Goal: Task Accomplishment & Management: Manage account settings

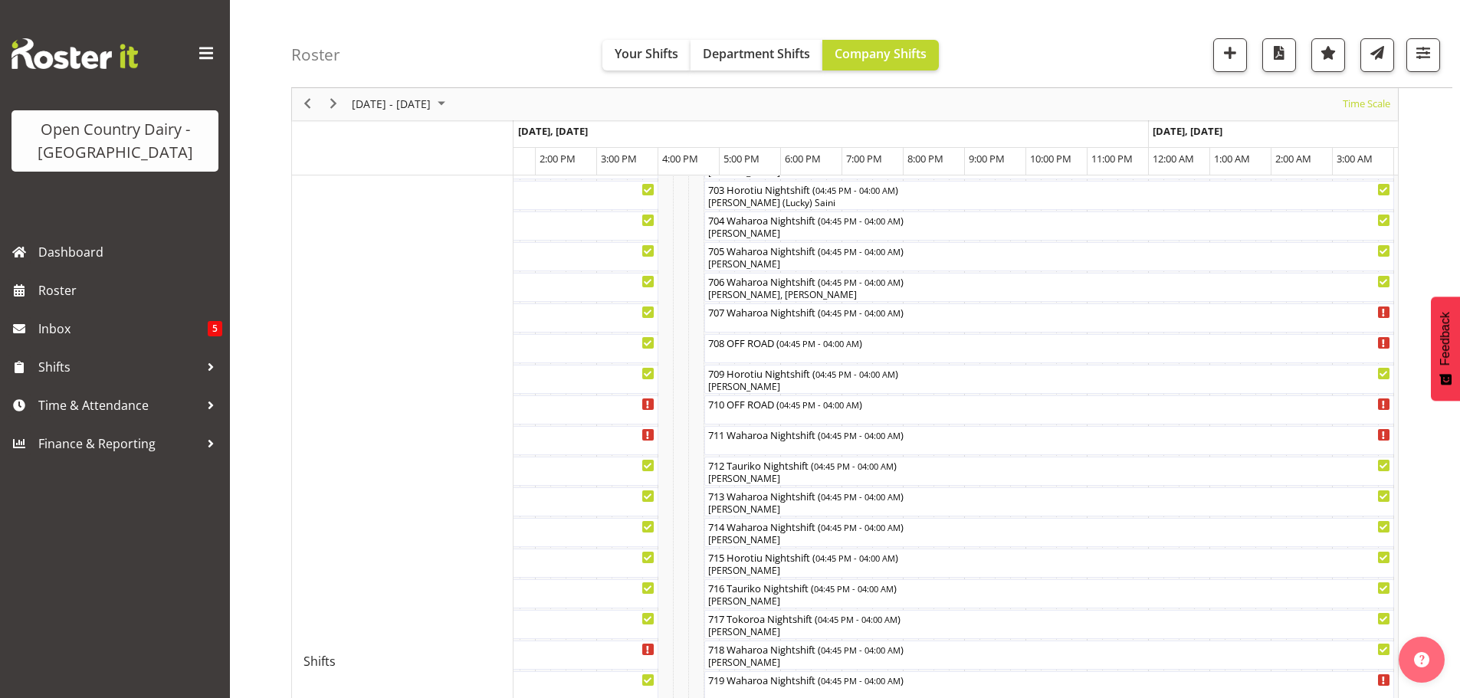
scroll to position [349, 0]
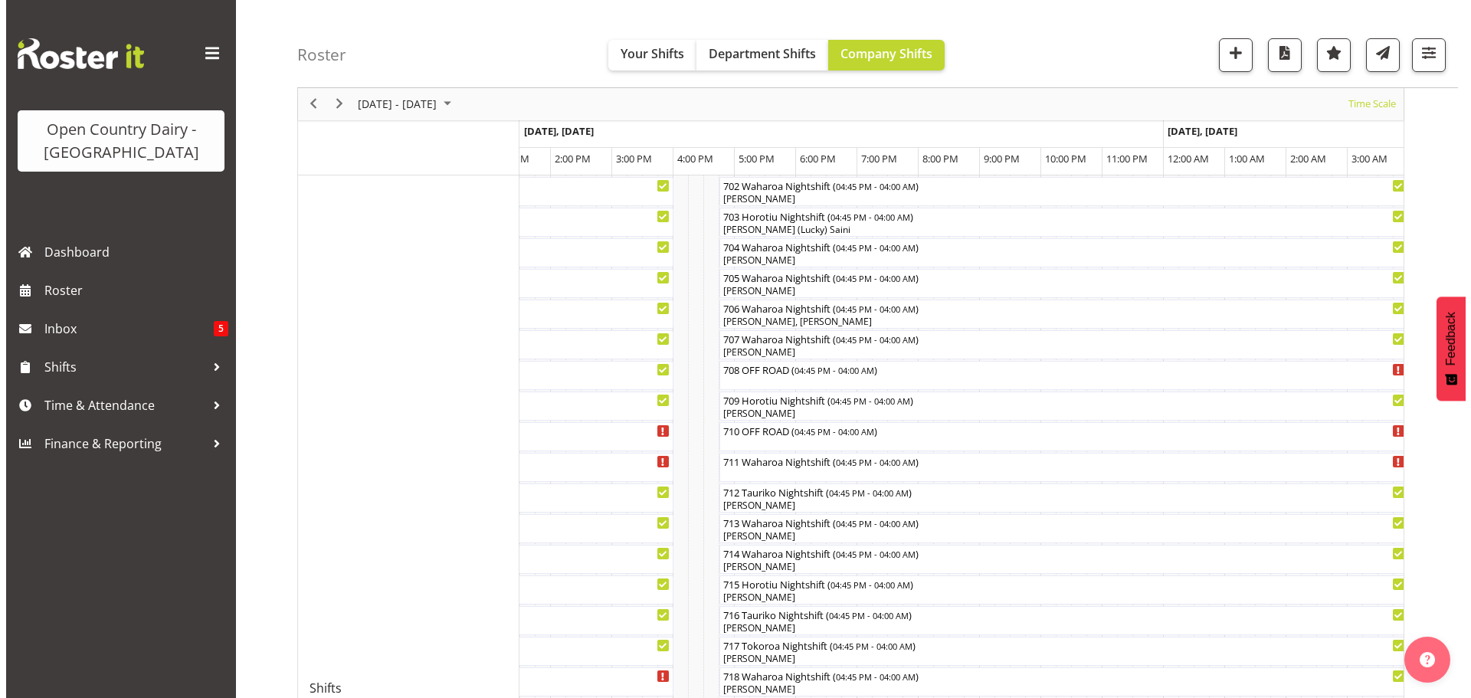
scroll to position [307, 0]
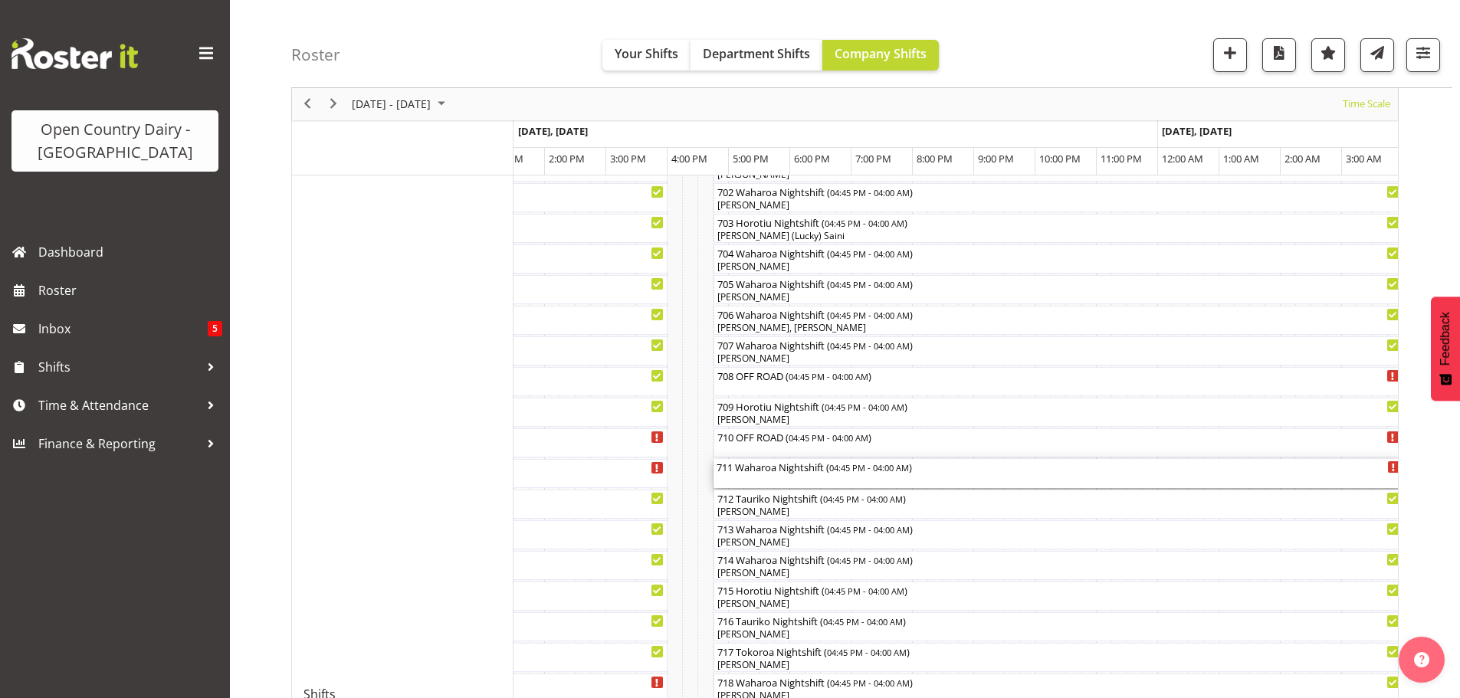
click at [800, 474] on div "711 Waharoa Nightshift ( 04:45 PM - 04:00 AM )" at bounding box center [1059, 473] width 684 height 29
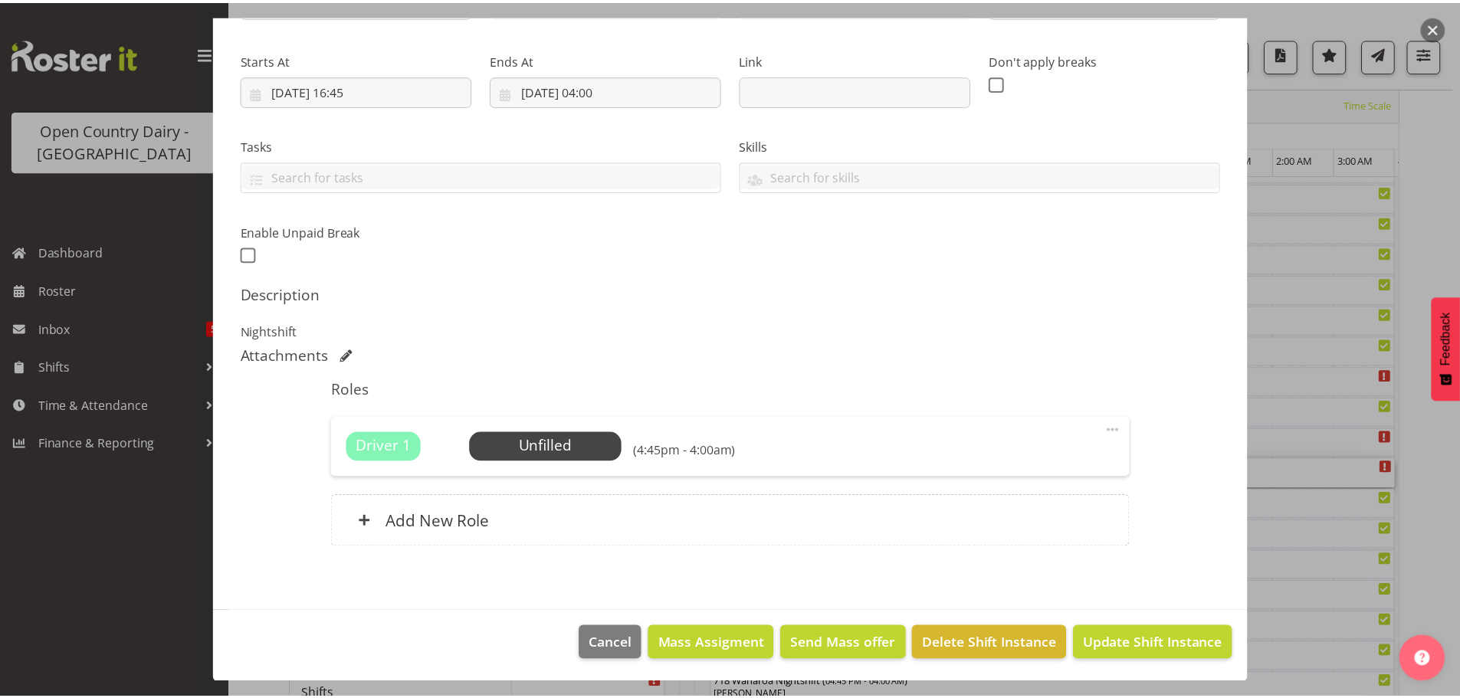
scroll to position [218, 0]
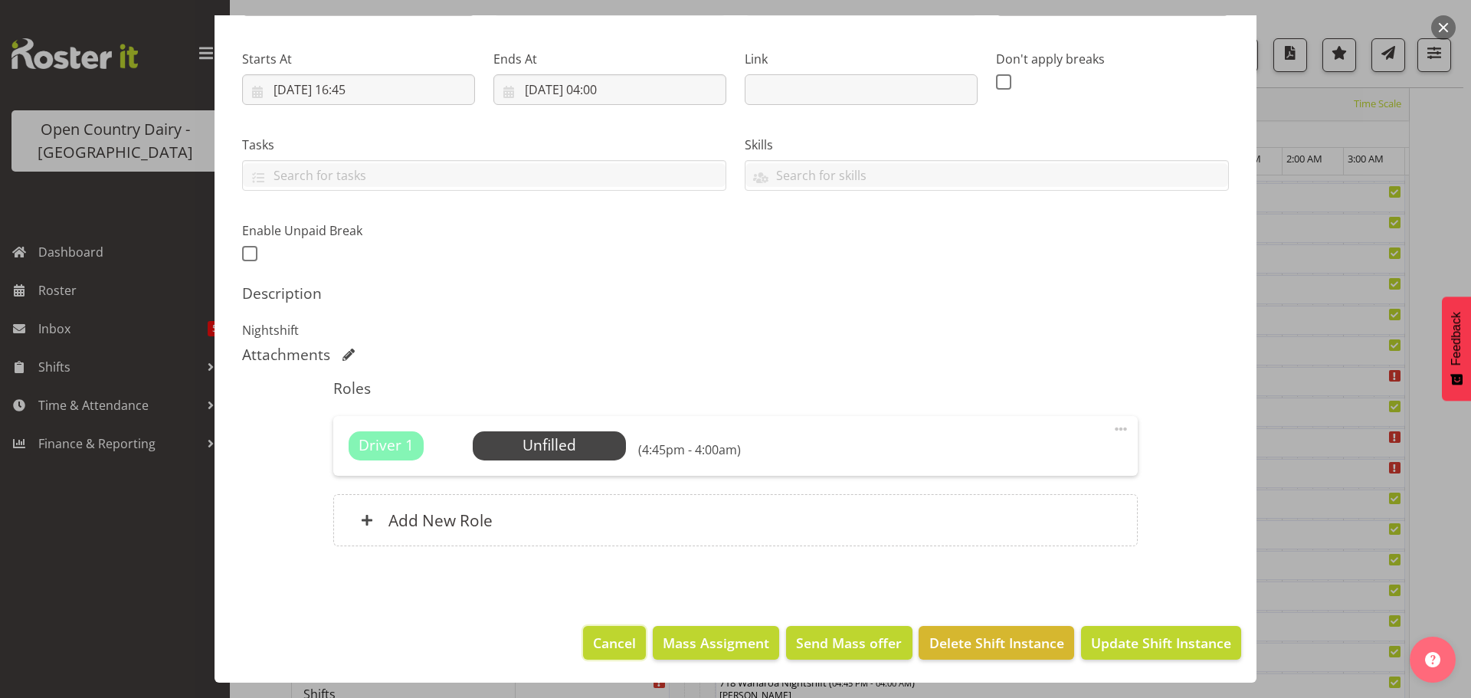
click at [602, 638] on span "Cancel" at bounding box center [614, 643] width 43 height 20
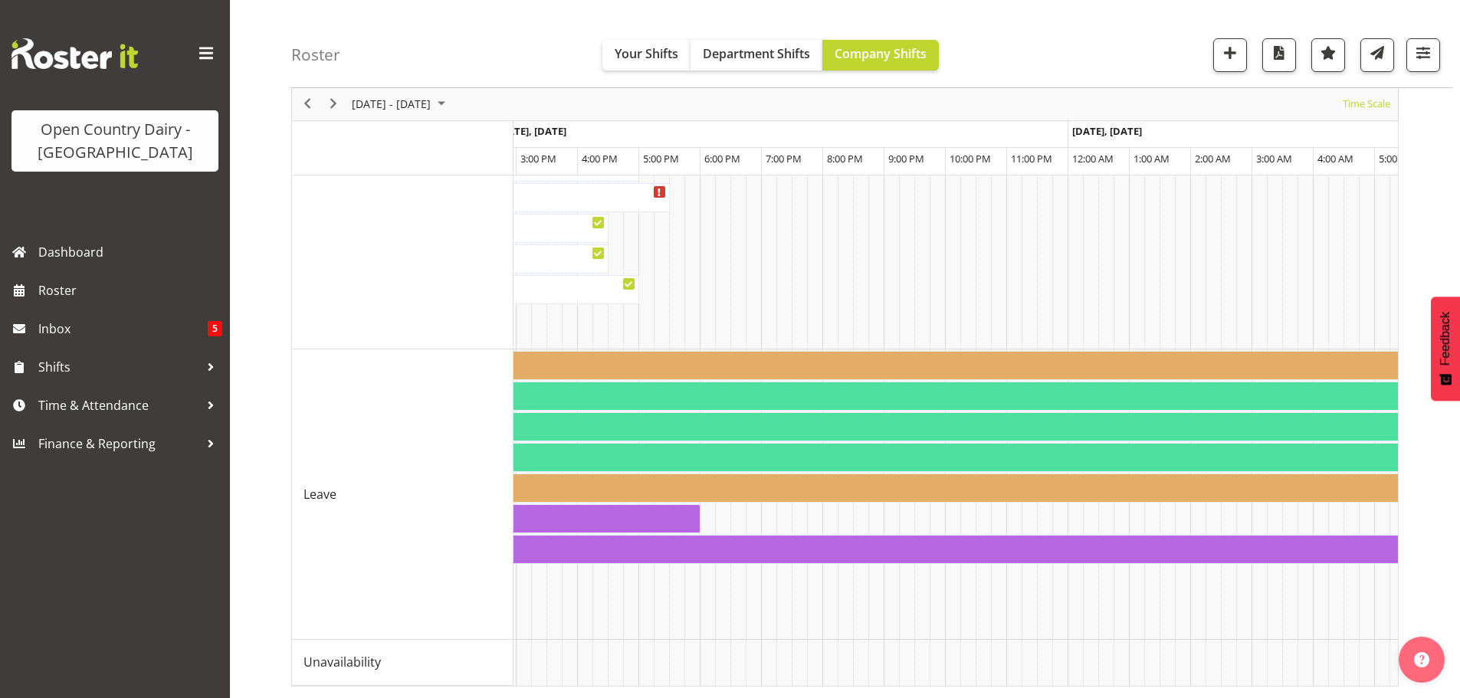
scroll to position [0, 5453]
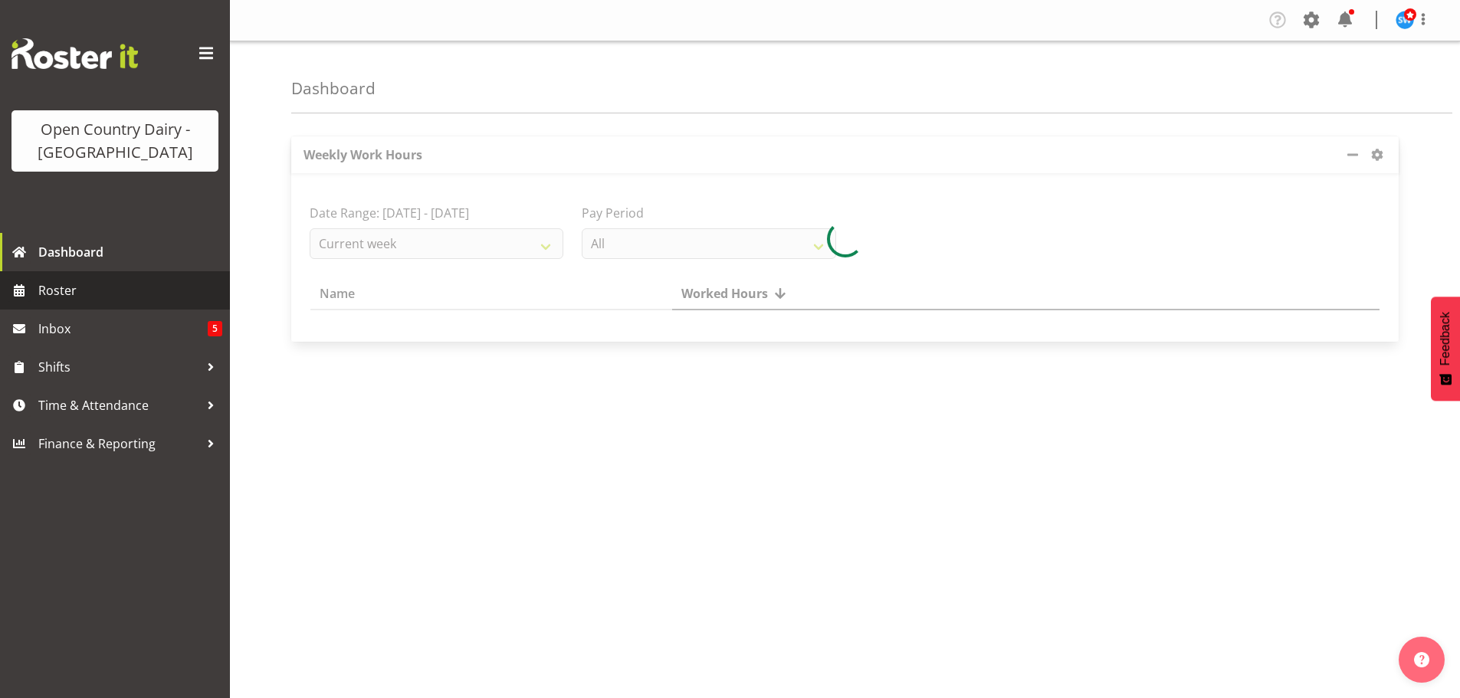
click at [66, 287] on span "Roster" at bounding box center [130, 290] width 184 height 23
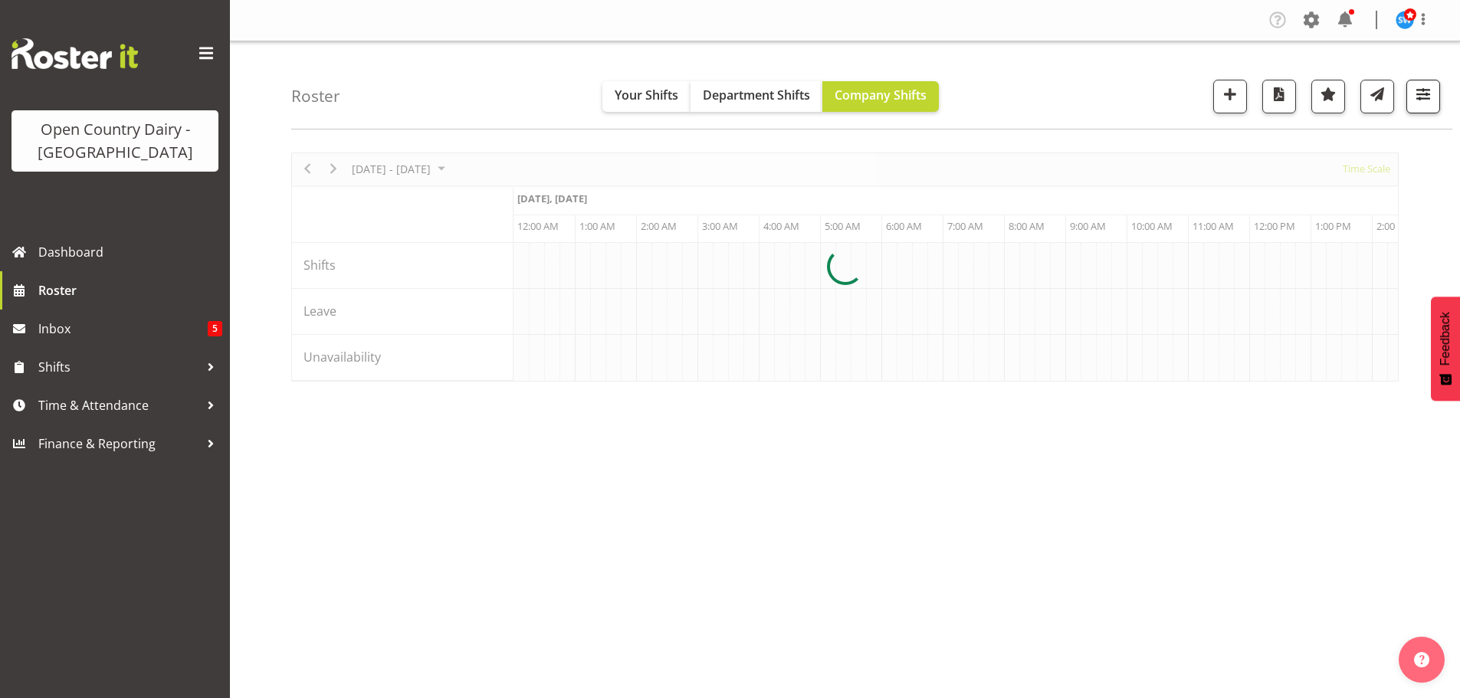
scroll to position [0, 2943]
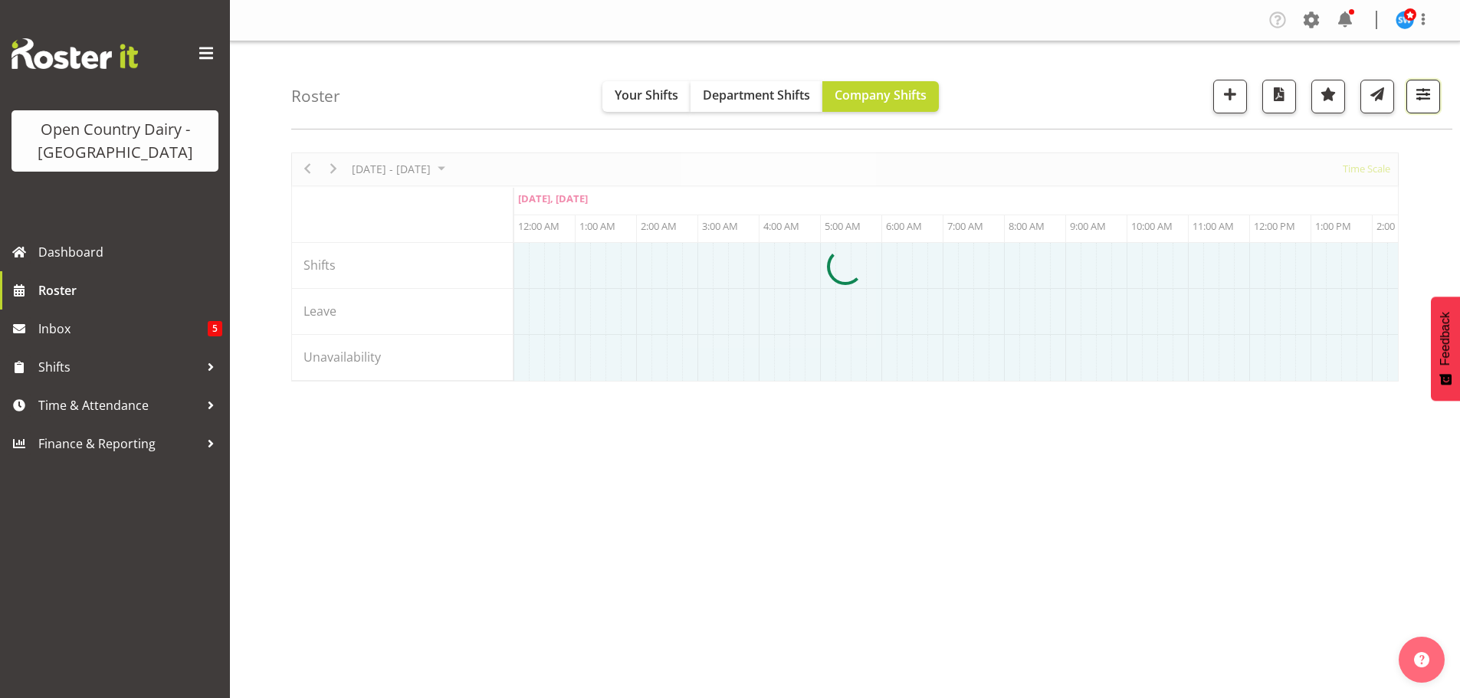
click at [1420, 93] on span "button" at bounding box center [1423, 94] width 20 height 20
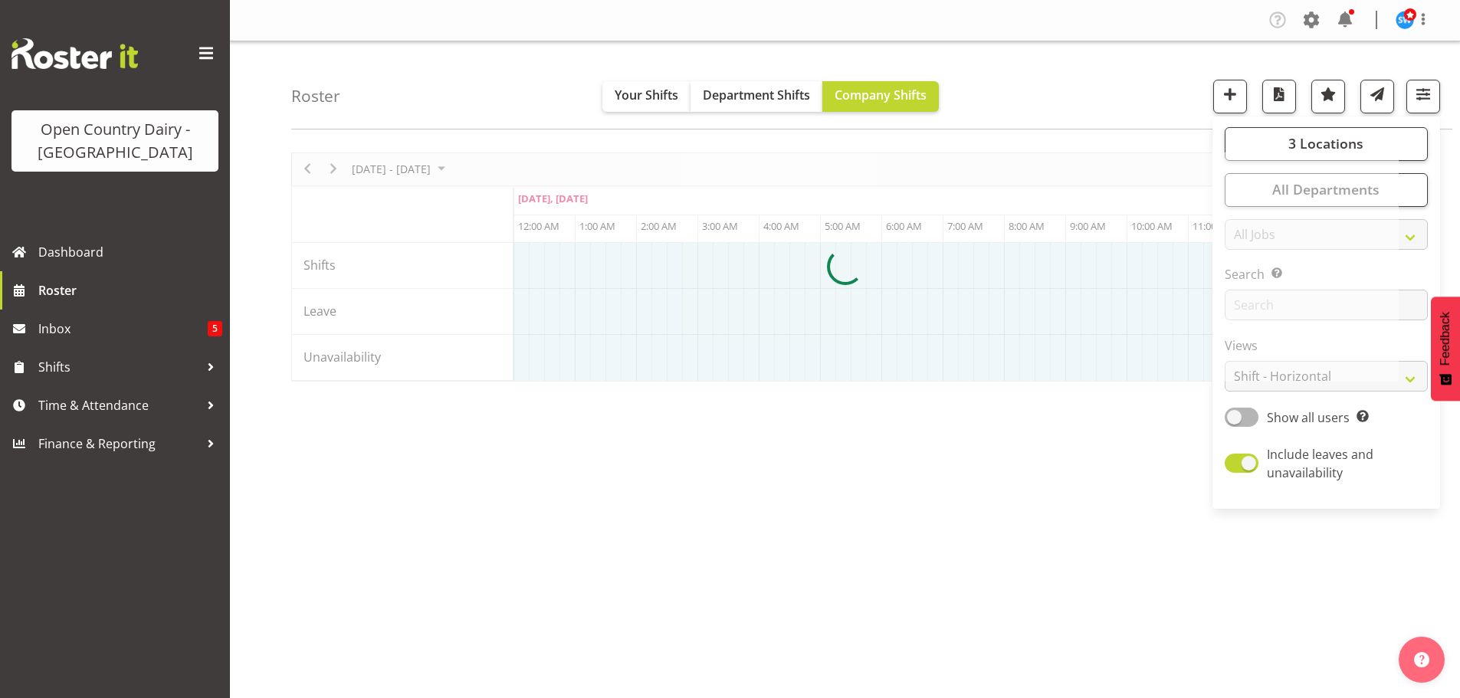
click at [1281, 379] on div at bounding box center [844, 266] width 1107 height 229
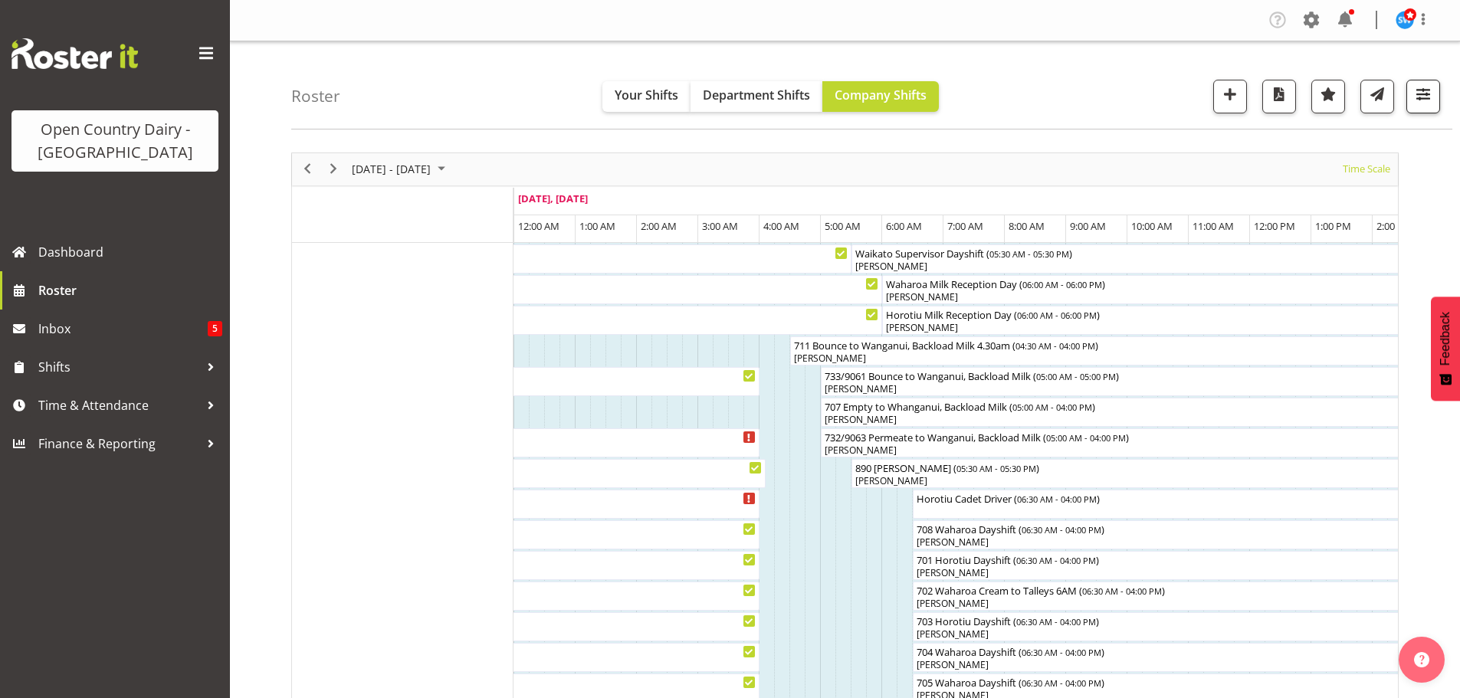
click at [1421, 95] on span "button" at bounding box center [1423, 94] width 20 height 20
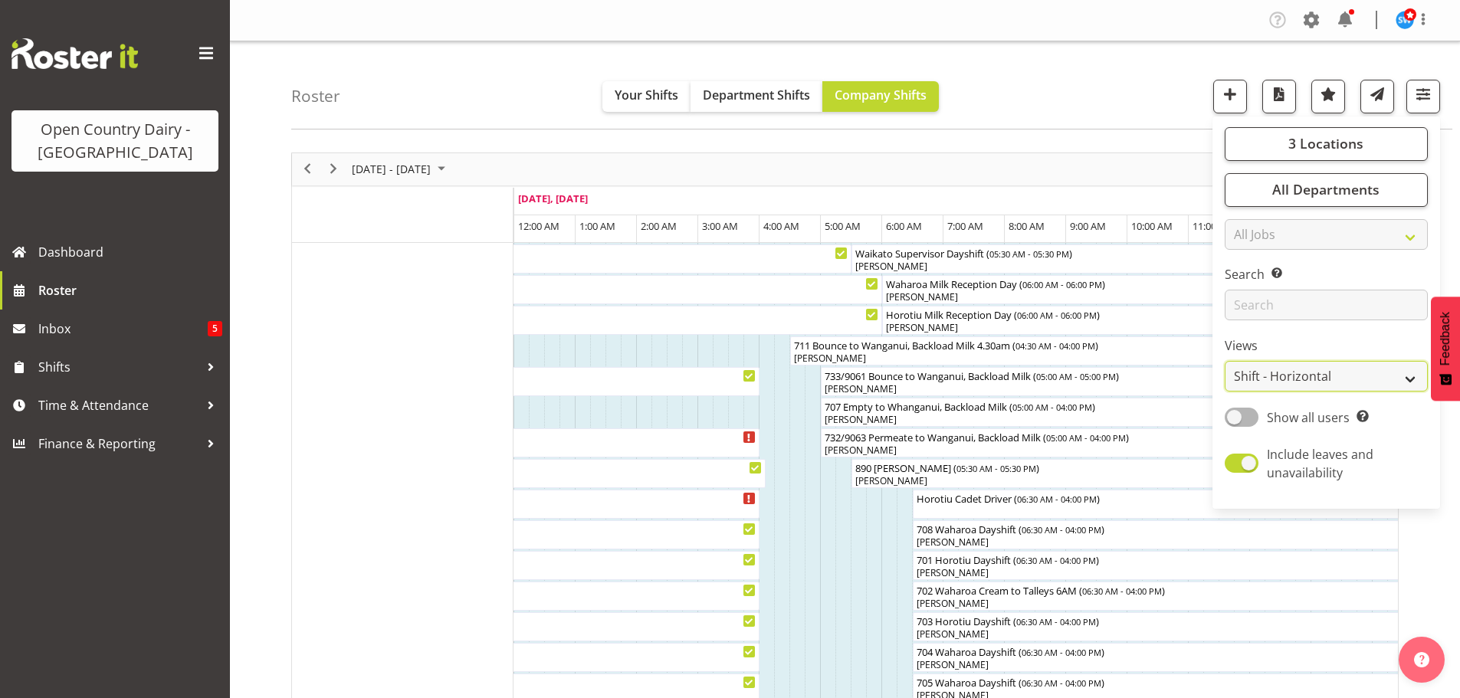
click at [1287, 374] on select "Staff Role Shift - Horizontal Shift - Vertical Staff - Location" at bounding box center [1326, 376] width 203 height 31
select select "staff"
click at [1225, 361] on select "Staff Role Shift - Horizontal Shift - Vertical Staff - Location" at bounding box center [1326, 376] width 203 height 31
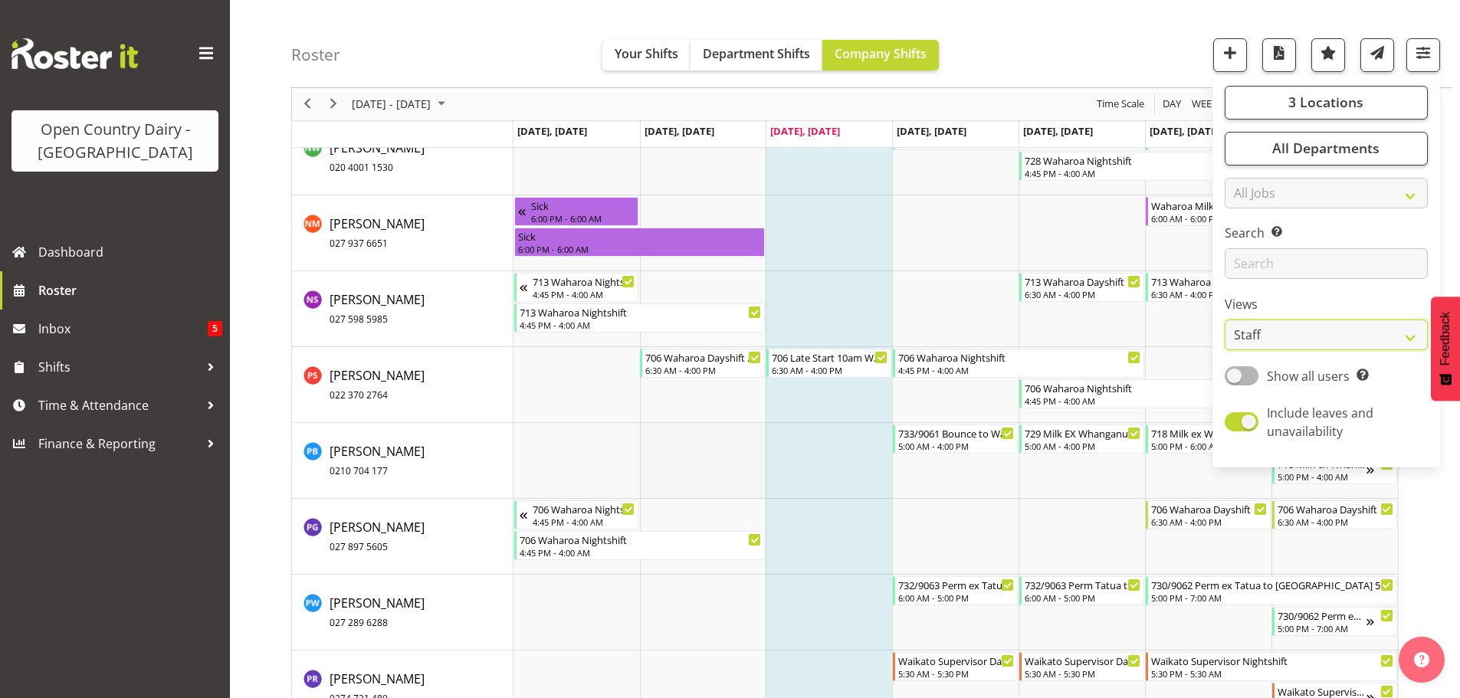
scroll to position [9502, 0]
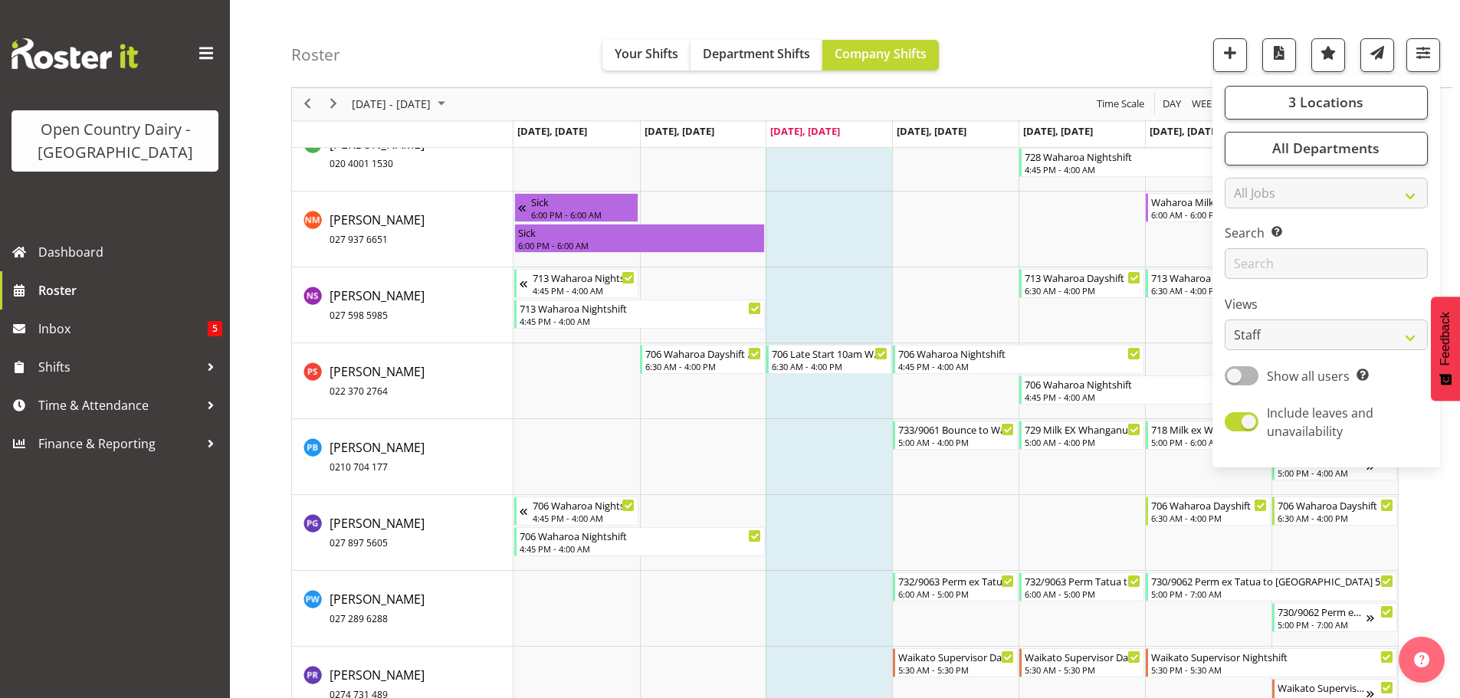
click at [1124, 41] on div "Roster Your Shifts Department Shifts Company Shifts 3 Locations Clear Ingredien…" at bounding box center [871, 44] width 1161 height 88
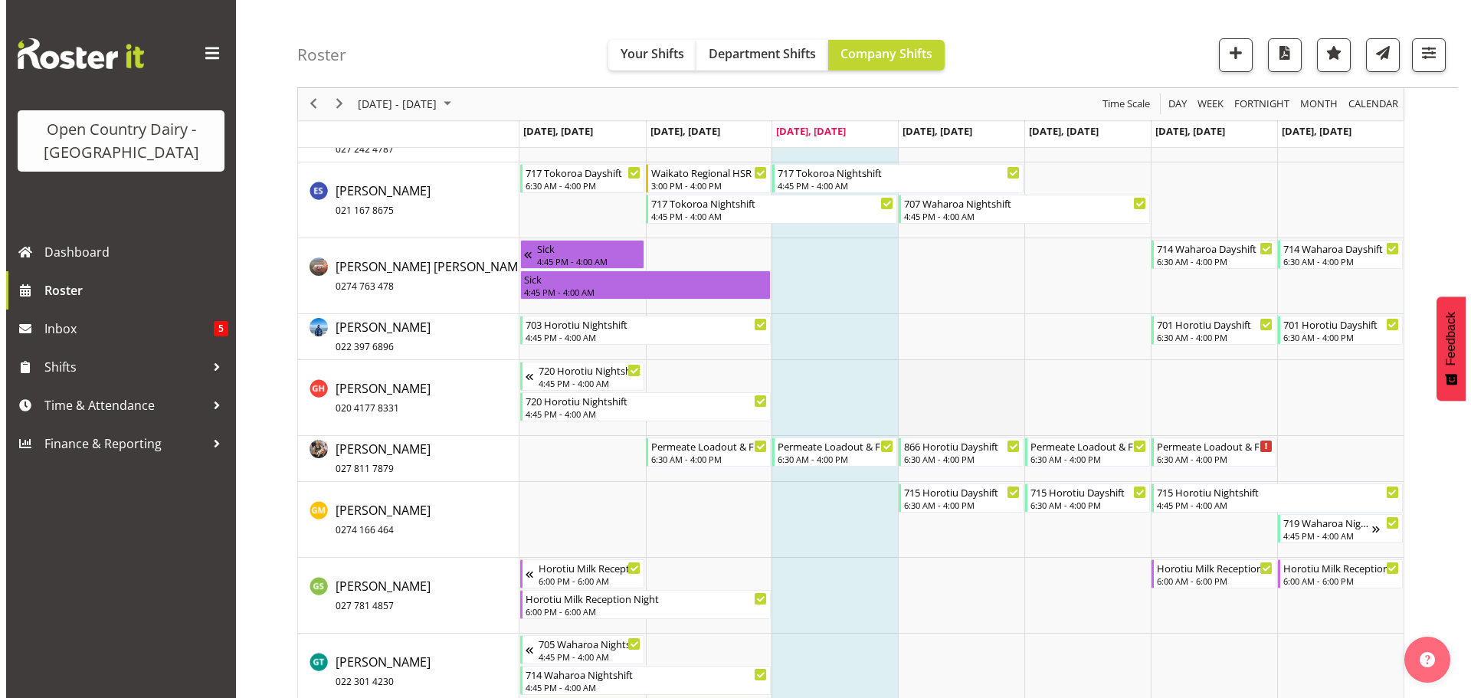
scroll to position [4291, 0]
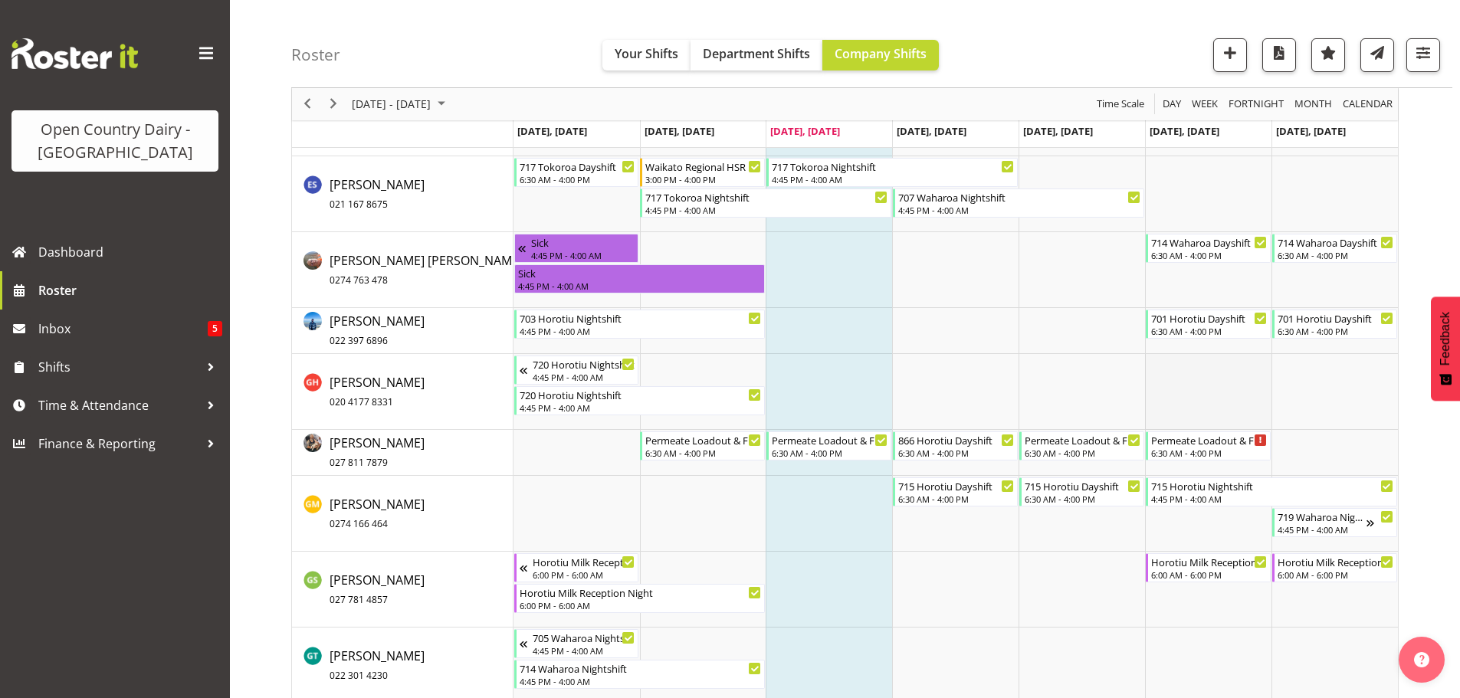
click at [1221, 393] on td "Timeline Week of August 13, 2025" at bounding box center [1208, 392] width 126 height 76
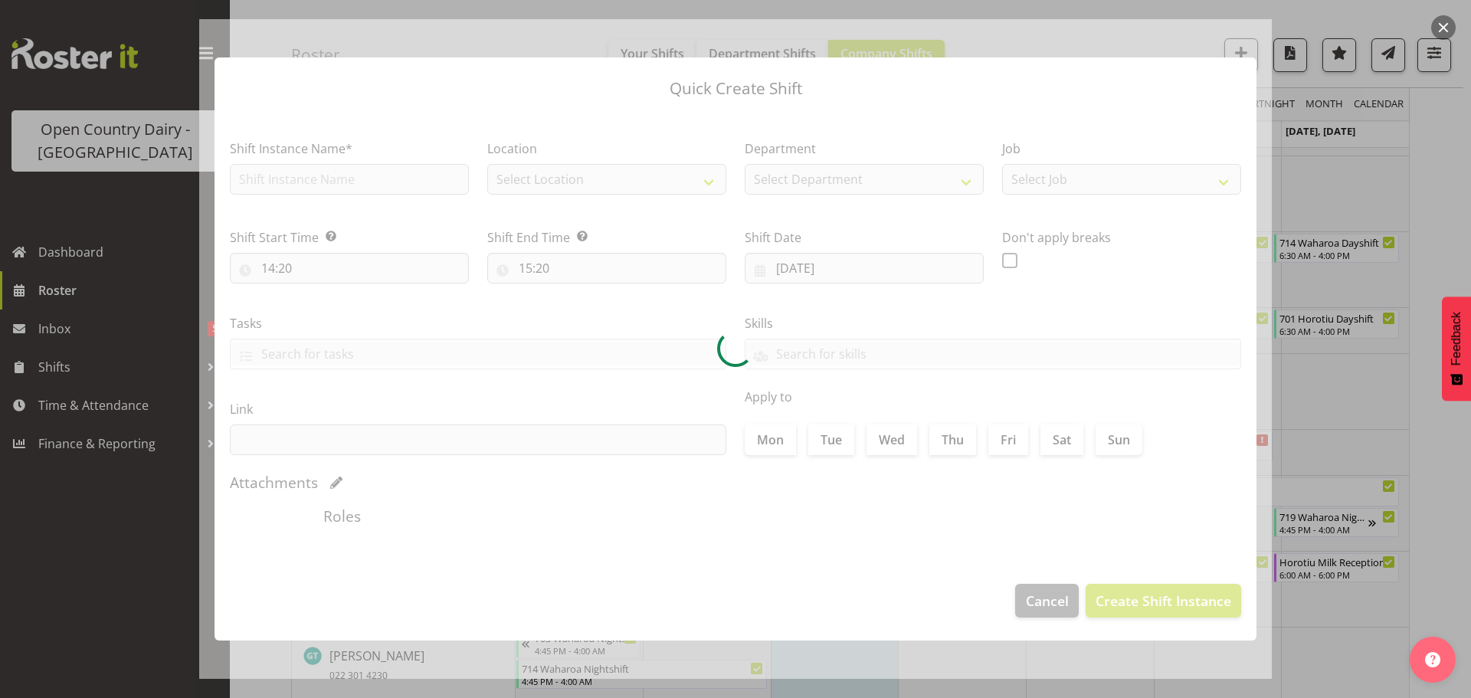
type input "16/08/2025"
checkbox input "true"
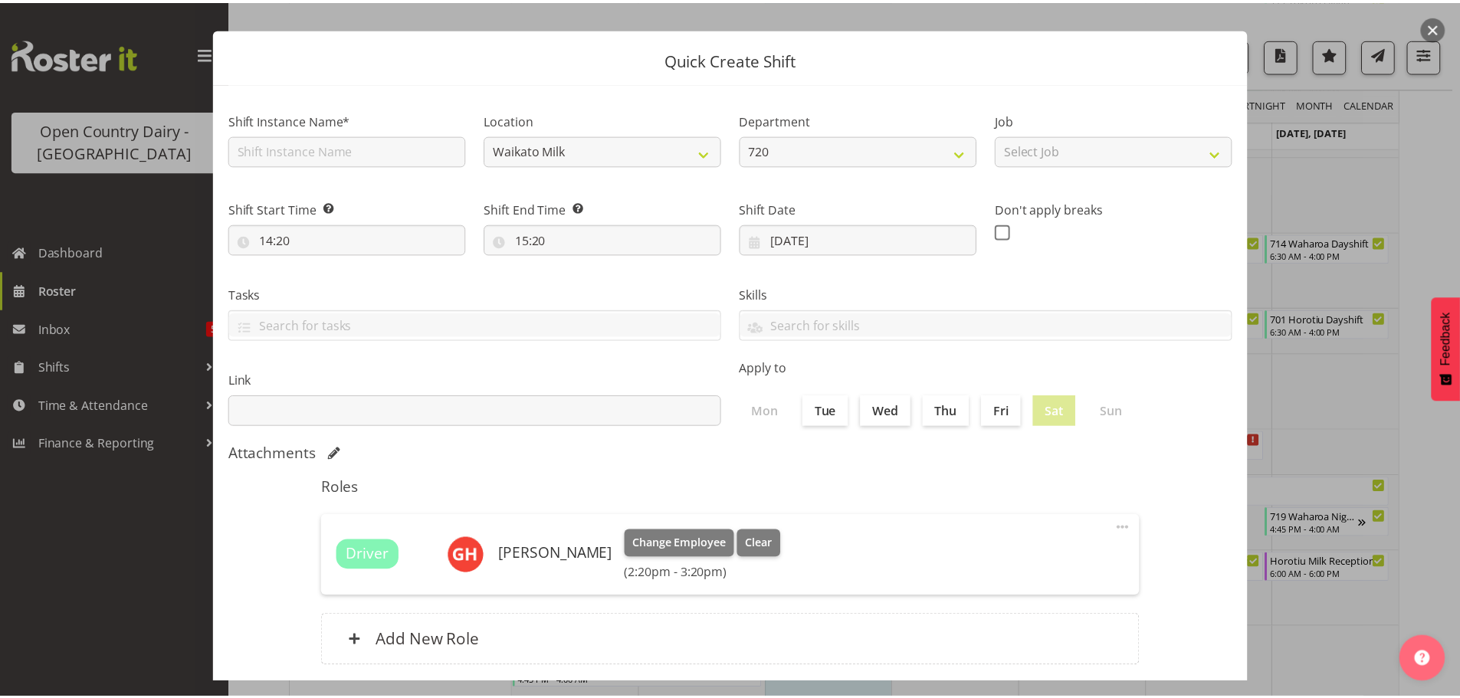
scroll to position [115, 0]
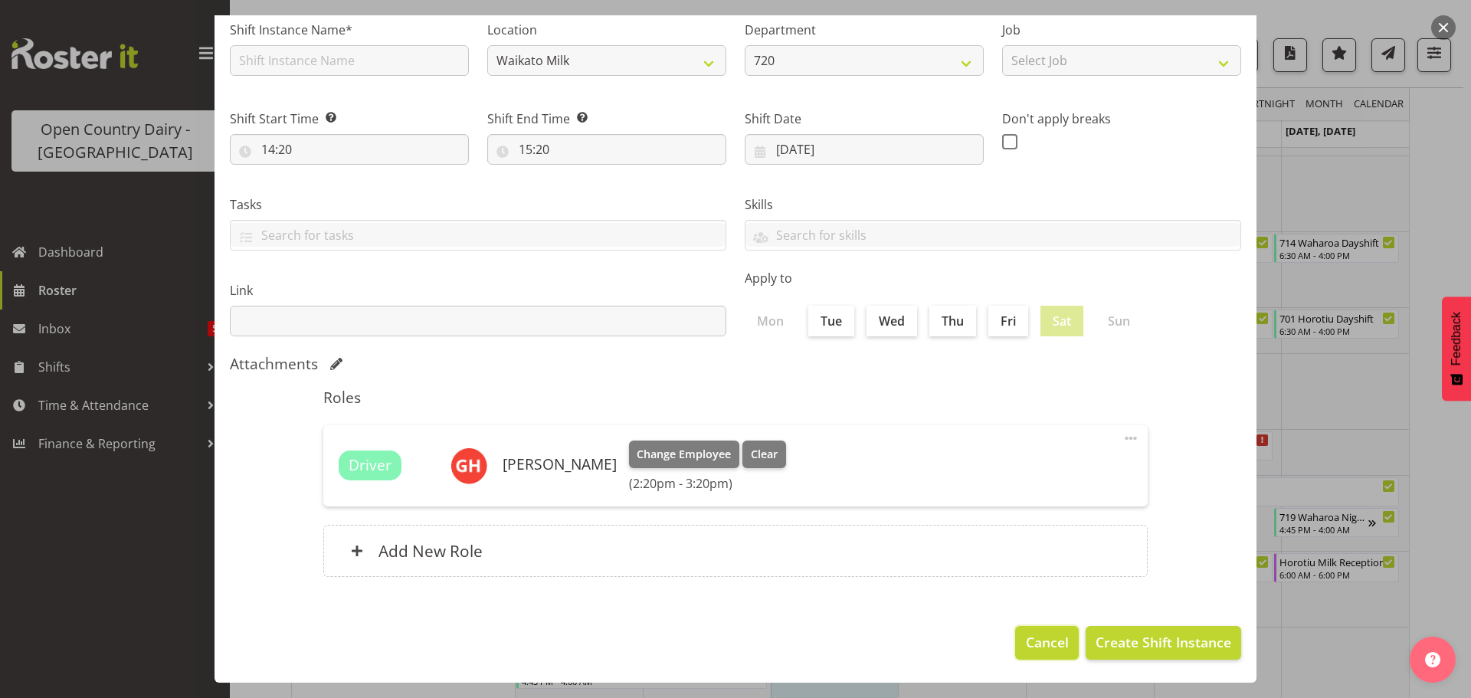
click at [1029, 644] on span "Cancel" at bounding box center [1047, 642] width 43 height 20
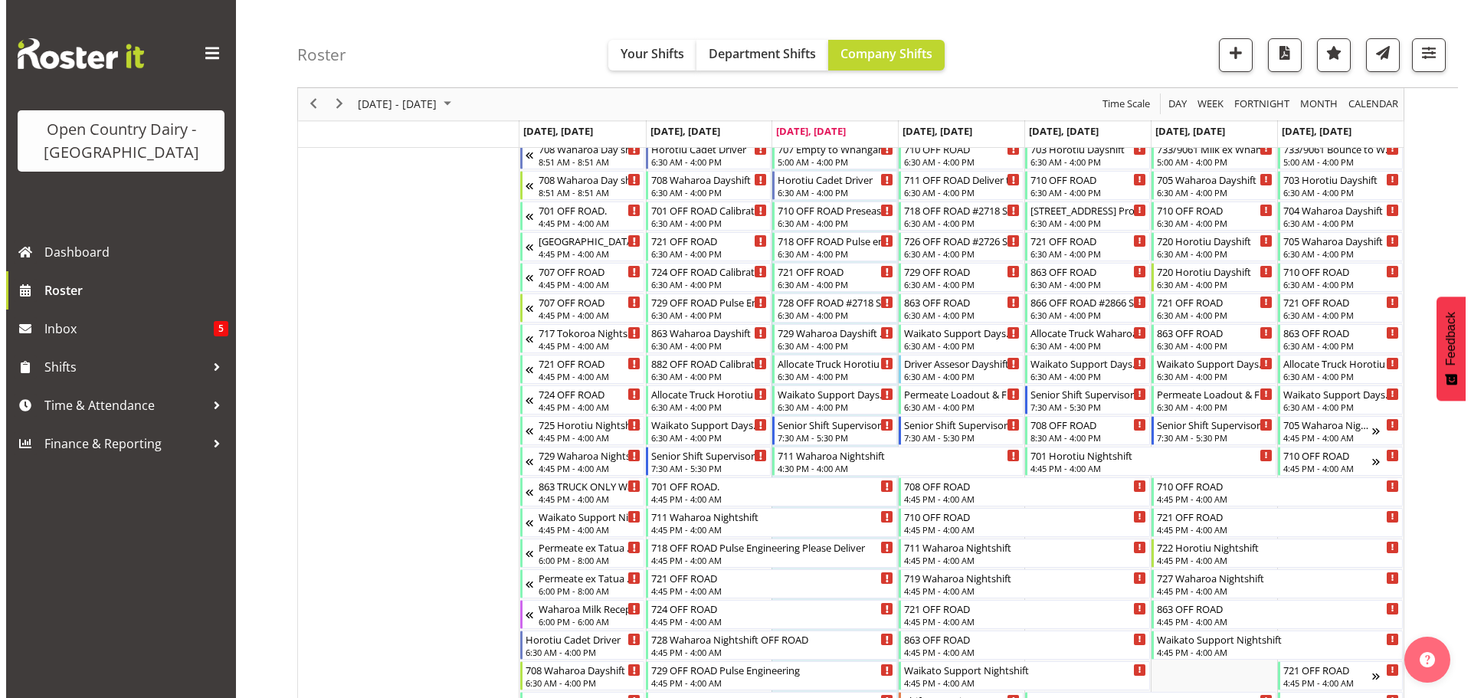
scroll to position [0, 0]
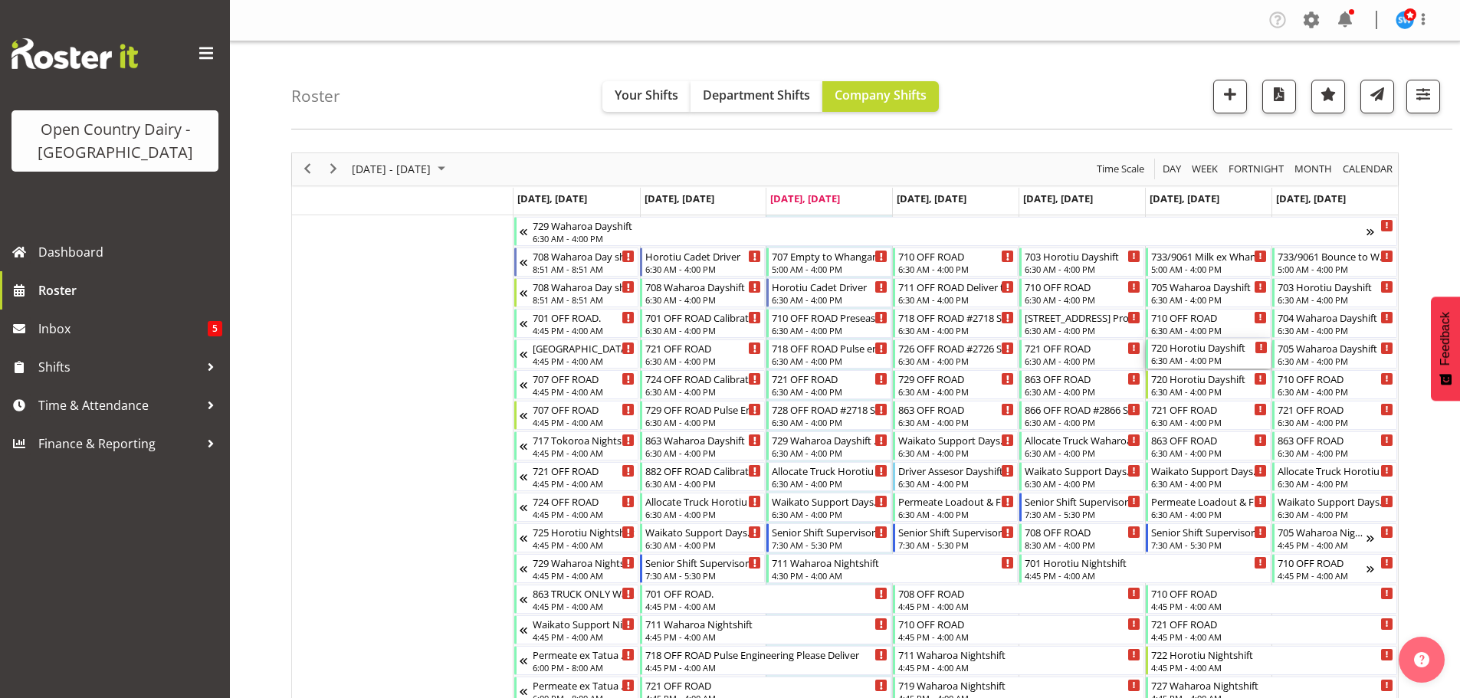
click at [1189, 355] on div "720 Horotiu Dayshift 6:30 AM - 4:00 PM" at bounding box center [1209, 353] width 116 height 29
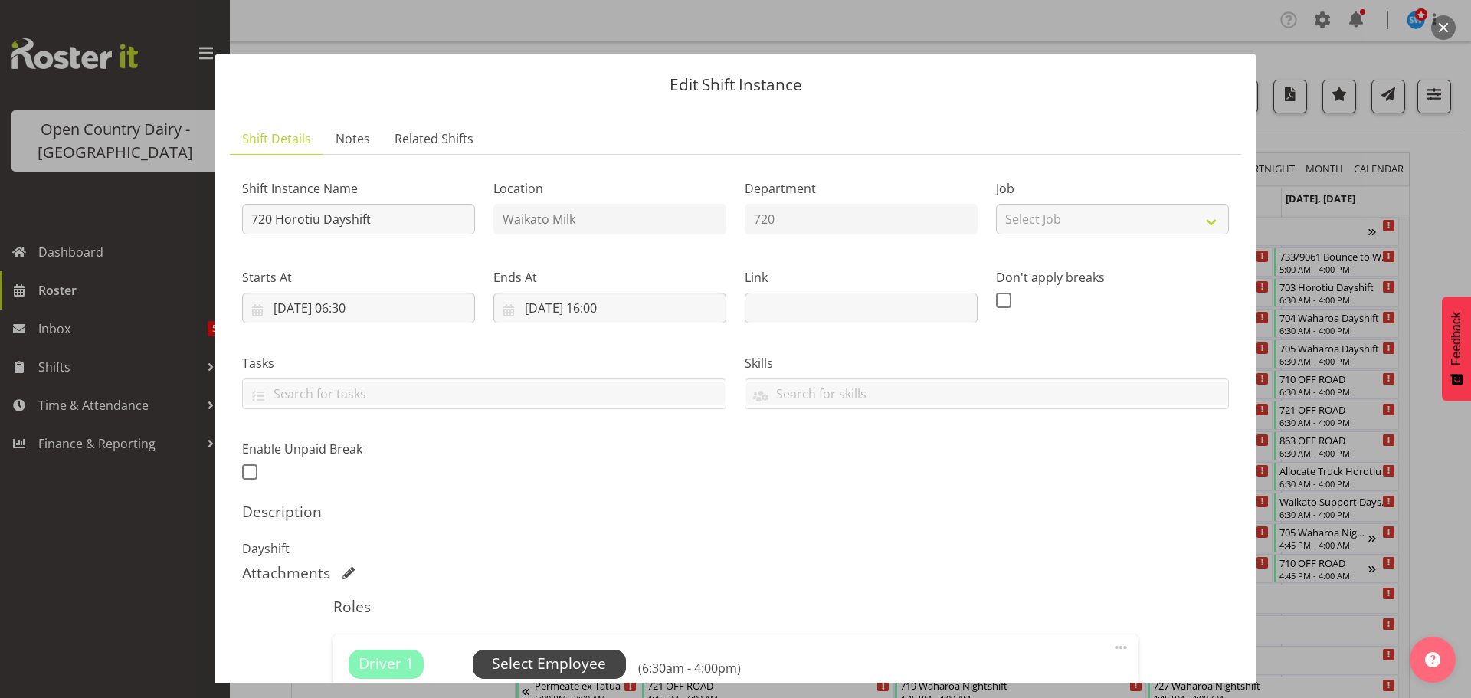
click at [534, 662] on span "Select Employee" at bounding box center [549, 664] width 114 height 22
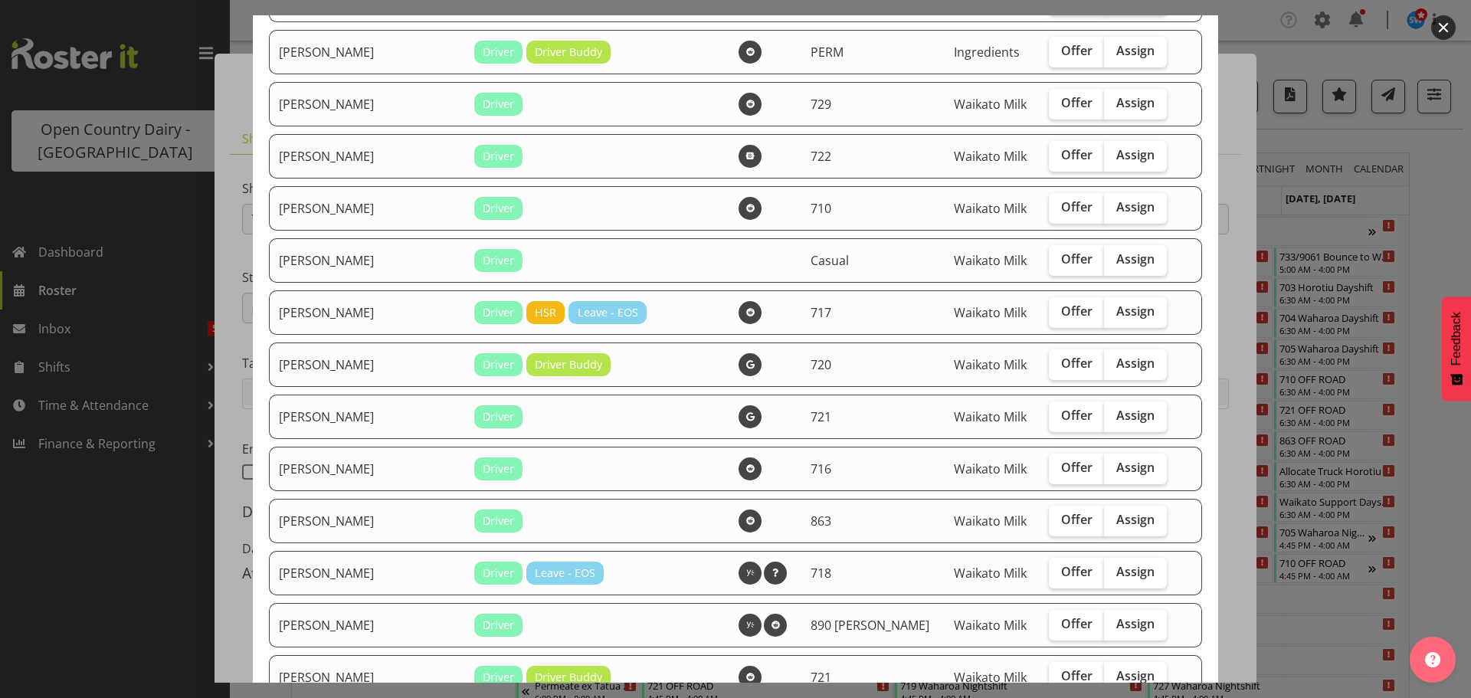
scroll to position [460, 0]
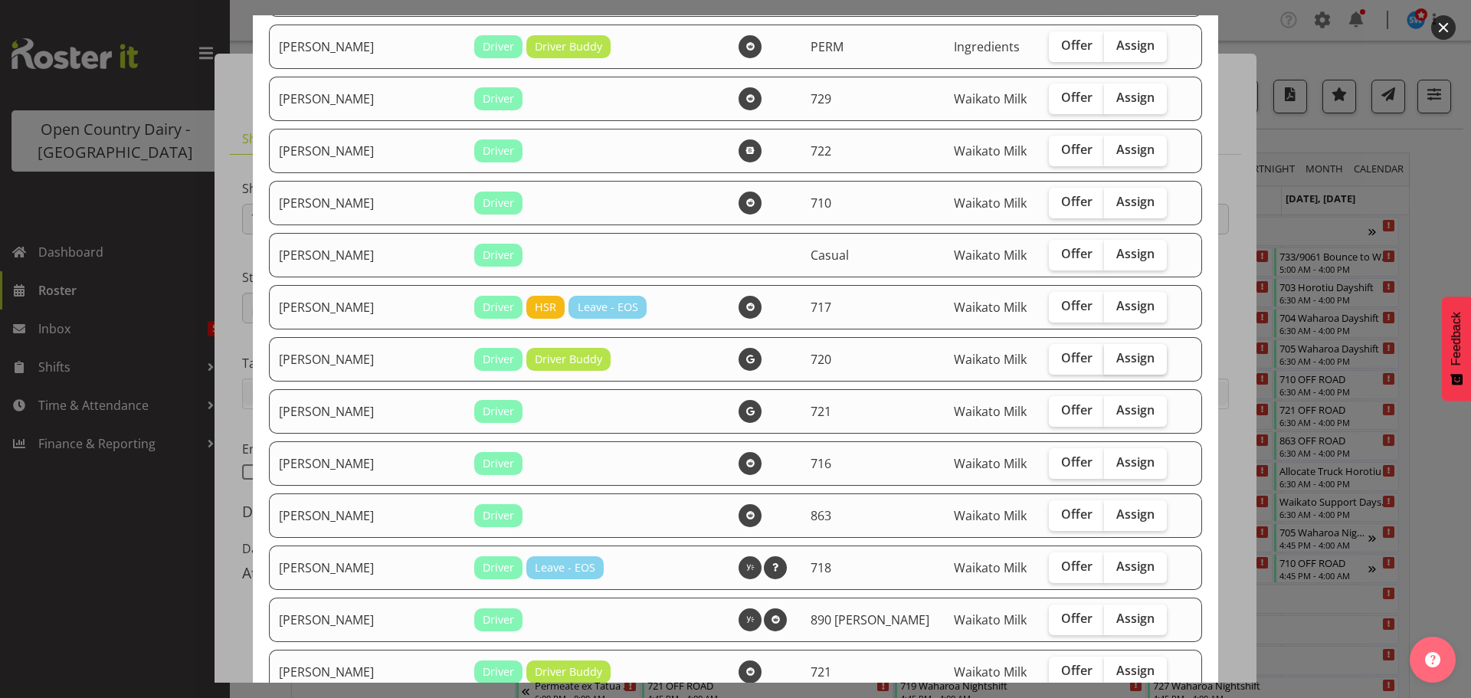
click at [1117, 357] on span "Assign" at bounding box center [1136, 357] width 38 height 15
click at [1114, 357] on input "Assign" at bounding box center [1109, 358] width 10 height 10
checkbox input "true"
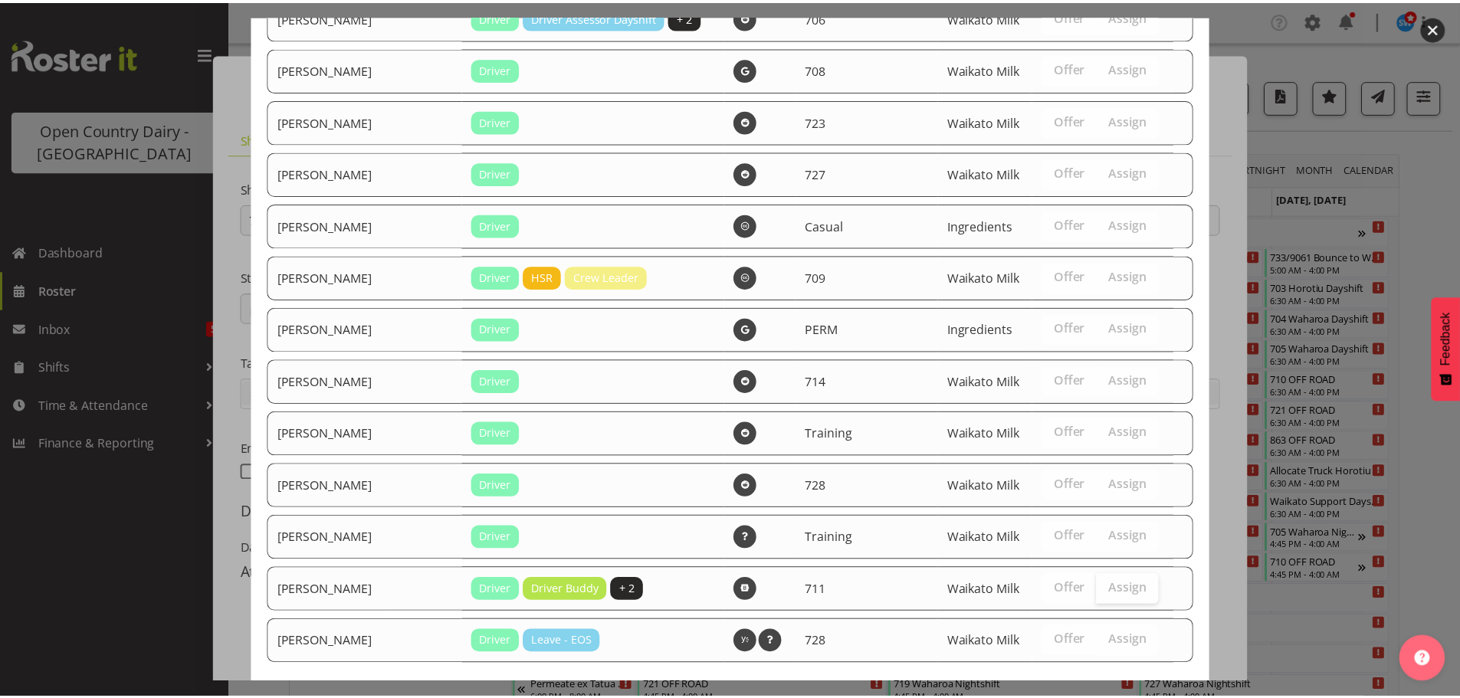
scroll to position [1870, 0]
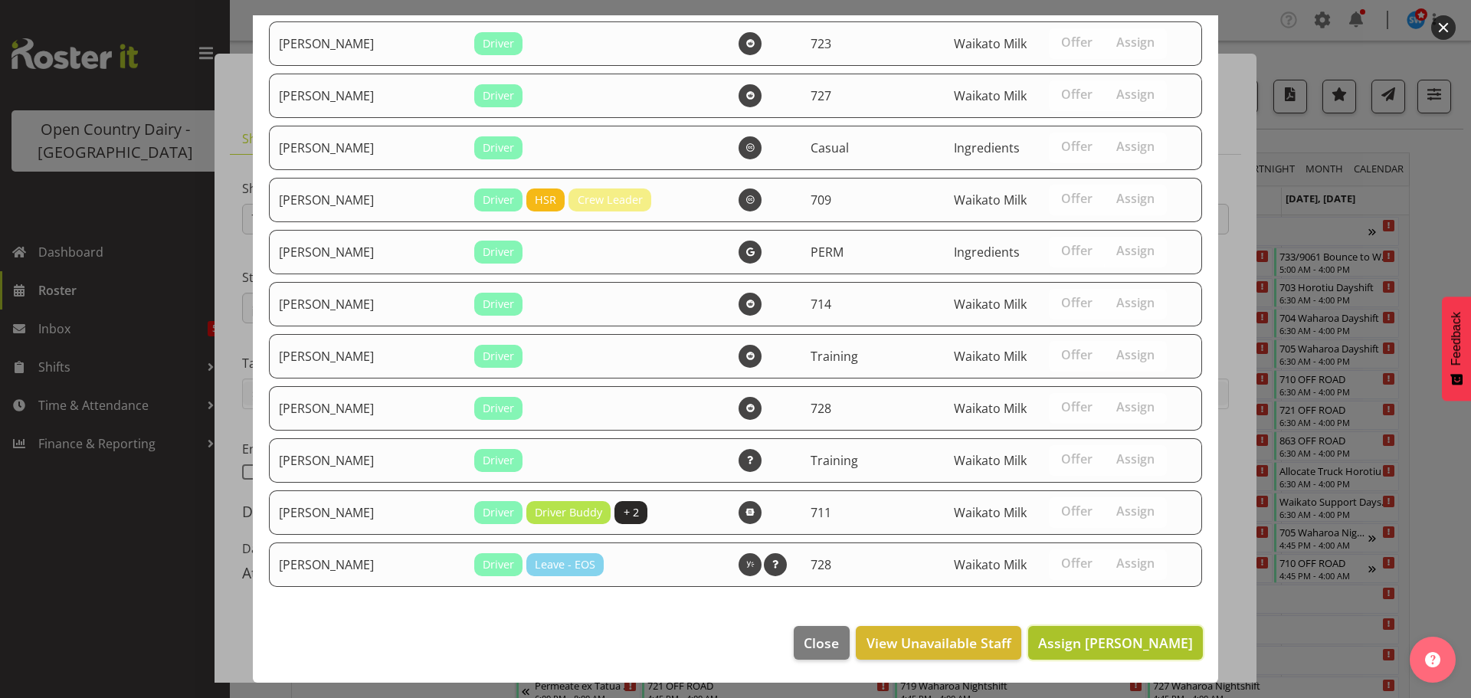
click at [1136, 638] on span "Assign Garry Hooper" at bounding box center [1115, 643] width 155 height 18
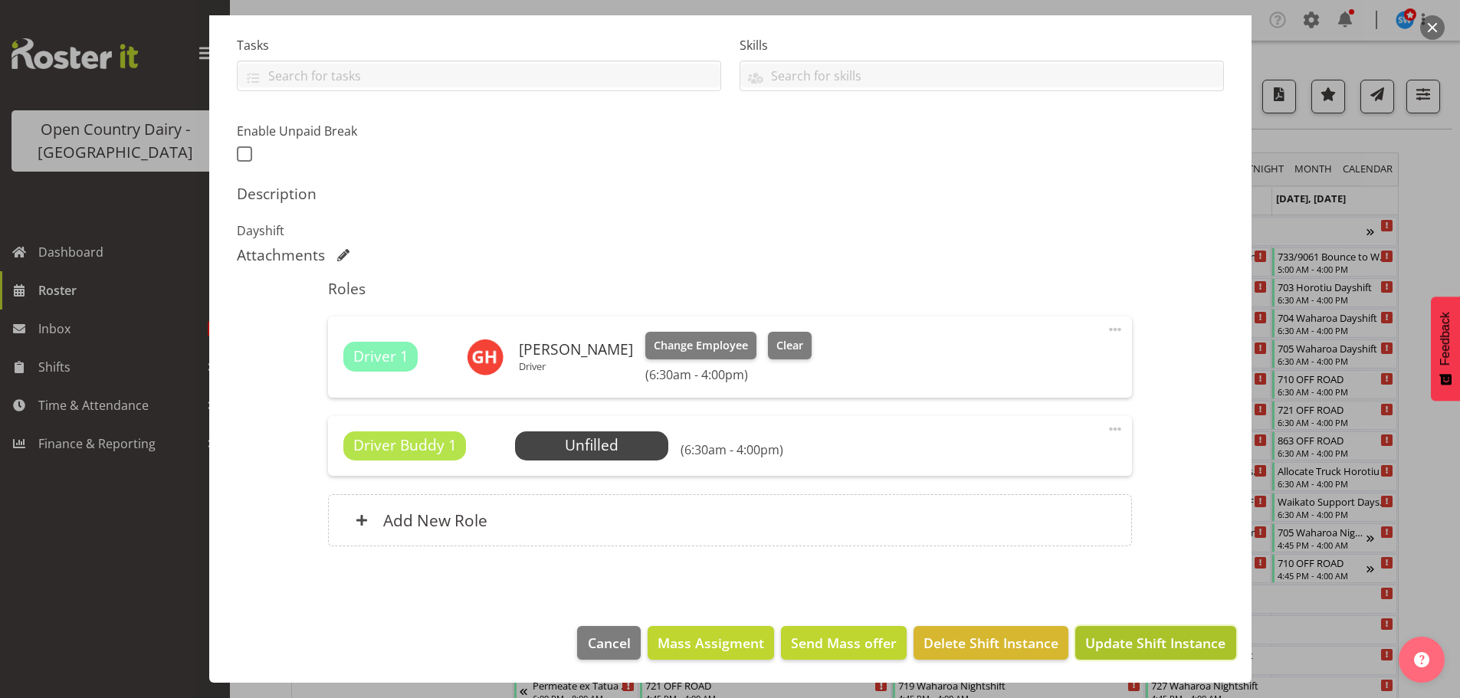
click at [1132, 646] on span "Update Shift Instance" at bounding box center [1155, 643] width 140 height 20
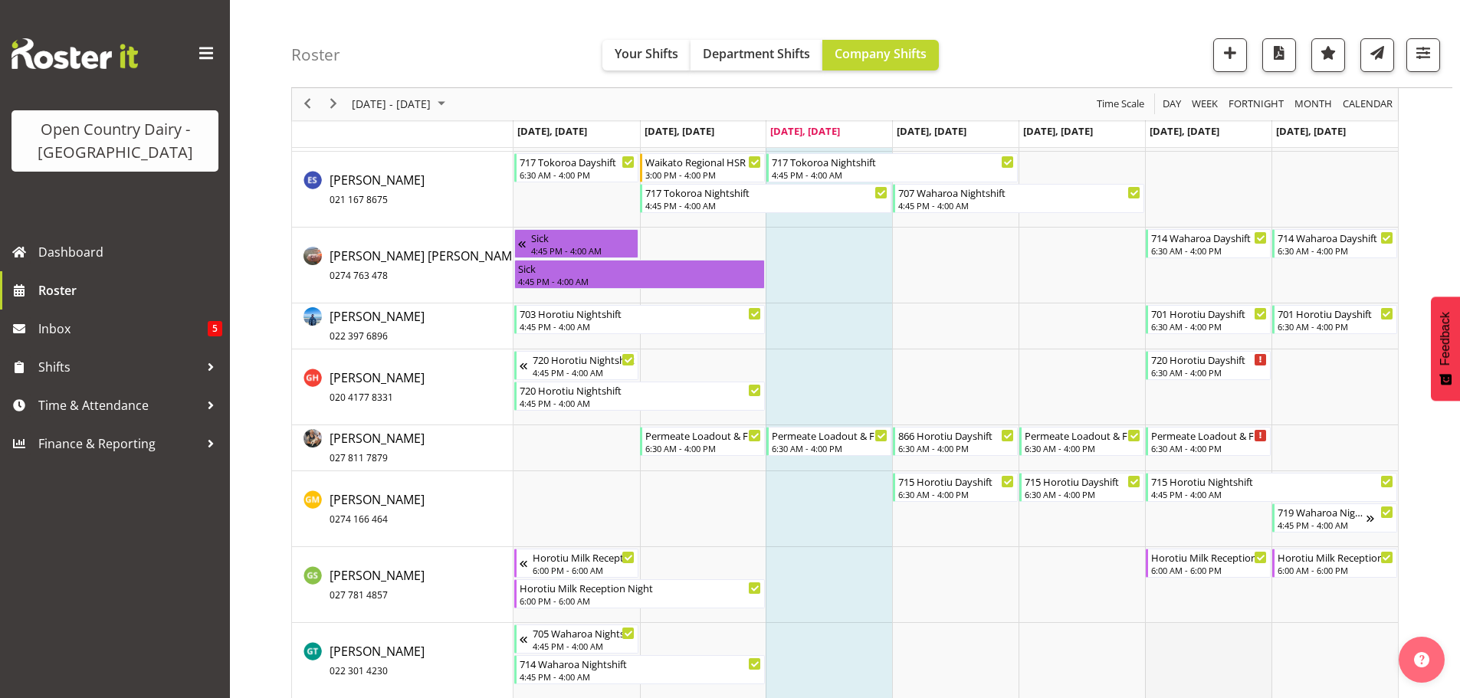
scroll to position [4291, 0]
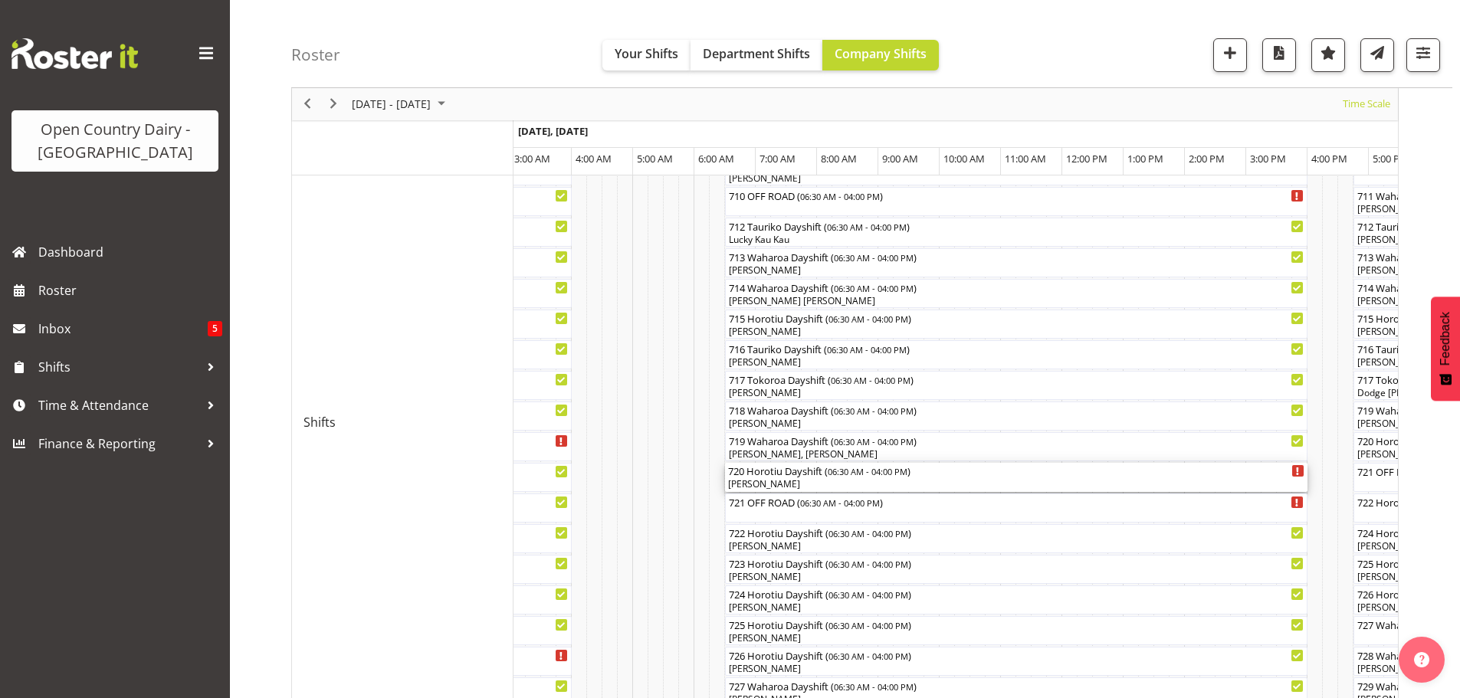
click at [802, 481] on div "[PERSON_NAME]" at bounding box center [1016, 484] width 576 height 14
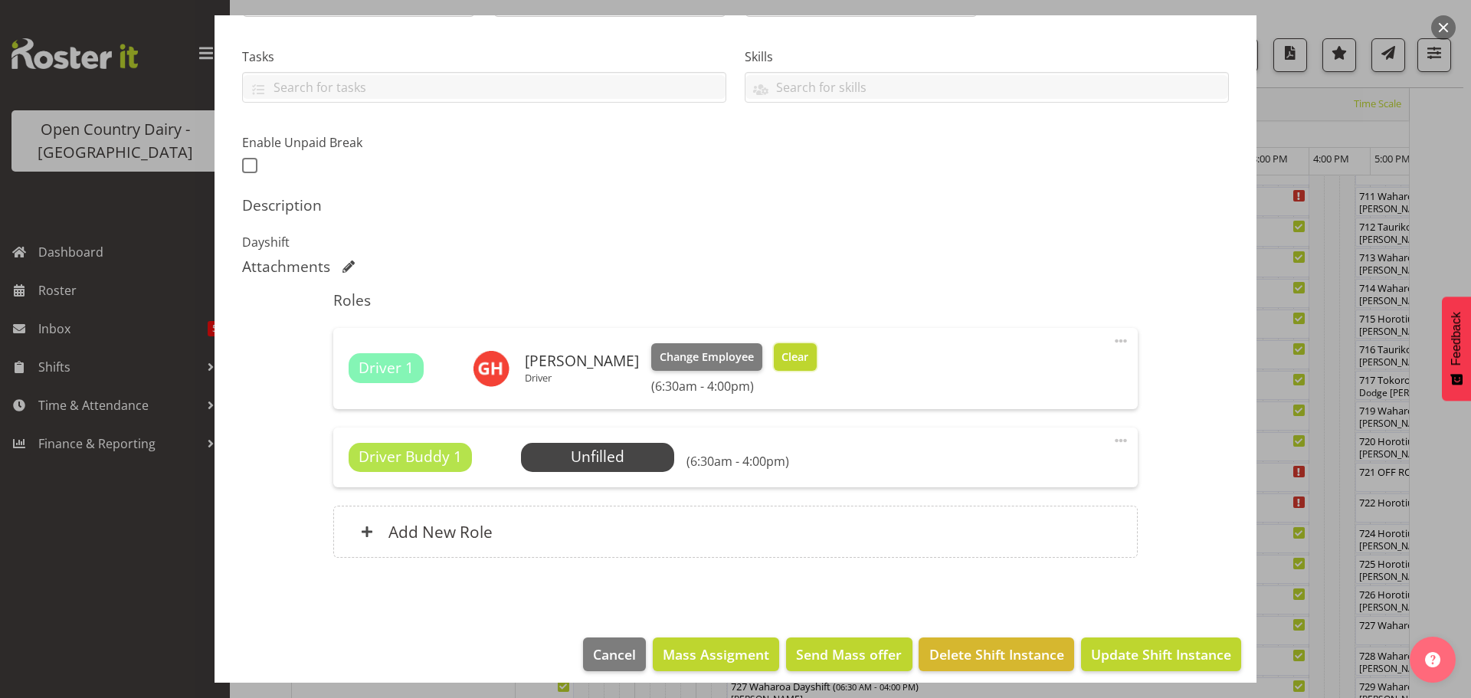
click at [788, 356] on span "Clear" at bounding box center [795, 357] width 27 height 17
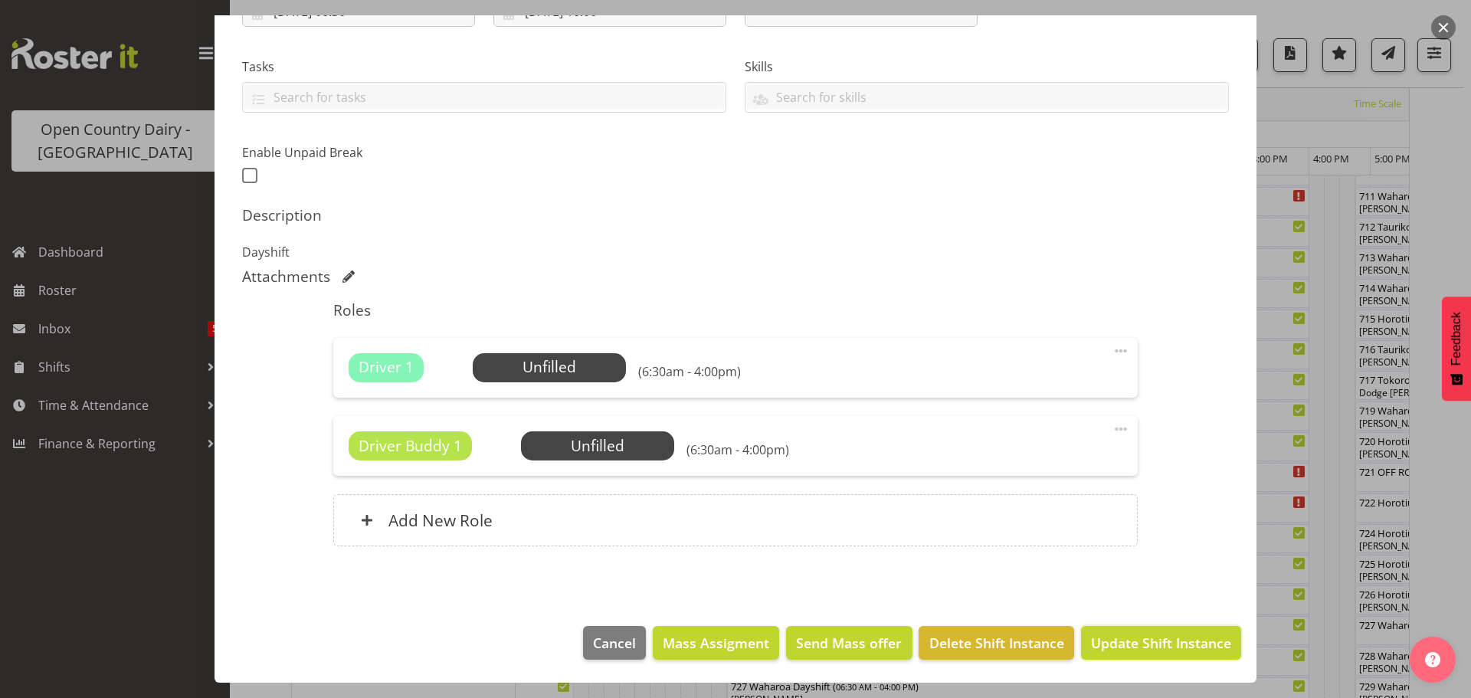
drag, startPoint x: 1119, startPoint y: 645, endPoint x: 1111, endPoint y: 633, distance: 14.5
click at [1117, 643] on span "Update Shift Instance" at bounding box center [1161, 643] width 140 height 20
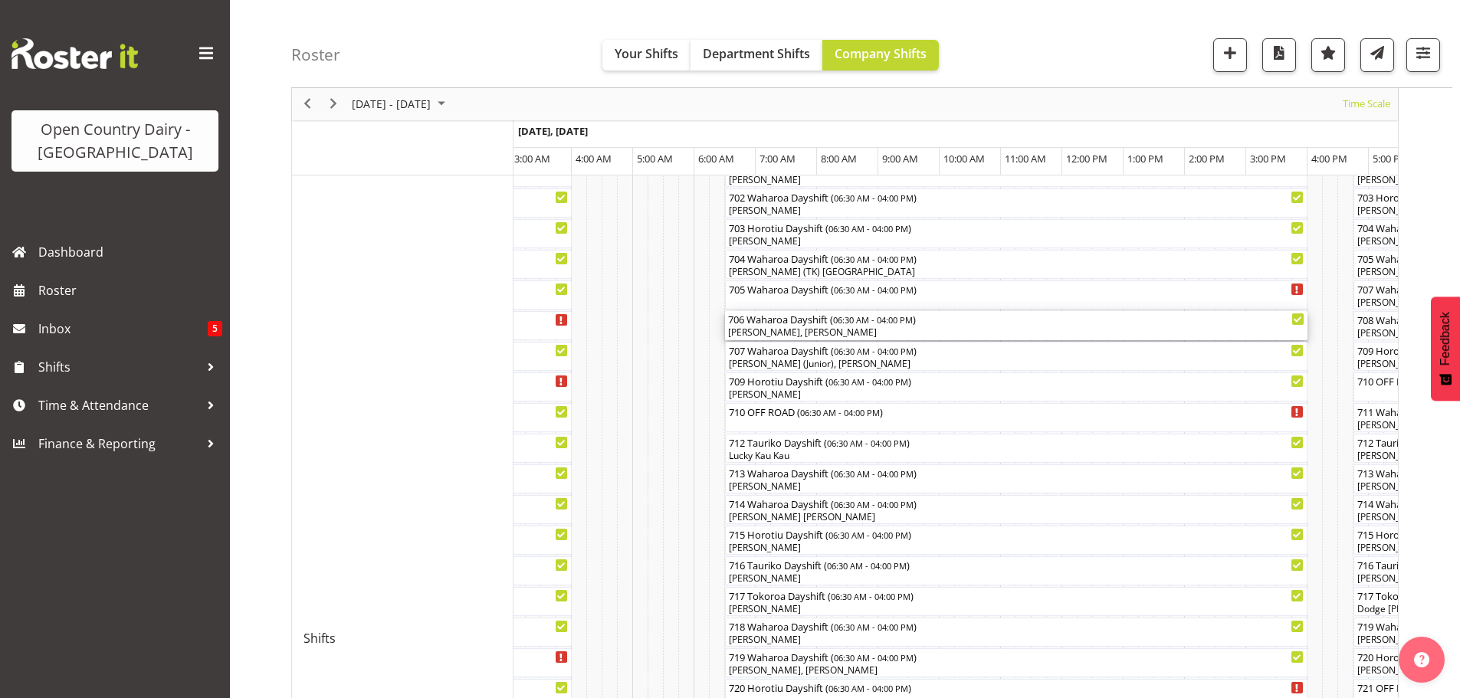
click at [822, 328] on div "Antony Lockyer, Paul Griffin" at bounding box center [1016, 333] width 576 height 14
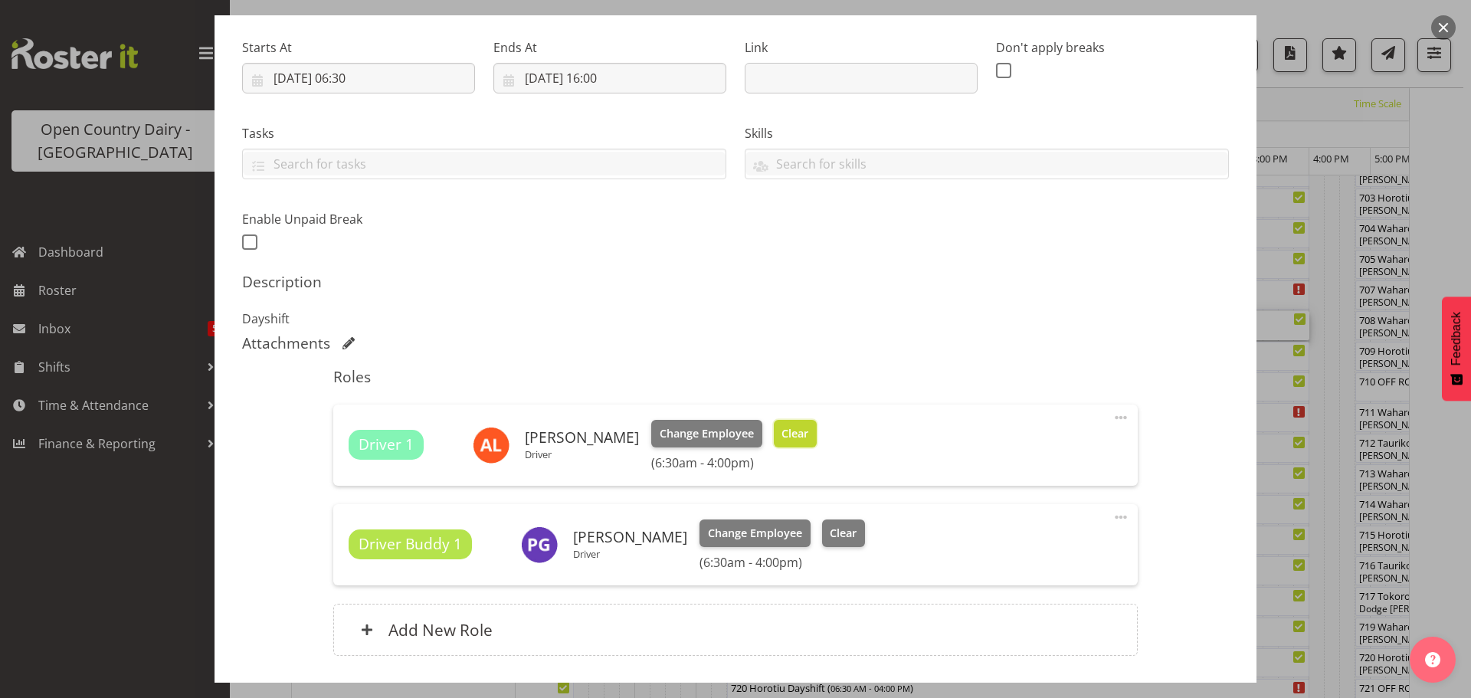
click at [788, 433] on span "Clear" at bounding box center [795, 433] width 27 height 17
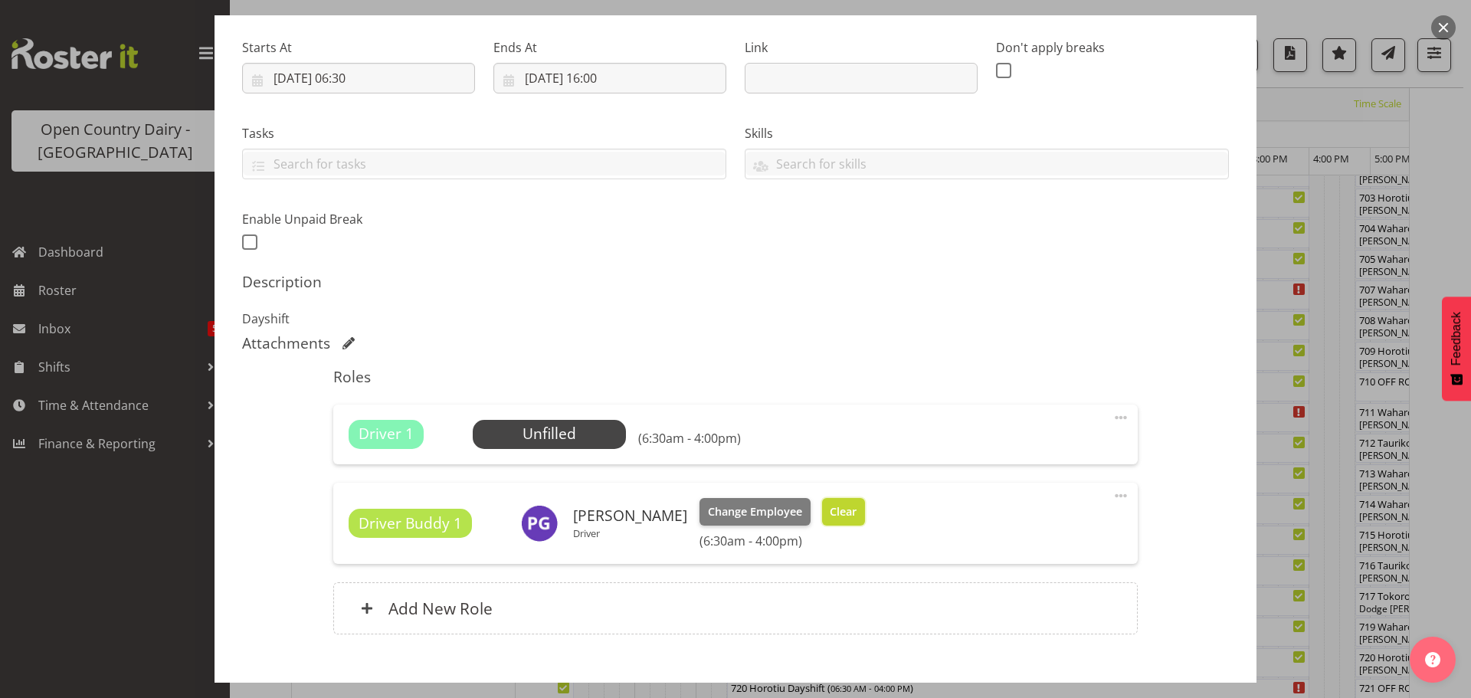
click at [830, 513] on span "Clear" at bounding box center [843, 511] width 27 height 17
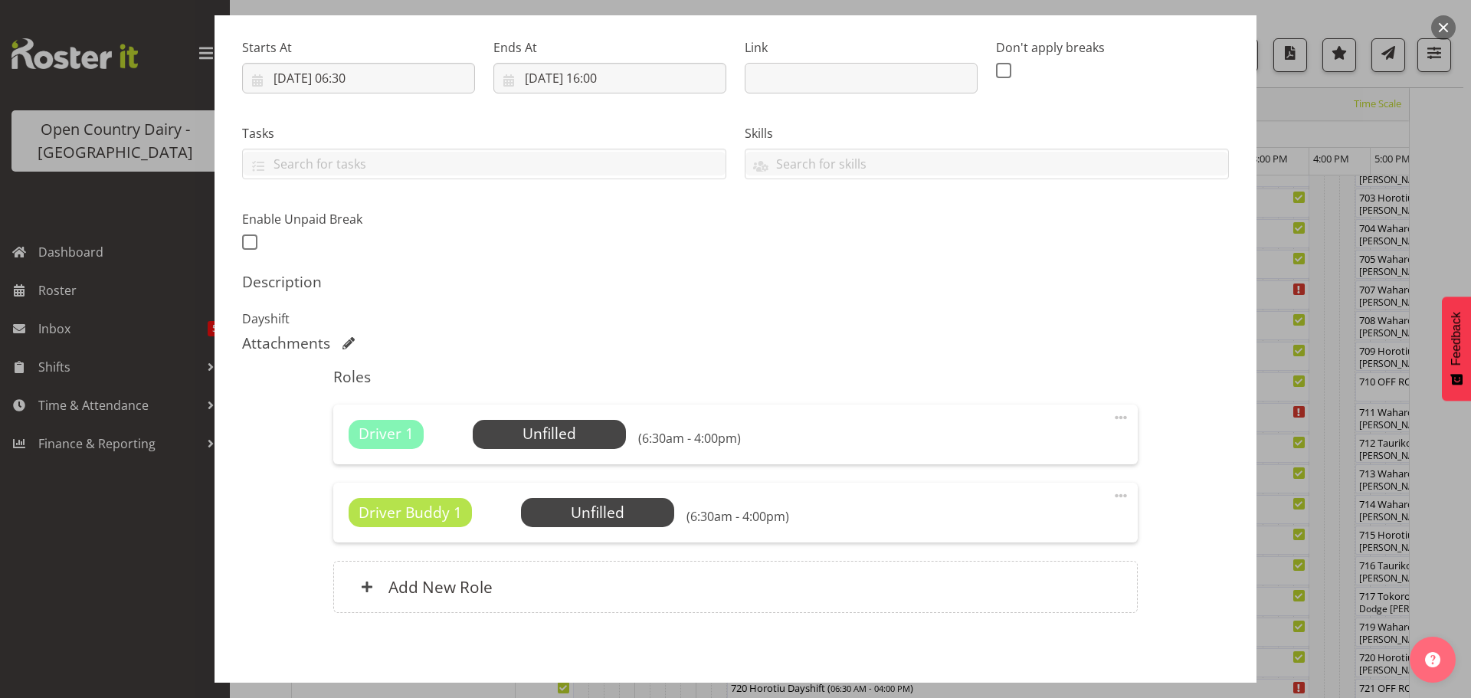
click at [1112, 494] on span at bounding box center [1121, 496] width 18 height 18
click at [1024, 582] on link "Delete" at bounding box center [1056, 585] width 147 height 28
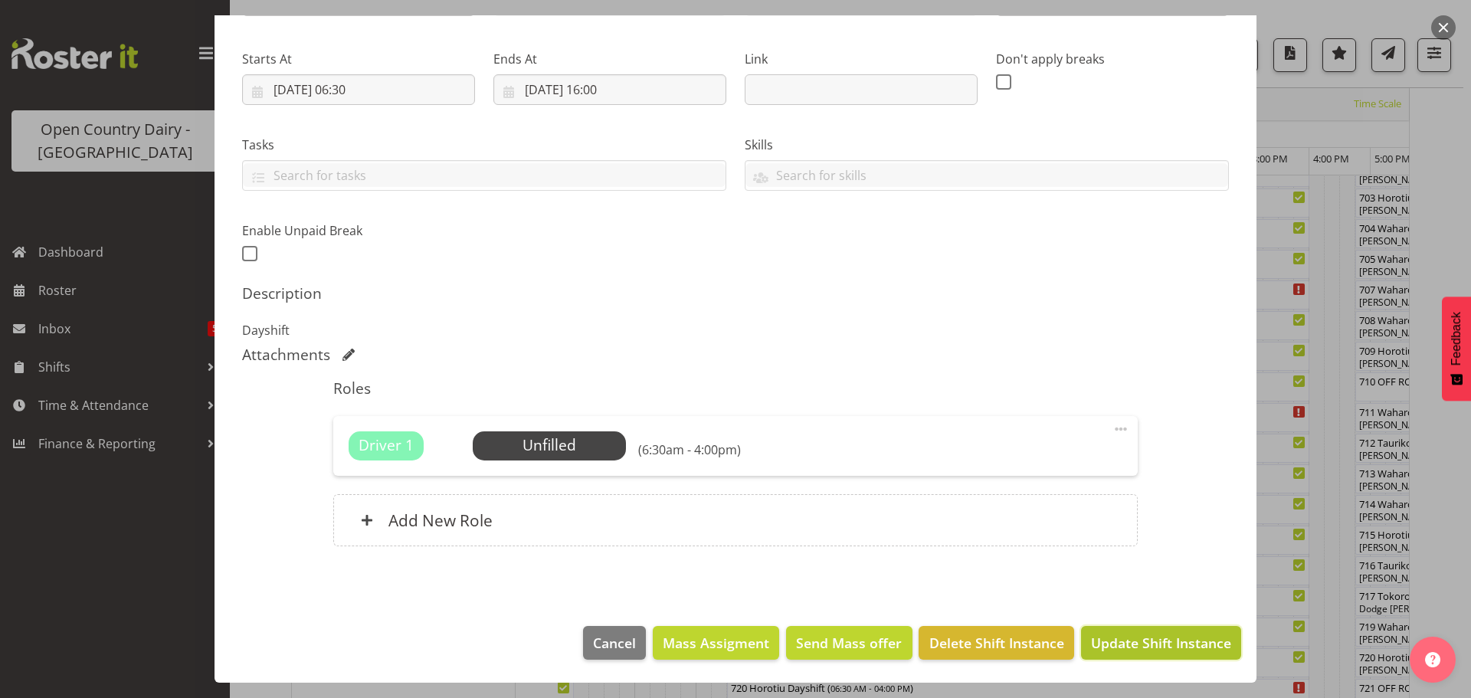
click at [1122, 641] on span "Update Shift Instance" at bounding box center [1161, 643] width 140 height 20
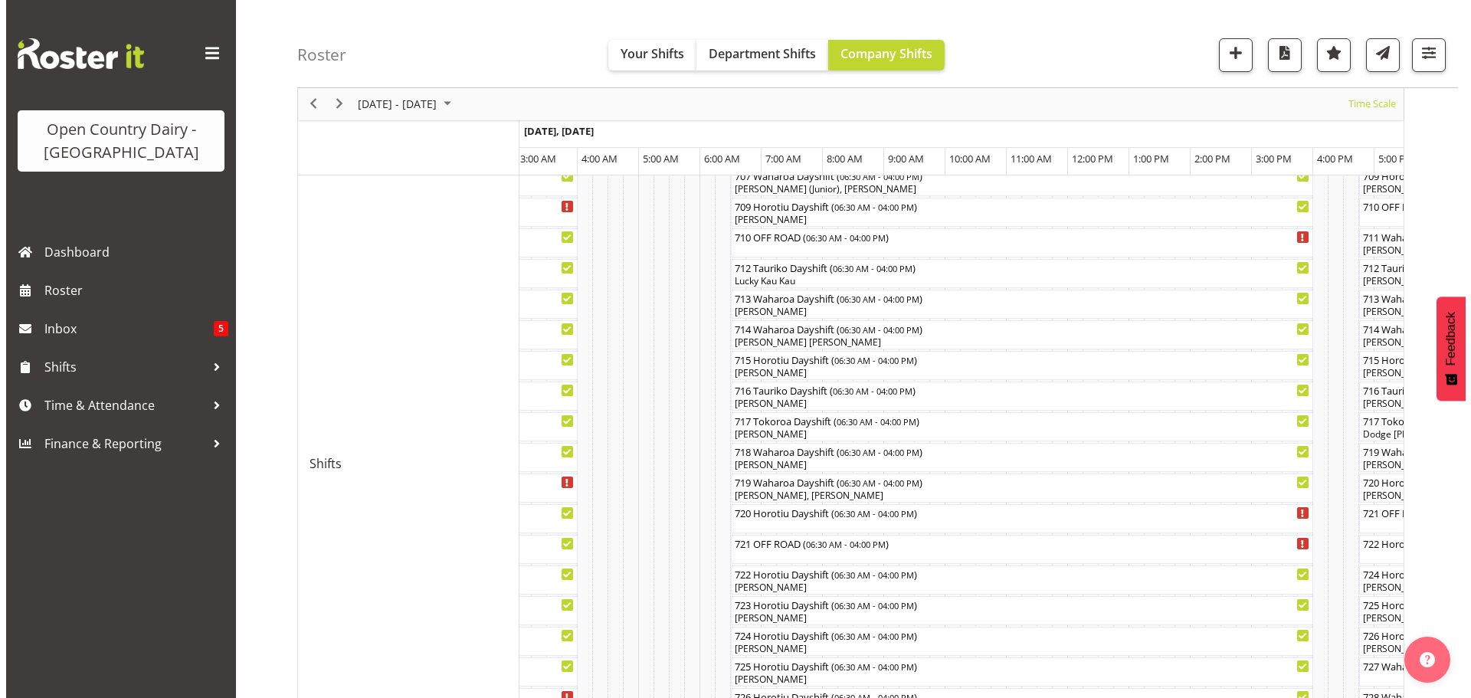
scroll to position [592, 0]
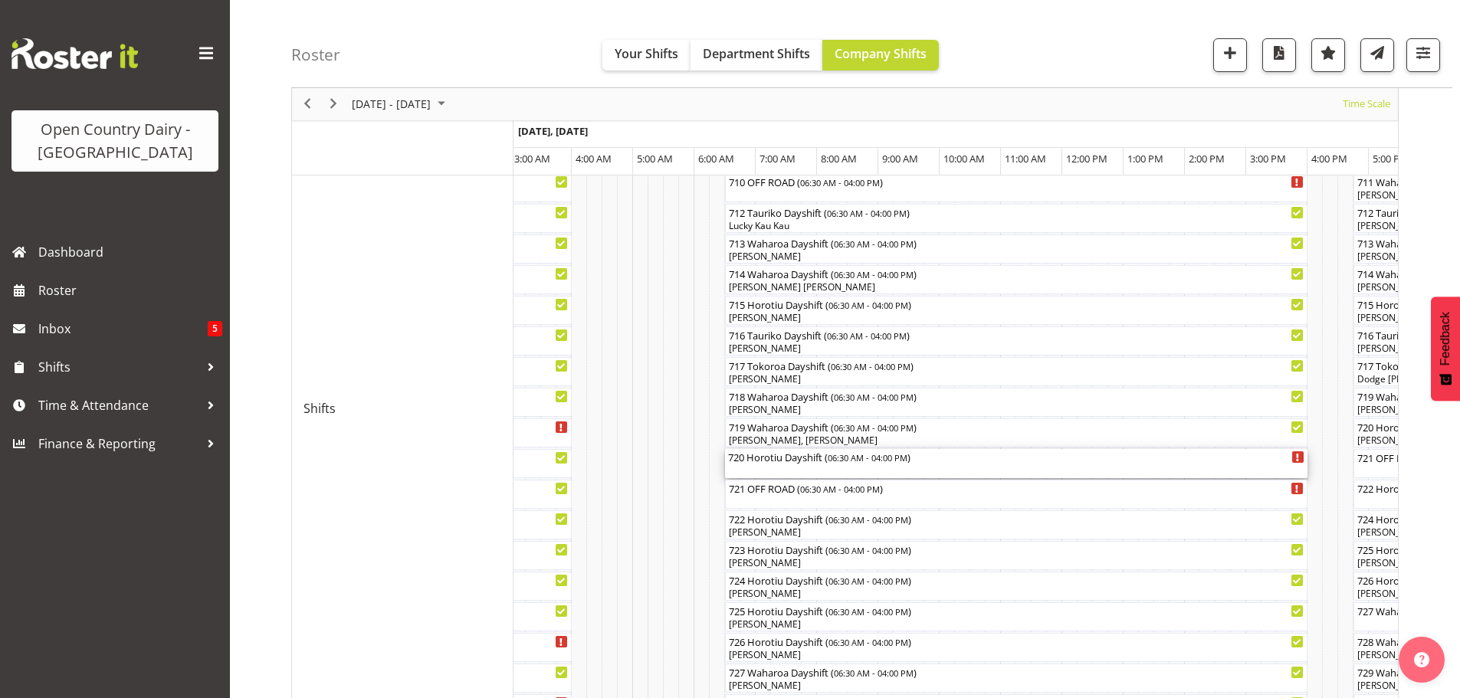
click at [792, 473] on div "720 Horotiu Dayshift ( 06:30 AM - 04:00 PM )" at bounding box center [1016, 463] width 576 height 29
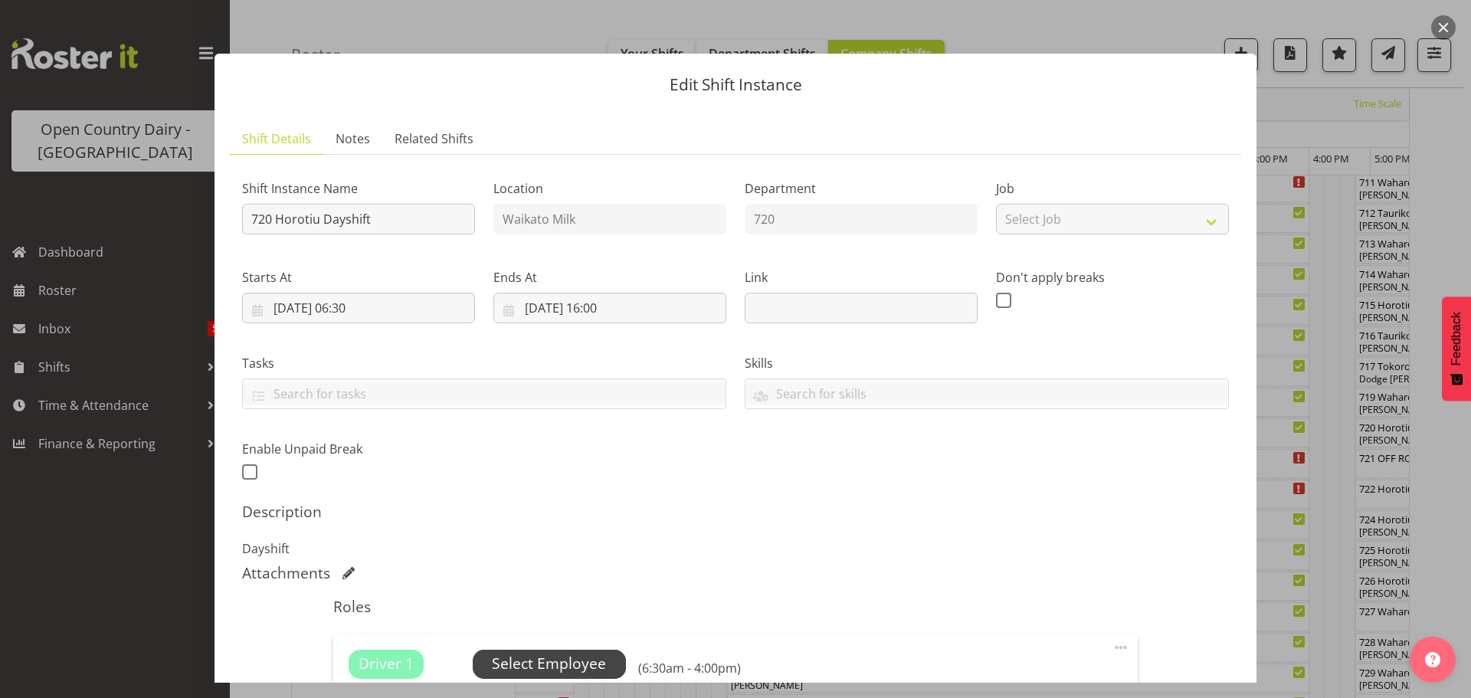
click at [551, 658] on span "Select Employee" at bounding box center [549, 664] width 114 height 22
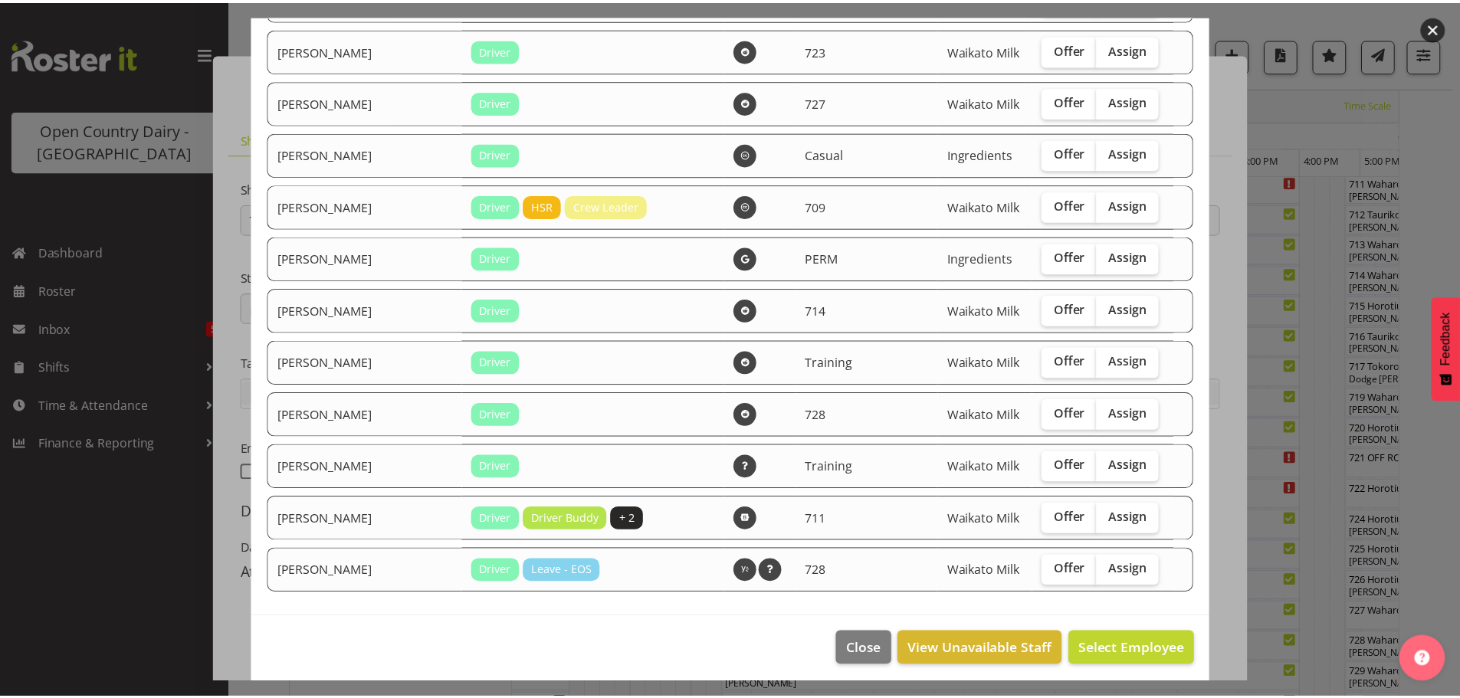
scroll to position [1974, 0]
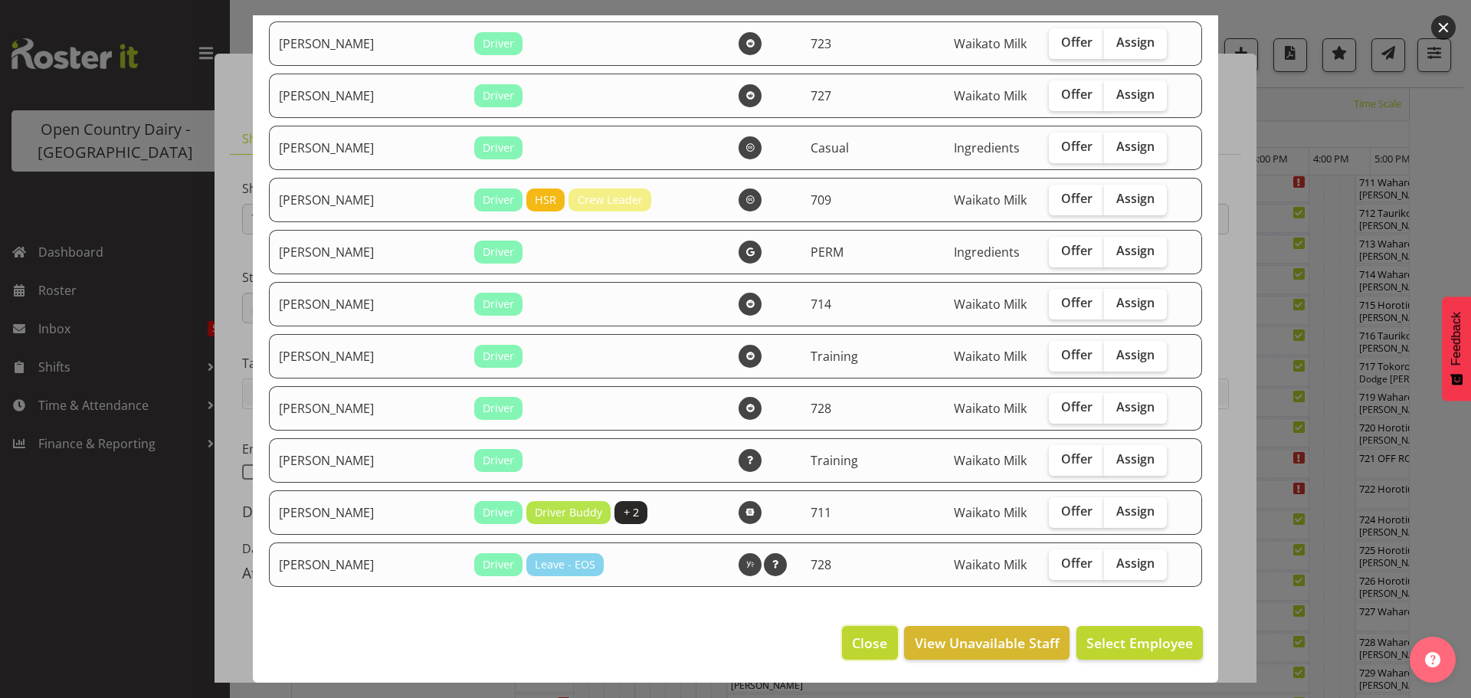
click at [852, 643] on span "Close" at bounding box center [869, 643] width 35 height 20
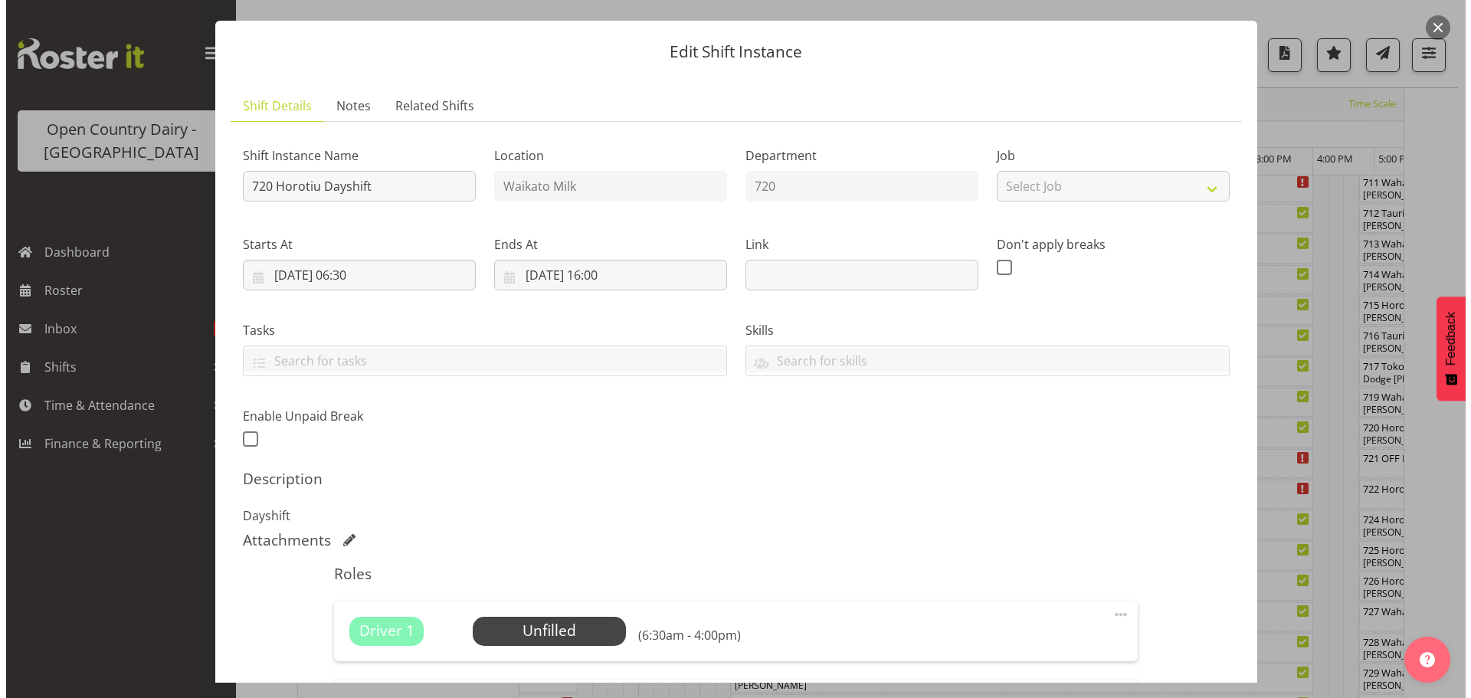
scroll to position [230, 0]
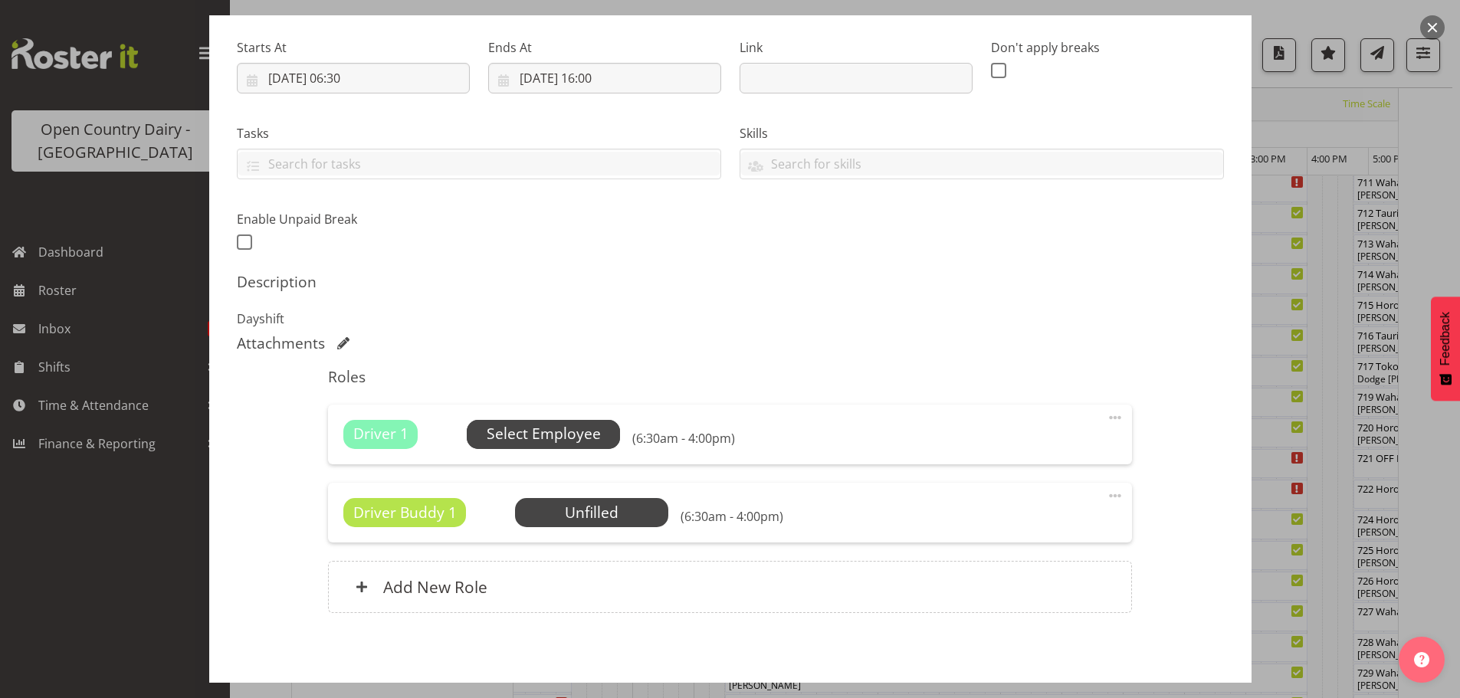
click at [560, 427] on span "Select Employee" at bounding box center [544, 434] width 114 height 22
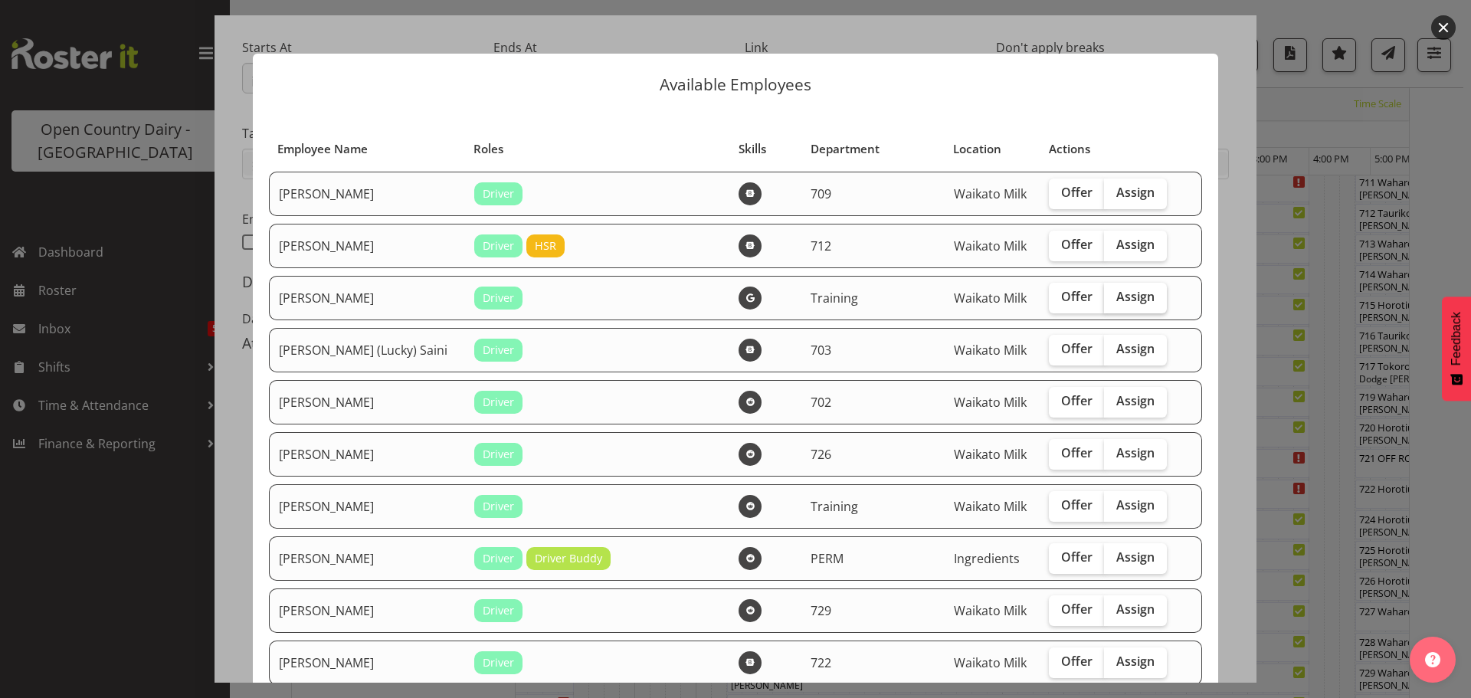
click at [1117, 300] on span "Assign" at bounding box center [1136, 296] width 38 height 15
click at [1114, 300] on input "Assign" at bounding box center [1109, 297] width 10 height 10
checkbox input "true"
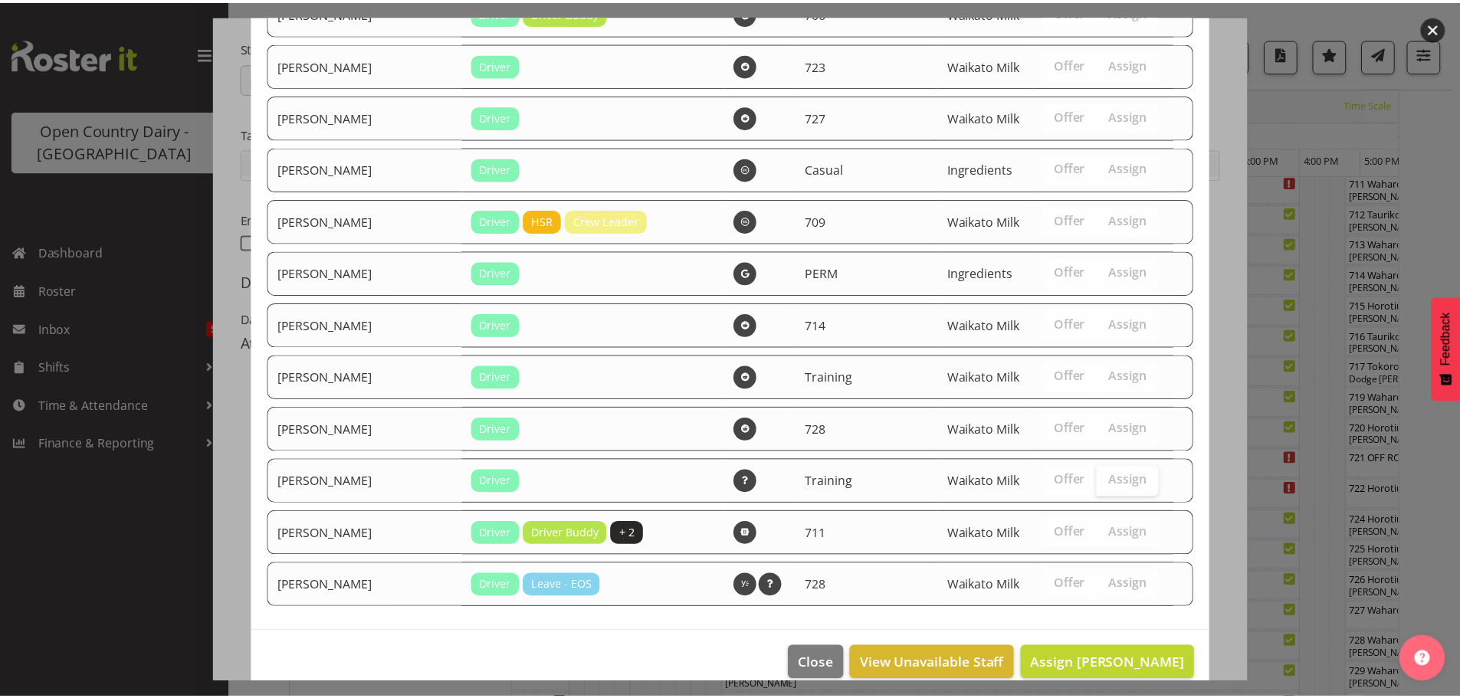
scroll to position [1974, 0]
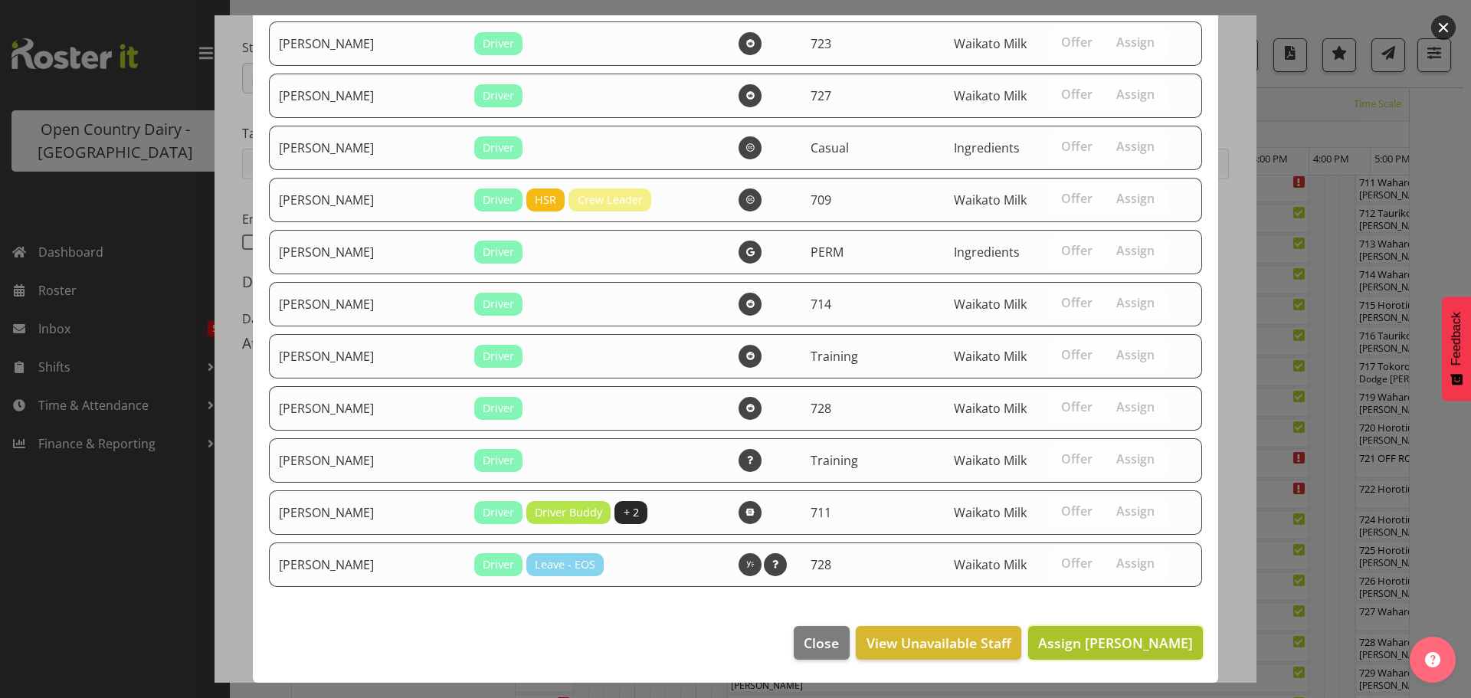
click at [1110, 638] on span "Assign Antony Lockyer" at bounding box center [1115, 643] width 155 height 18
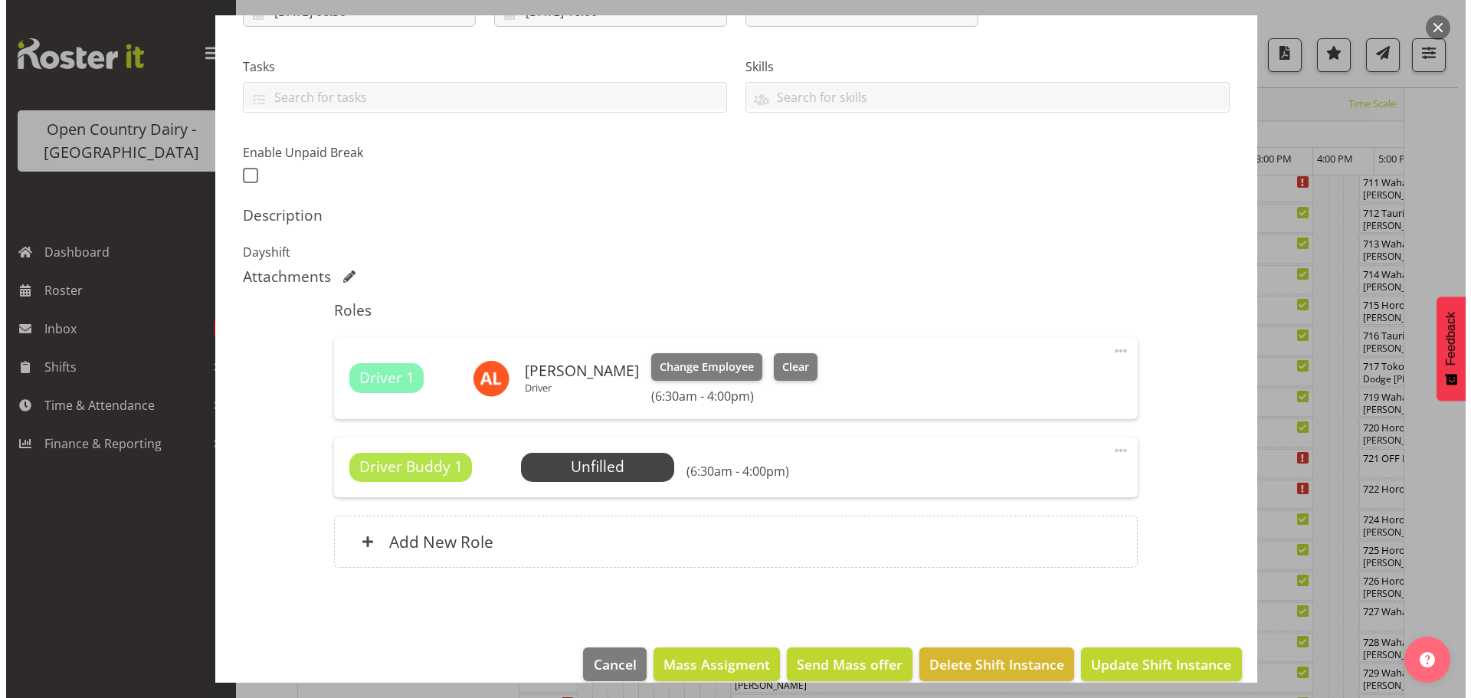
scroll to position [318, 0]
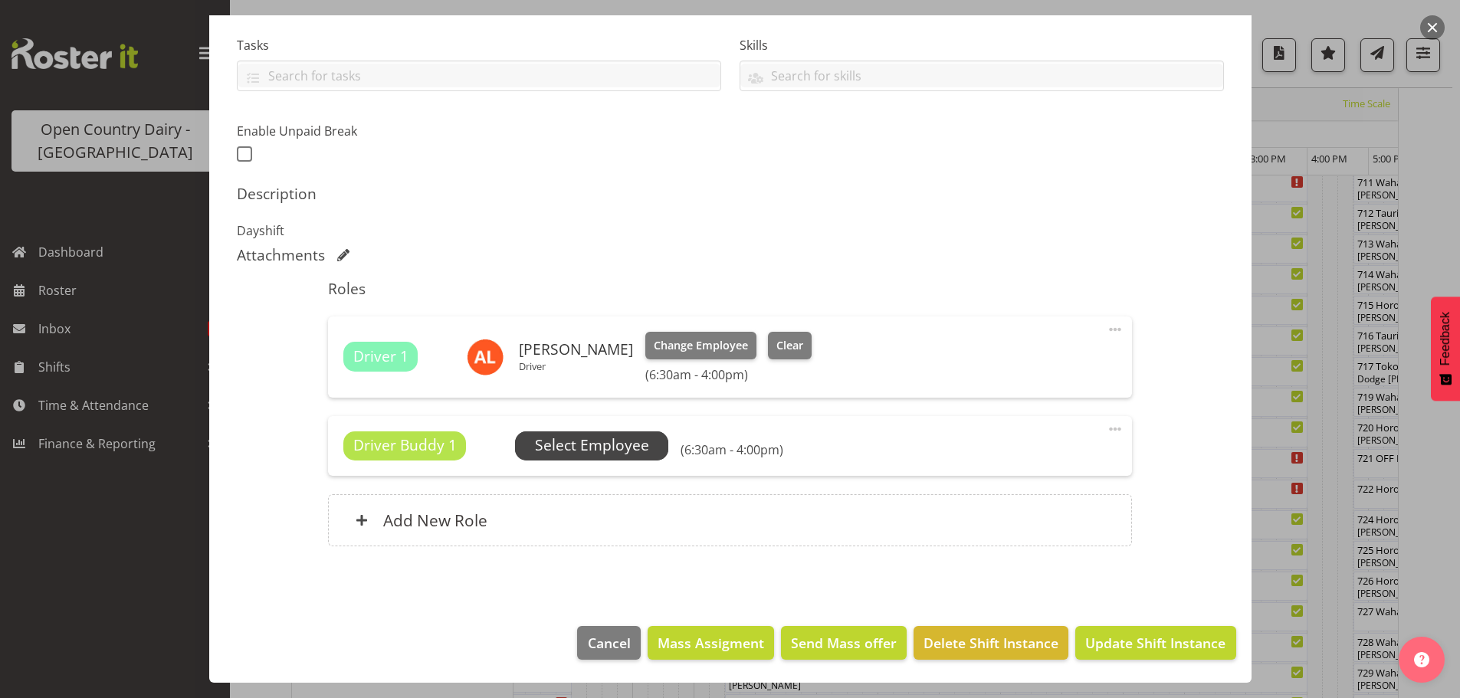
click at [587, 445] on span "Select Employee" at bounding box center [592, 446] width 114 height 22
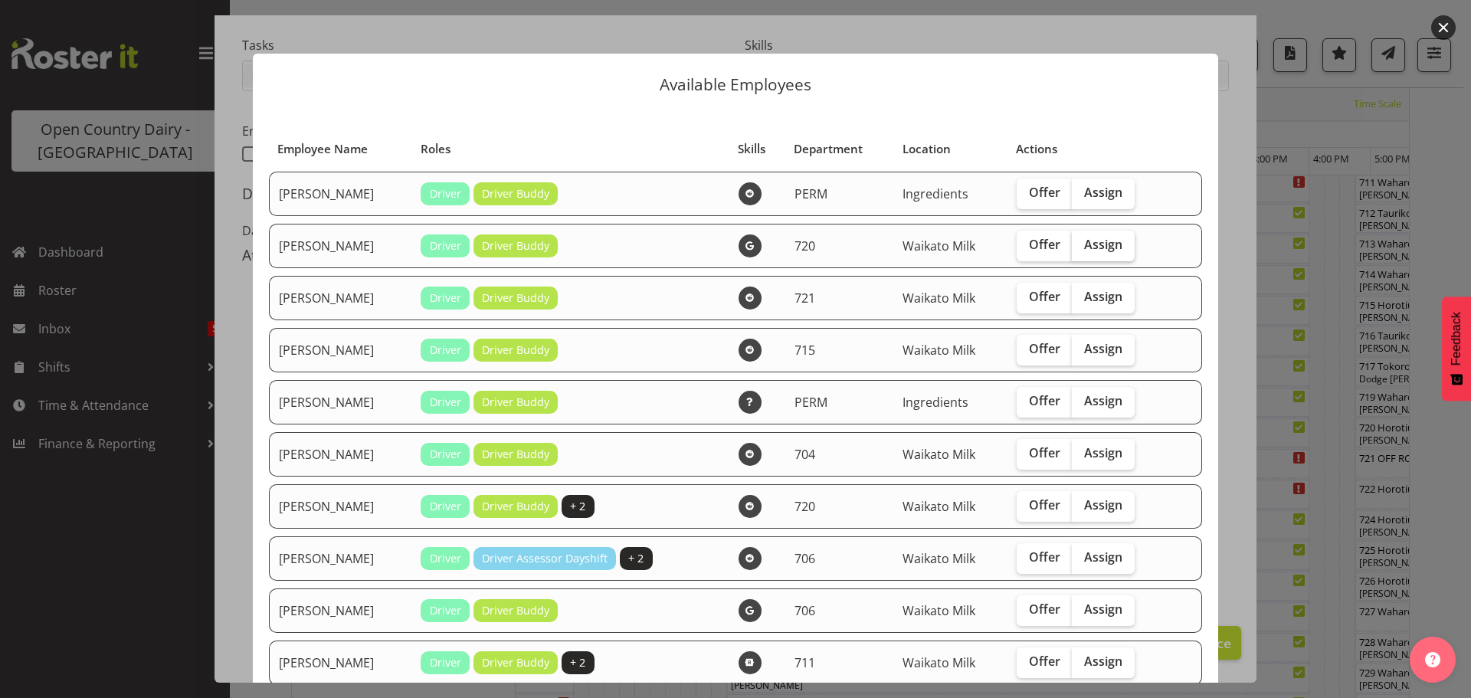
click at [1097, 244] on span "Assign" at bounding box center [1103, 244] width 38 height 15
click at [1082, 244] on input "Assign" at bounding box center [1077, 245] width 10 height 10
checkbox input "true"
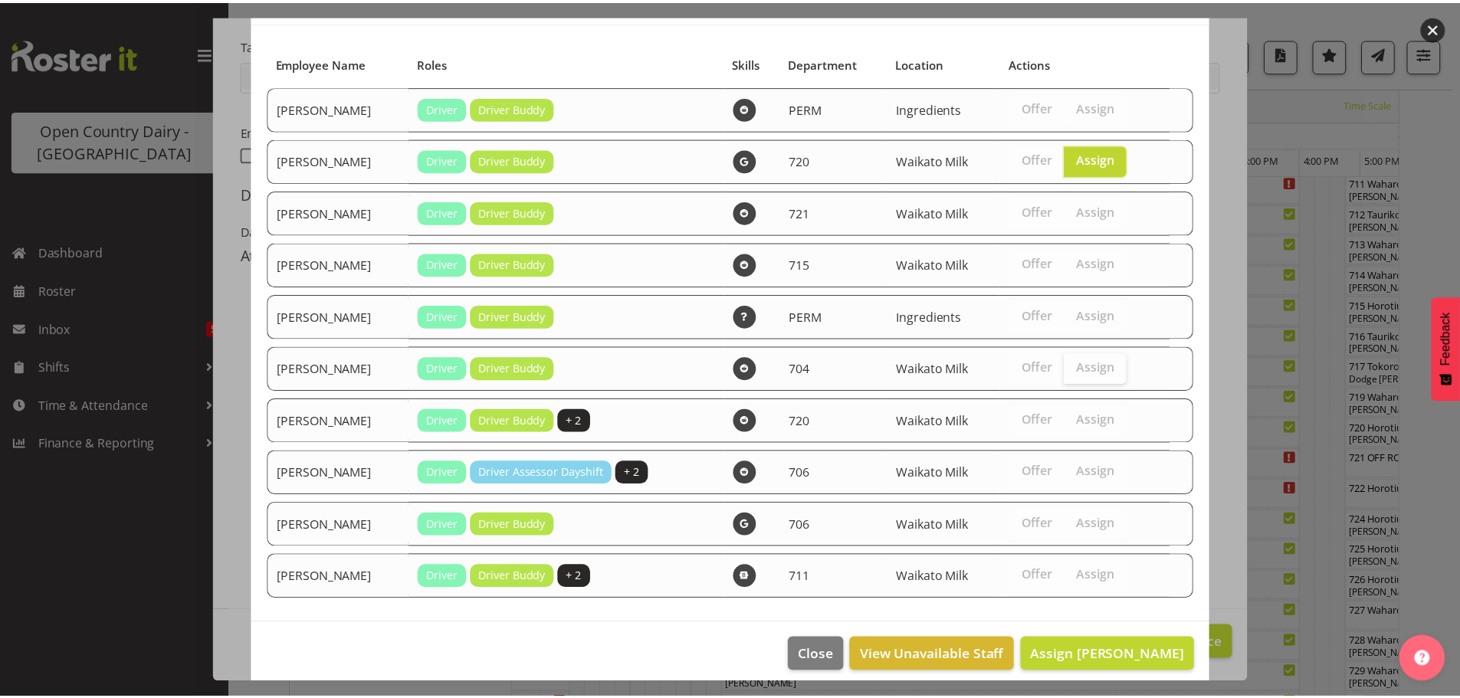
scroll to position [98, 0]
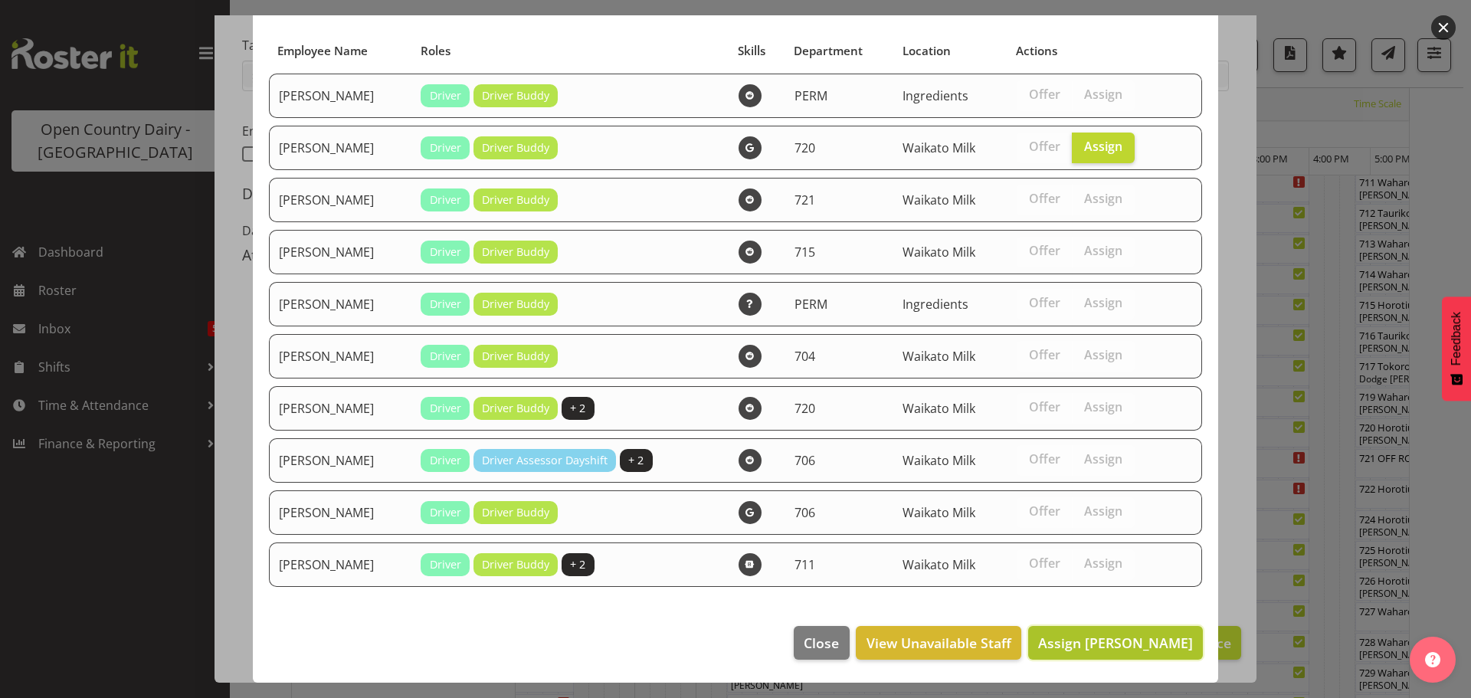
click at [1118, 644] on span "Assign Garry Hooper" at bounding box center [1115, 643] width 155 height 18
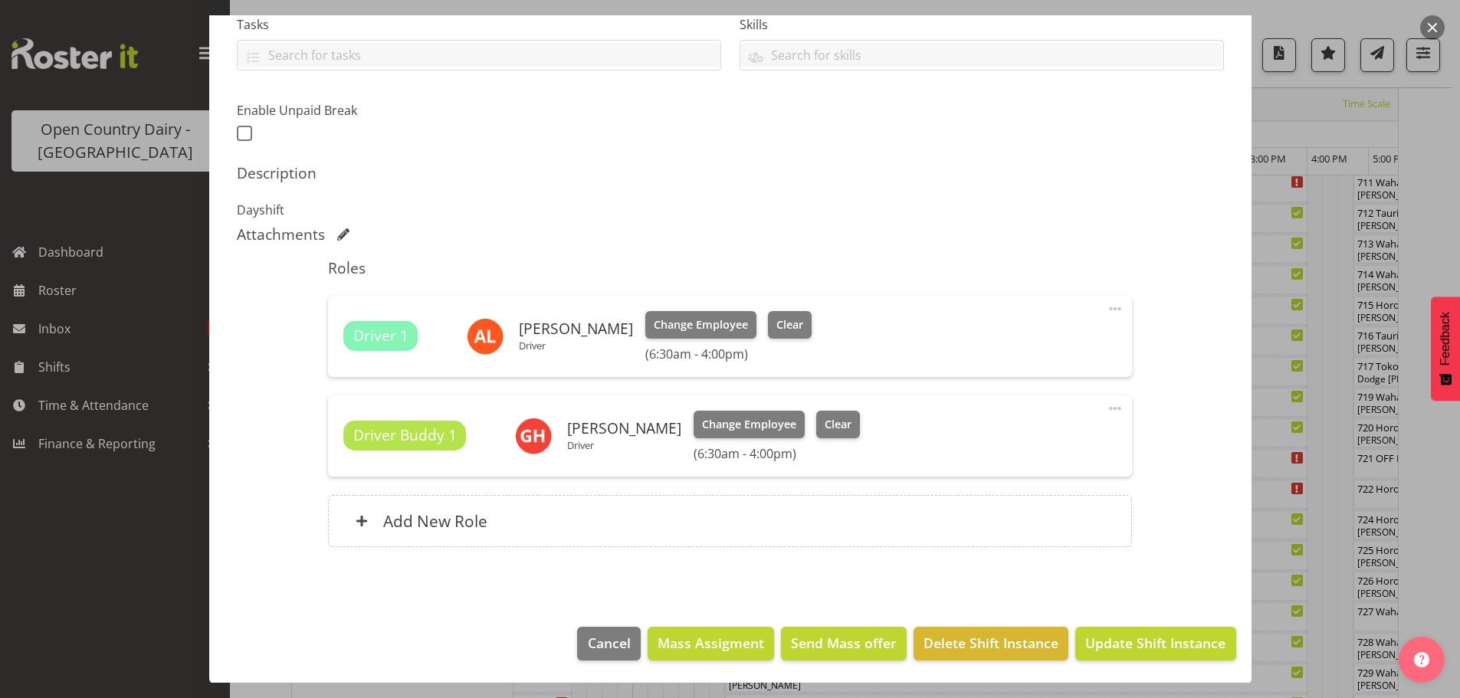
scroll to position [339, 0]
click at [1149, 641] on span "Update Shift Instance" at bounding box center [1155, 642] width 140 height 20
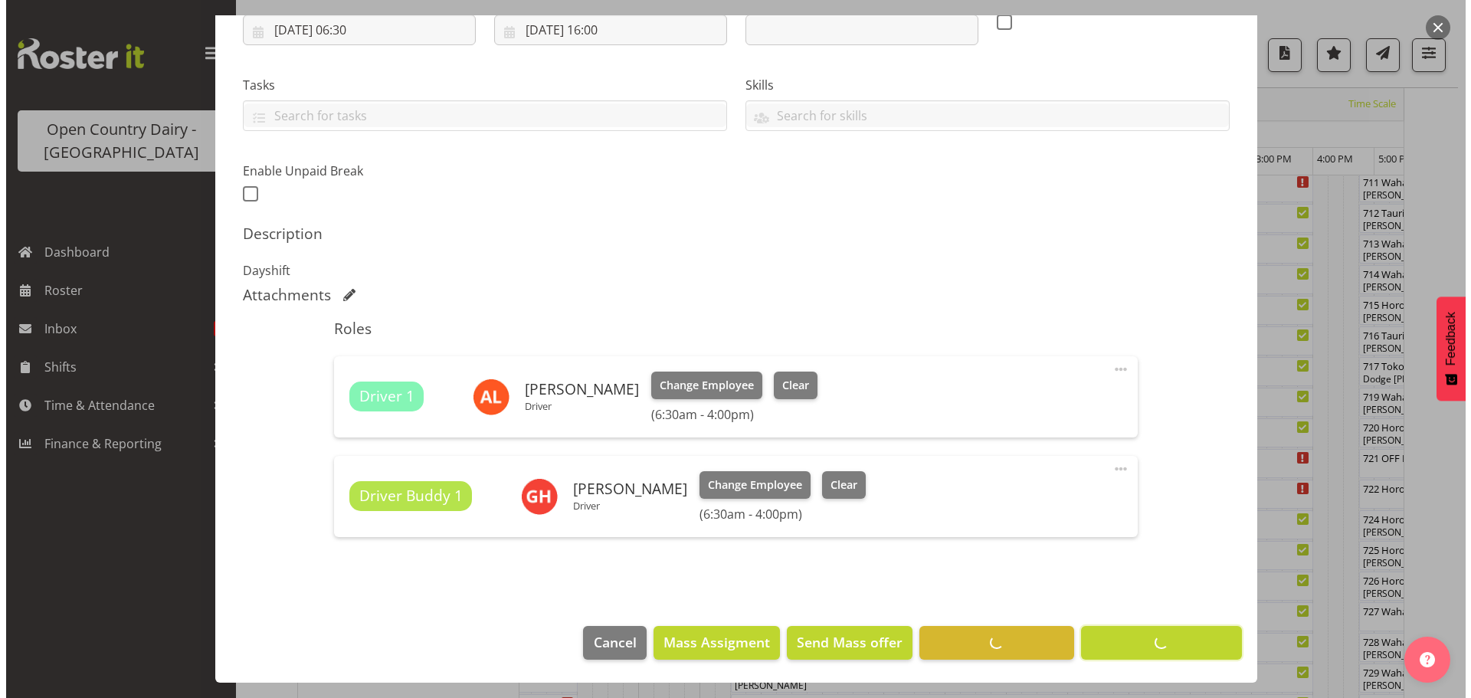
scroll to position [56, 0]
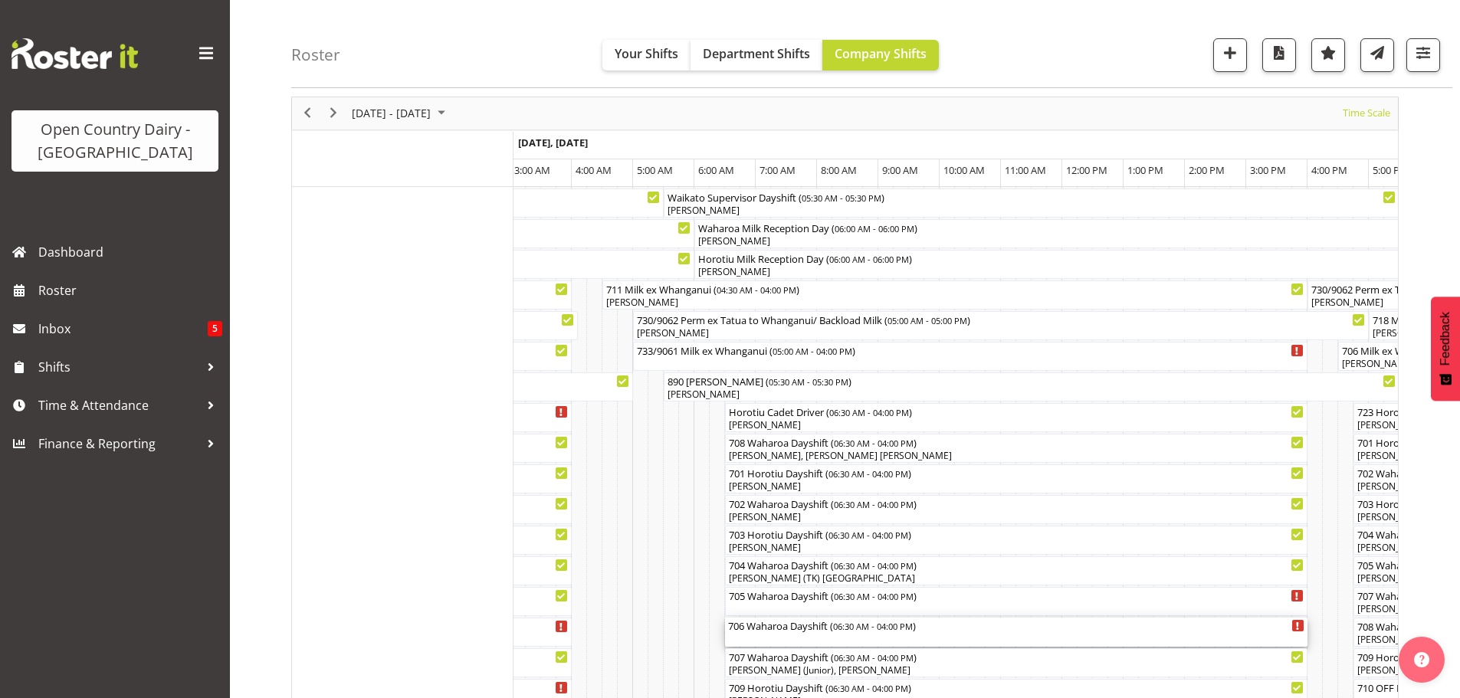
click at [815, 634] on div "706 Waharoa Dayshift ( 06:30 AM - 04:00 PM )" at bounding box center [1016, 632] width 576 height 29
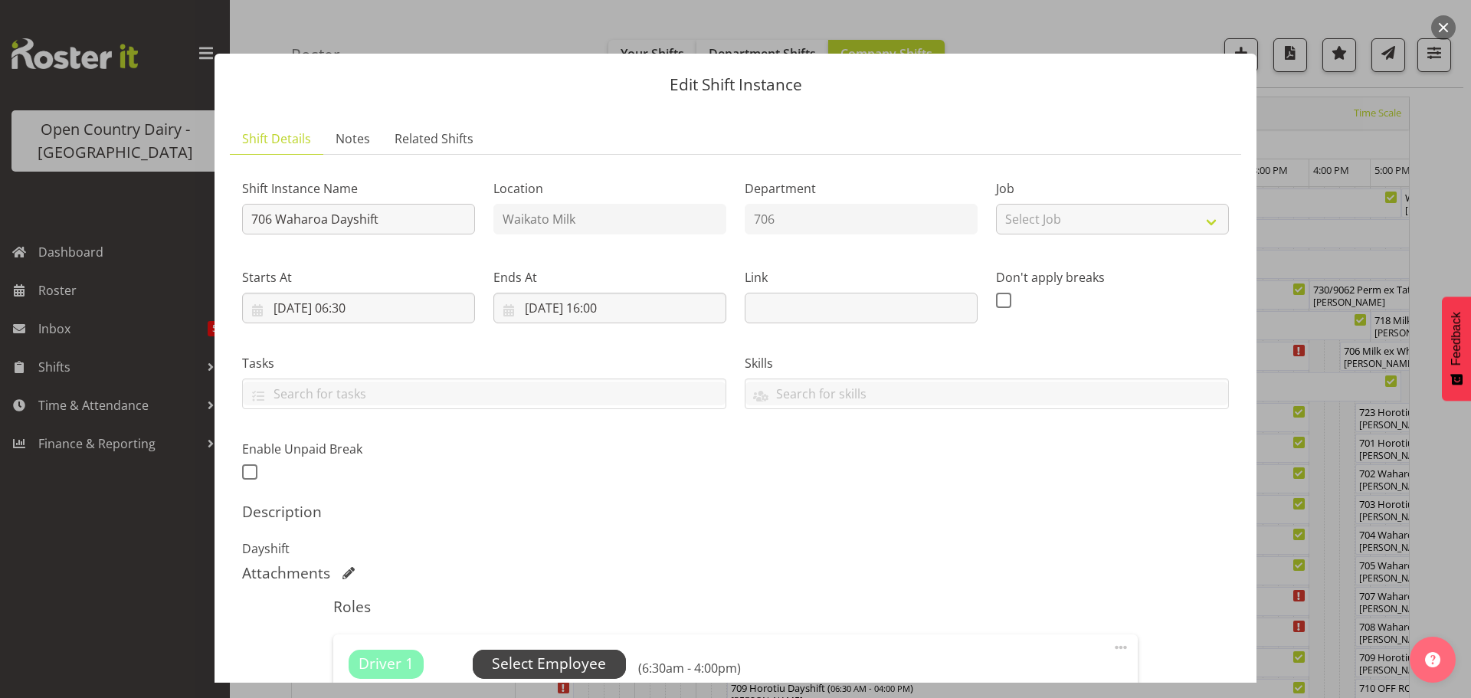
click at [553, 661] on span "Select Employee" at bounding box center [549, 664] width 114 height 22
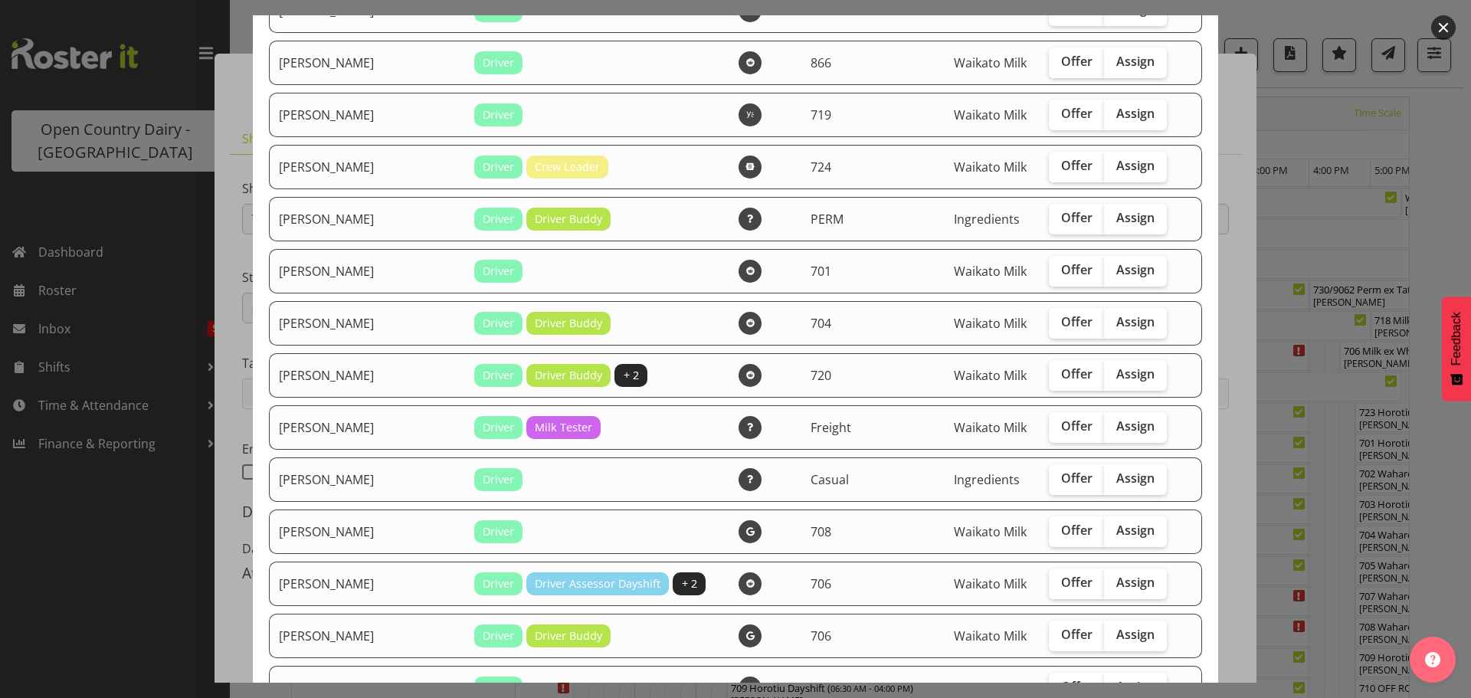
scroll to position [1226, 0]
click at [1117, 323] on span "Assign" at bounding box center [1136, 320] width 38 height 15
click at [1108, 323] on input "Assign" at bounding box center [1109, 321] width 10 height 10
checkbox input "true"
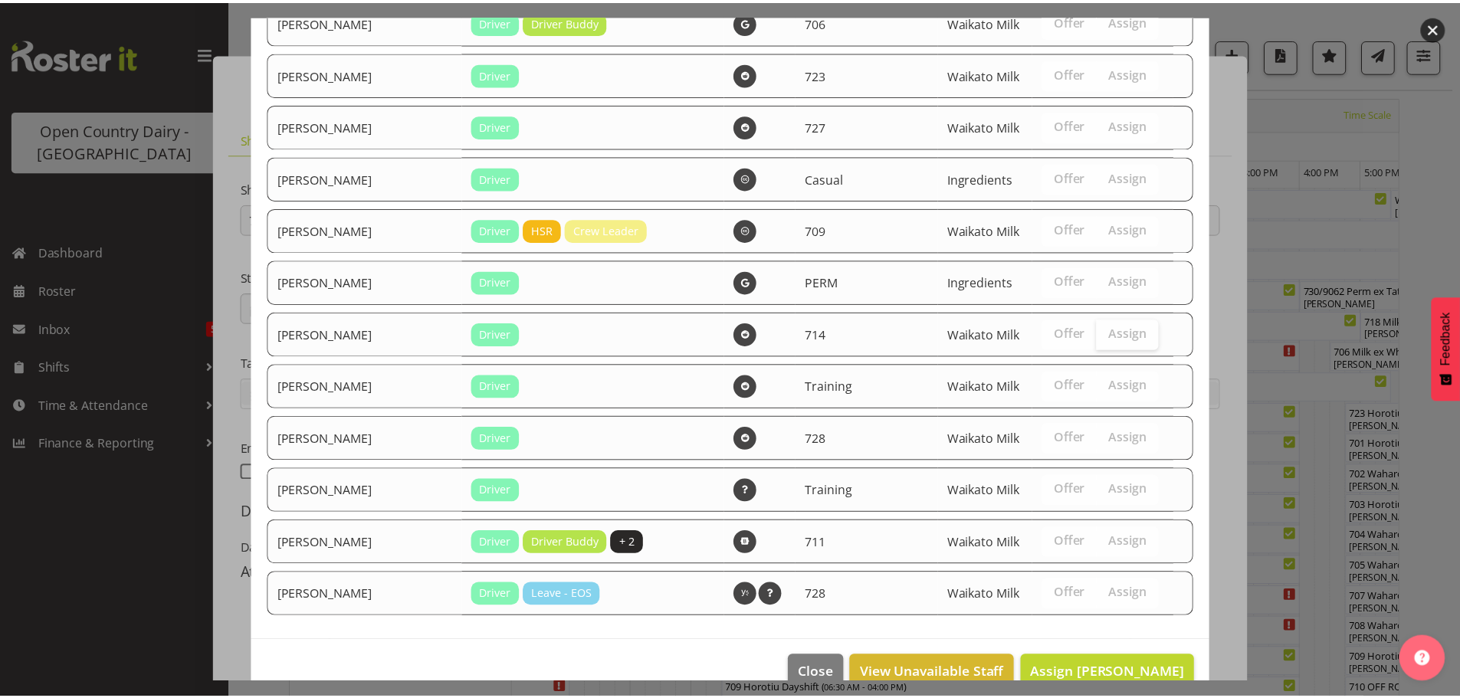
scroll to position [1870, 0]
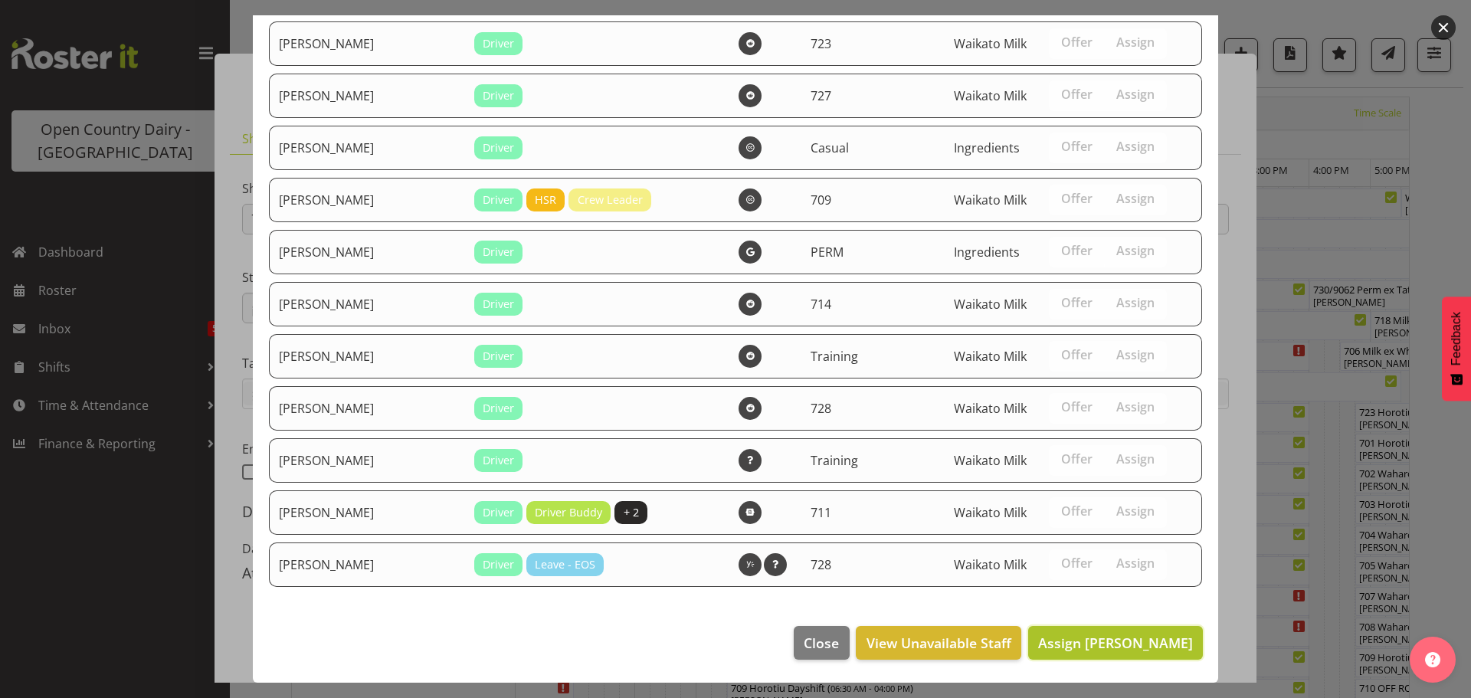
click at [1130, 641] on span "Assign Jon Williams" at bounding box center [1115, 643] width 155 height 18
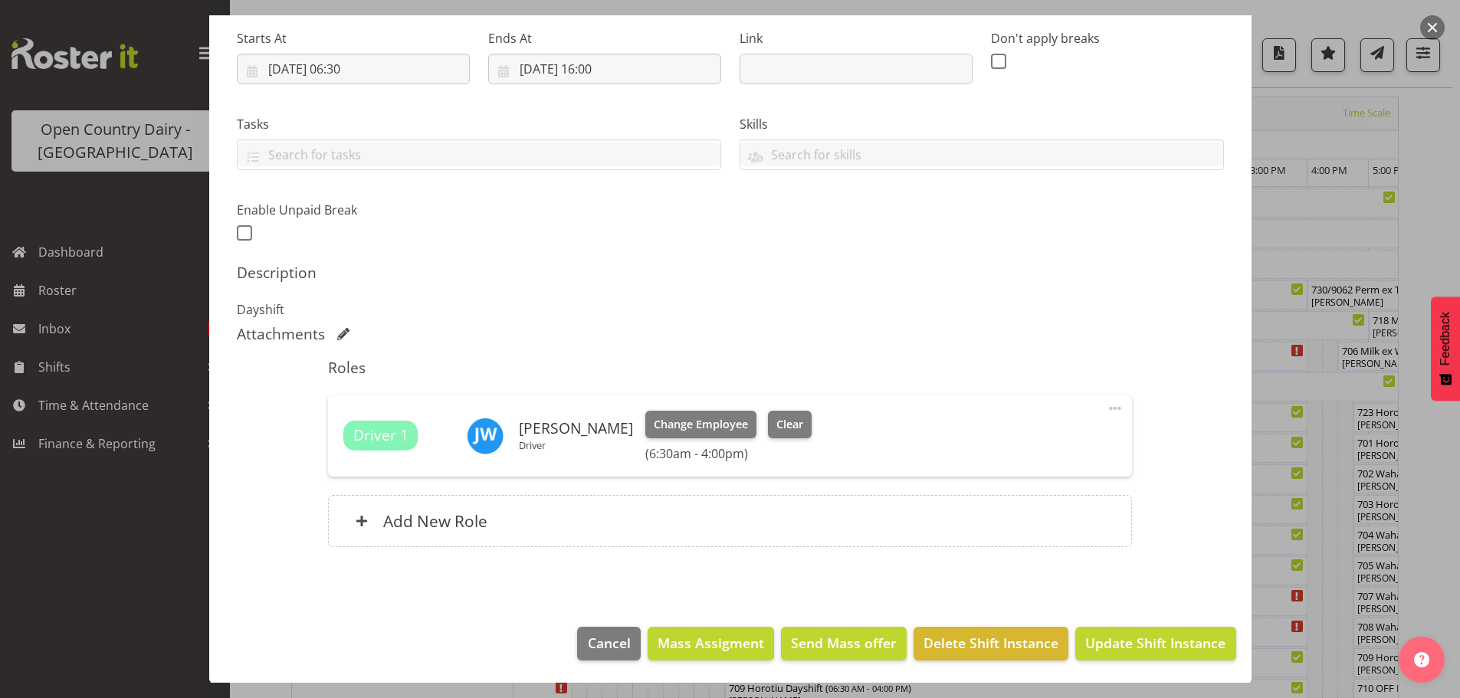
scroll to position [240, 0]
click at [1136, 640] on span "Update Shift Instance" at bounding box center [1155, 642] width 140 height 20
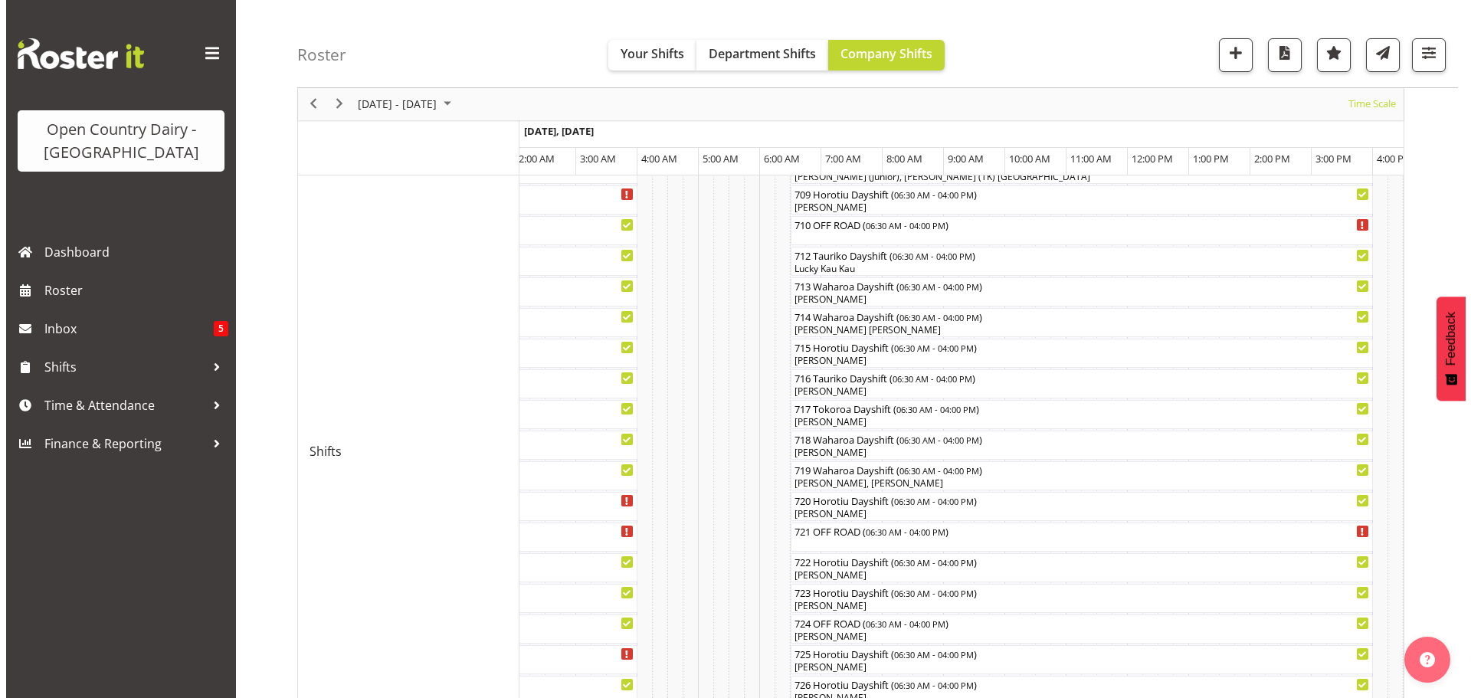
scroll to position [579, 0]
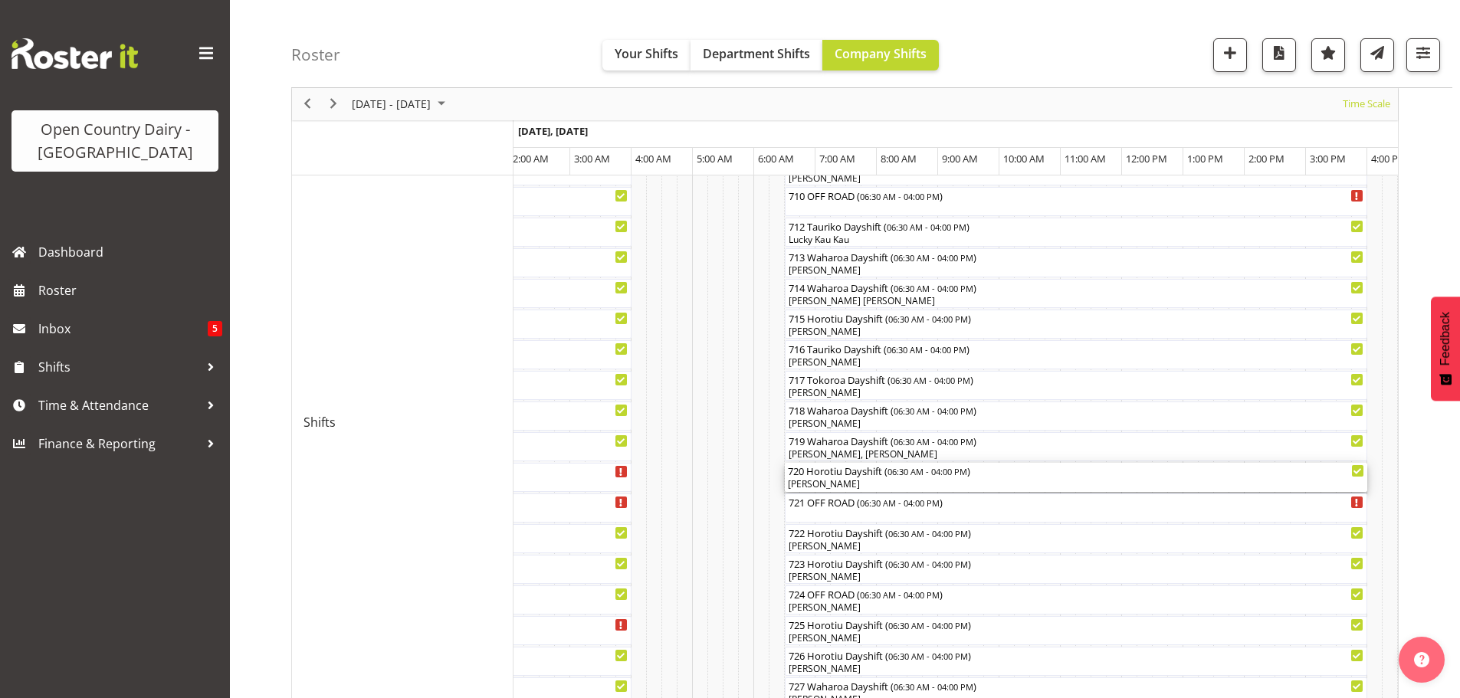
click at [867, 481] on div "[PERSON_NAME]" at bounding box center [1076, 484] width 576 height 14
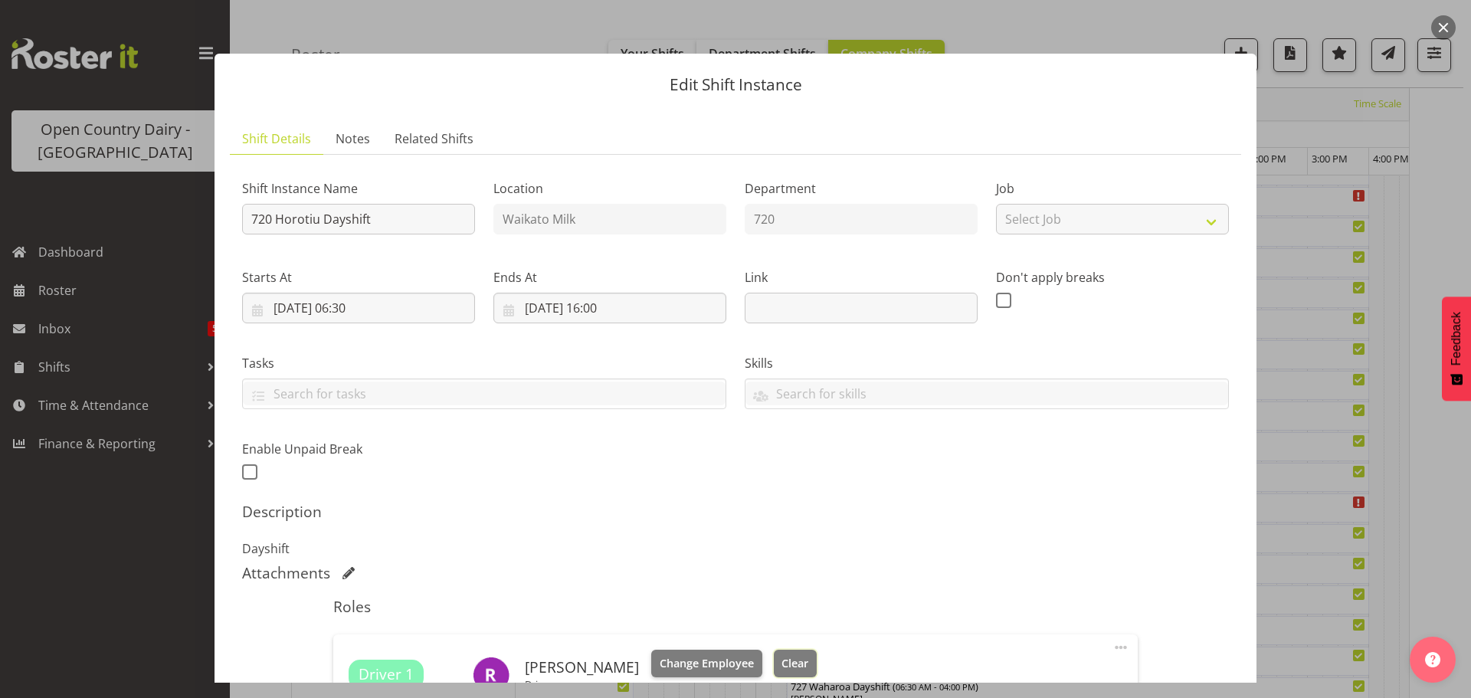
click at [782, 661] on span "Clear" at bounding box center [795, 663] width 27 height 17
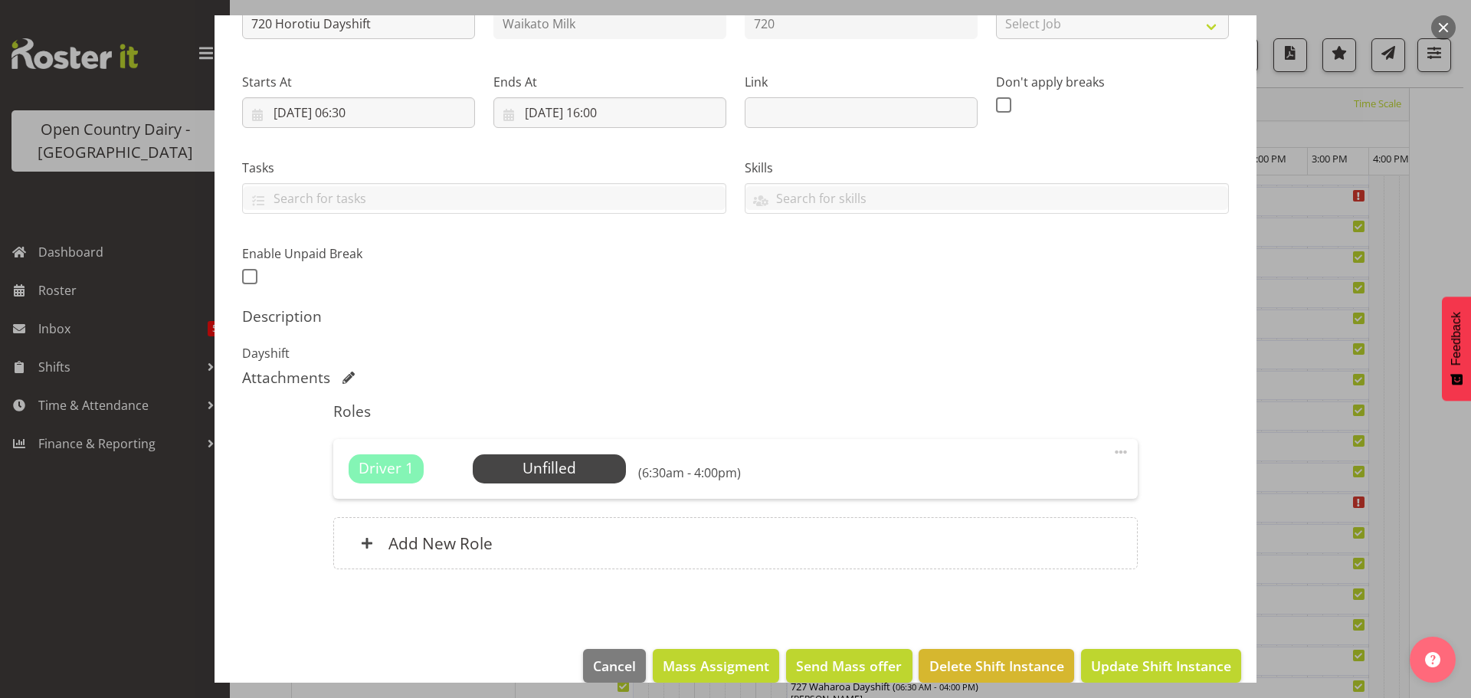
scroll to position [218, 0]
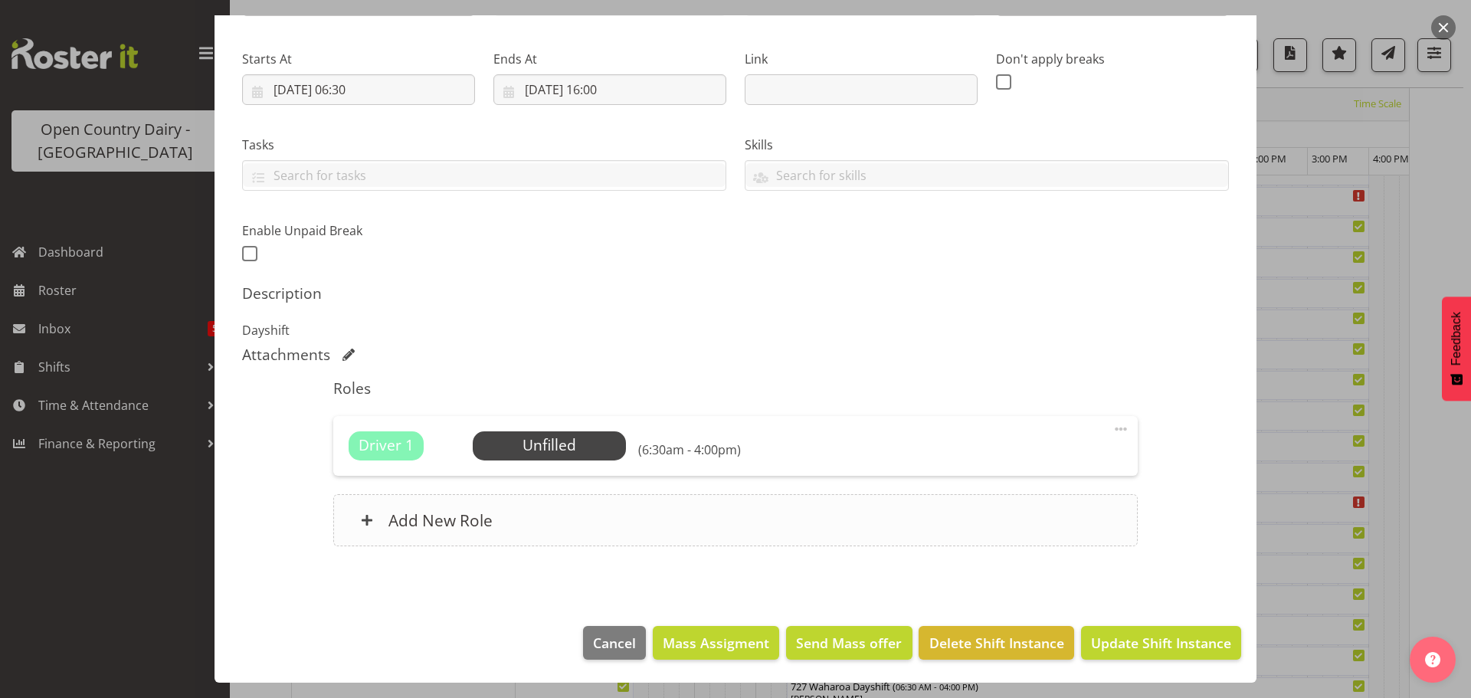
click at [421, 518] on h6 "Add New Role" at bounding box center [441, 520] width 104 height 20
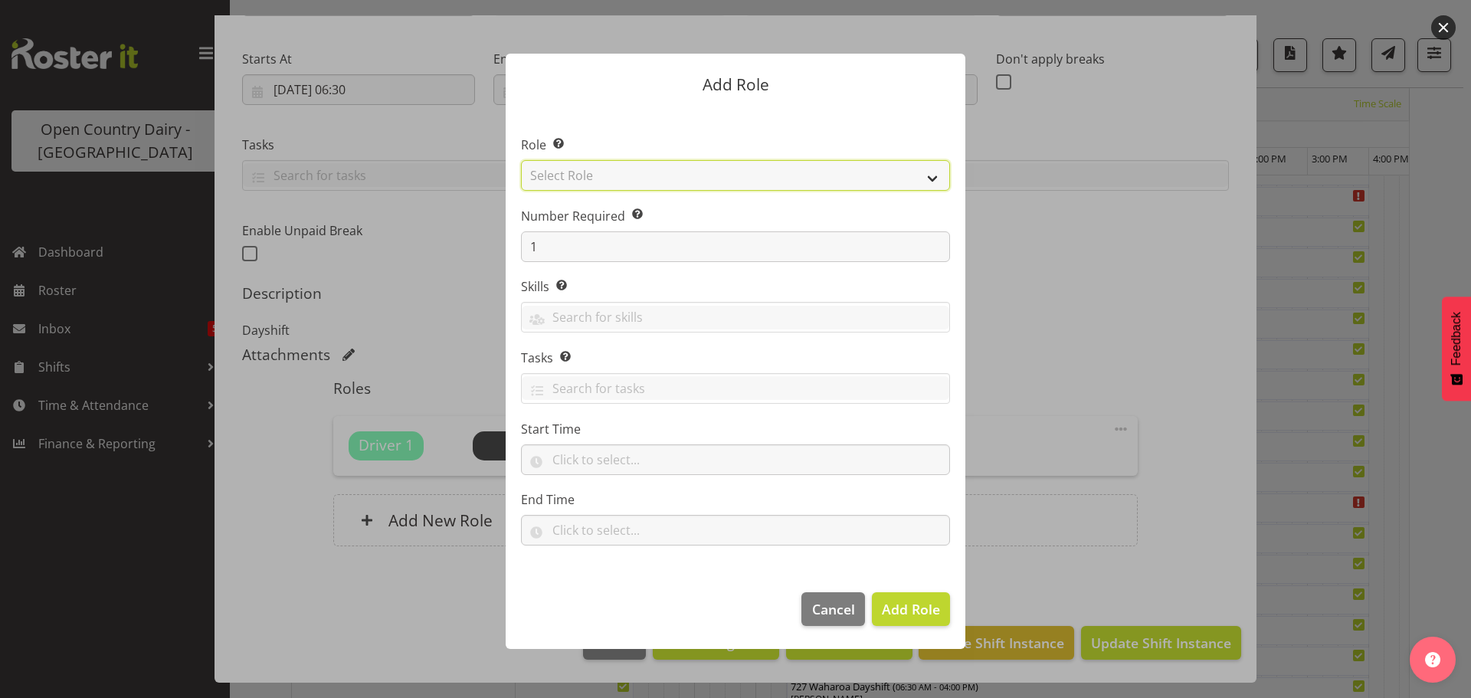
click at [731, 177] on select "Select Role Cadet Driver Crew Leader Driver Driver Buddy Driver Assessor Dayshi…" at bounding box center [735, 175] width 429 height 31
select select "1436"
click at [521, 160] on select "Select Role Cadet Driver Crew Leader Driver Driver Buddy Driver Assessor Dayshi…" at bounding box center [735, 175] width 429 height 31
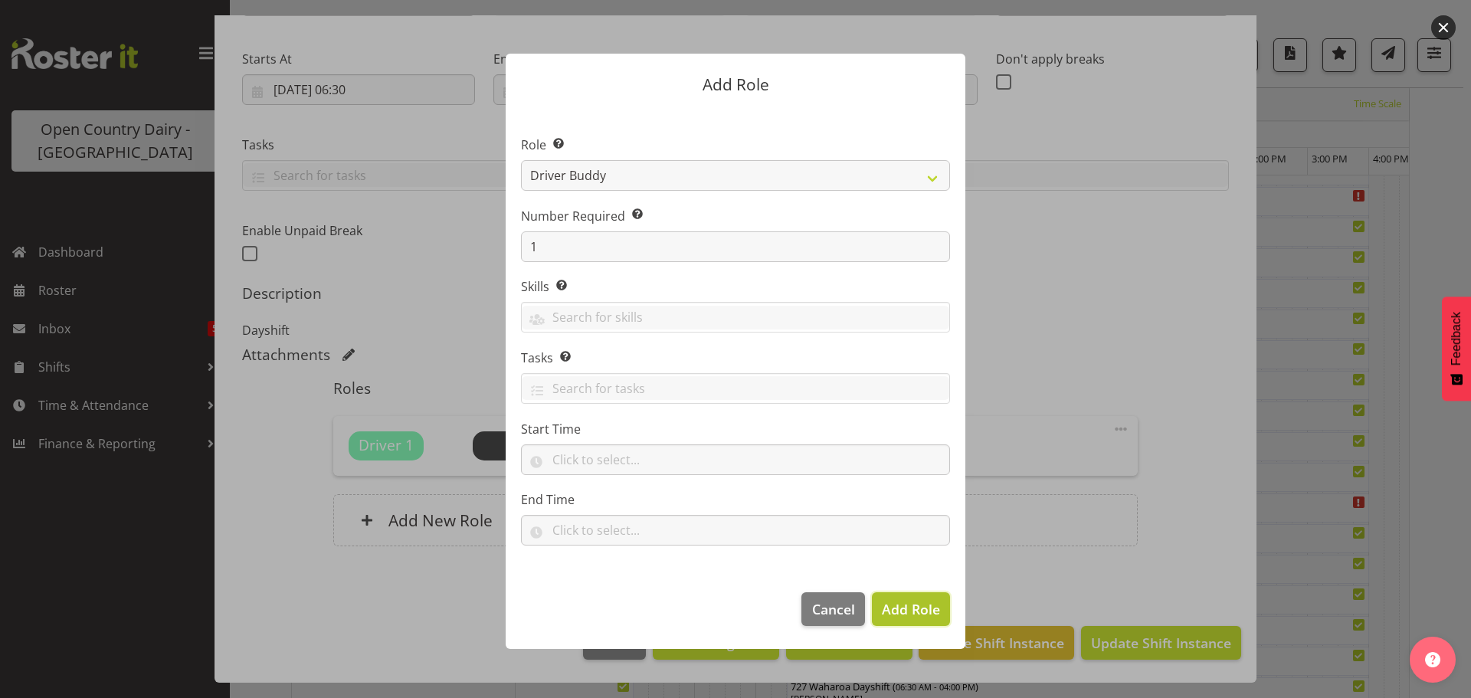
click at [892, 605] on span "Add Role" at bounding box center [911, 609] width 58 height 18
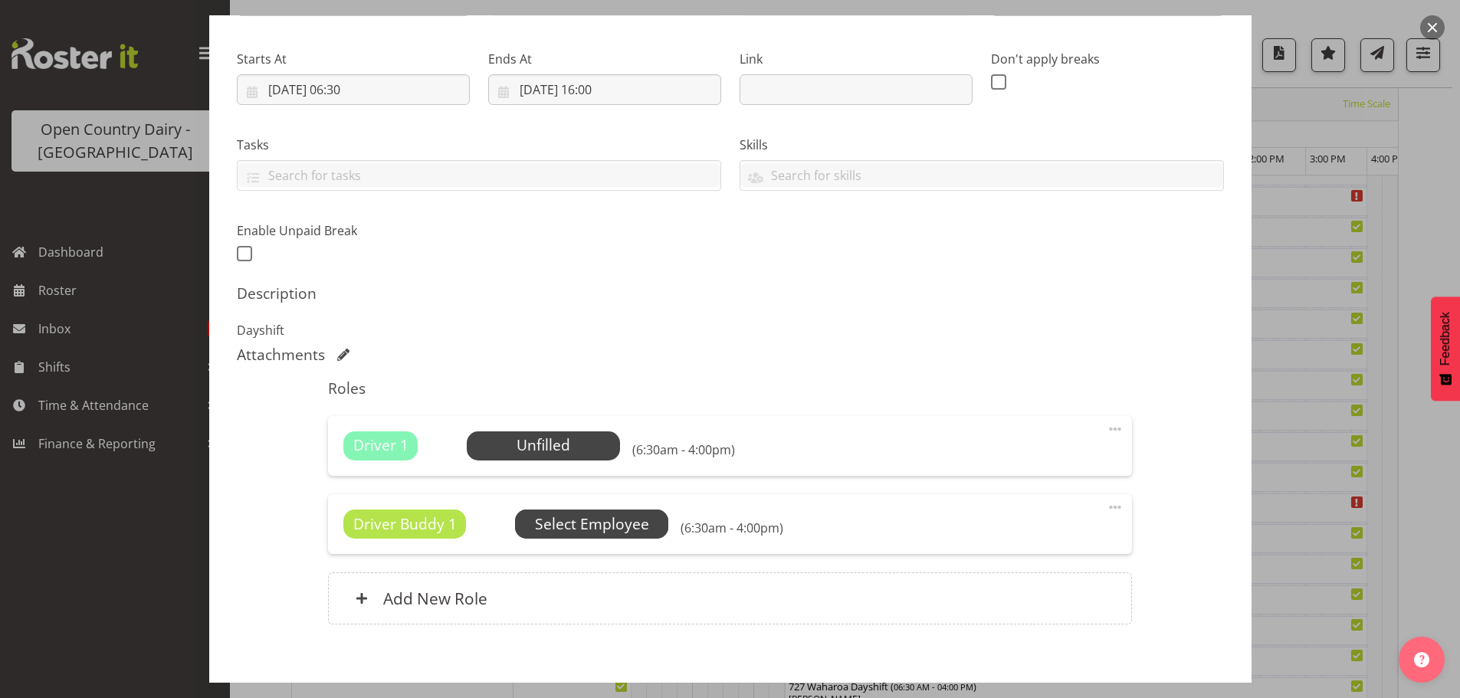
click at [0, 0] on span "Select Employee" at bounding box center [0, 0] width 0 height 0
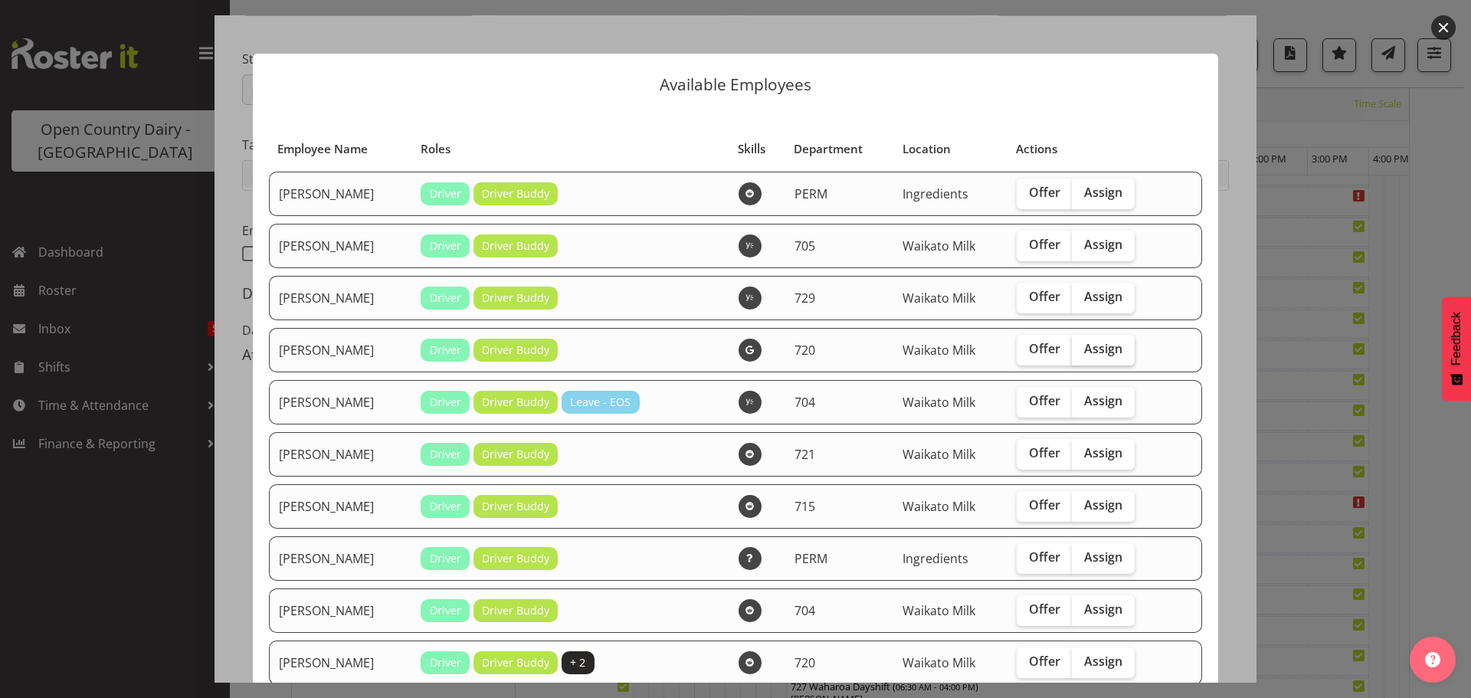
click at [1100, 350] on span "Assign" at bounding box center [1103, 348] width 38 height 15
click at [1082, 350] on input "Assign" at bounding box center [1077, 349] width 10 height 10
checkbox input "true"
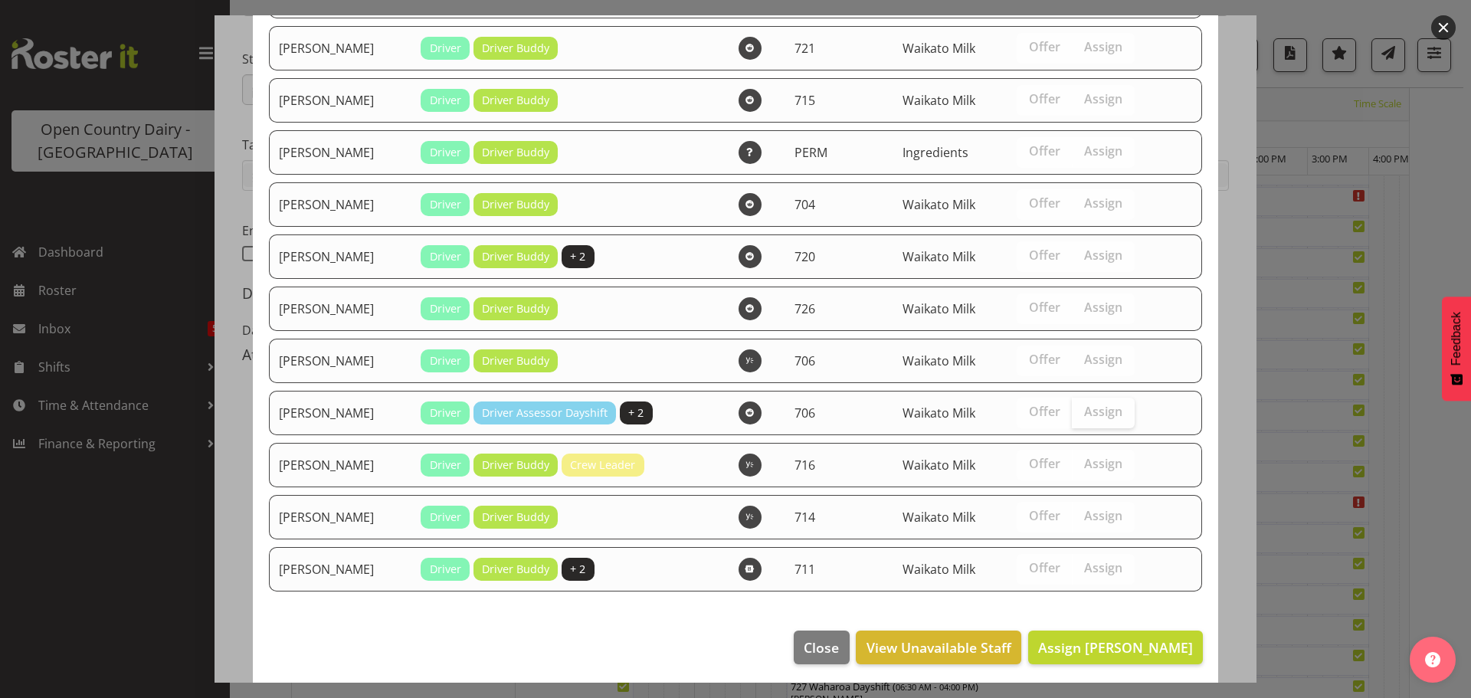
scroll to position [411, 0]
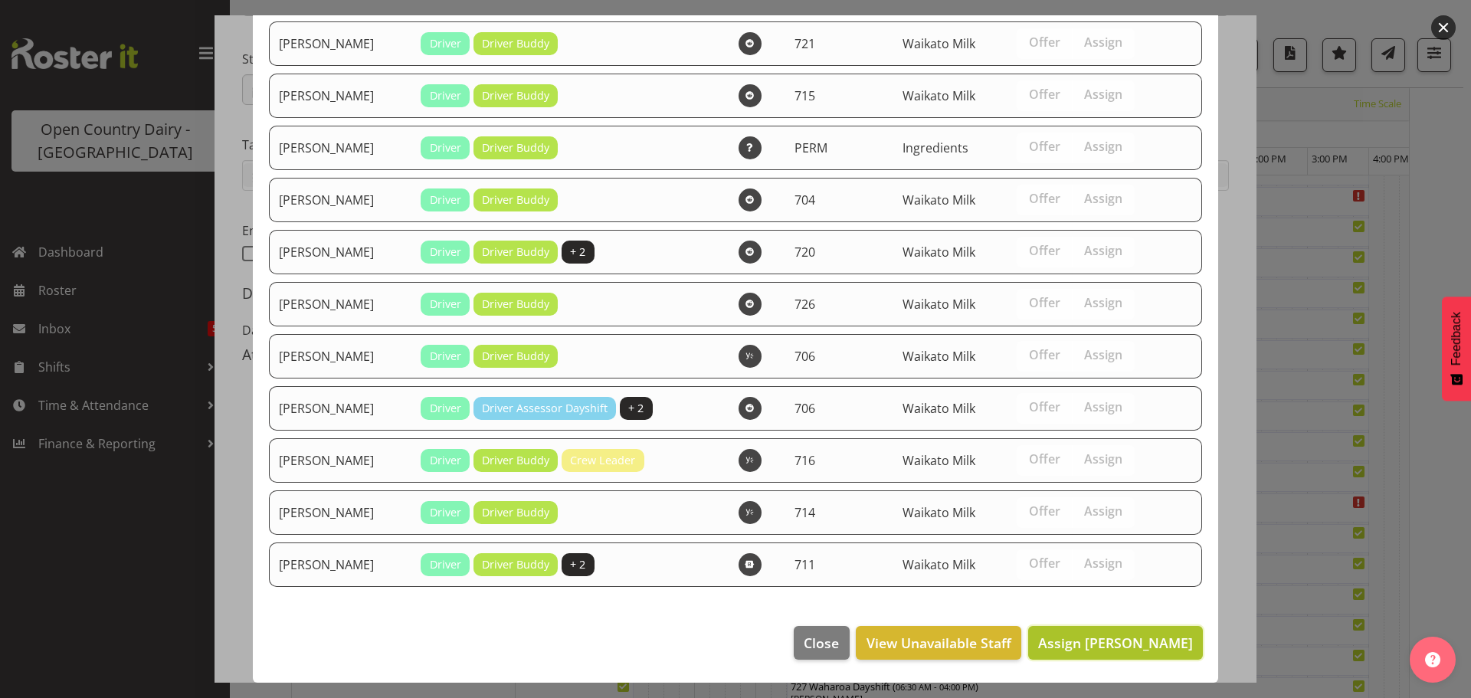
drag, startPoint x: 1113, startPoint y: 646, endPoint x: 1113, endPoint y: 638, distance: 8.4
click at [1113, 644] on span "Assign Garry Hooper" at bounding box center [1115, 643] width 155 height 18
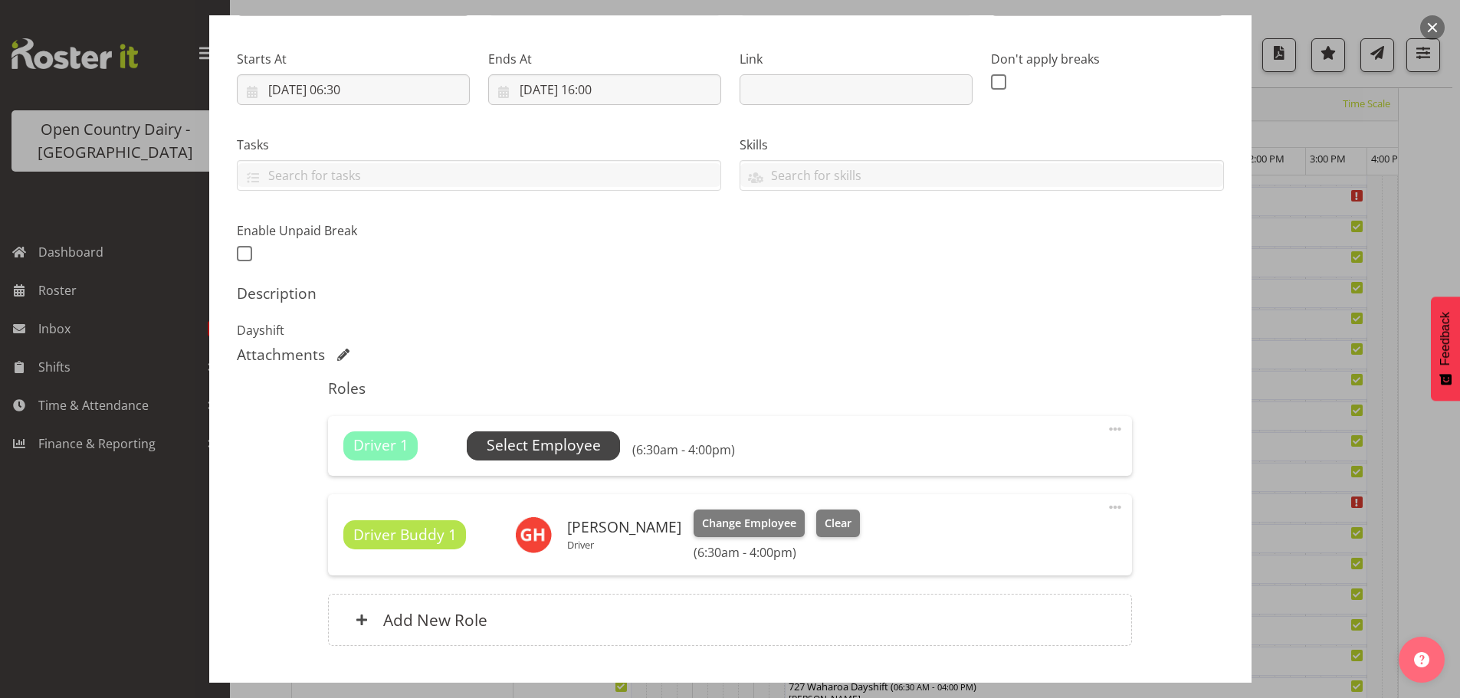
click at [558, 441] on span "Select Employee" at bounding box center [544, 446] width 114 height 22
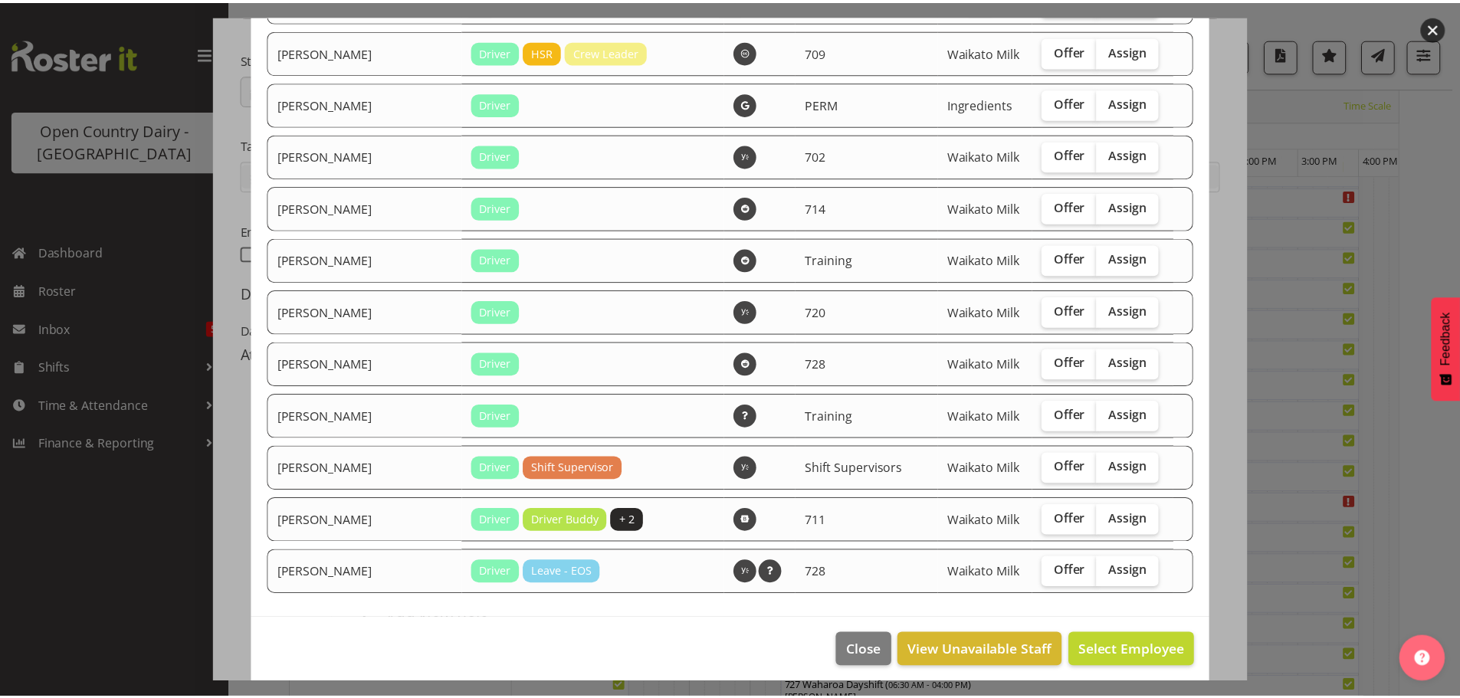
scroll to position [2860, 0]
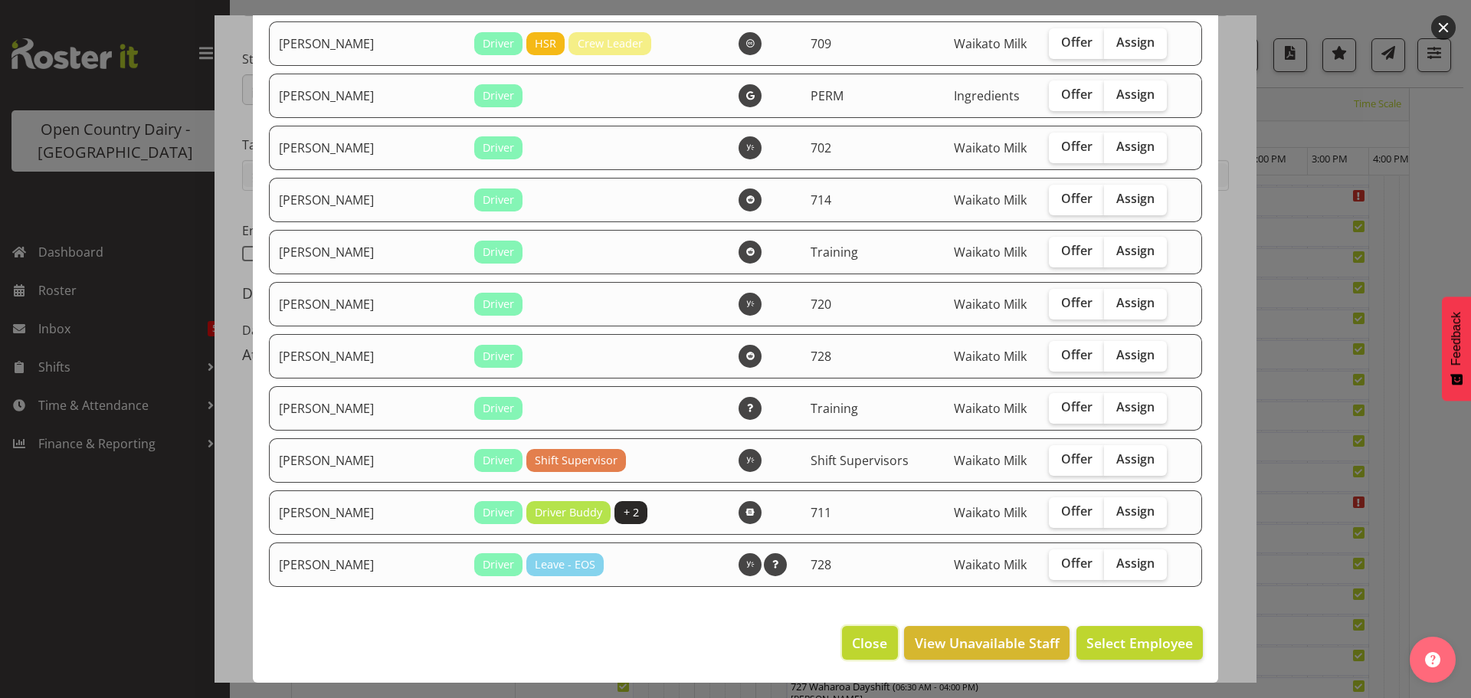
click at [864, 645] on span "Close" at bounding box center [869, 643] width 35 height 20
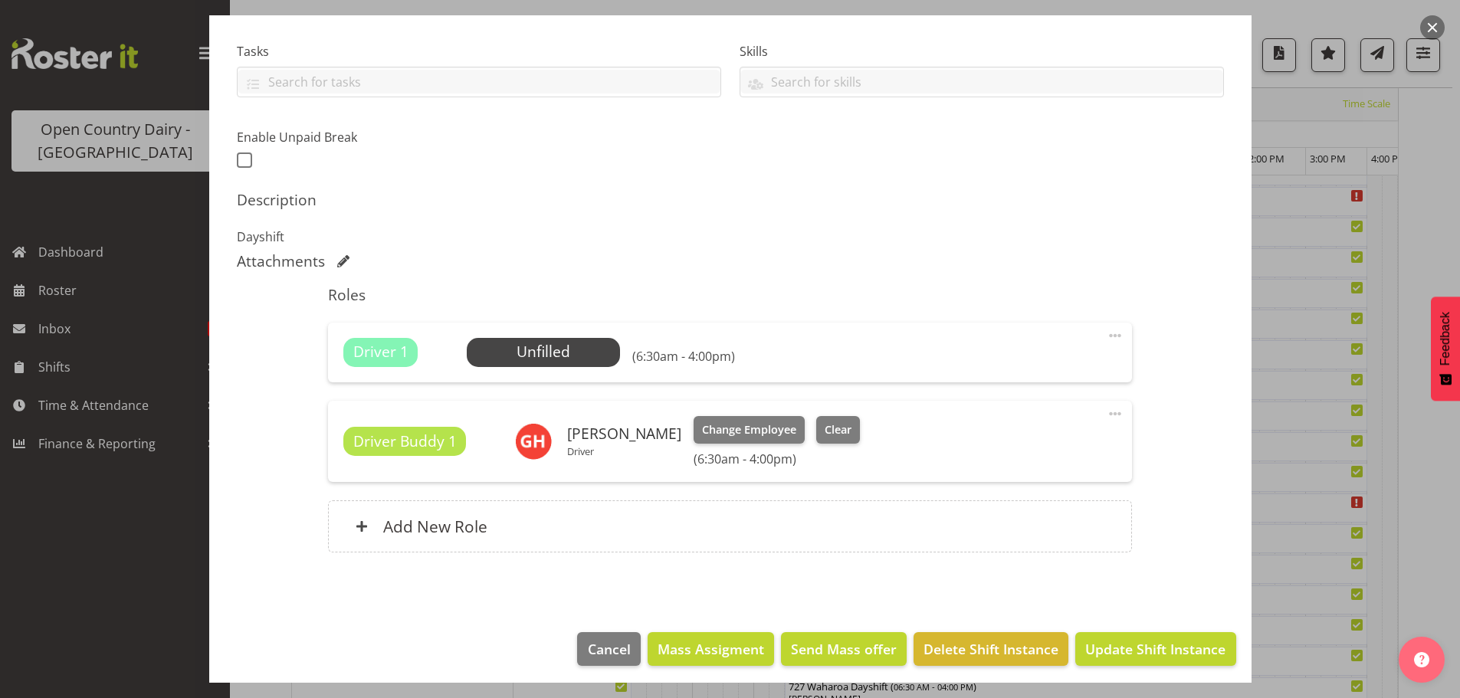
scroll to position [318, 0]
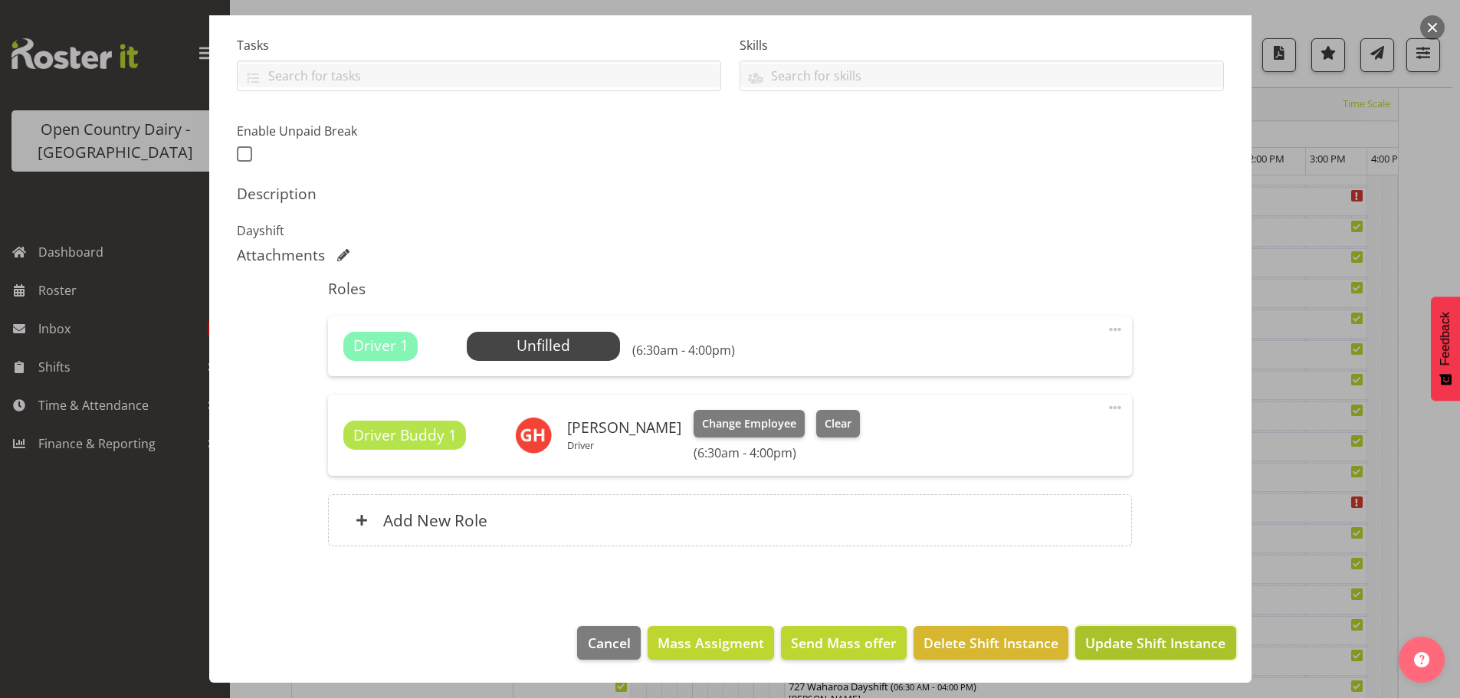
click at [1126, 643] on span "Update Shift Instance" at bounding box center [1155, 643] width 140 height 20
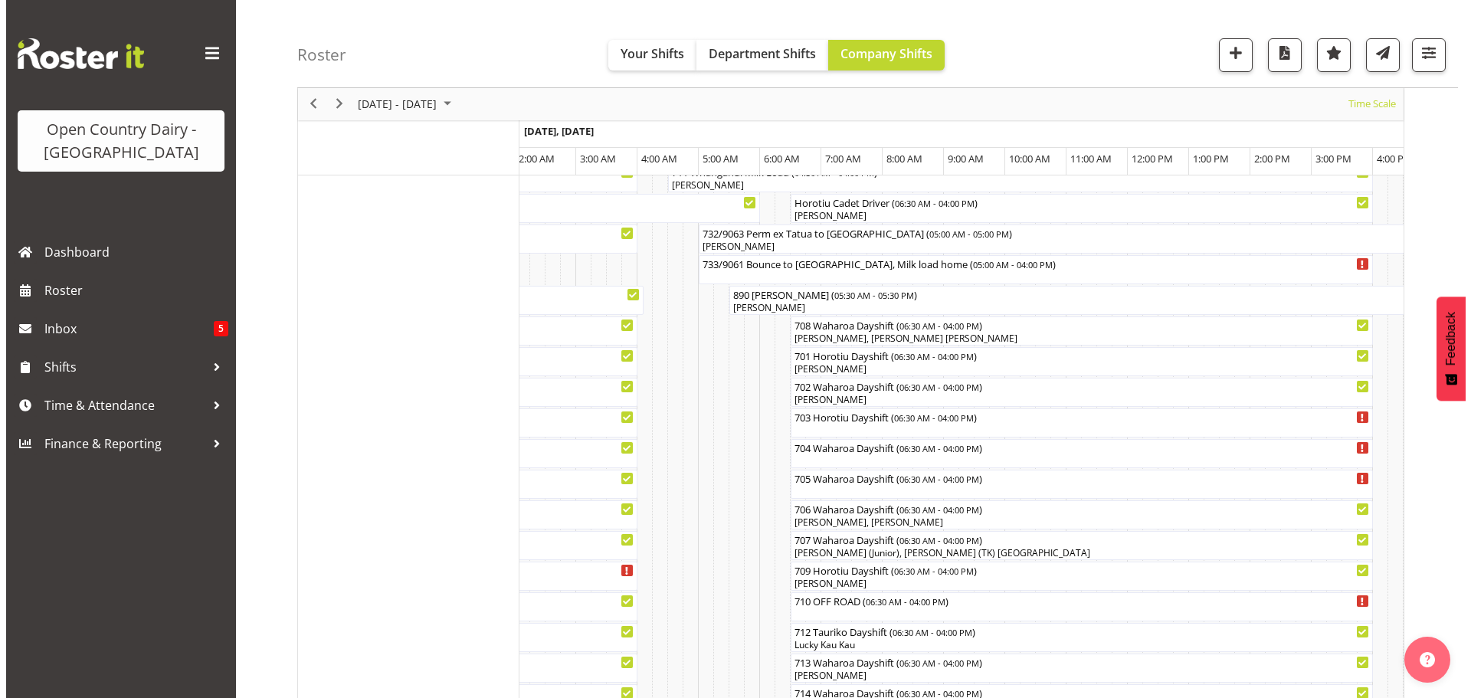
scroll to position [209, 0]
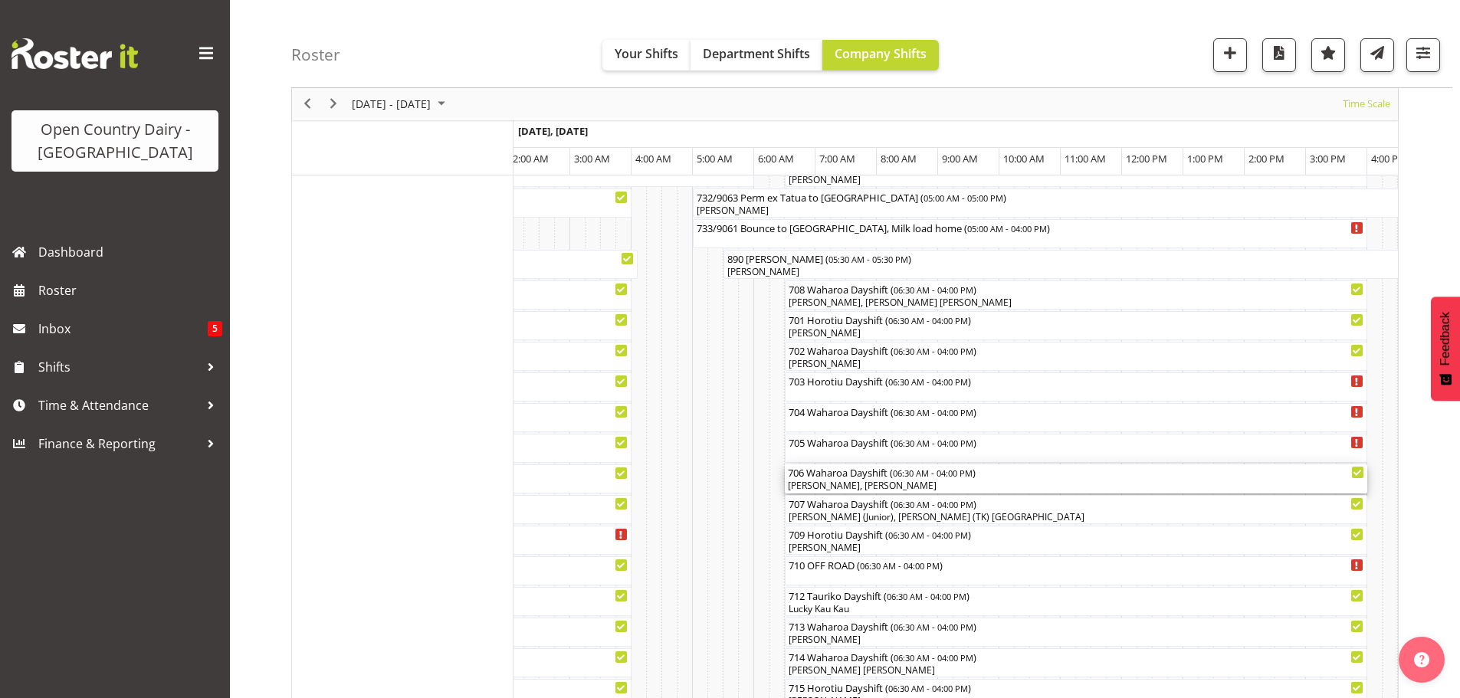
click at [854, 480] on div "Antony Lockyer, Paul Griffin" at bounding box center [1076, 486] width 576 height 14
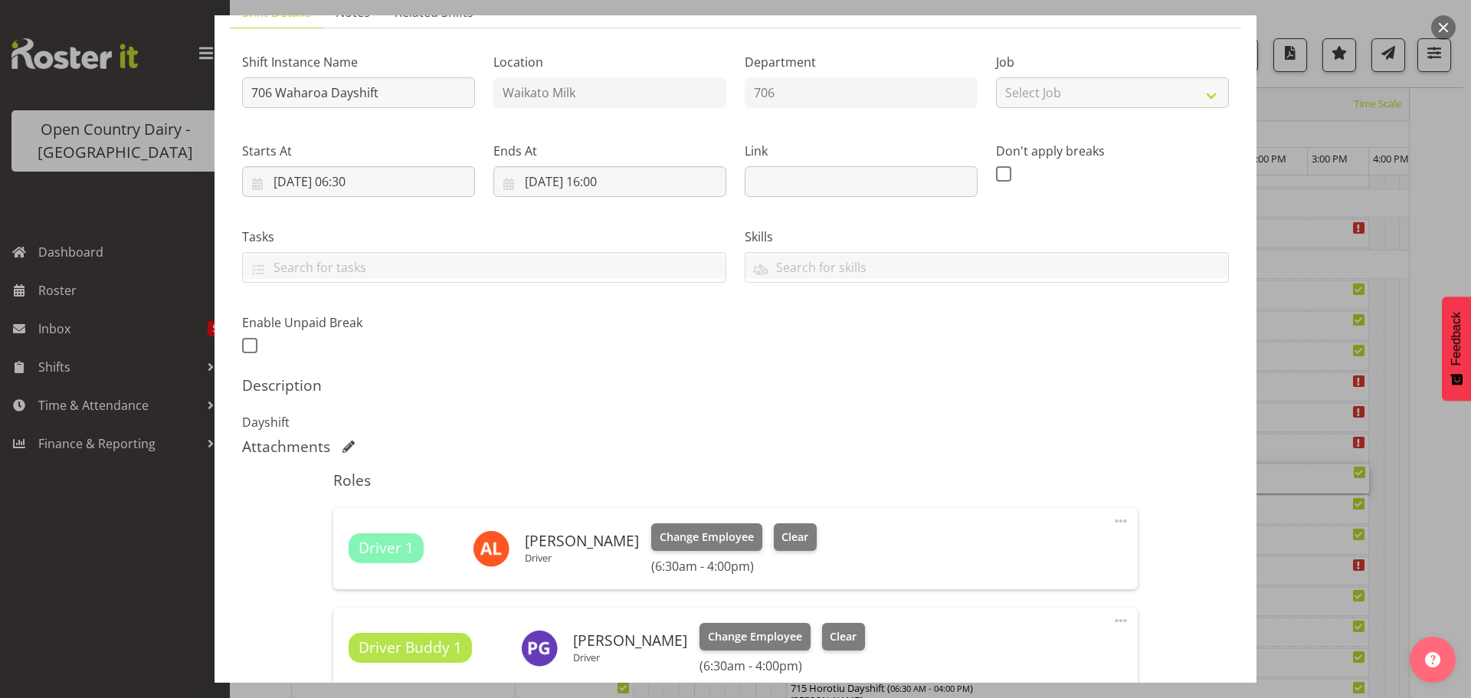
scroll to position [230, 0]
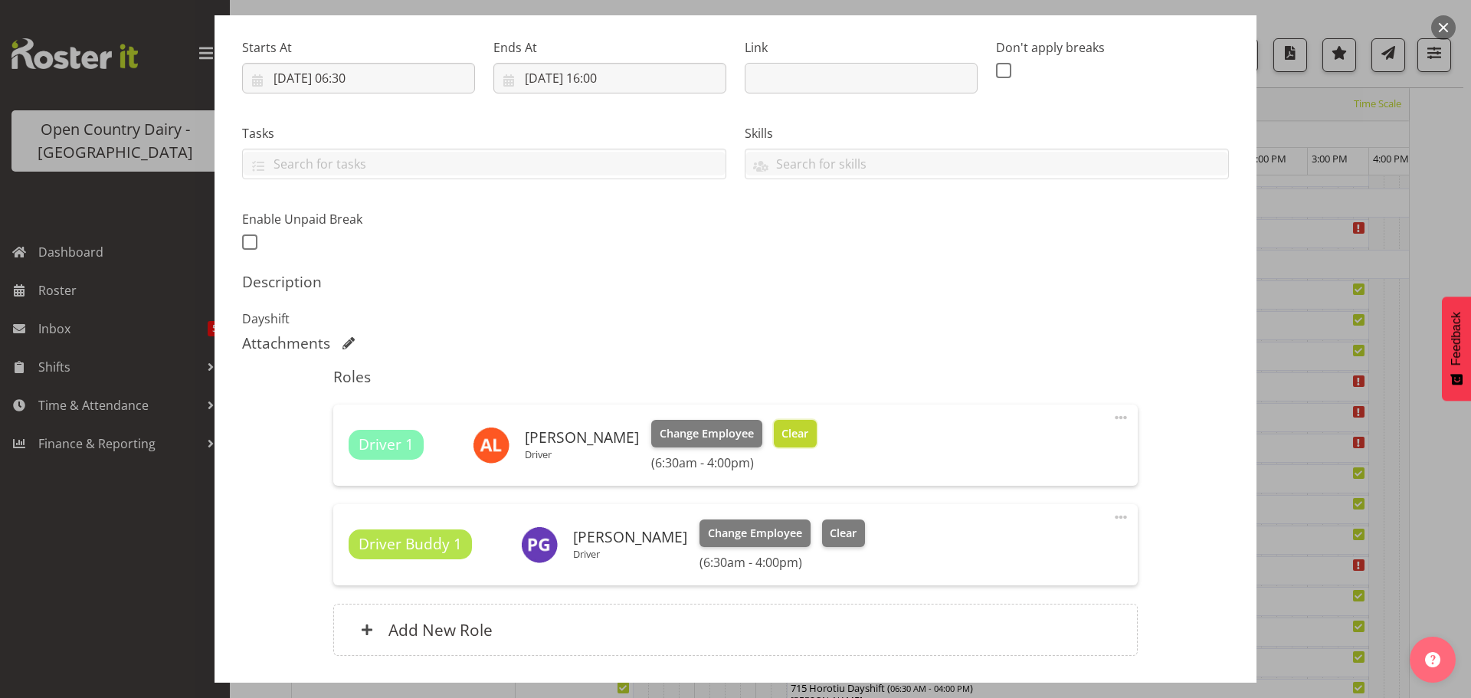
click at [782, 431] on span "Clear" at bounding box center [795, 433] width 27 height 17
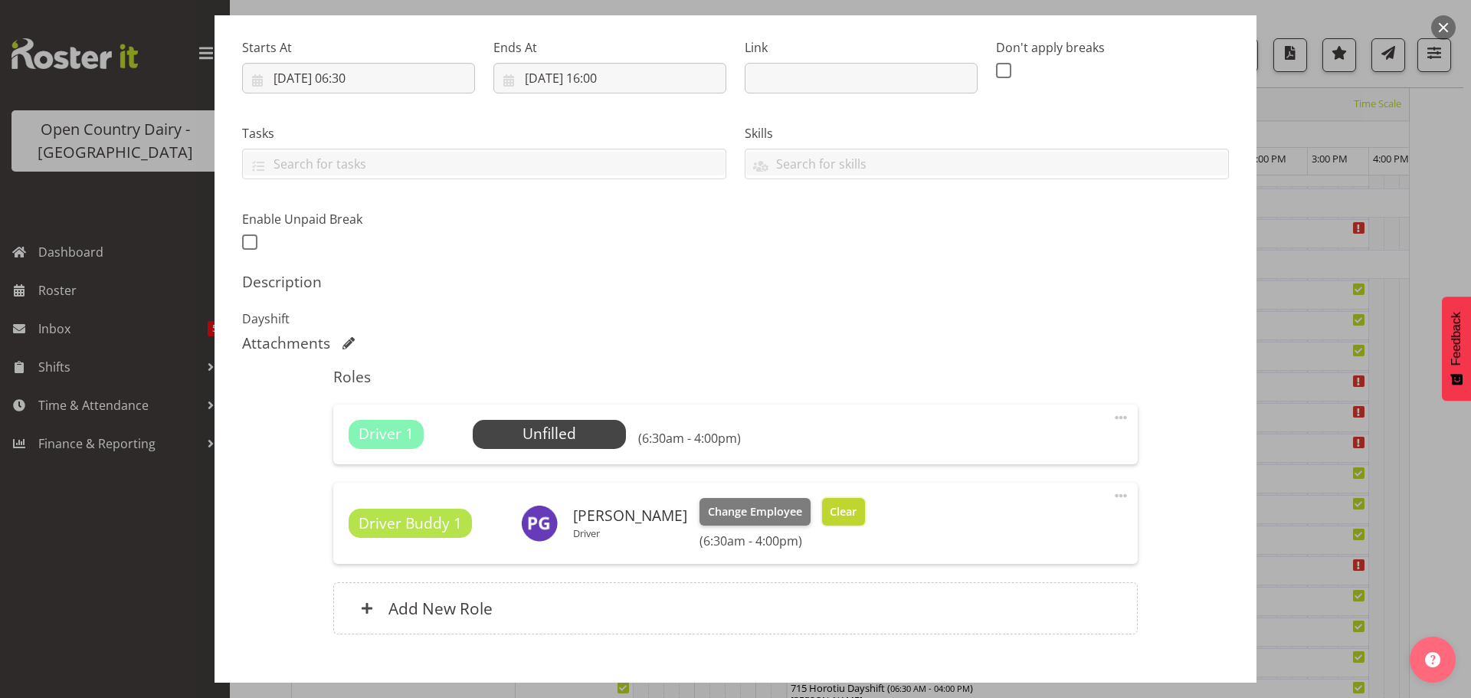
click at [832, 511] on span "Clear" at bounding box center [843, 511] width 27 height 17
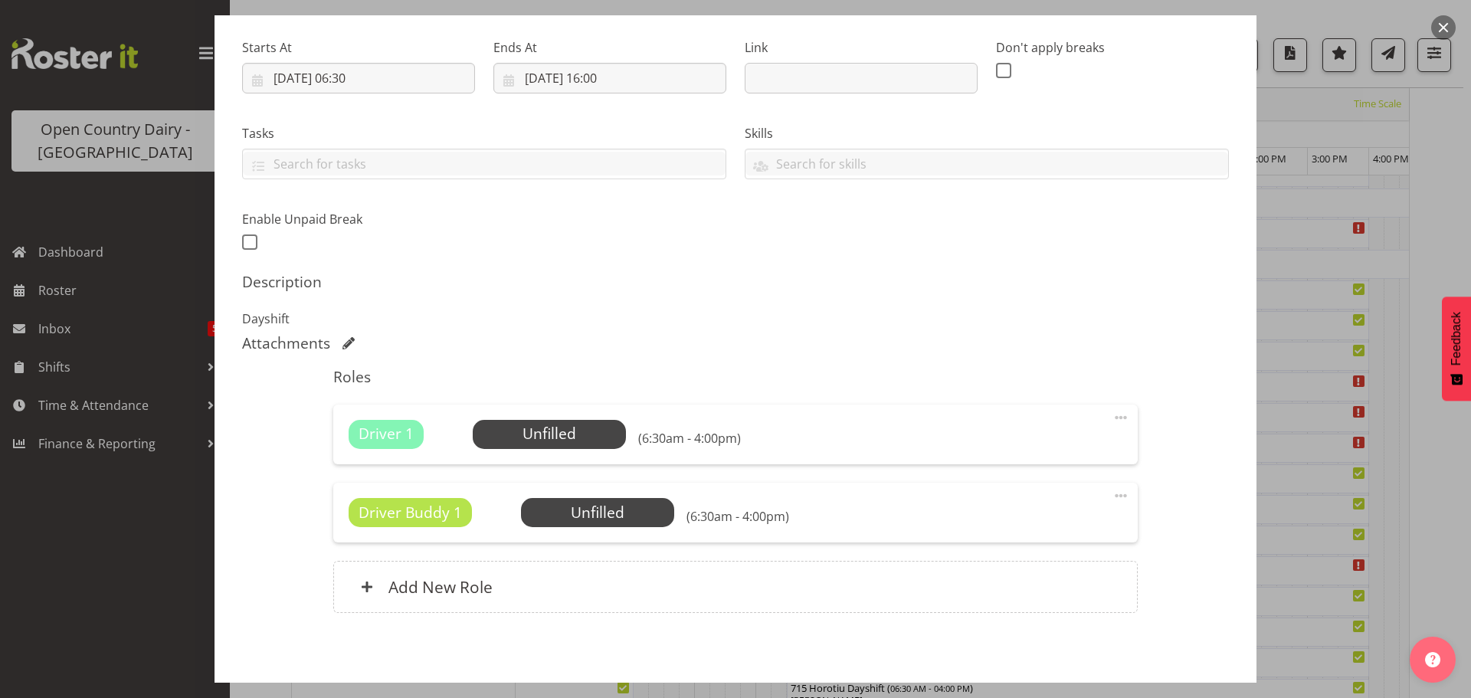
click at [1114, 494] on span at bounding box center [1121, 496] width 18 height 18
click at [1011, 579] on link "Delete" at bounding box center [1056, 585] width 147 height 28
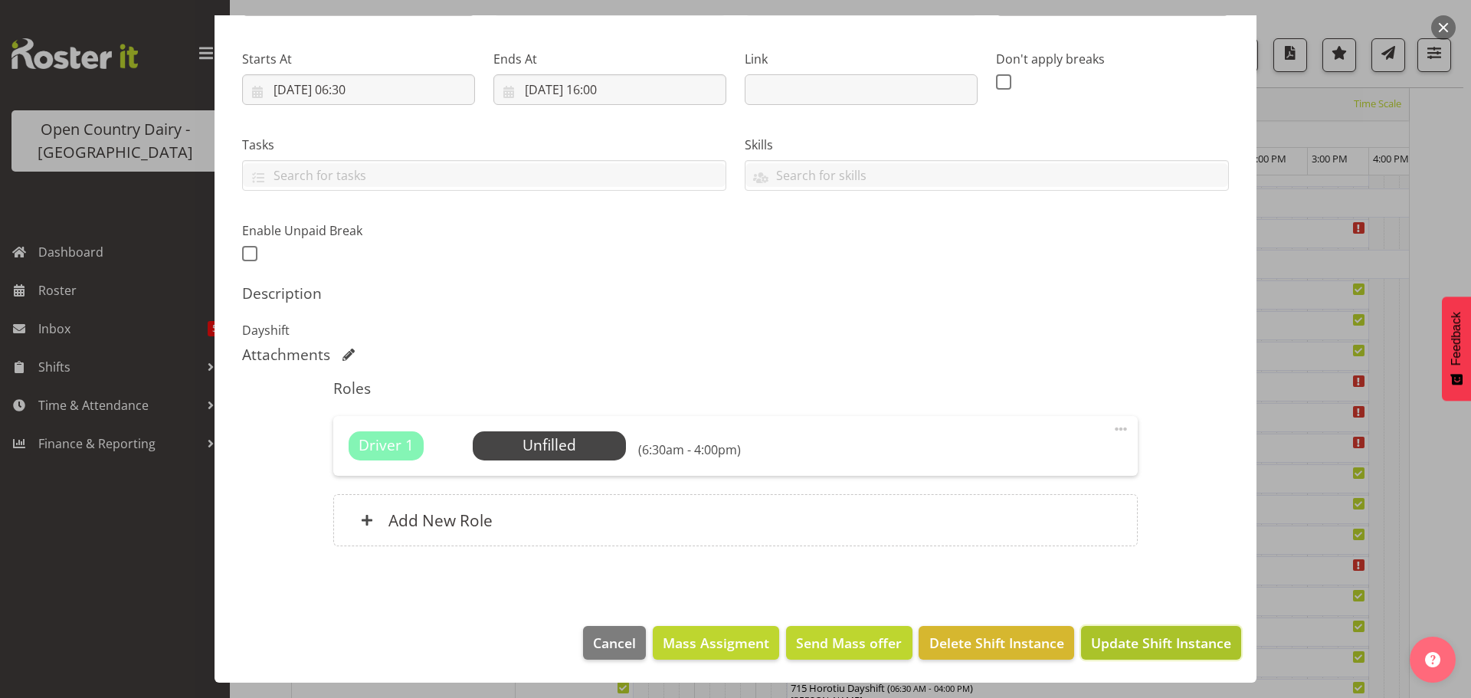
click at [1120, 638] on span "Update Shift Instance" at bounding box center [1161, 643] width 140 height 20
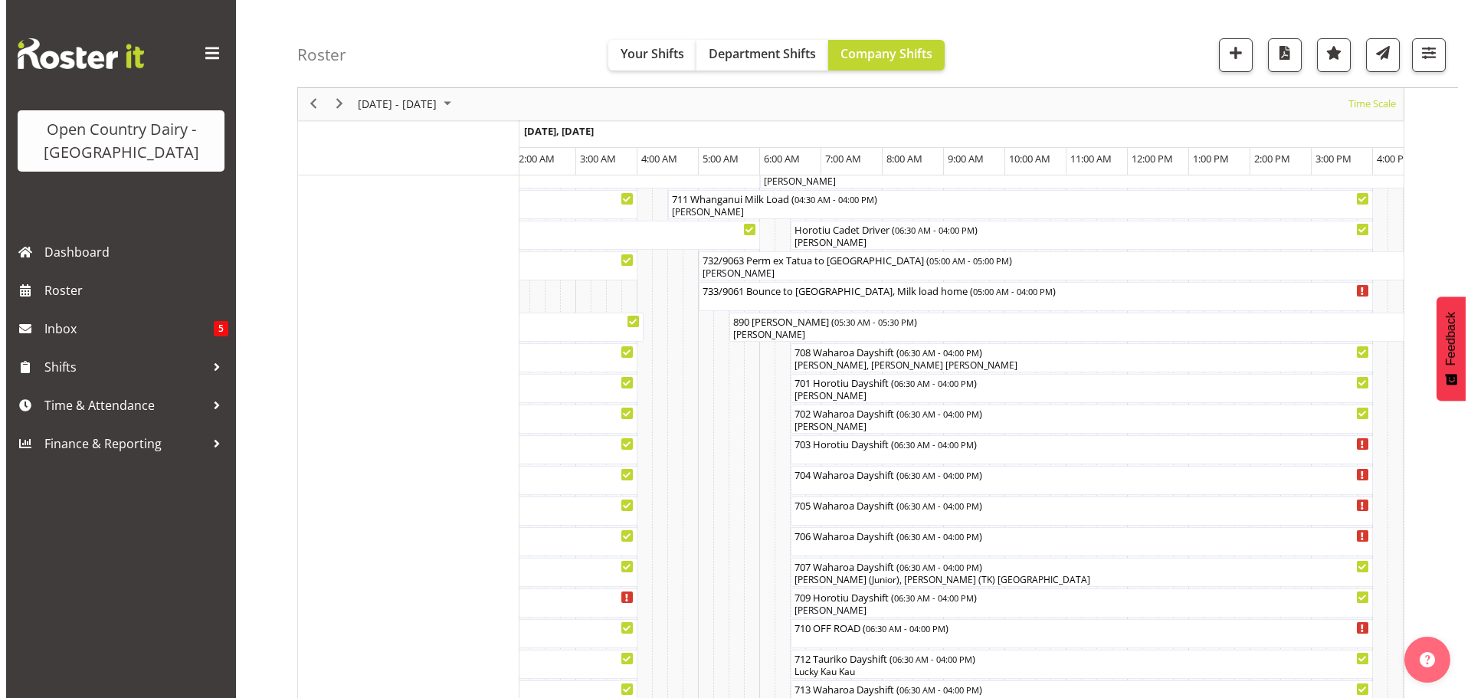
scroll to position [133, 0]
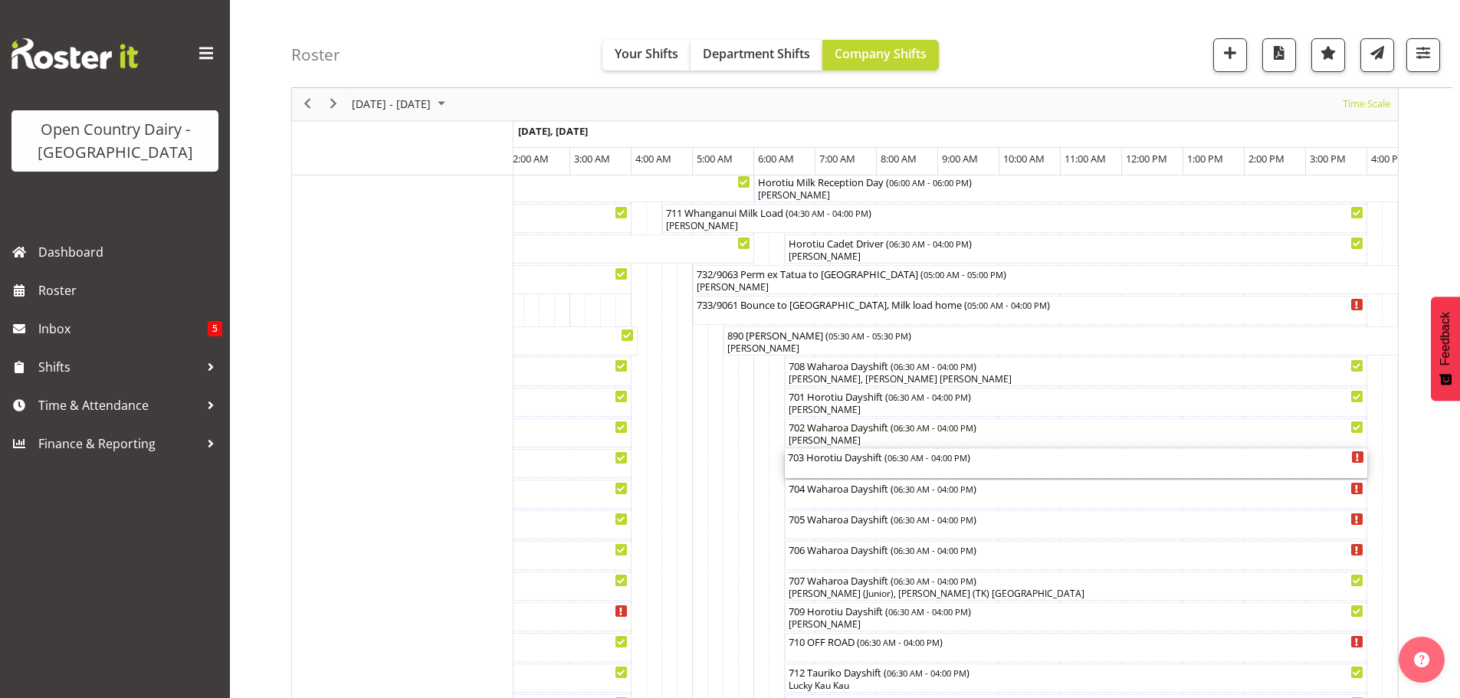
click at [877, 474] on div "703 Horotiu Dayshift ( 06:30 AM - 04:00 PM )" at bounding box center [1076, 463] width 576 height 29
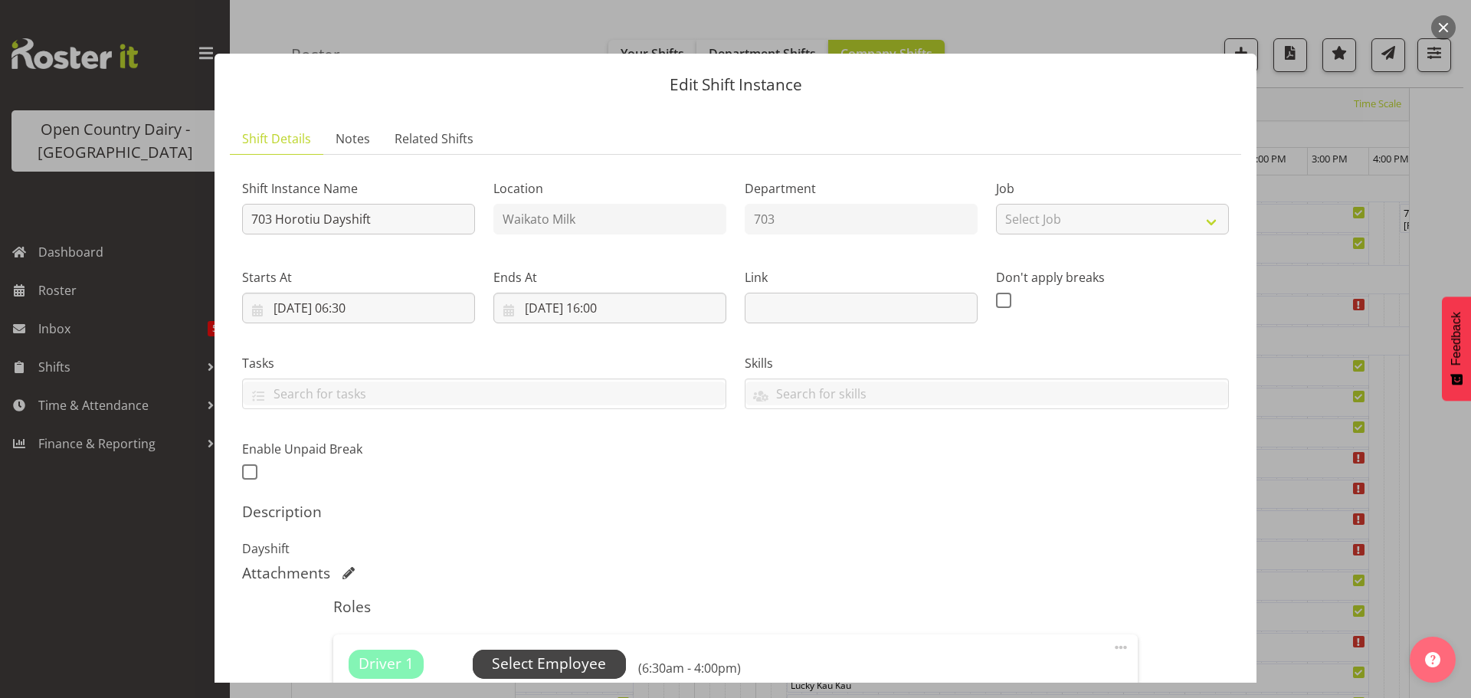
click at [563, 661] on span "Select Employee" at bounding box center [549, 664] width 114 height 22
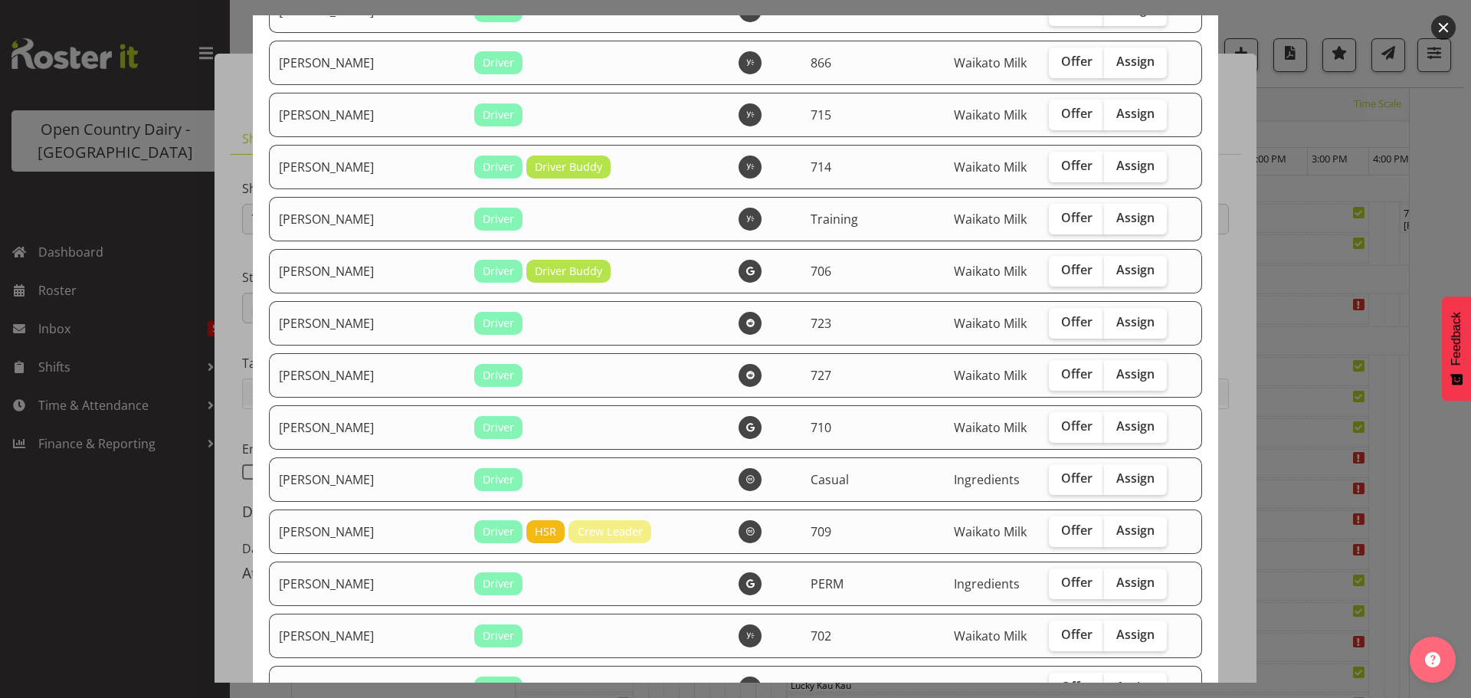
scroll to position [2529, 0]
click at [1121, 426] on span "Assign" at bounding box center [1136, 425] width 38 height 15
click at [1114, 426] on input "Assign" at bounding box center [1109, 426] width 10 height 10
checkbox input "true"
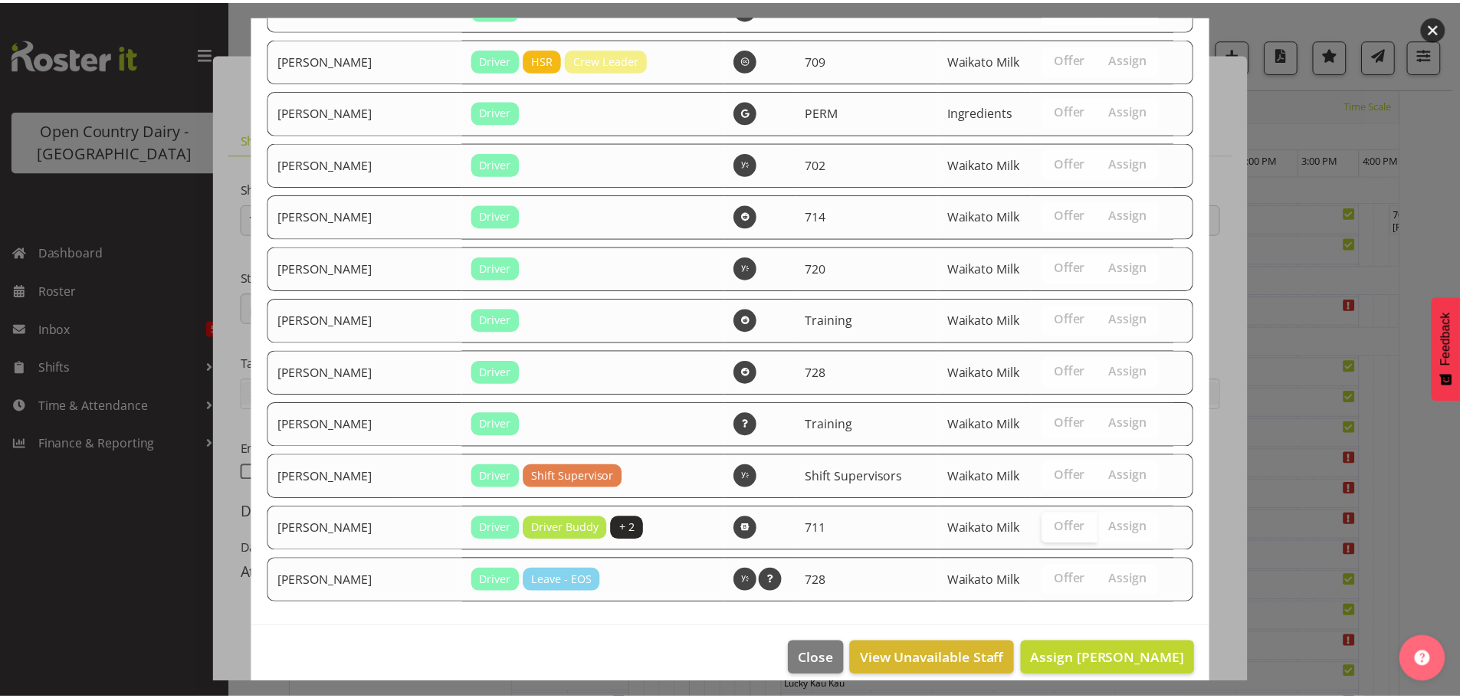
scroll to position [3016, 0]
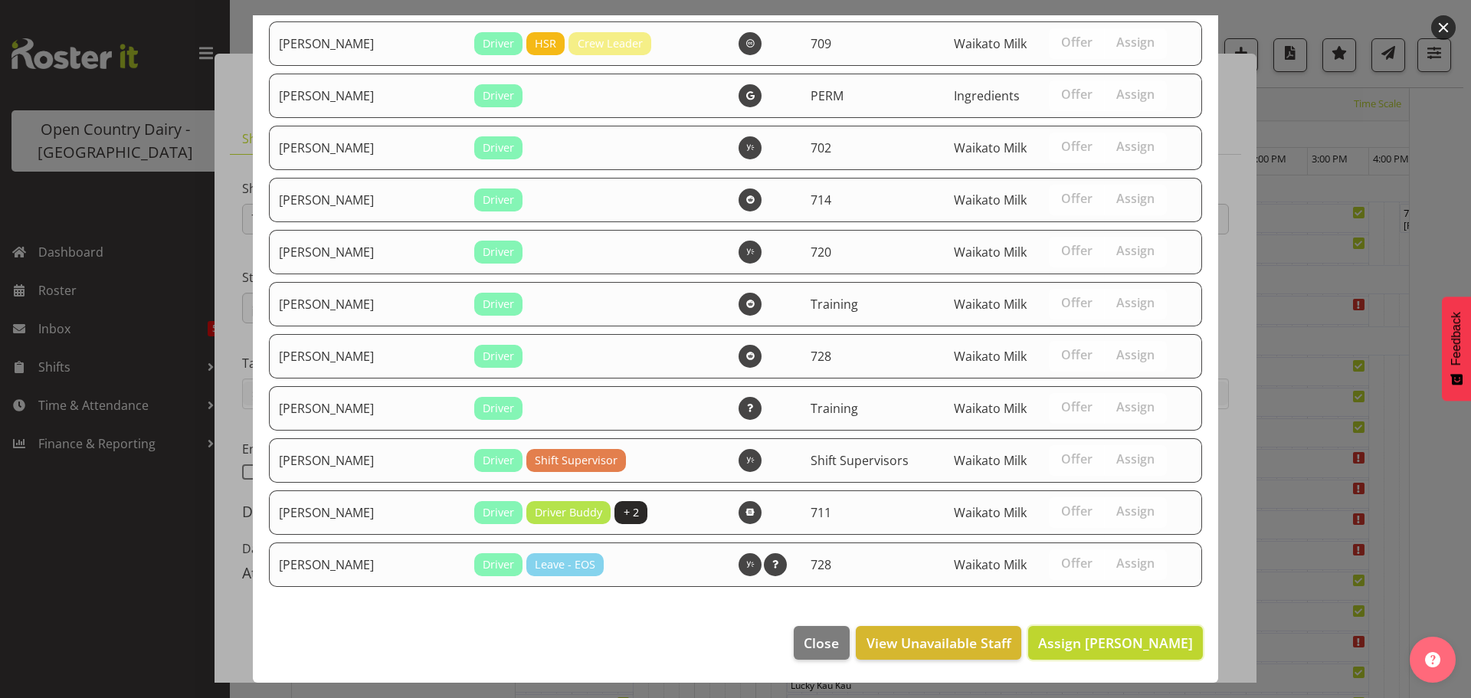
drag, startPoint x: 1124, startPoint y: 637, endPoint x: 1122, endPoint y: 624, distance: 13.2
click at [1124, 636] on span "Assign Richie Epere" at bounding box center [1115, 643] width 155 height 18
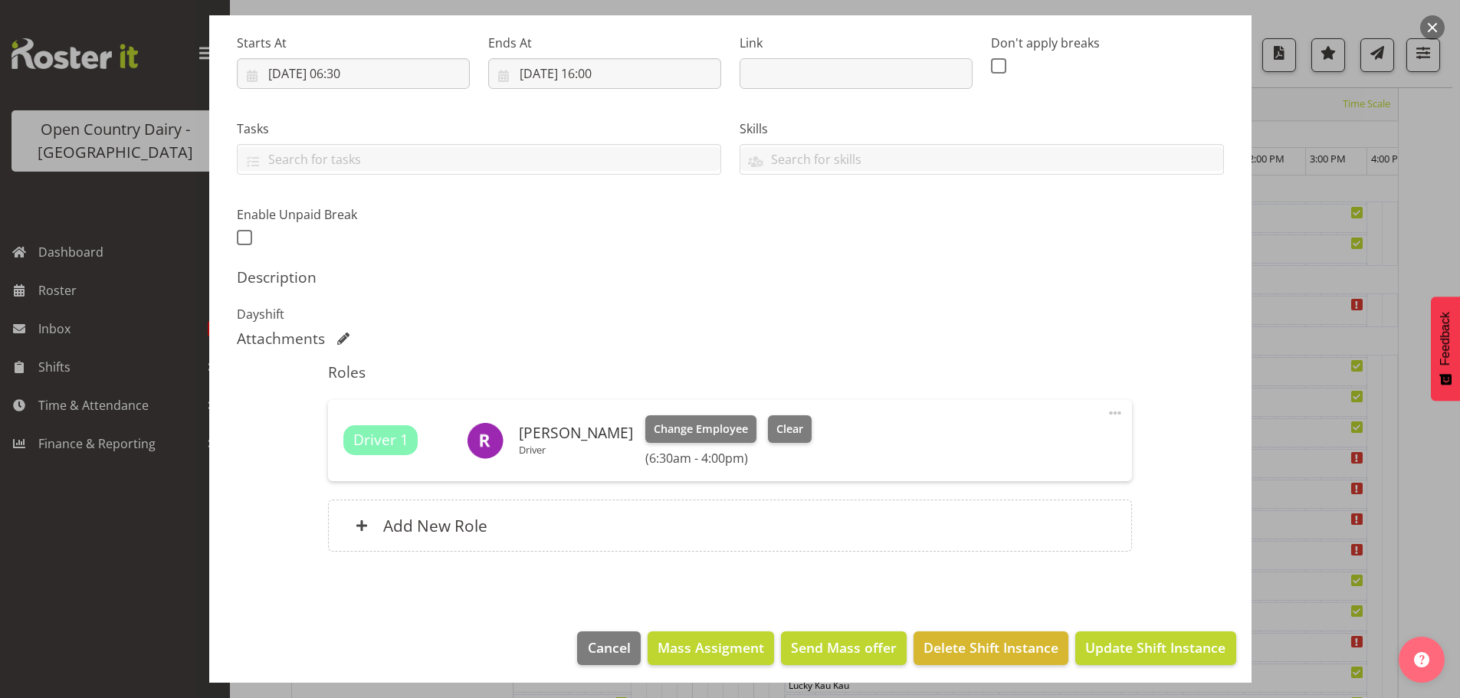
scroll to position [240, 0]
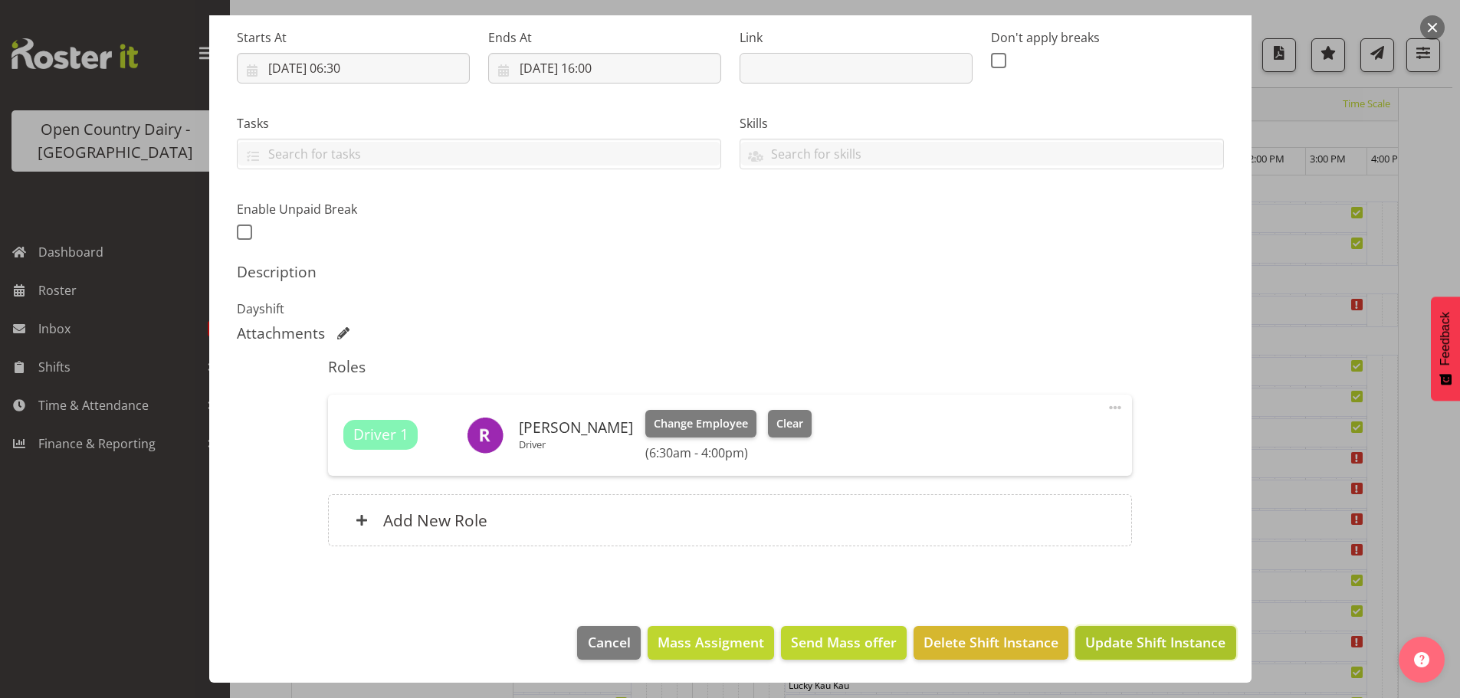
click at [1119, 641] on span "Update Shift Instance" at bounding box center [1155, 642] width 140 height 20
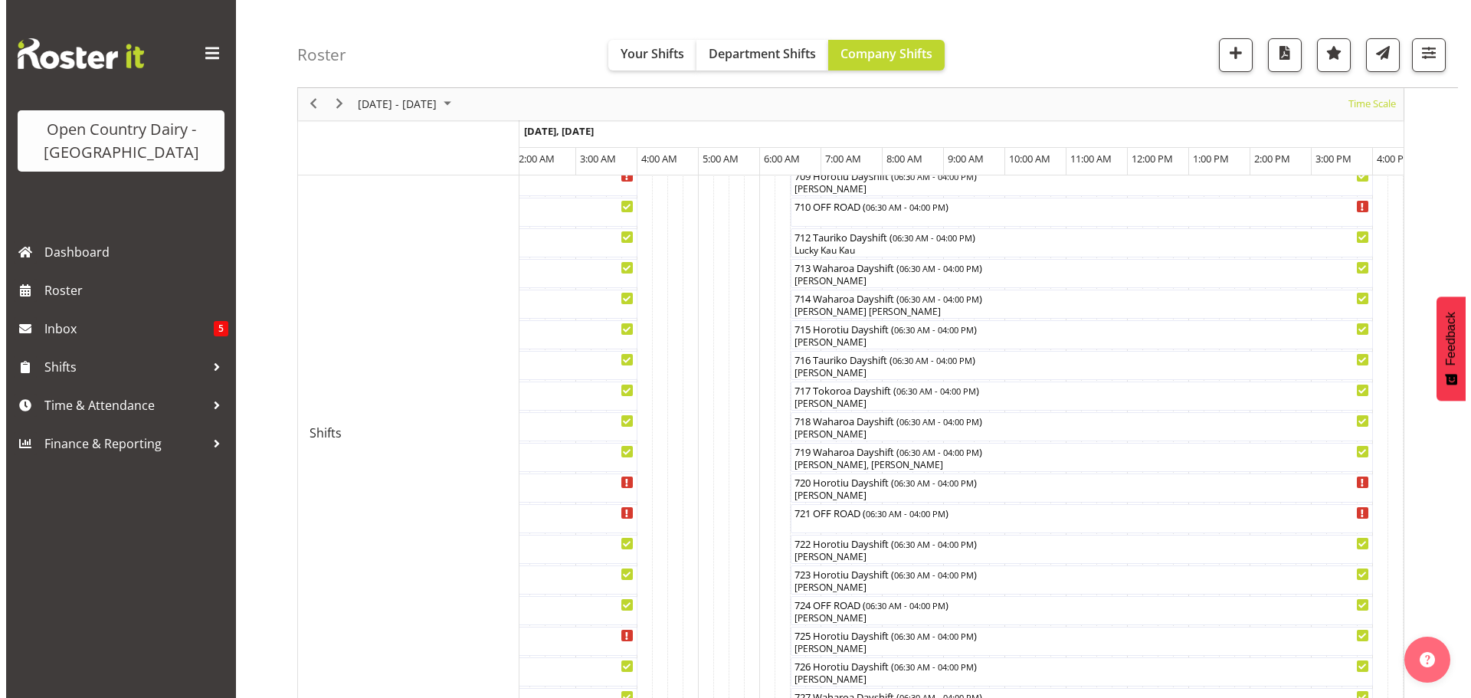
scroll to position [592, 0]
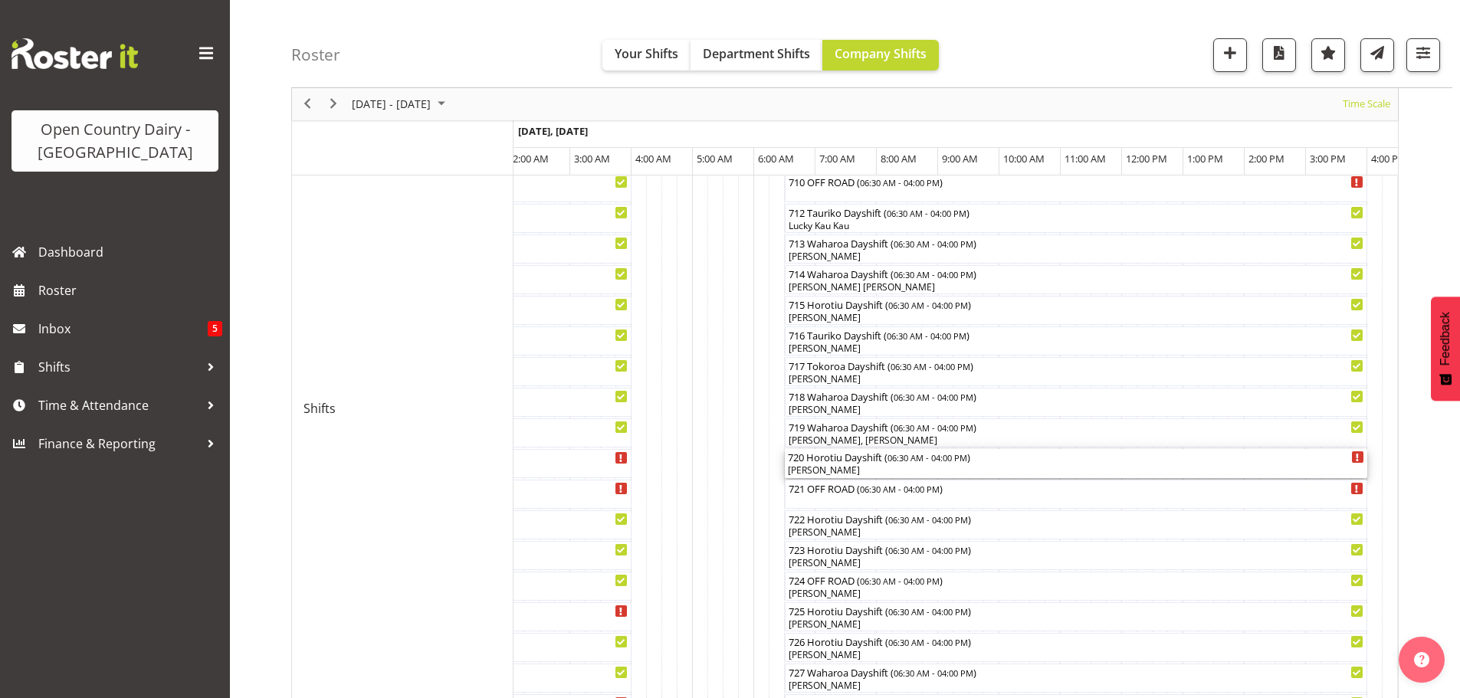
click at [915, 473] on div "[PERSON_NAME]" at bounding box center [1076, 471] width 576 height 14
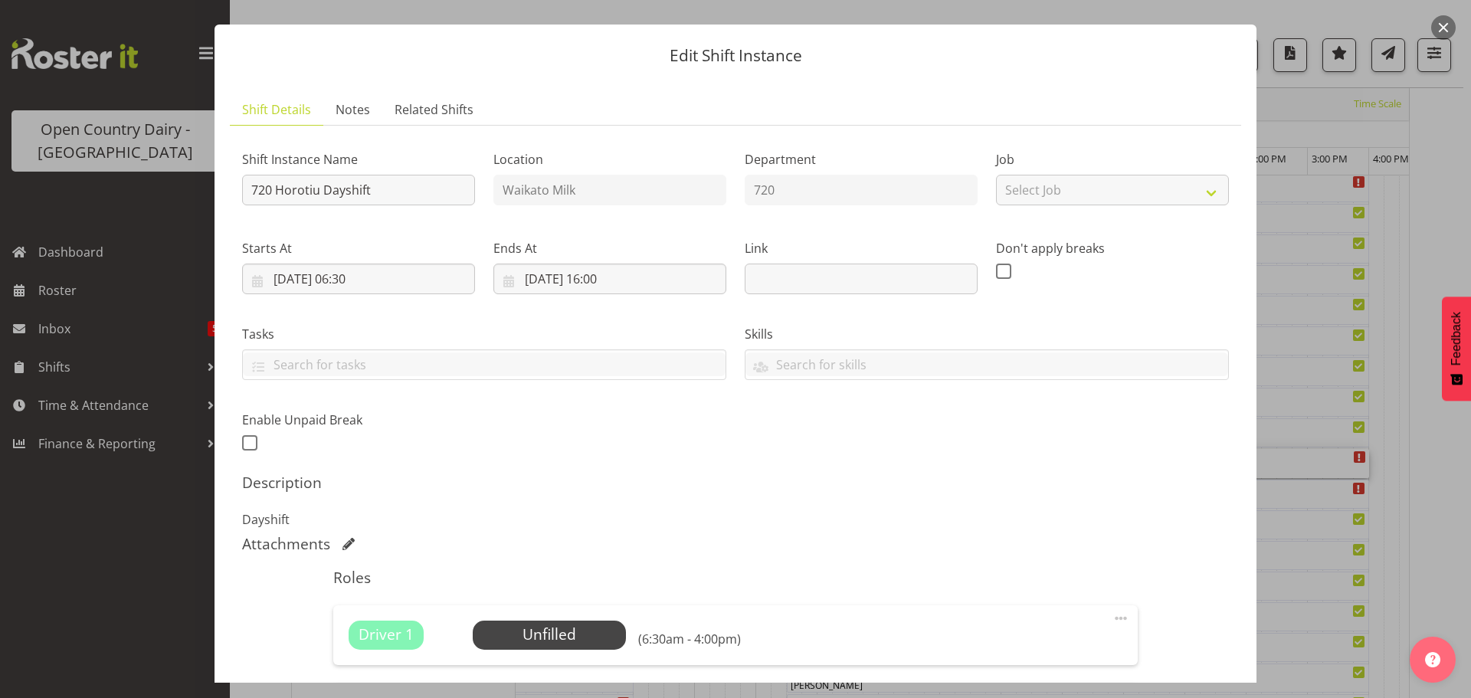
scroll to position [153, 0]
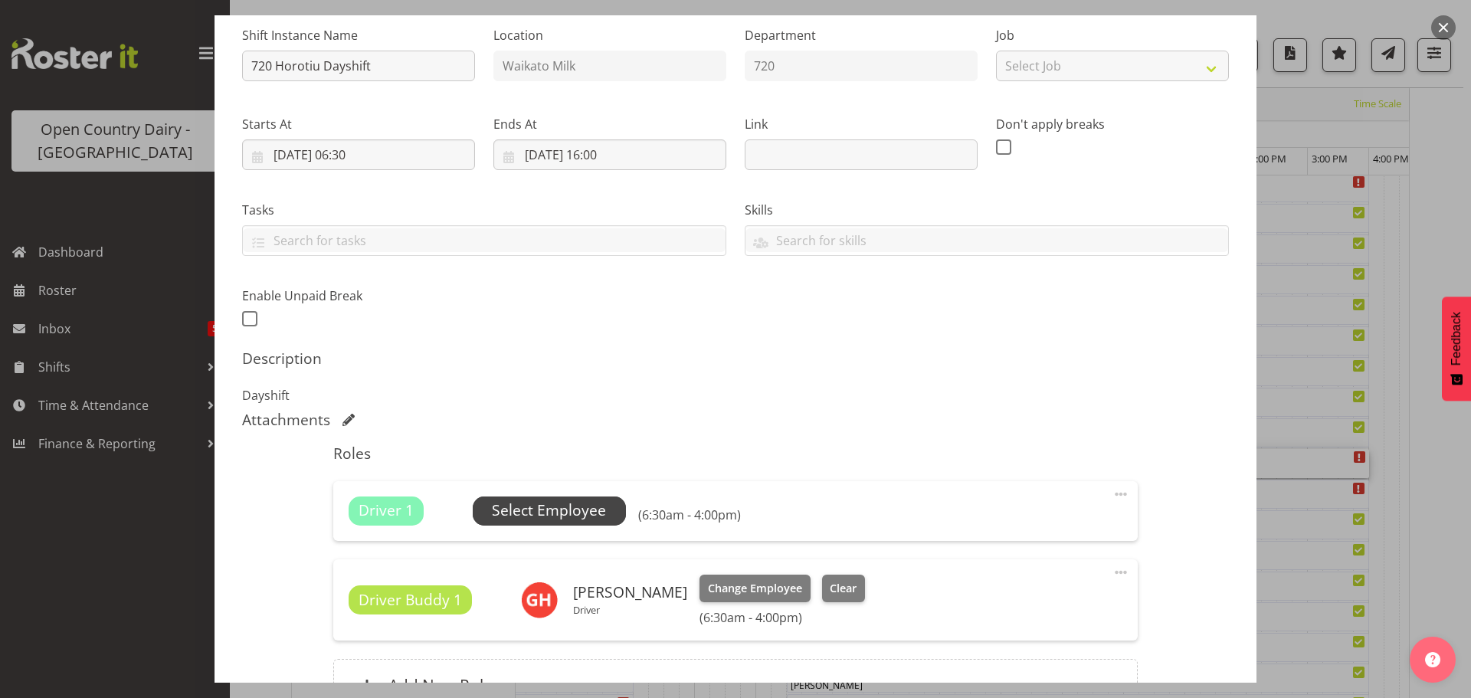
click at [549, 513] on span "Select Employee" at bounding box center [549, 511] width 114 height 22
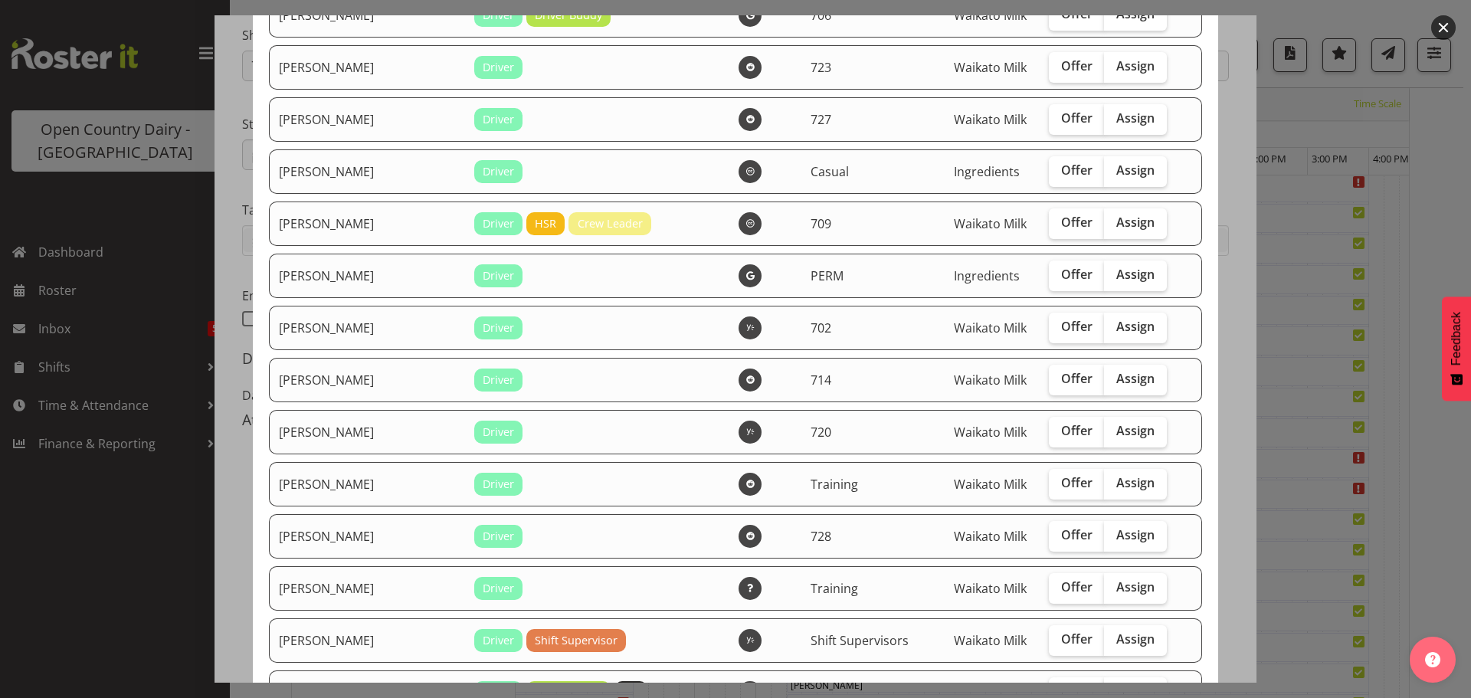
scroll to position [2964, 0]
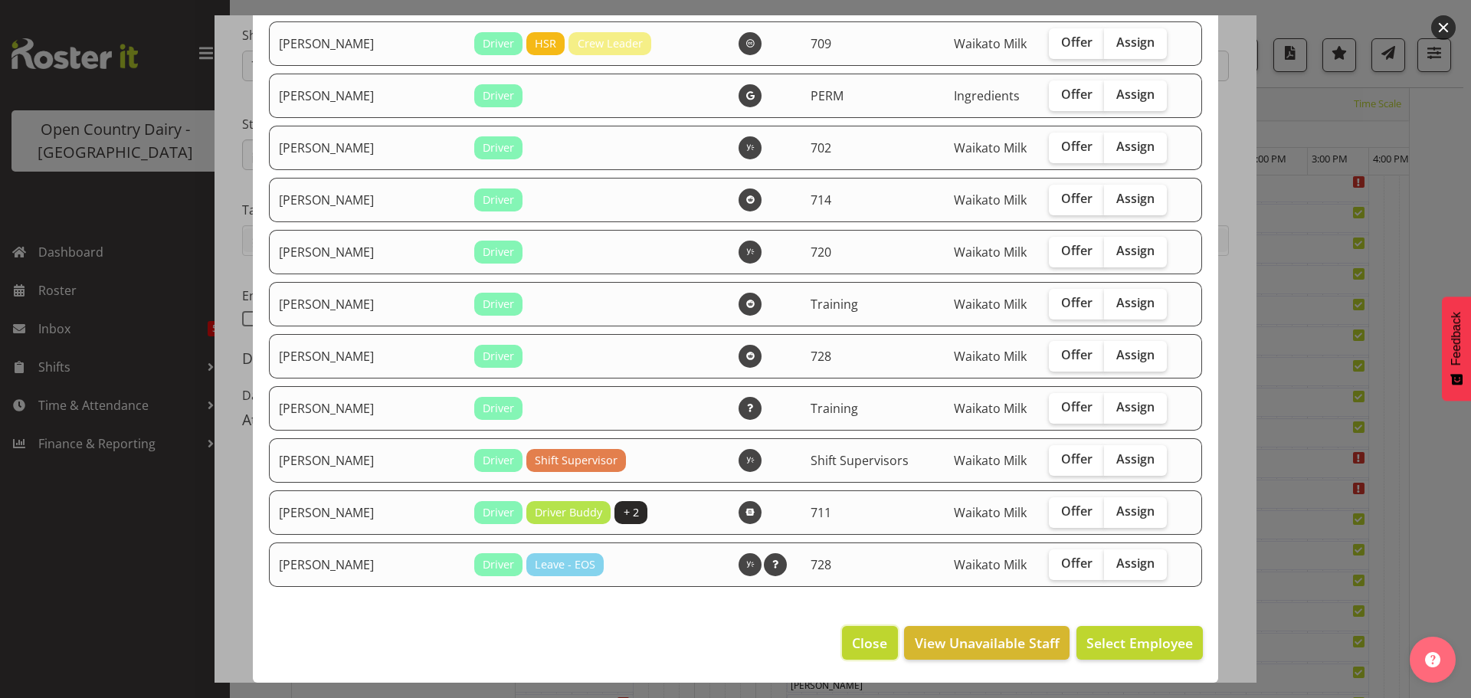
click at [854, 644] on span "Close" at bounding box center [869, 643] width 35 height 20
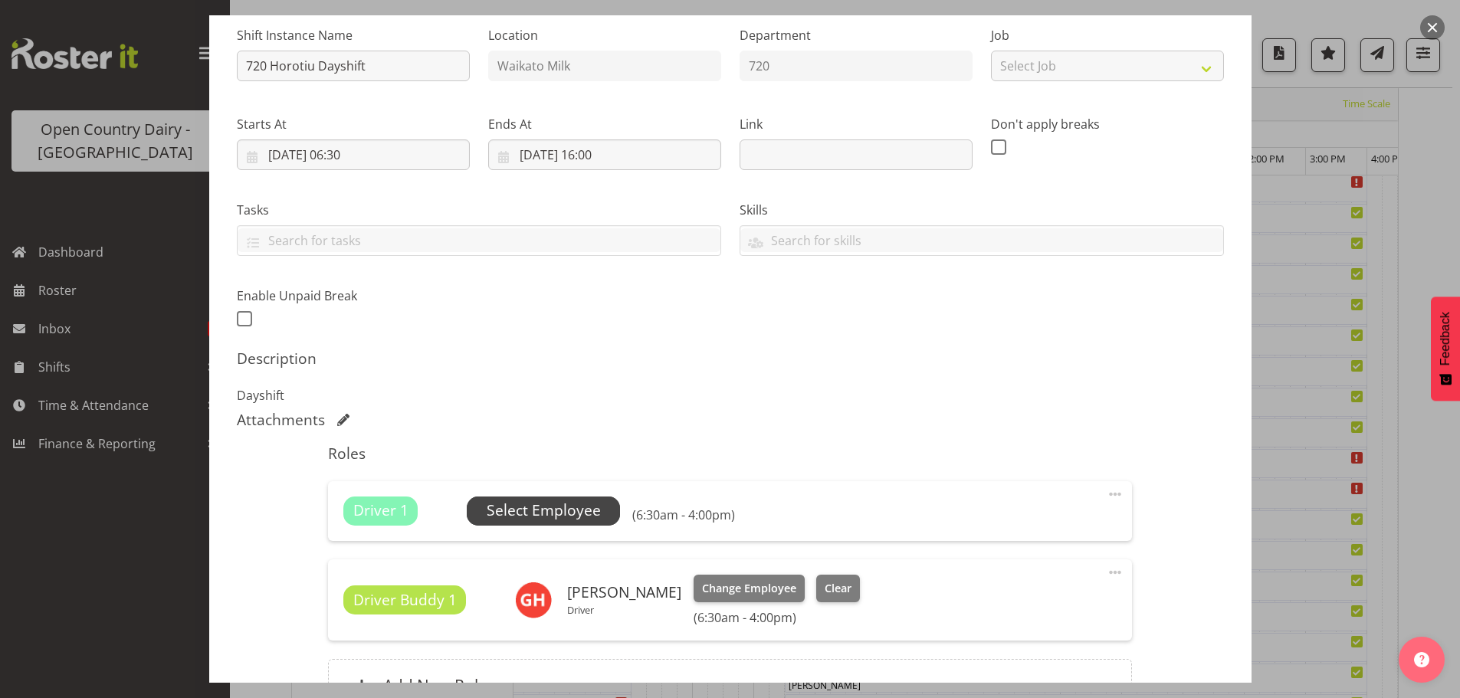
click at [539, 517] on span "Select Employee" at bounding box center [544, 511] width 114 height 22
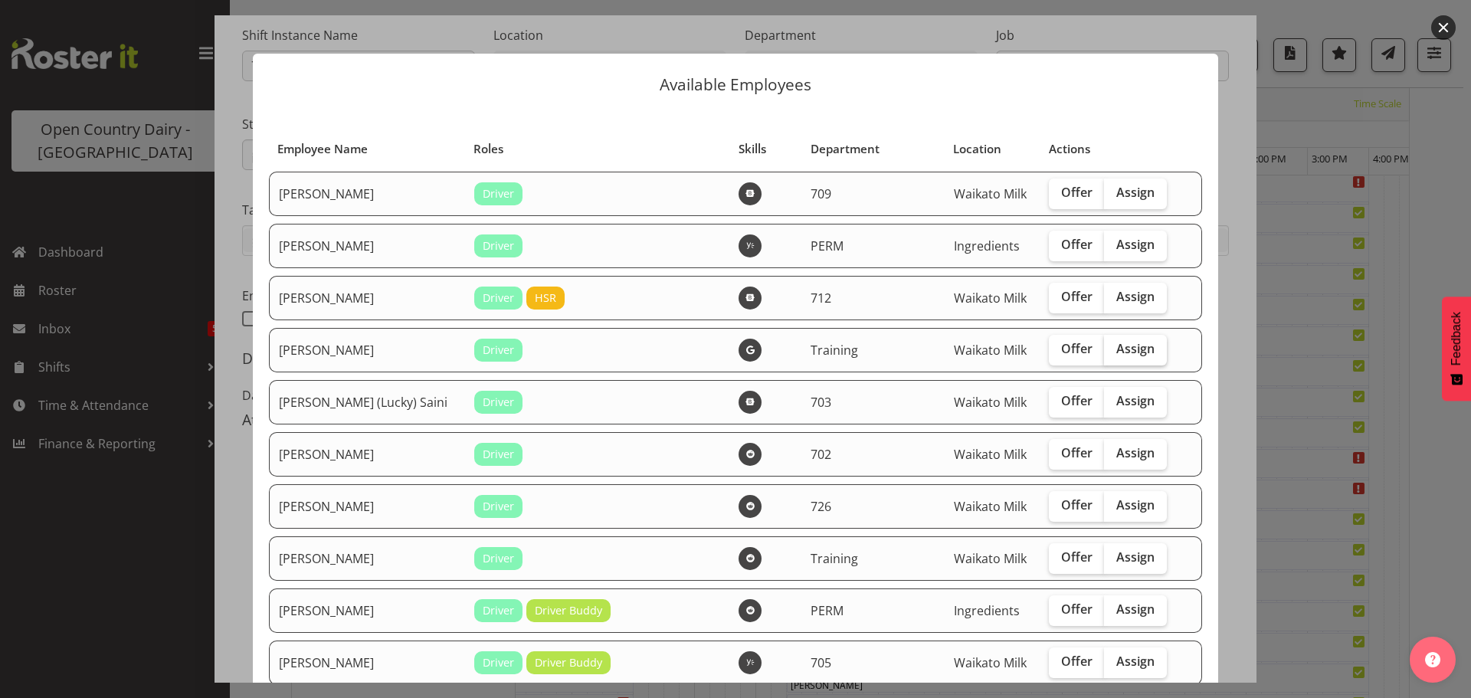
click at [1118, 347] on span "Assign" at bounding box center [1136, 348] width 38 height 15
click at [1114, 347] on input "Assign" at bounding box center [1109, 349] width 10 height 10
checkbox input "true"
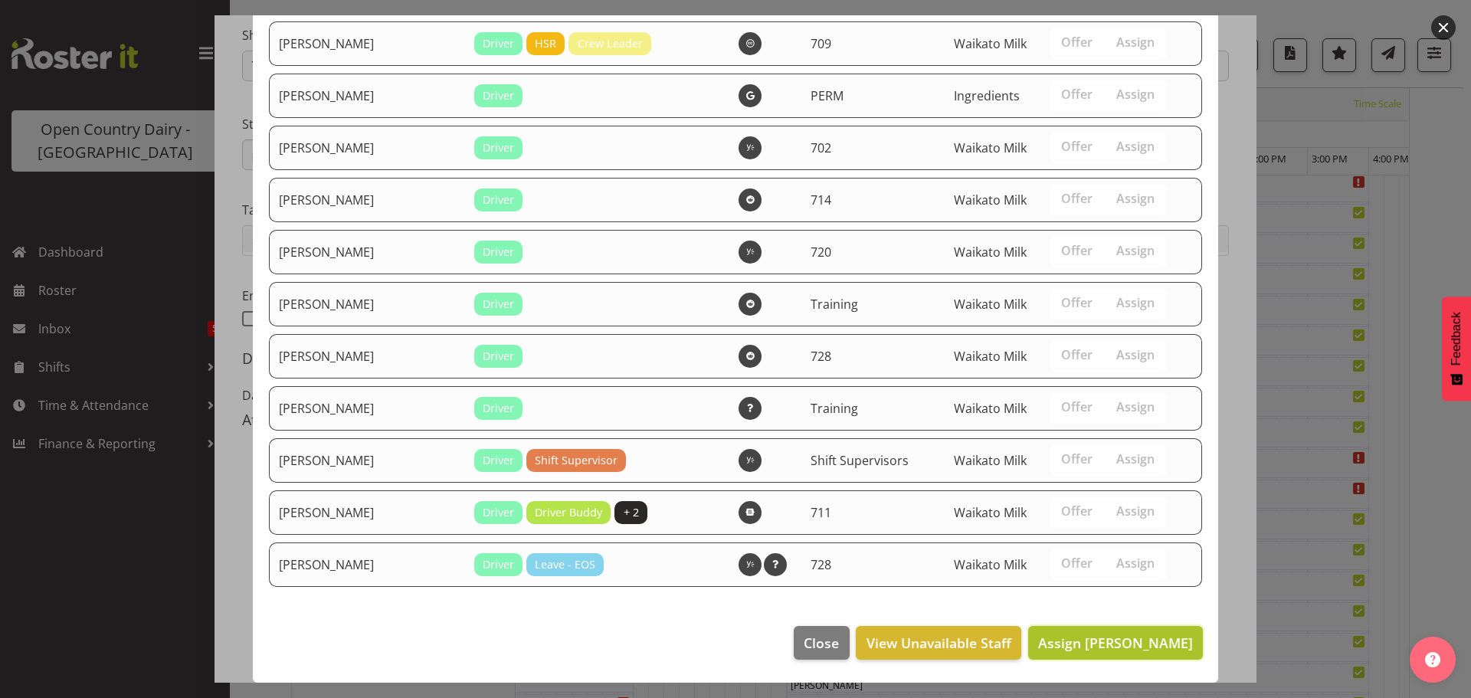
drag, startPoint x: 1105, startPoint y: 643, endPoint x: 1108, endPoint y: 631, distance: 11.9
click at [1107, 638] on span "Assign Antony Lockyer" at bounding box center [1115, 643] width 155 height 18
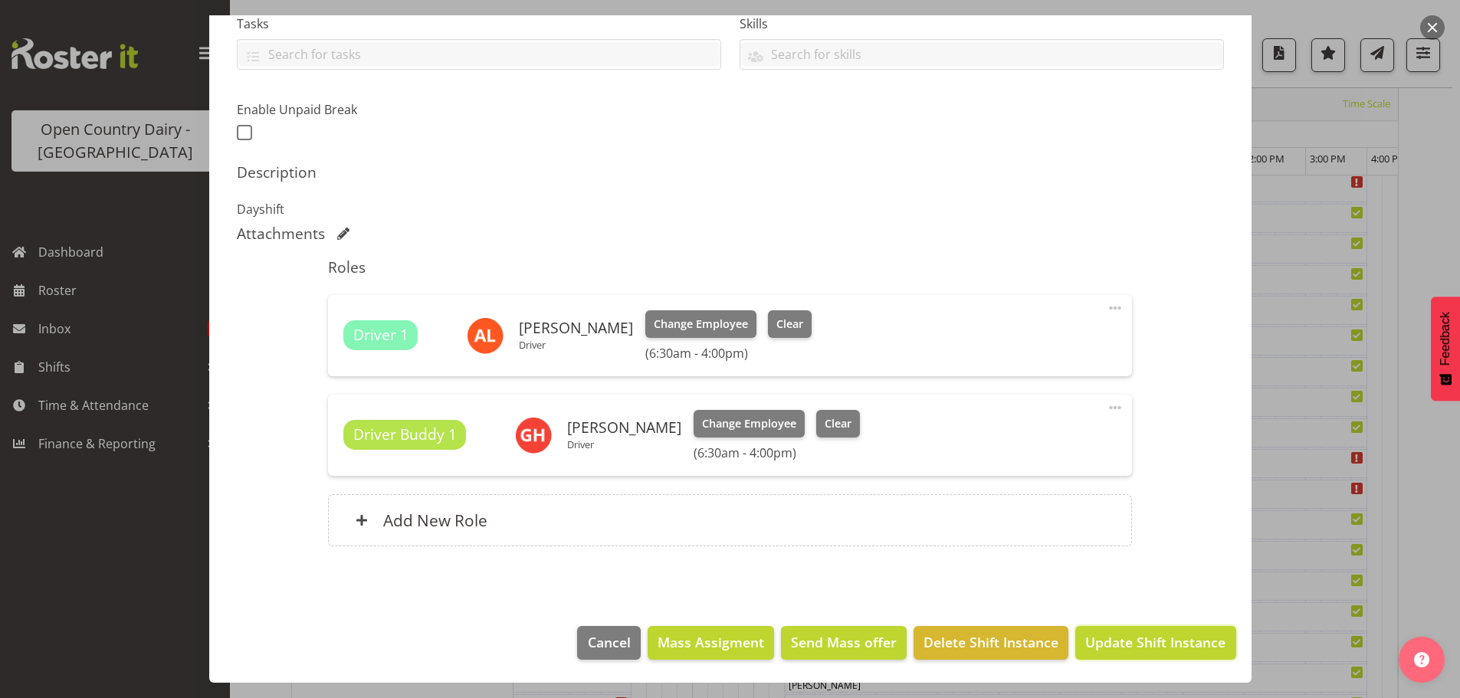
drag, startPoint x: 1135, startPoint y: 637, endPoint x: 1132, endPoint y: 628, distance: 9.7
click at [1136, 635] on span "Update Shift Instance" at bounding box center [1155, 642] width 140 height 20
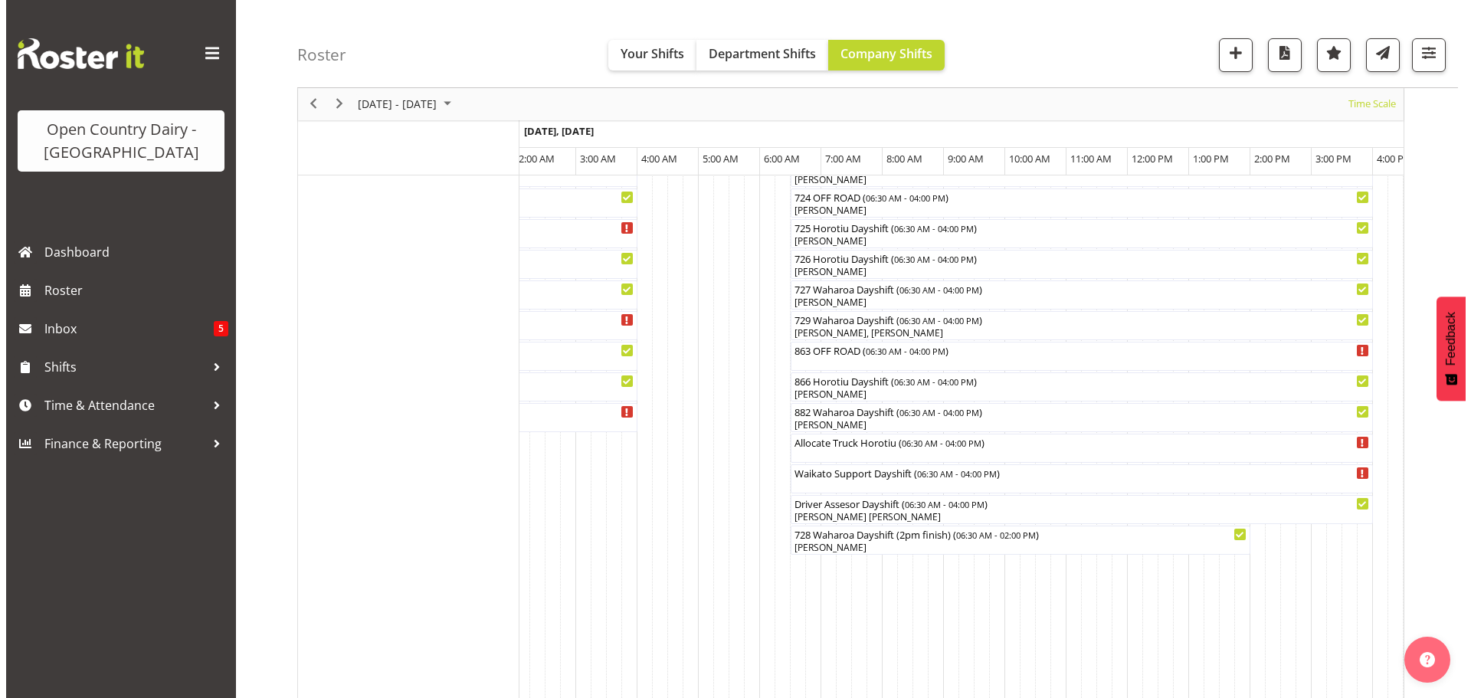
scroll to position [899, 0]
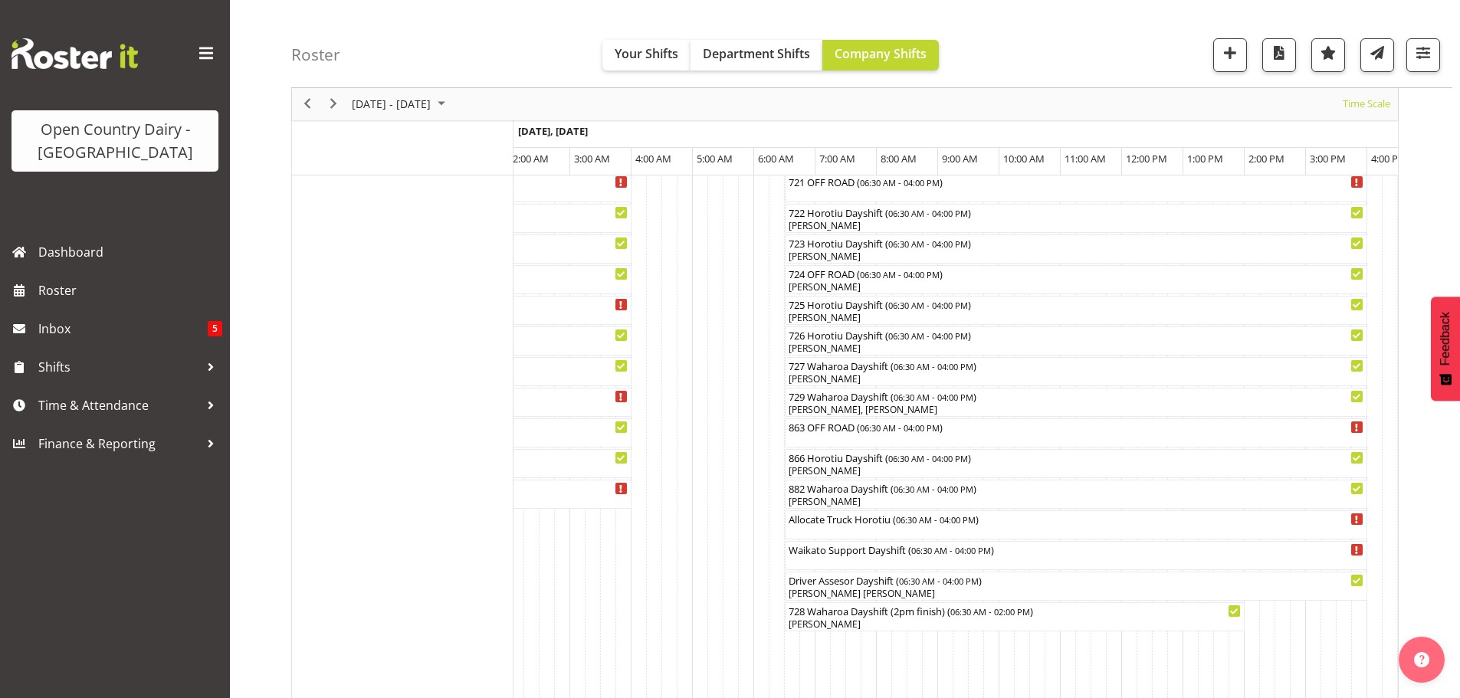
click at [490, 344] on td "Shifts" at bounding box center [402, 102] width 221 height 1517
click at [544, 384] on div "[PERSON_NAME]" at bounding box center [287, 379] width 684 height 14
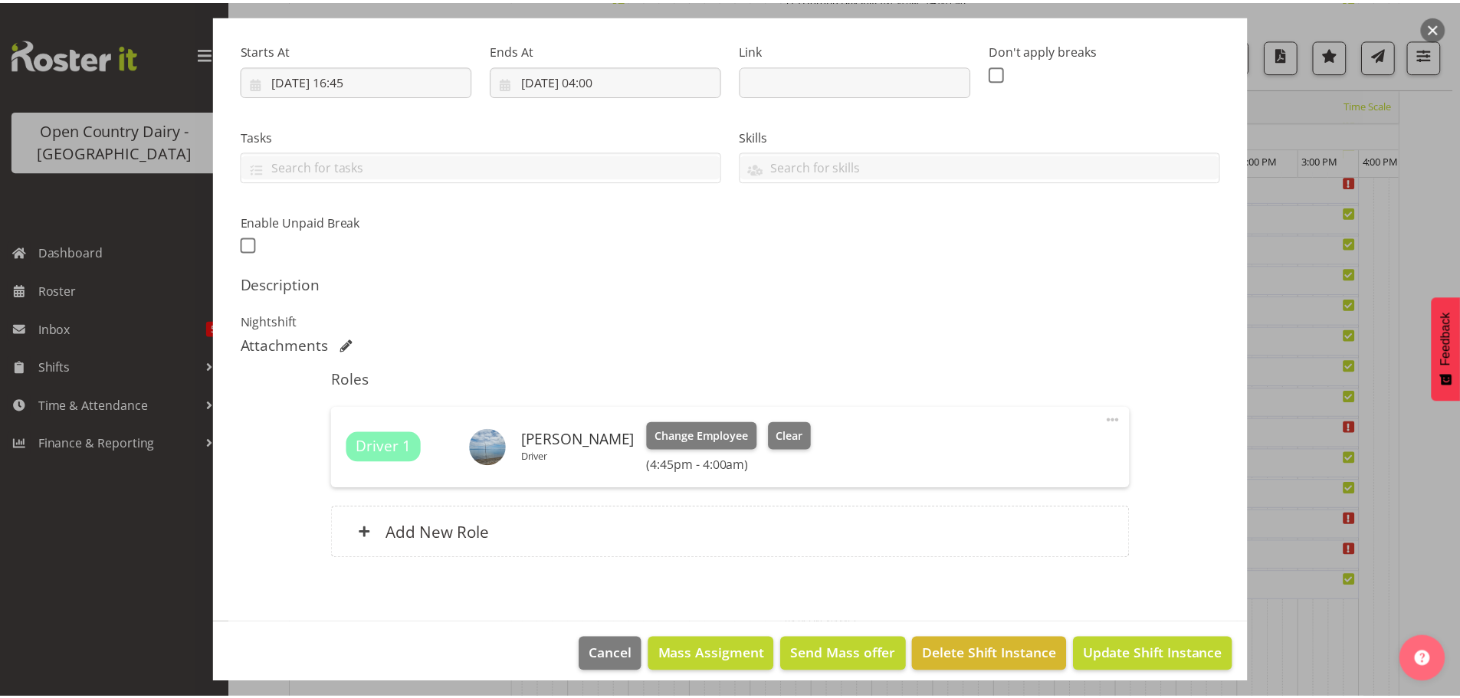
scroll to position [240, 0]
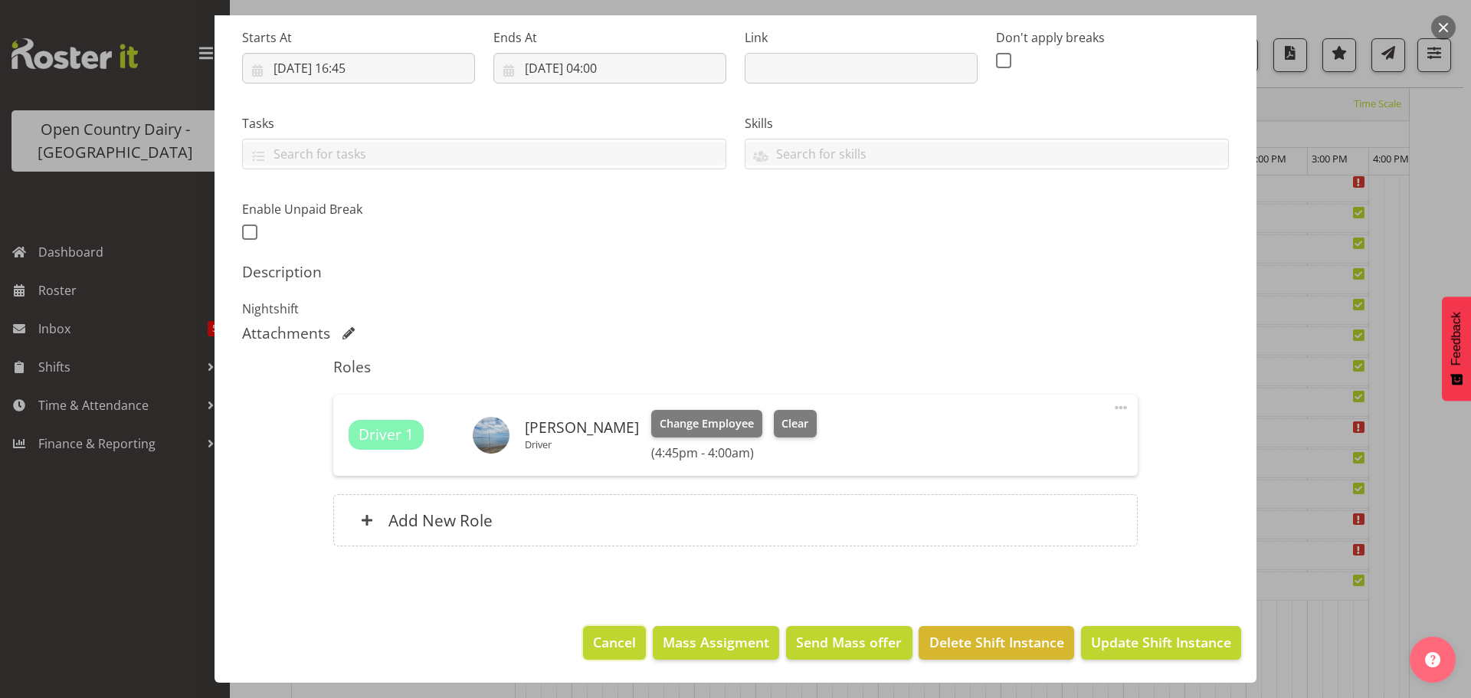
click at [621, 640] on span "Cancel" at bounding box center [614, 642] width 43 height 20
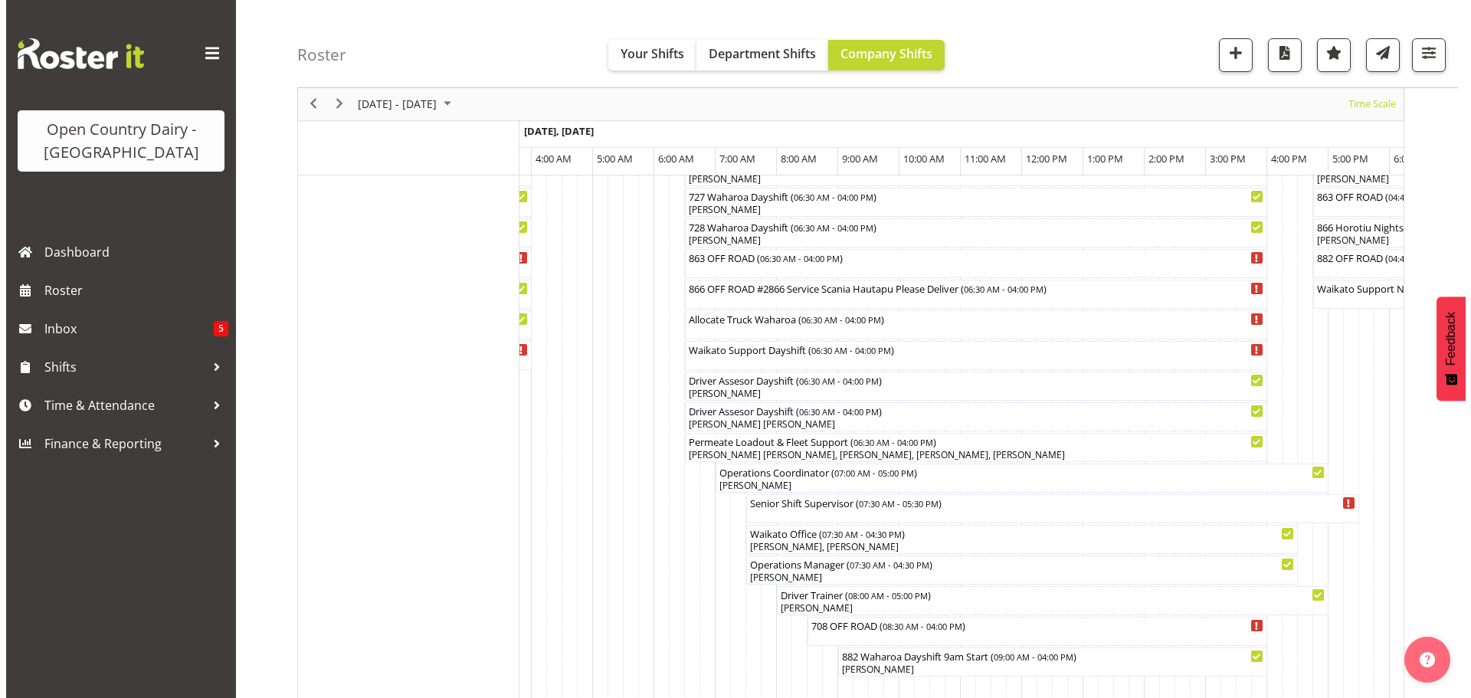
scroll to position [1038, 0]
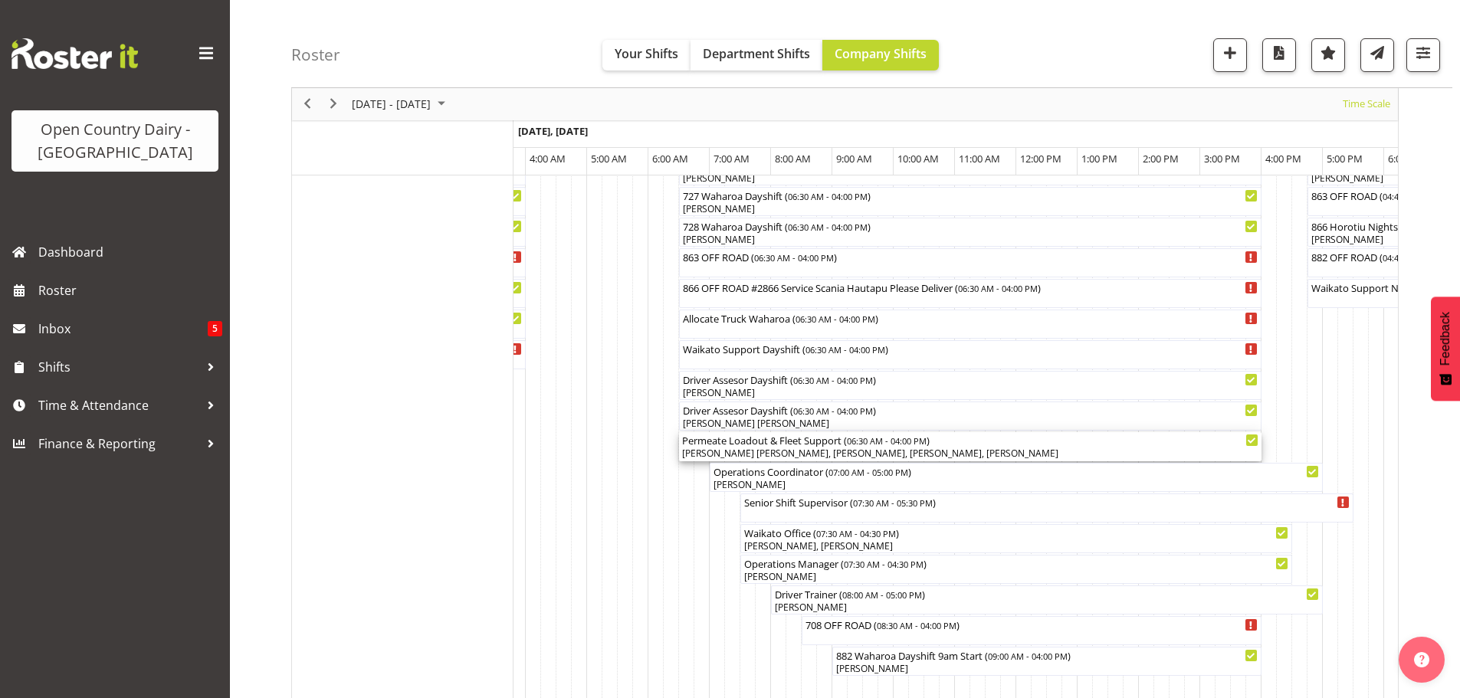
click at [795, 445] on div "Permeate Loadout & Fleet Support ( 06:30 AM - 04:00 PM )" at bounding box center [970, 439] width 576 height 15
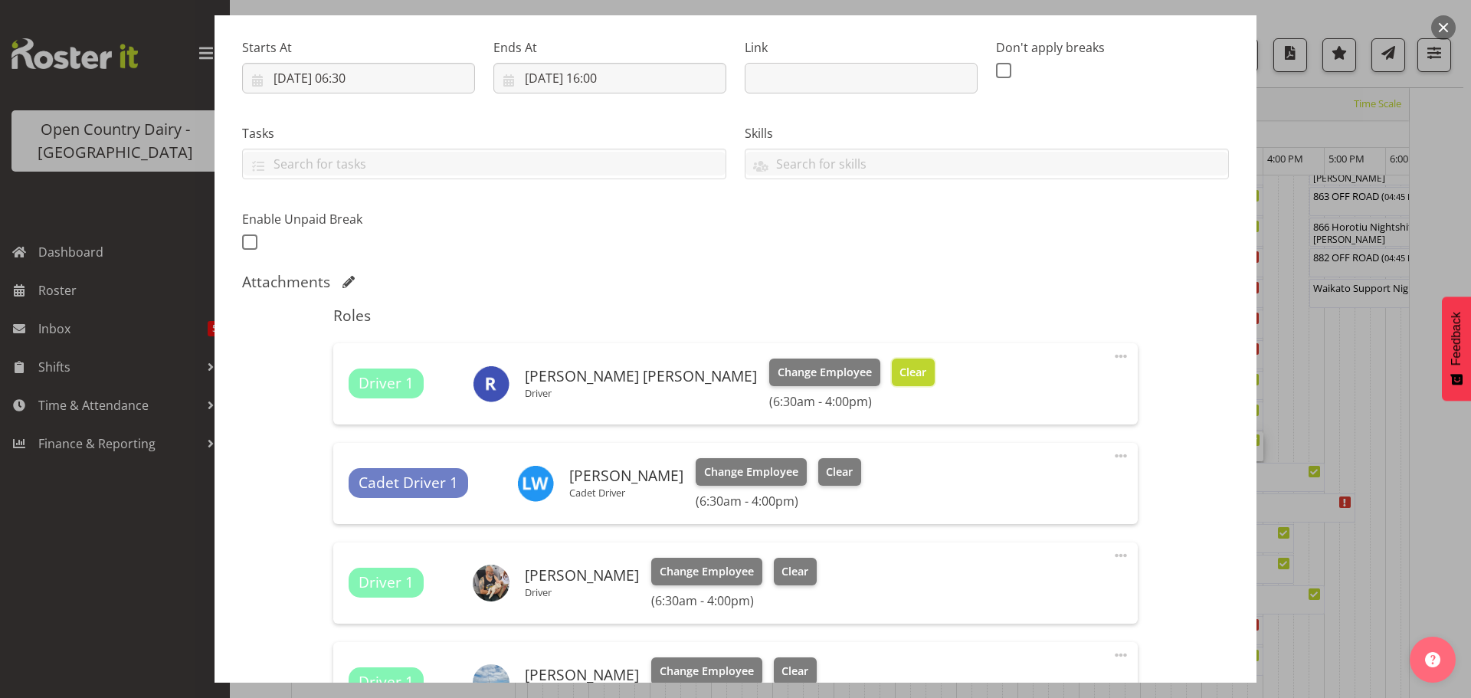
click at [900, 377] on span "Clear" at bounding box center [913, 372] width 27 height 17
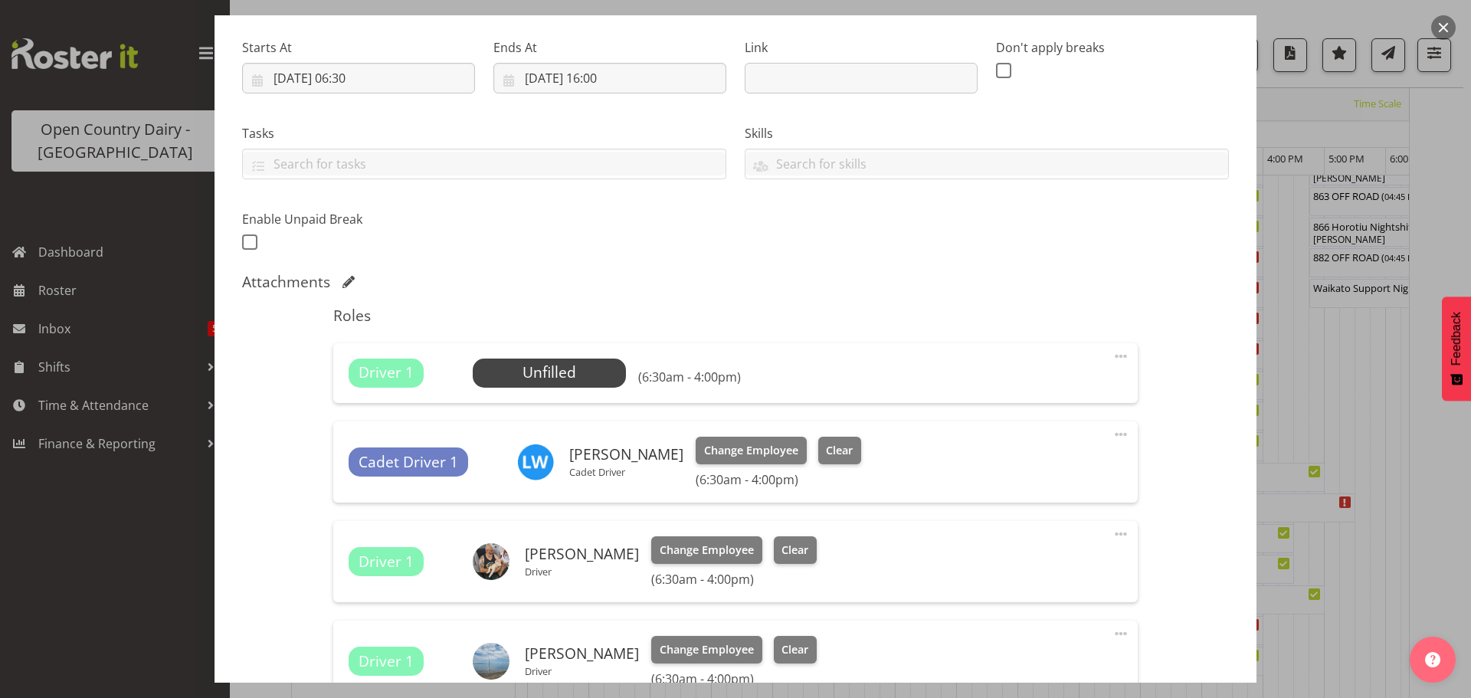
click at [1112, 353] on span at bounding box center [1121, 356] width 18 height 18
click at [998, 444] on link "Delete" at bounding box center [1056, 445] width 147 height 28
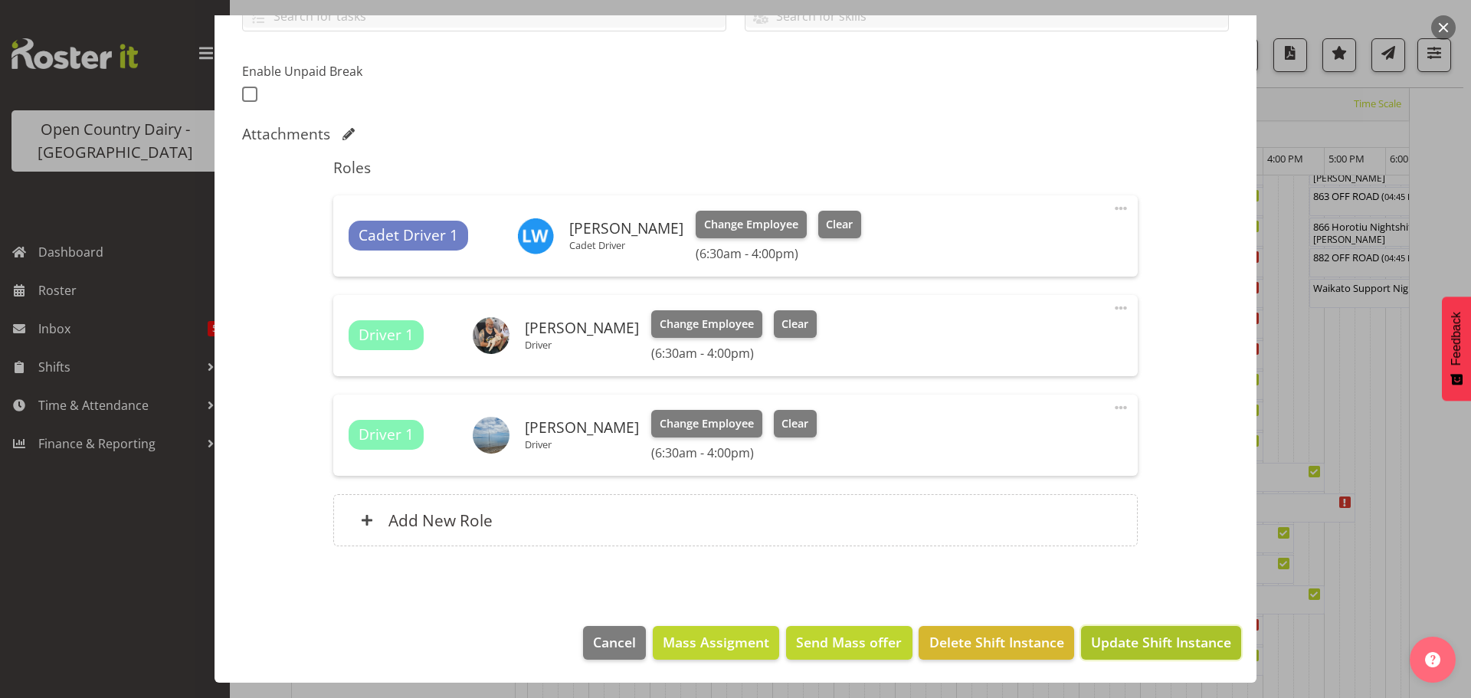
click at [1124, 633] on span "Update Shift Instance" at bounding box center [1161, 642] width 140 height 20
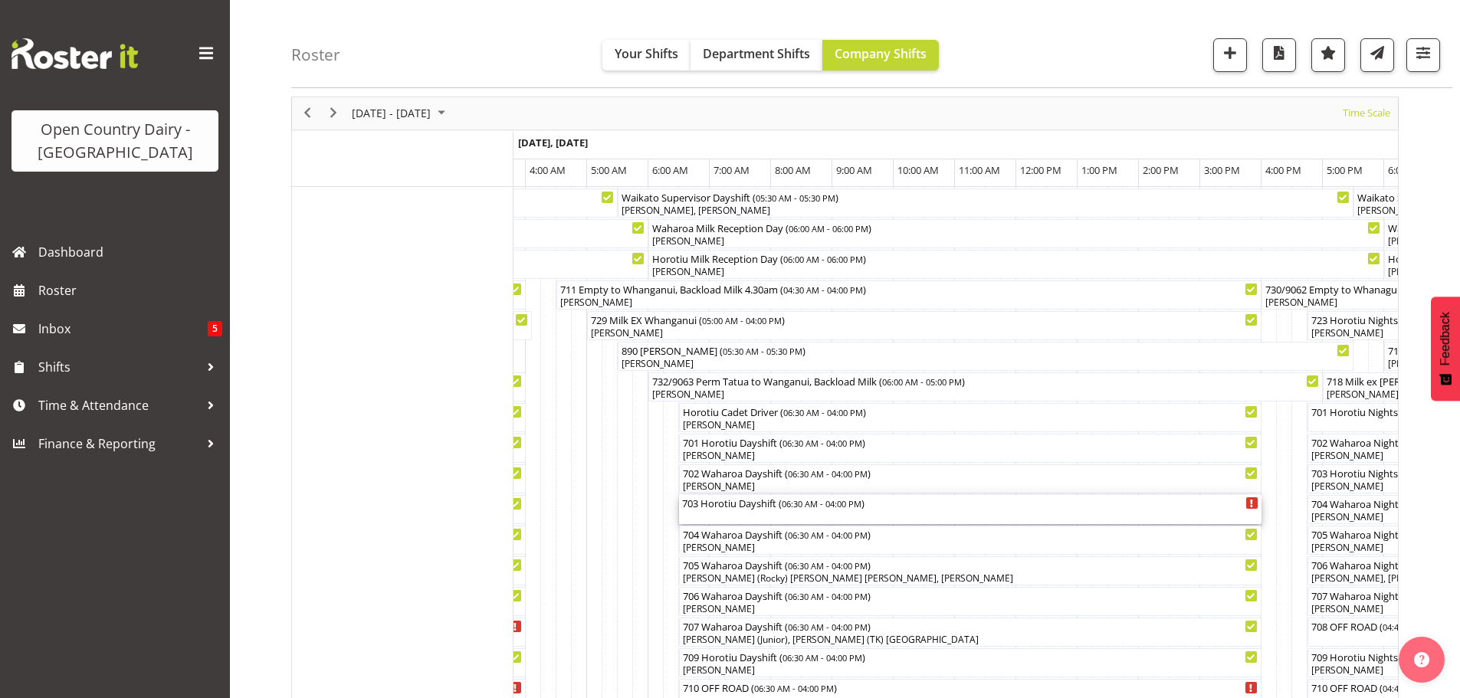
click at [743, 515] on div "703 Horotiu Dayshift ( 06:30 AM - 04:00 PM )" at bounding box center [970, 509] width 576 height 29
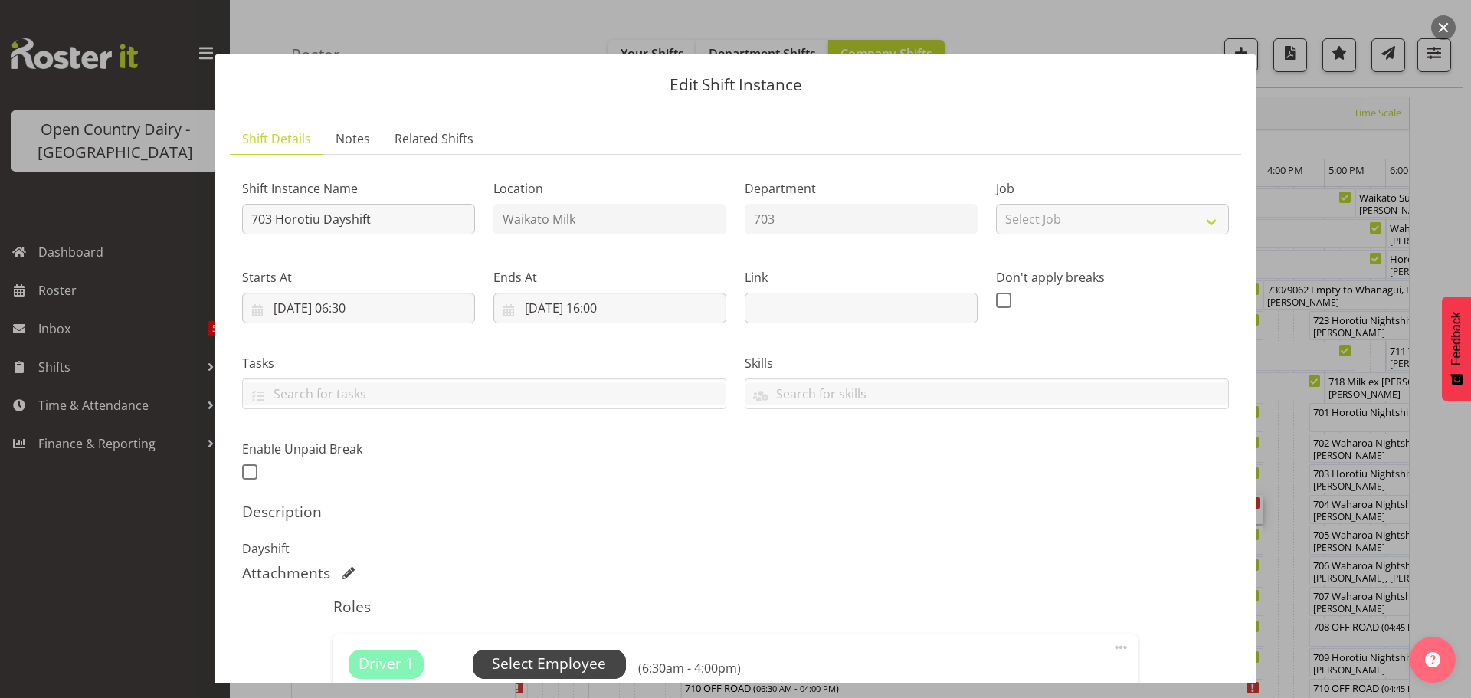
click at [545, 657] on span "Select Employee" at bounding box center [549, 664] width 114 height 22
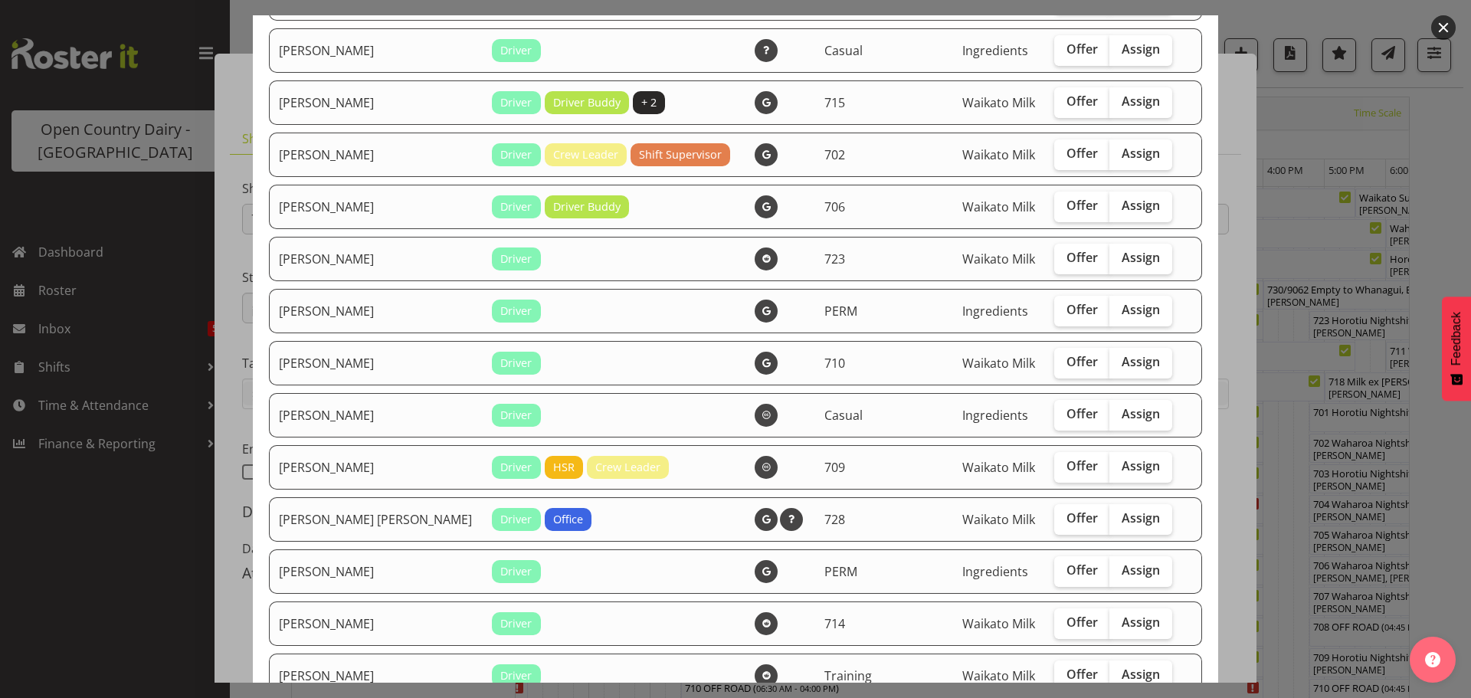
scroll to position [2222, 0]
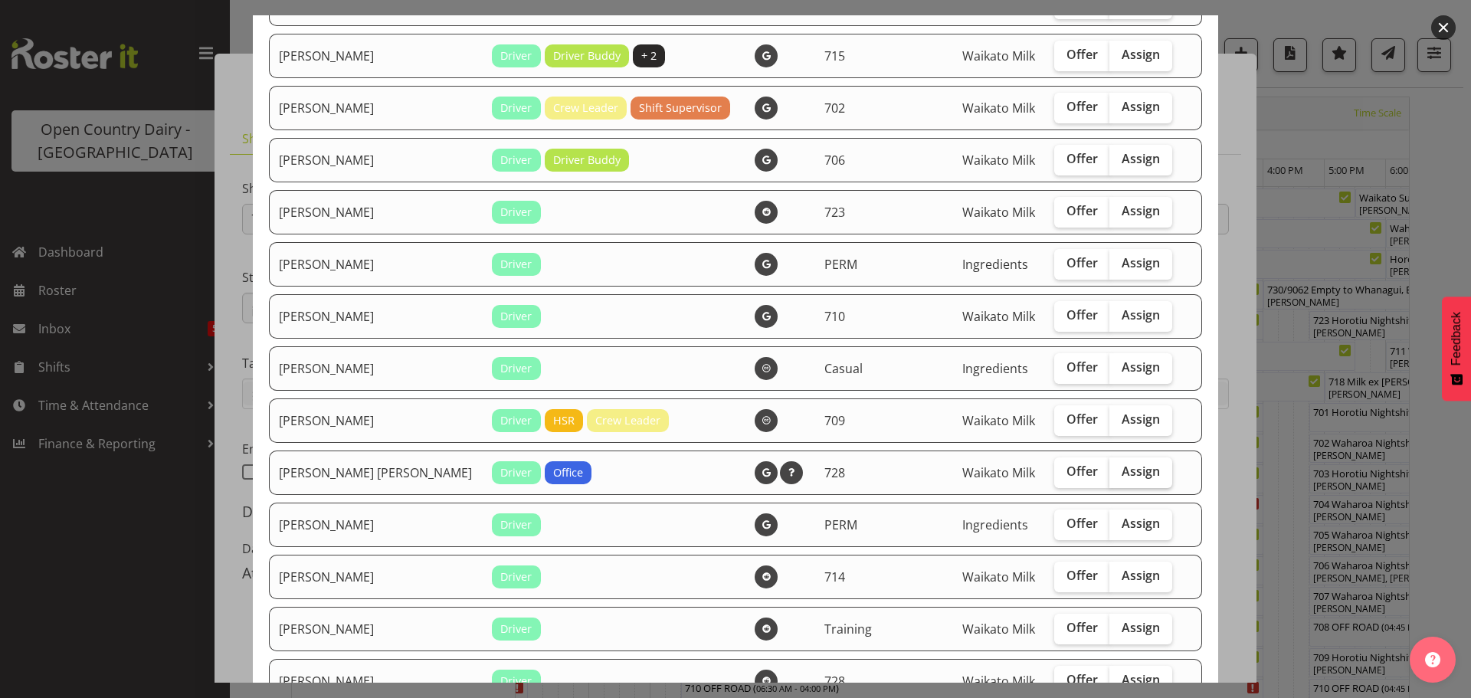
click at [1122, 469] on span "Assign" at bounding box center [1141, 471] width 38 height 15
click at [1115, 469] on input "Assign" at bounding box center [1115, 472] width 10 height 10
checkbox input "true"
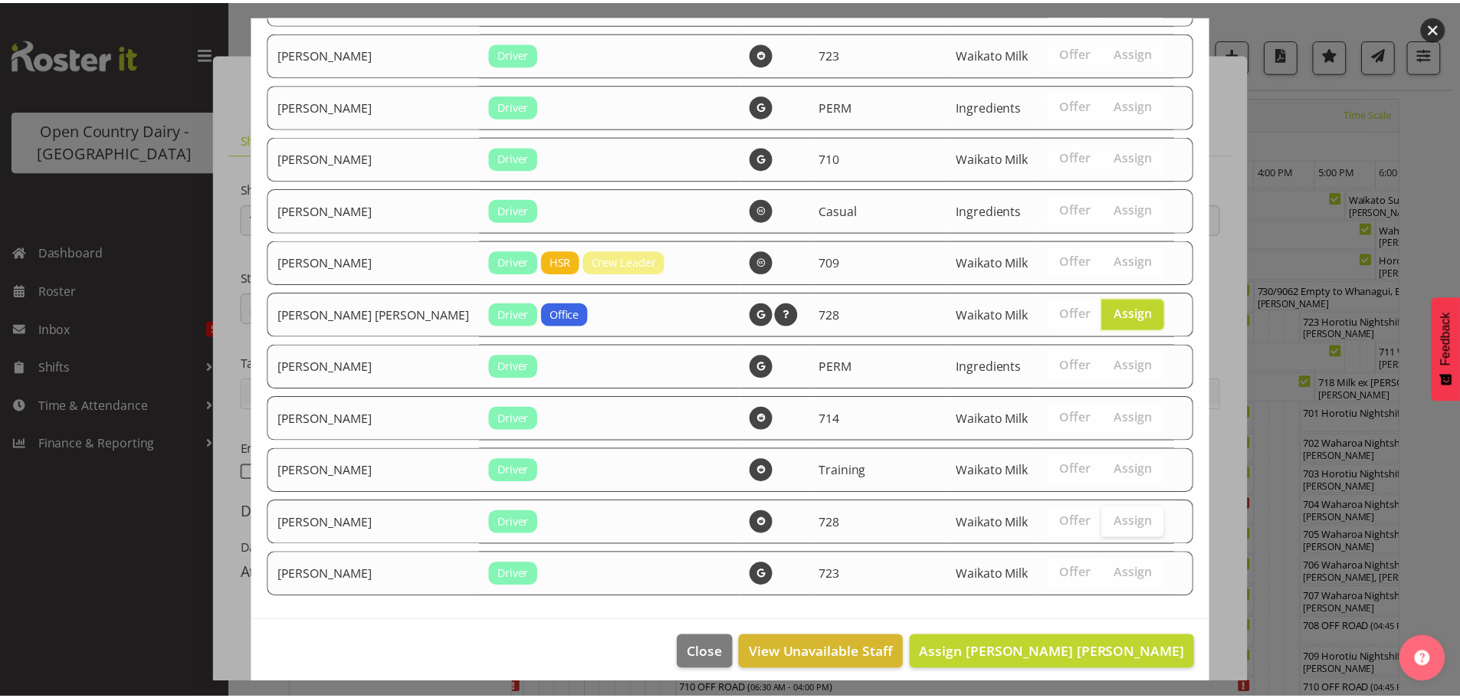
scroll to position [2391, 0]
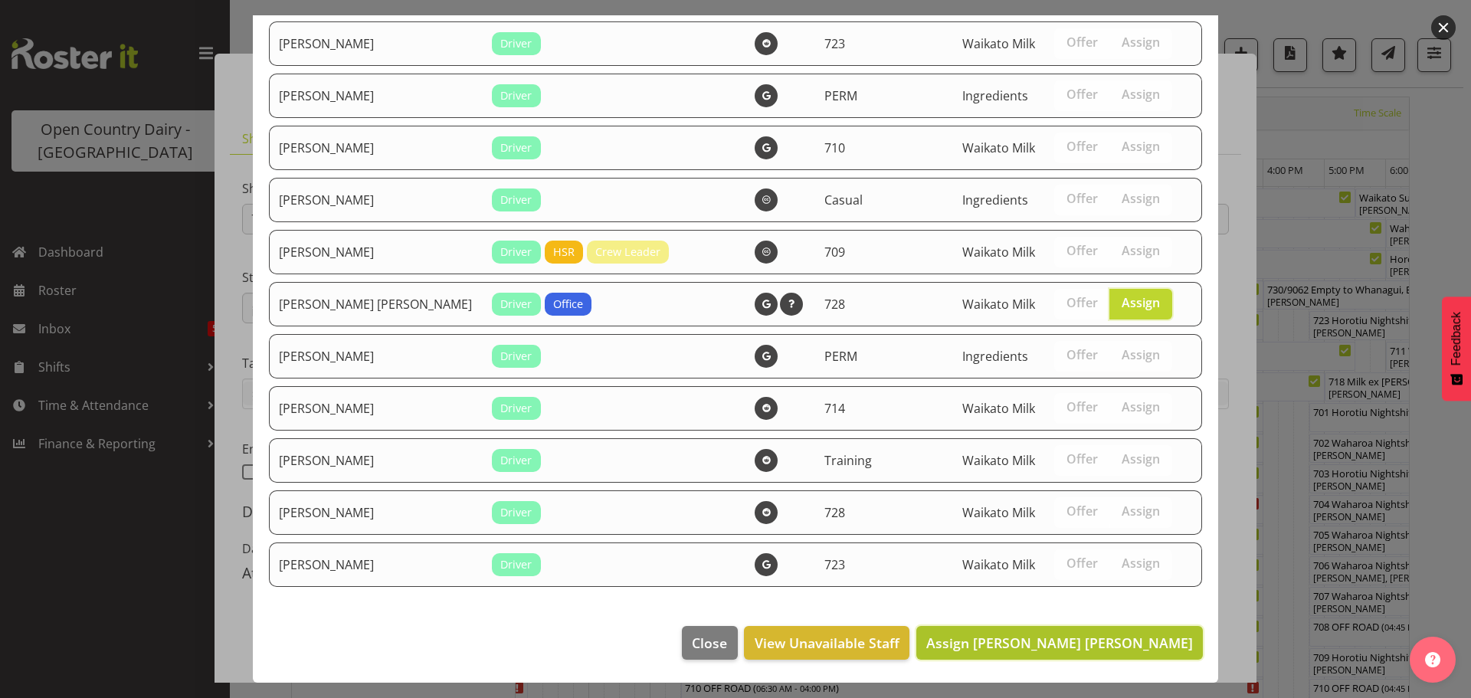
click at [1099, 642] on span "Assign Ross Robert Hamilton" at bounding box center [1059, 643] width 267 height 18
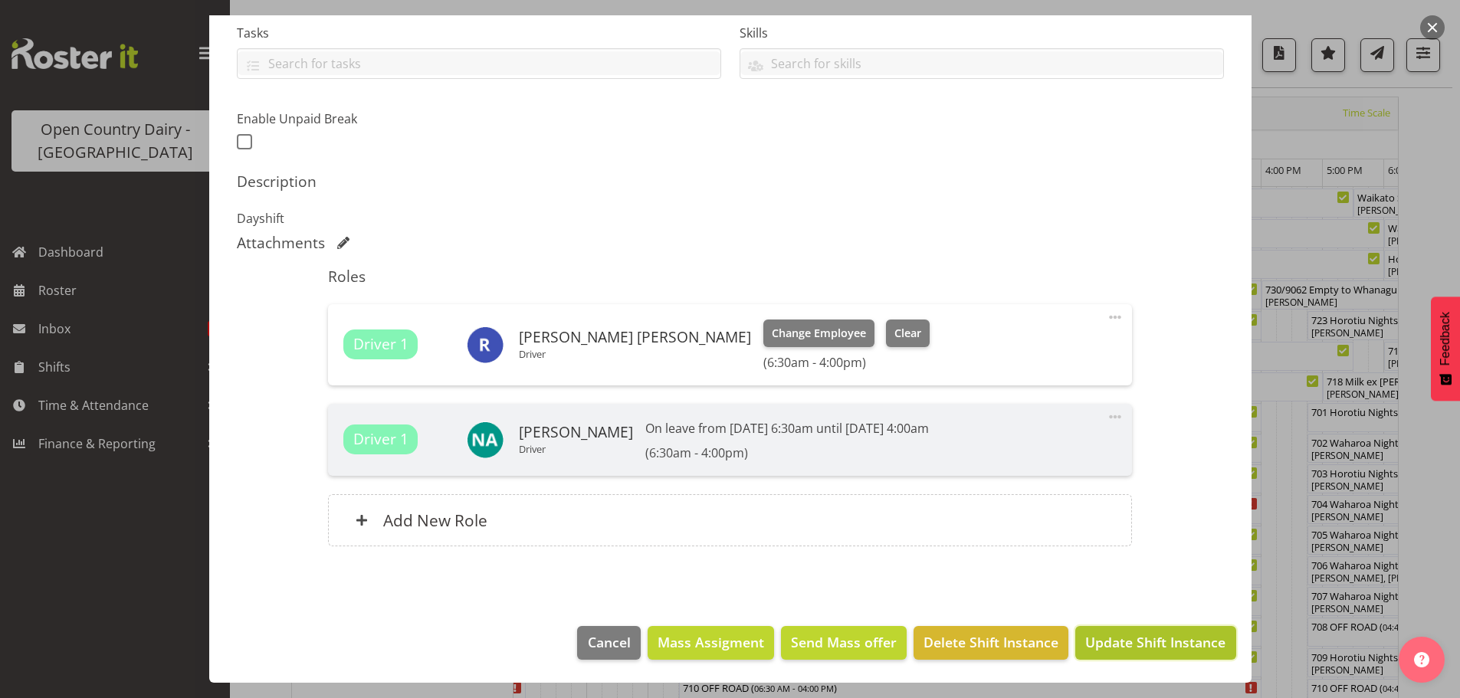
click at [1131, 644] on span "Update Shift Instance" at bounding box center [1155, 642] width 140 height 20
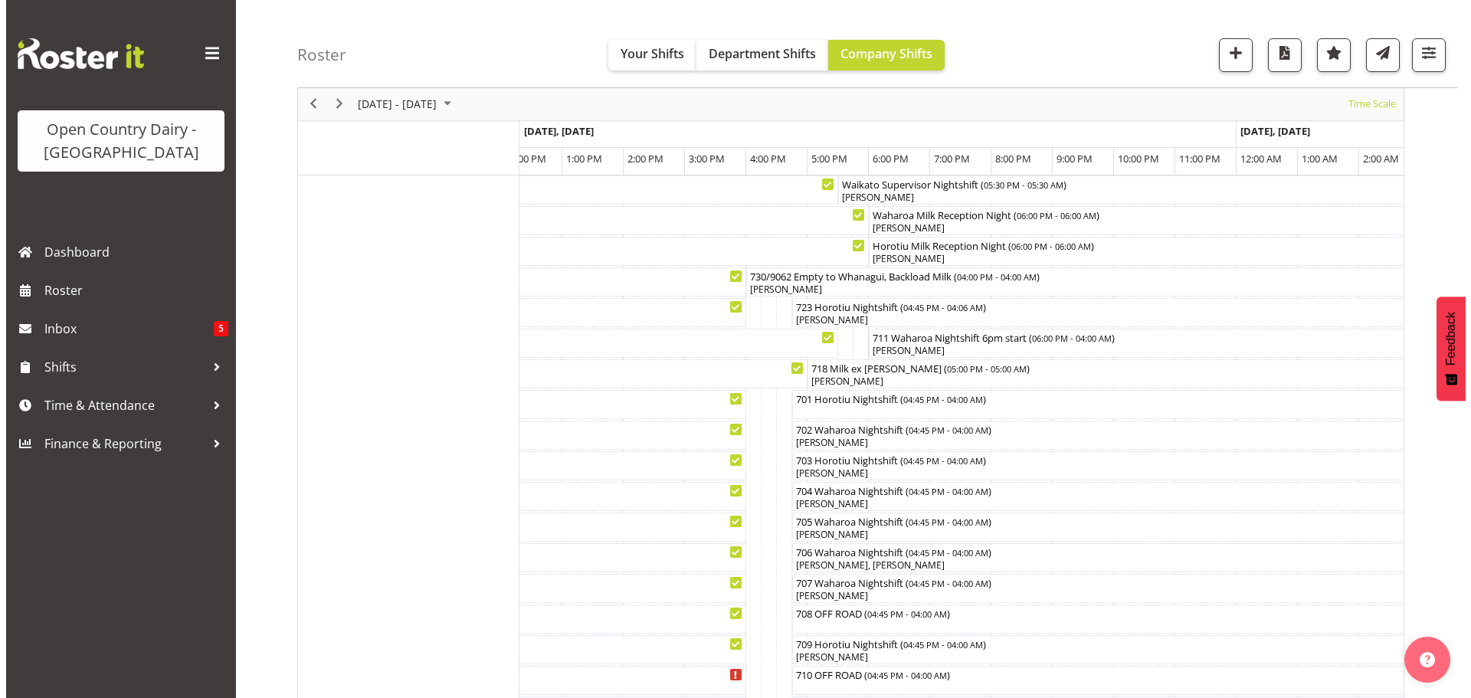
scroll to position [42, 0]
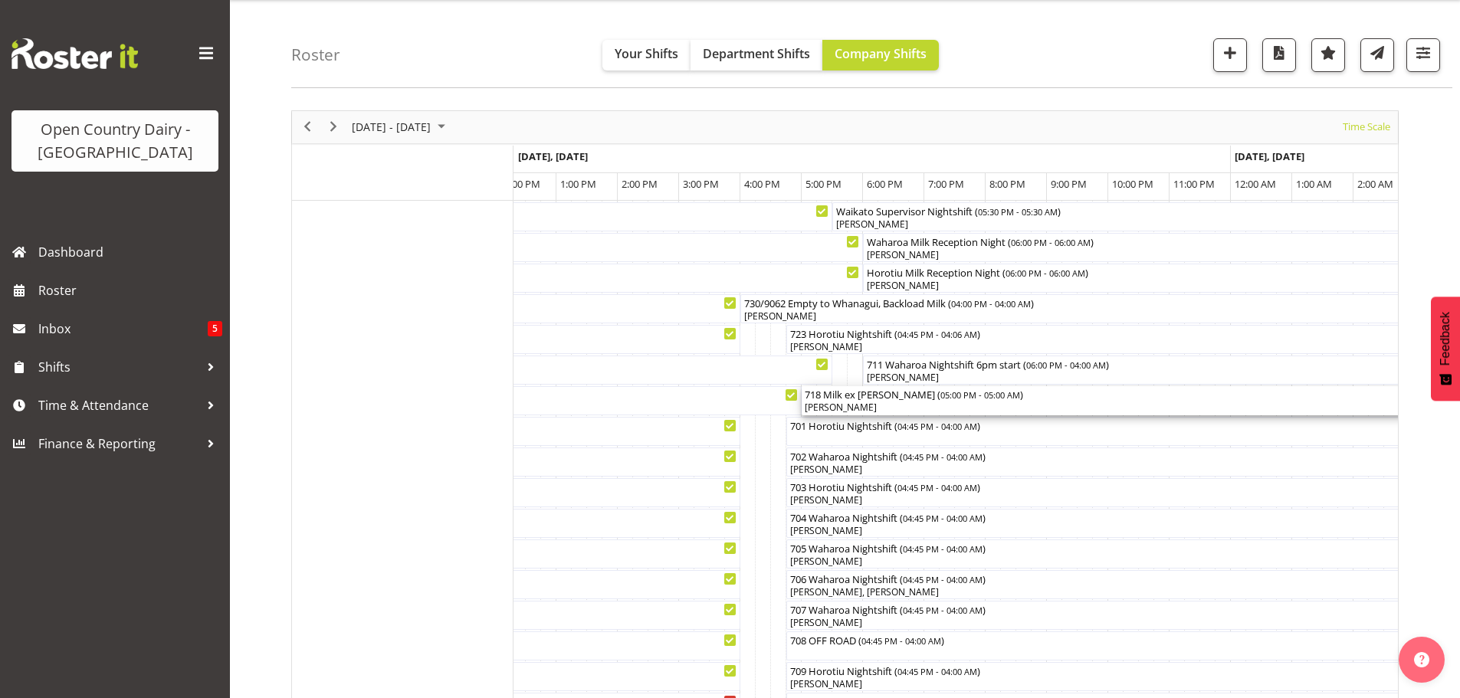
click at [891, 408] on div "[PERSON_NAME]" at bounding box center [1170, 408] width 730 height 14
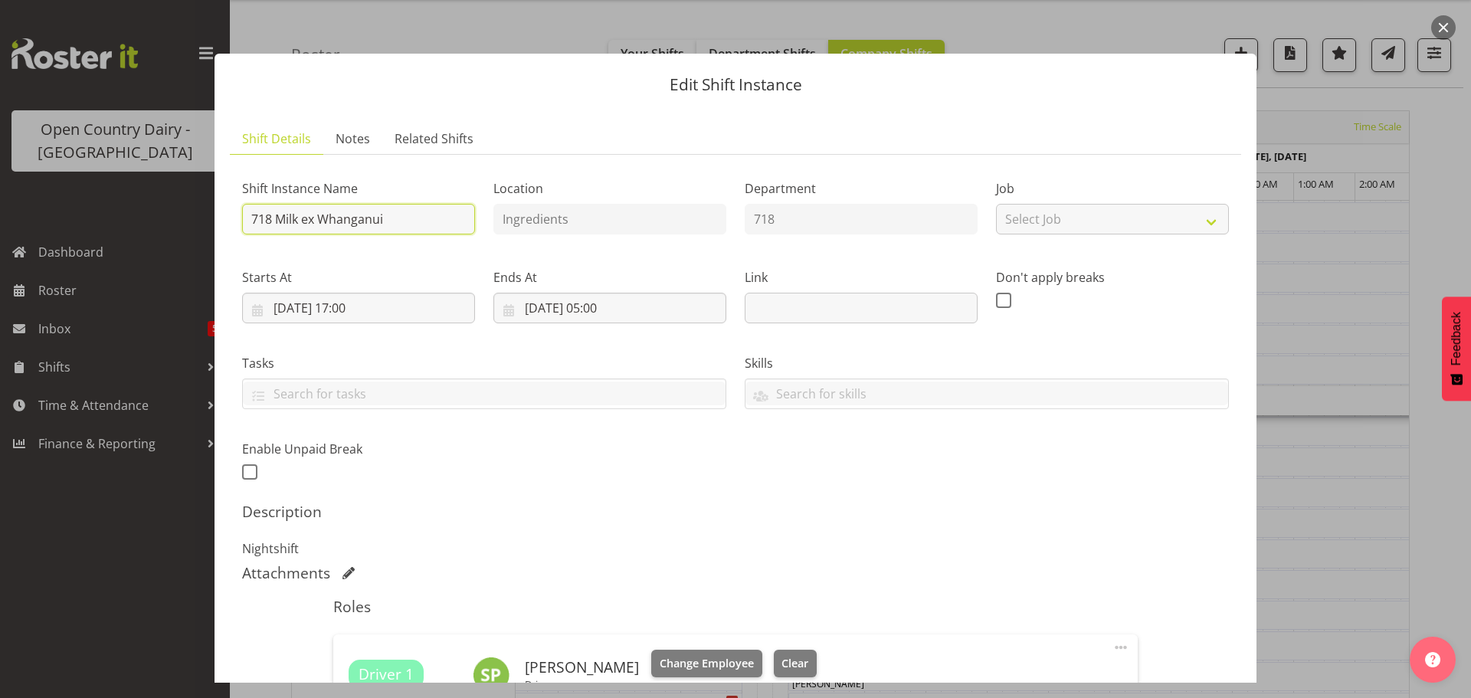
click at [392, 218] on input "718 Milk ex Whanganui" at bounding box center [358, 219] width 233 height 31
click at [313, 218] on input "718 EMPTY TO wHANGANUI, Backload Milk" at bounding box center [358, 219] width 233 height 31
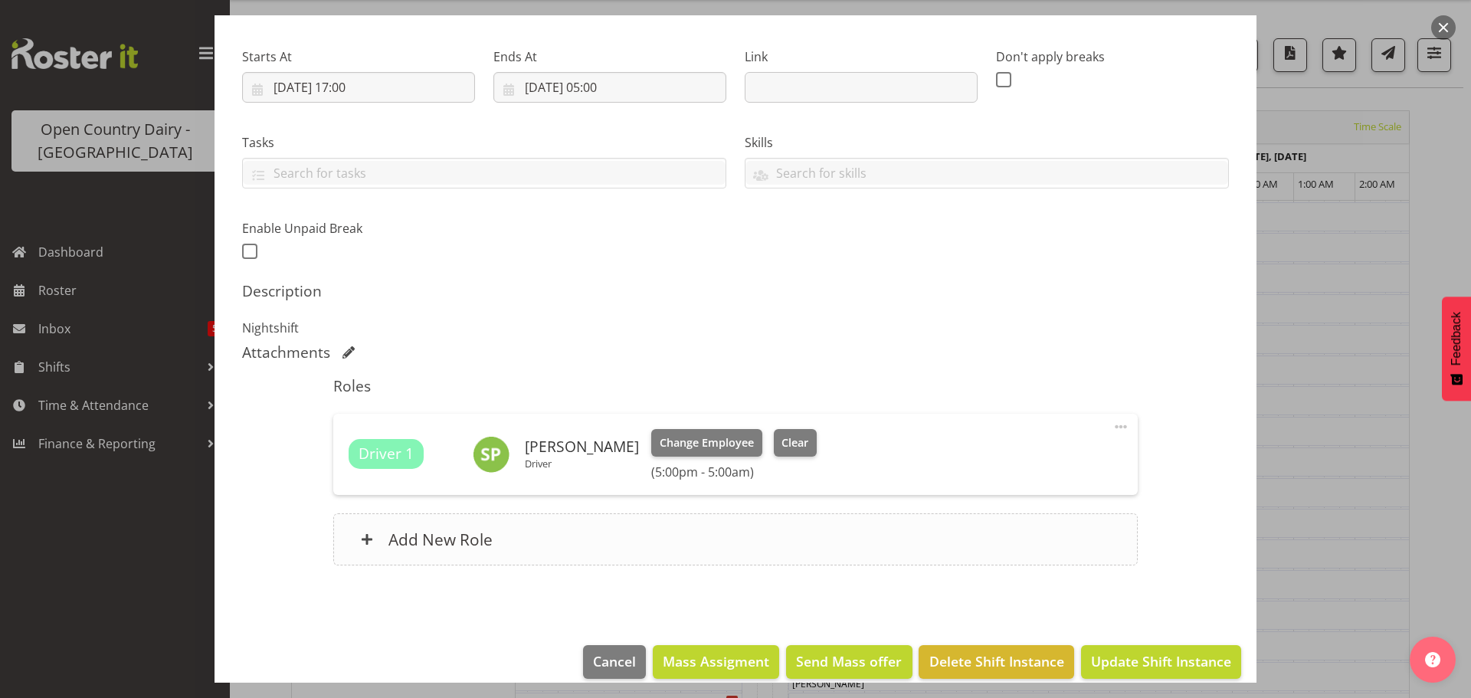
scroll to position [230, 0]
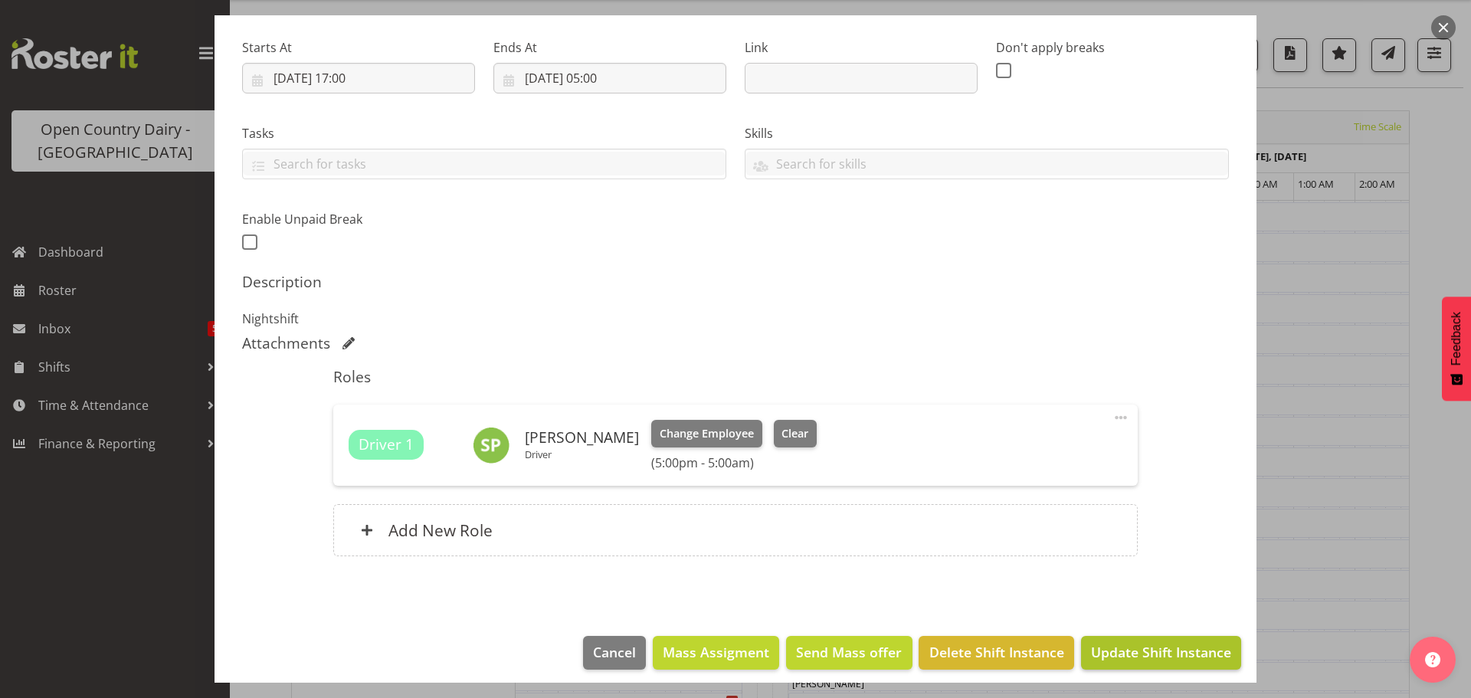
type input "718 EMPTY TO WHANGANUI, Backload Milk"
click at [1141, 648] on span "Update Shift Instance" at bounding box center [1161, 652] width 140 height 20
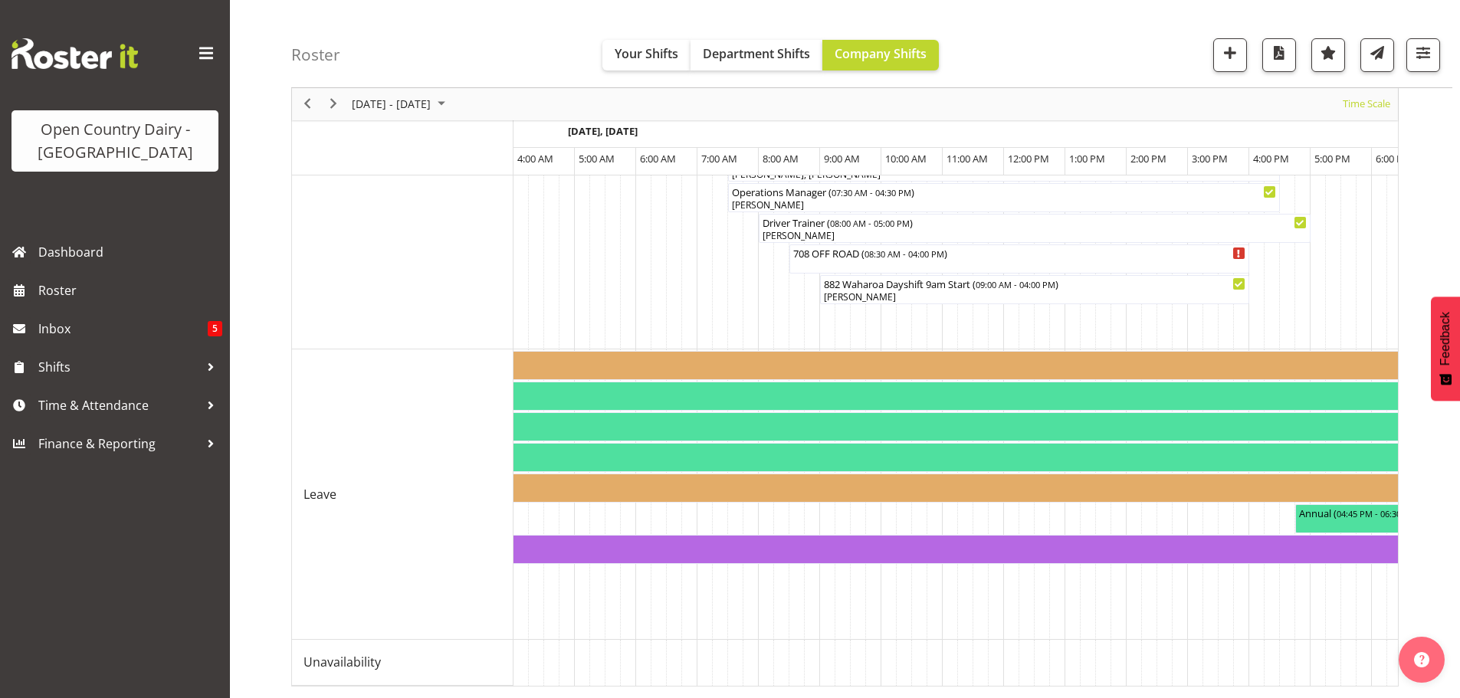
scroll to position [0, 6188]
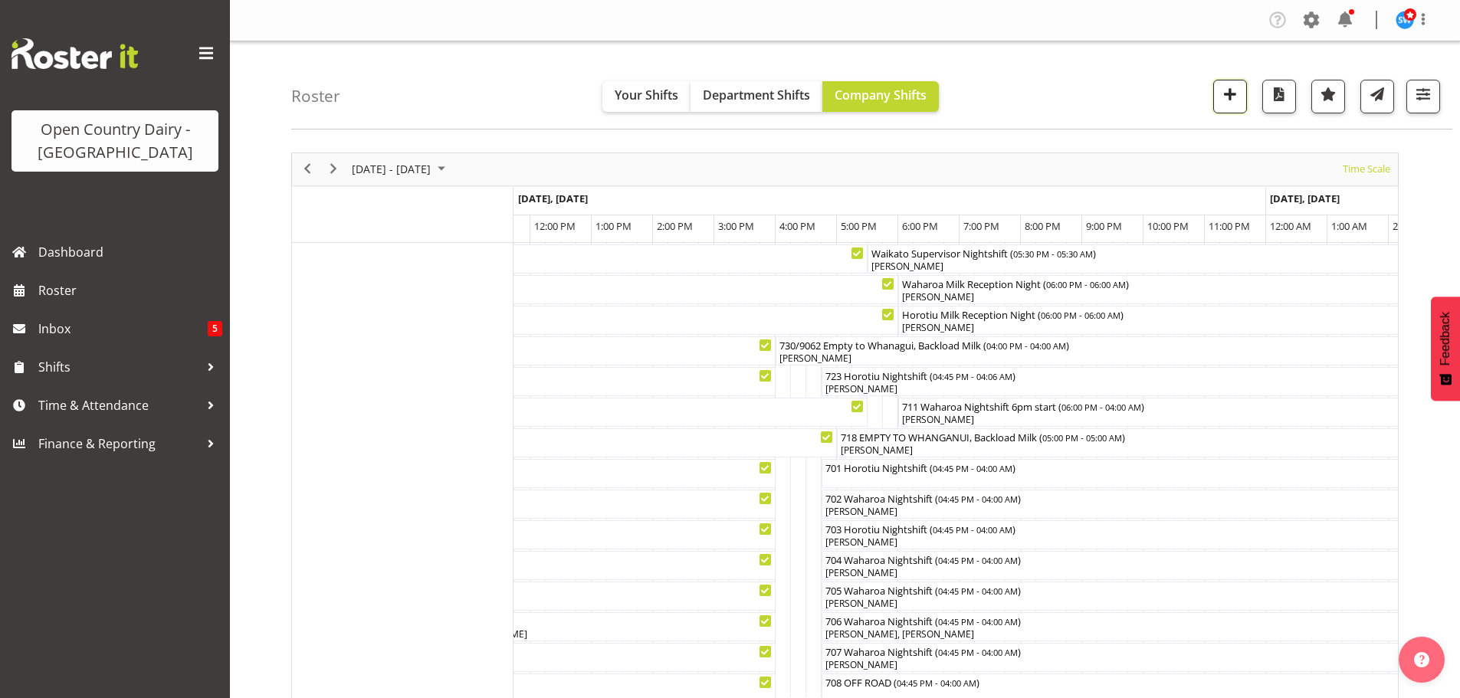
click at [1226, 91] on span "button" at bounding box center [1230, 94] width 20 height 20
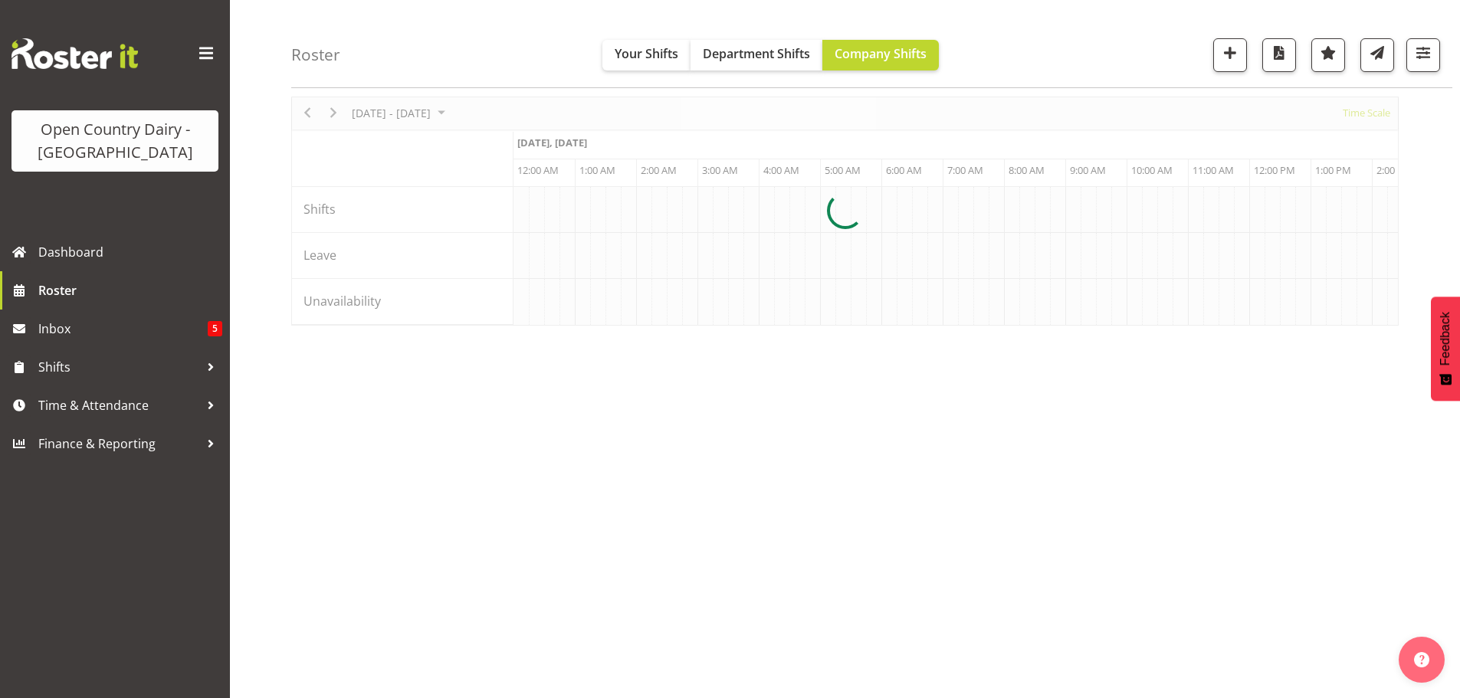
scroll to position [0, 2943]
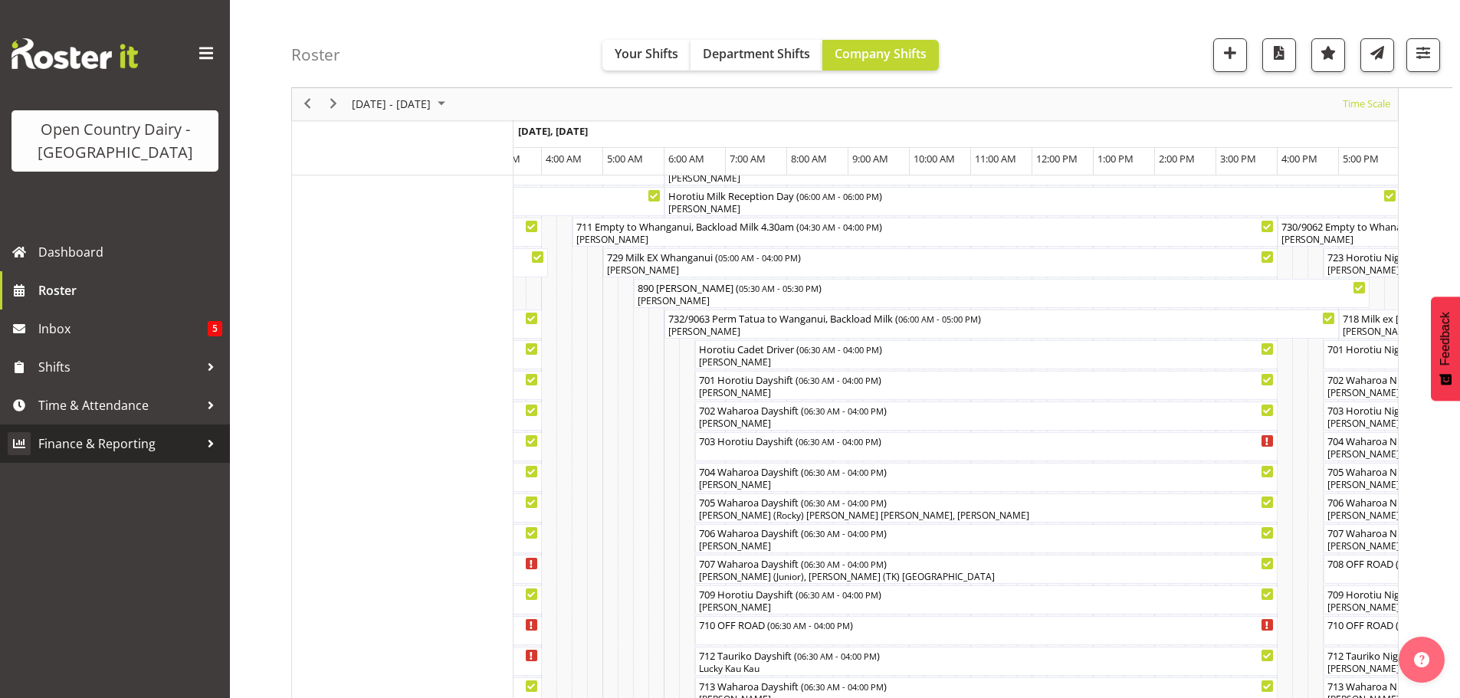
scroll to position [0, 6103]
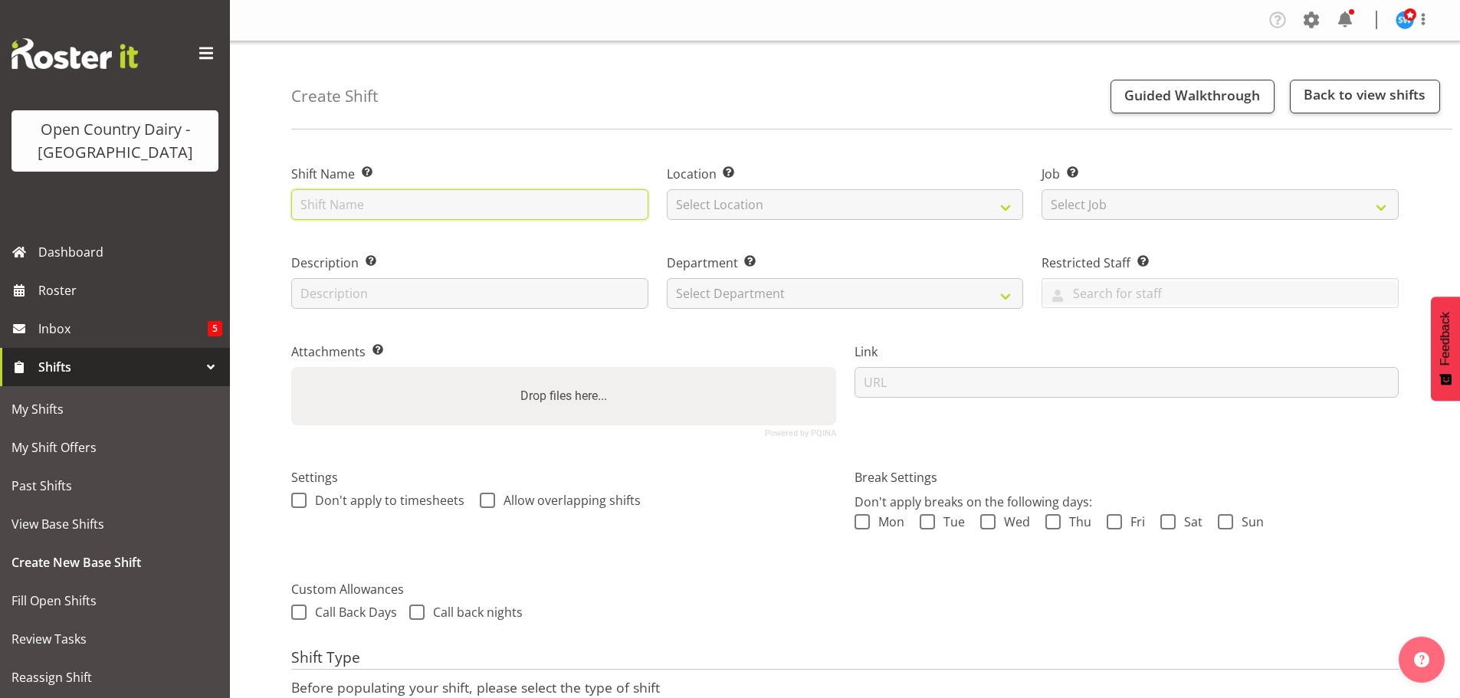
click at [626, 208] on input "text" at bounding box center [469, 204] width 357 height 31
click at [320, 202] on input "718 Milk ex Whanganui" at bounding box center [469, 204] width 357 height 31
type input "871 Milk ex Whanganui"
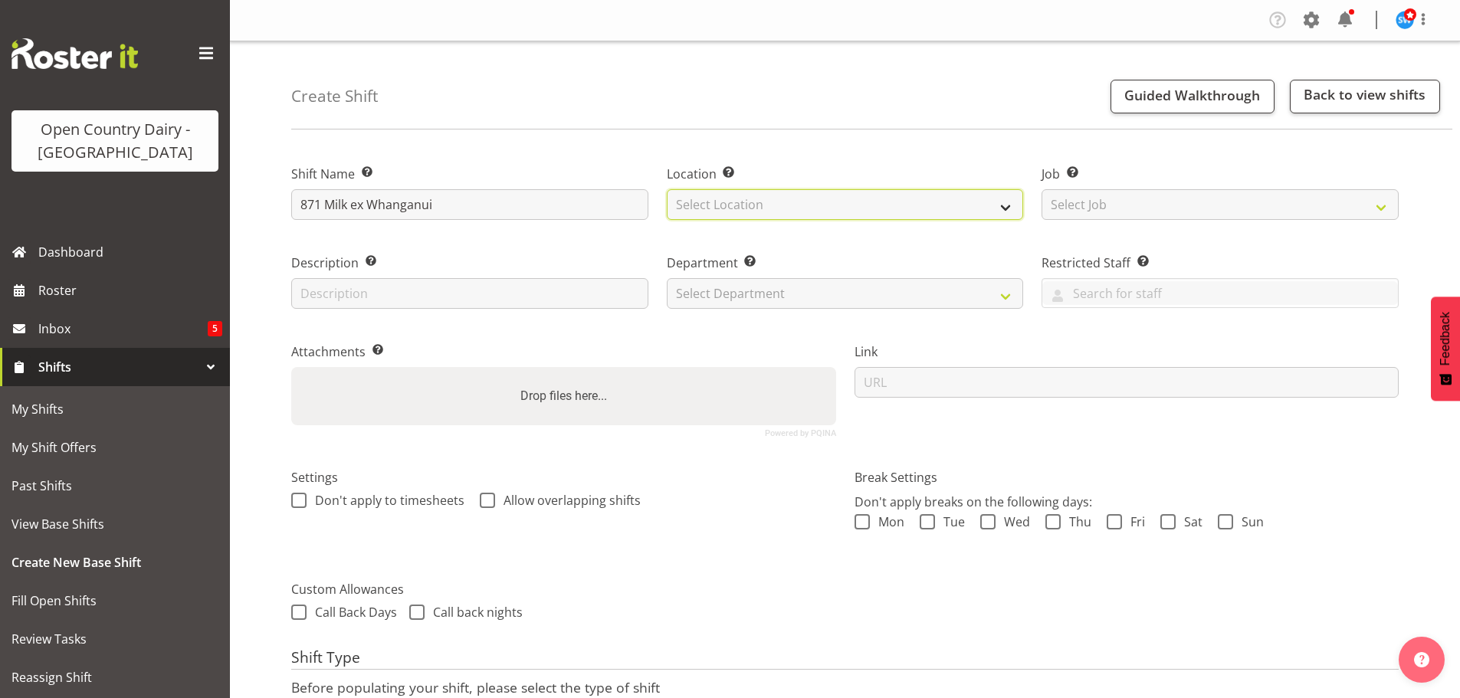
click at [839, 212] on select "Select Location Ingredients Waharoa Office [GEOGRAPHIC_DATA] Milk [GEOGRAPHIC_D…" at bounding box center [845, 204] width 357 height 31
select select "1054"
click at [667, 189] on select "Select Location Ingredients Waharoa Office [GEOGRAPHIC_DATA] Milk [GEOGRAPHIC_D…" at bounding box center [845, 204] width 357 height 31
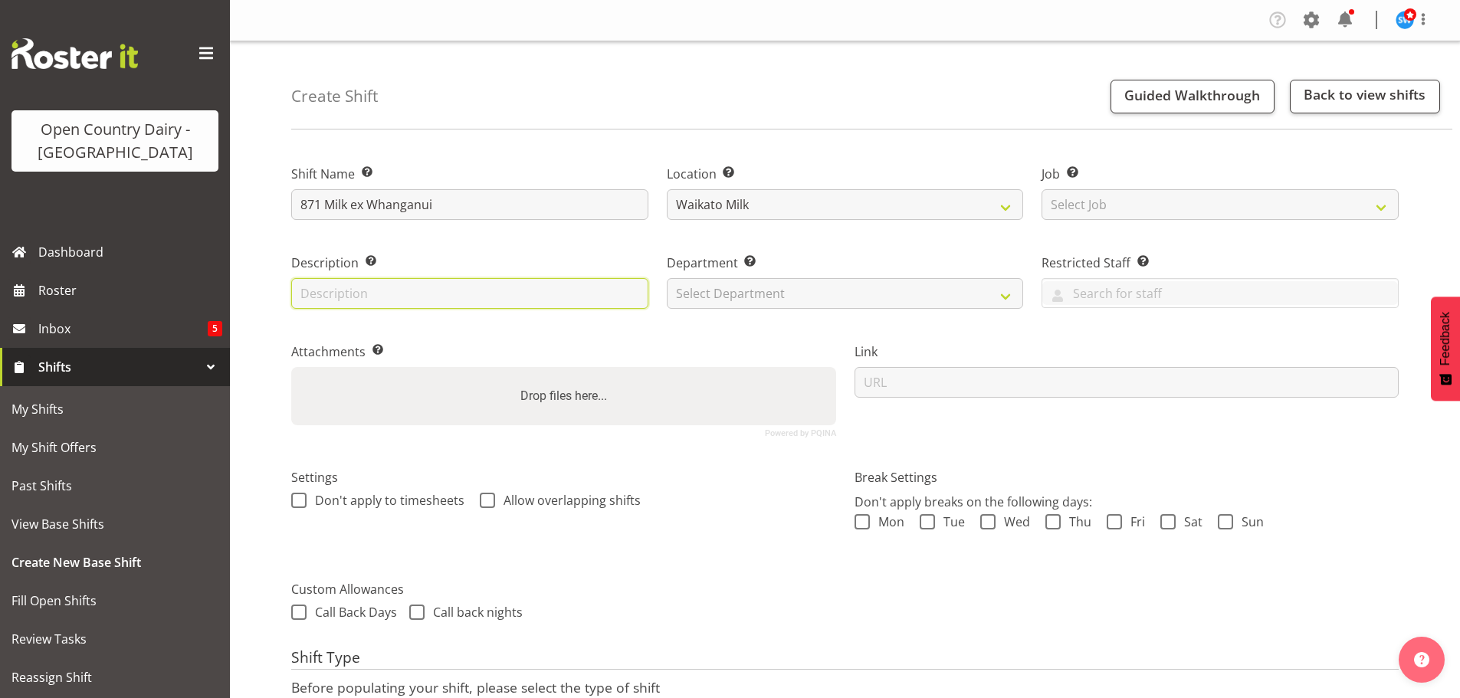
click at [623, 300] on input "text" at bounding box center [469, 293] width 357 height 31
type input "Nightshift"
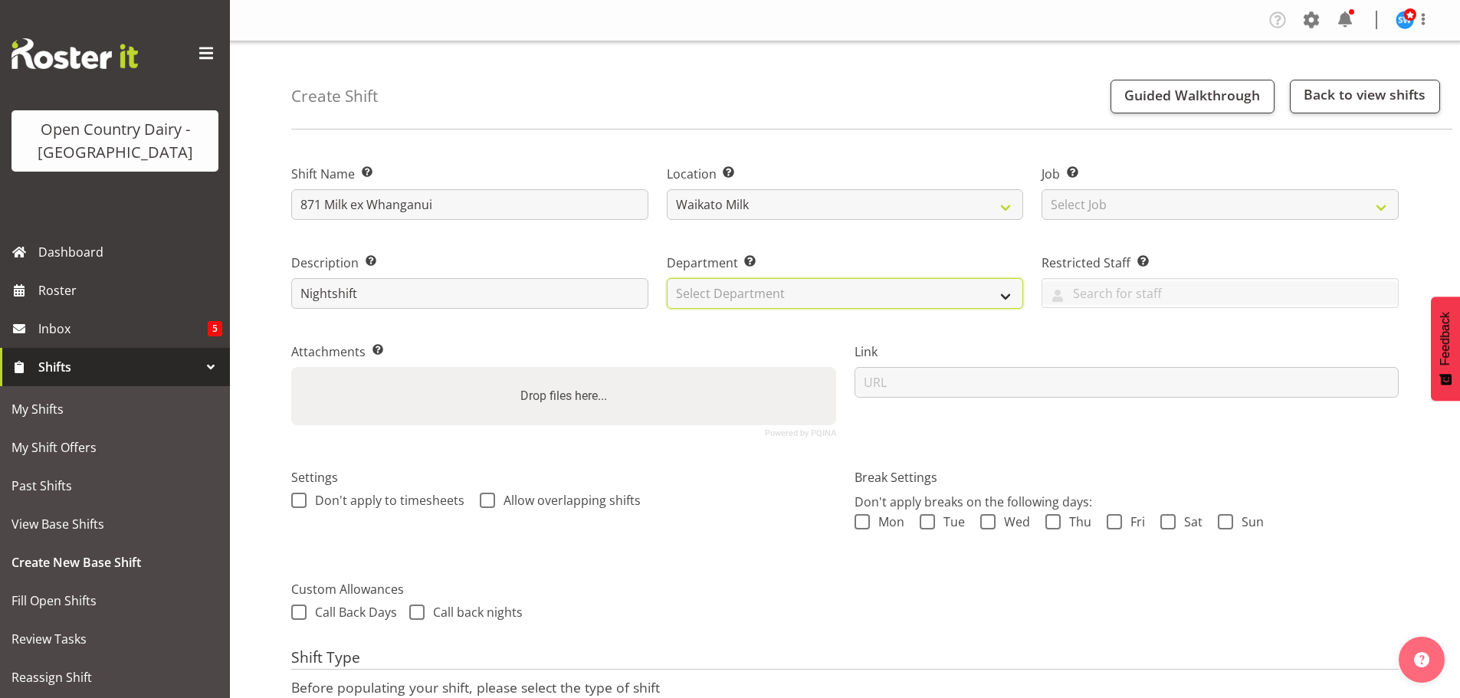
click at [932, 293] on select "Select Department 701 702 703 704 705 706 707 708 709 710 711 712 713 714 715 7…" at bounding box center [845, 293] width 357 height 31
select select "830"
click at [667, 278] on select "Select Department 701 702 703 704 705 706 707 708 709 710 711 712 713 714 715 7…" at bounding box center [845, 293] width 357 height 31
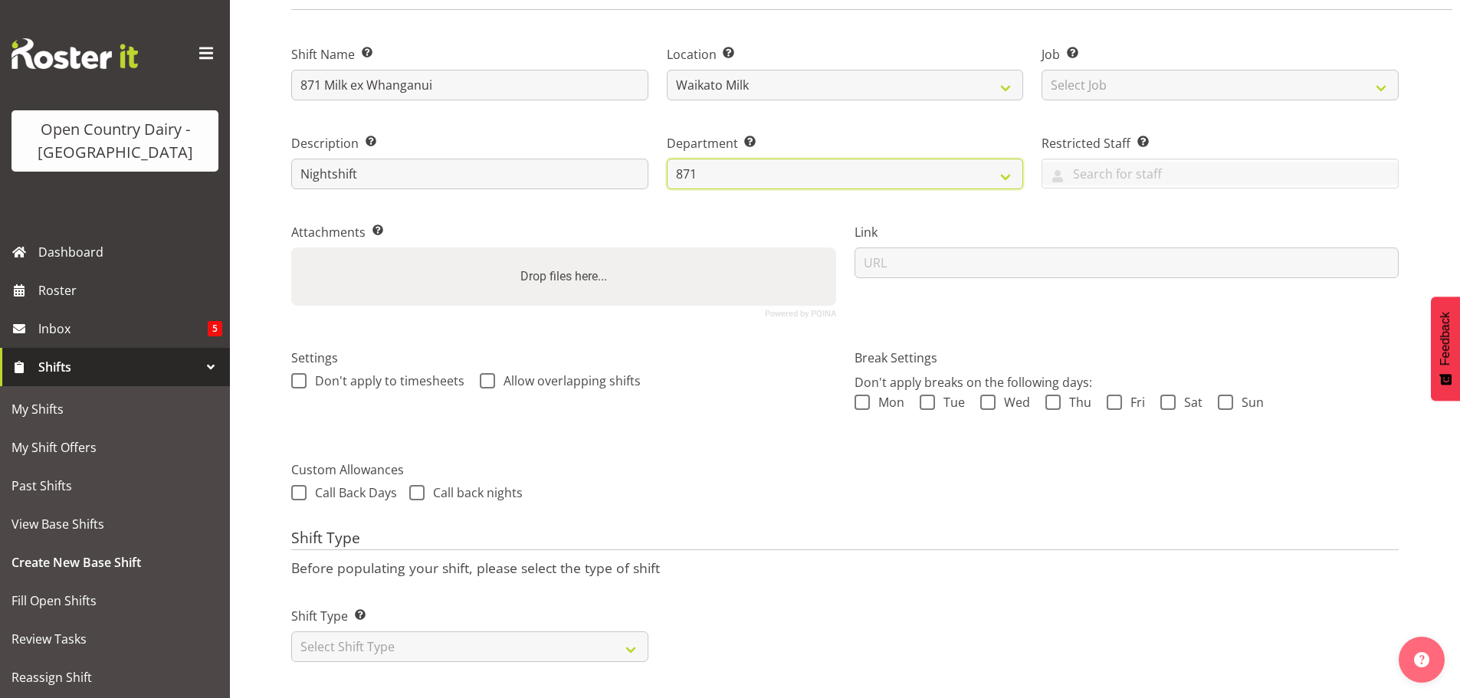
scroll to position [131, 0]
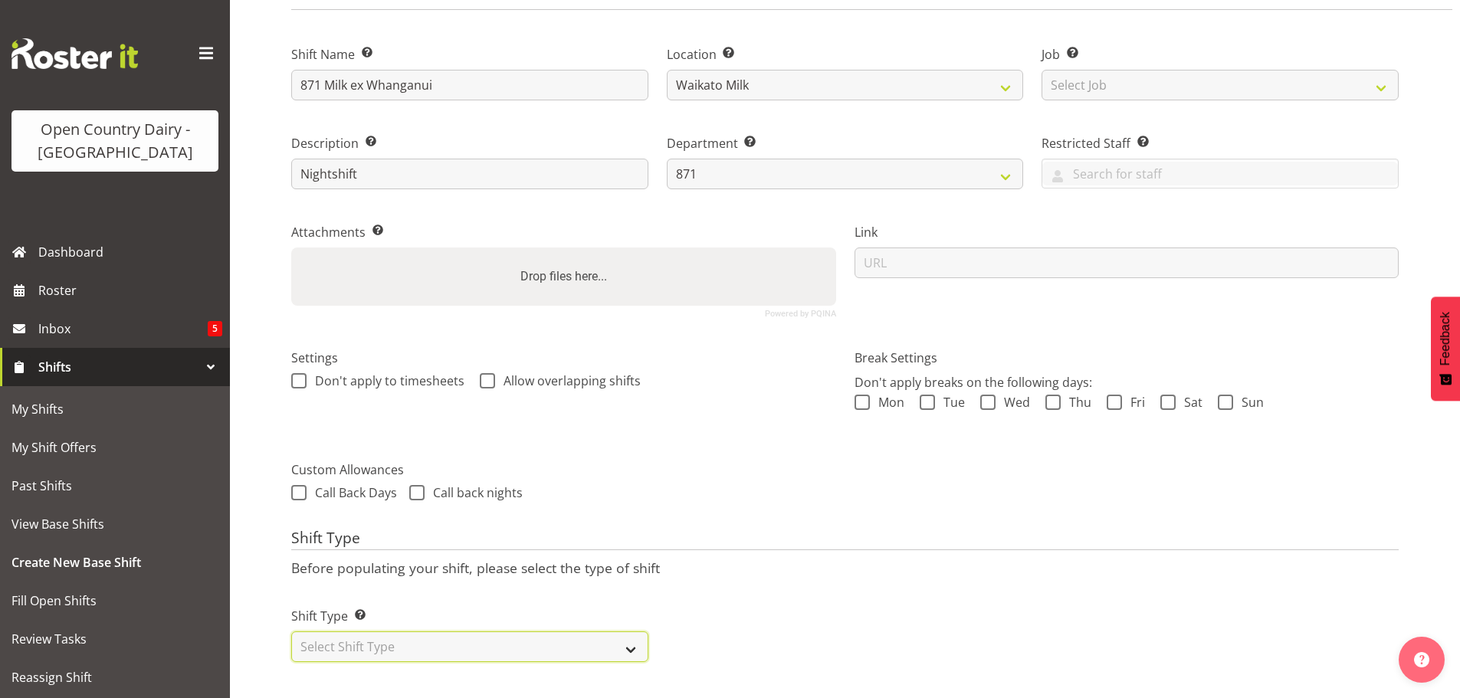
click at [600, 632] on select "Select Shift Type One Off Shift Recurring Shift Rotating Shift" at bounding box center [469, 646] width 357 height 31
select select "one_off"
click at [291, 631] on select "Select Shift Type One Off Shift Recurring Shift Rotating Shift" at bounding box center [469, 646] width 357 height 31
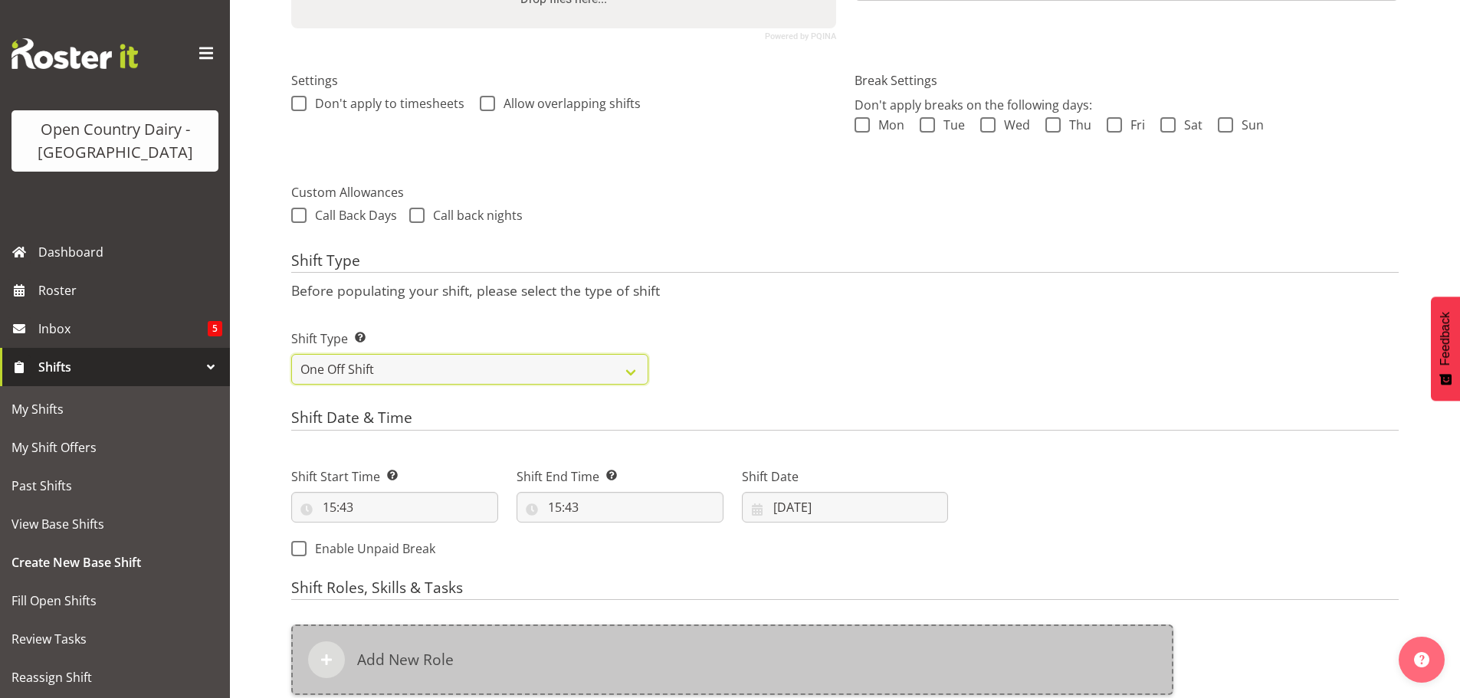
scroll to position [438, 0]
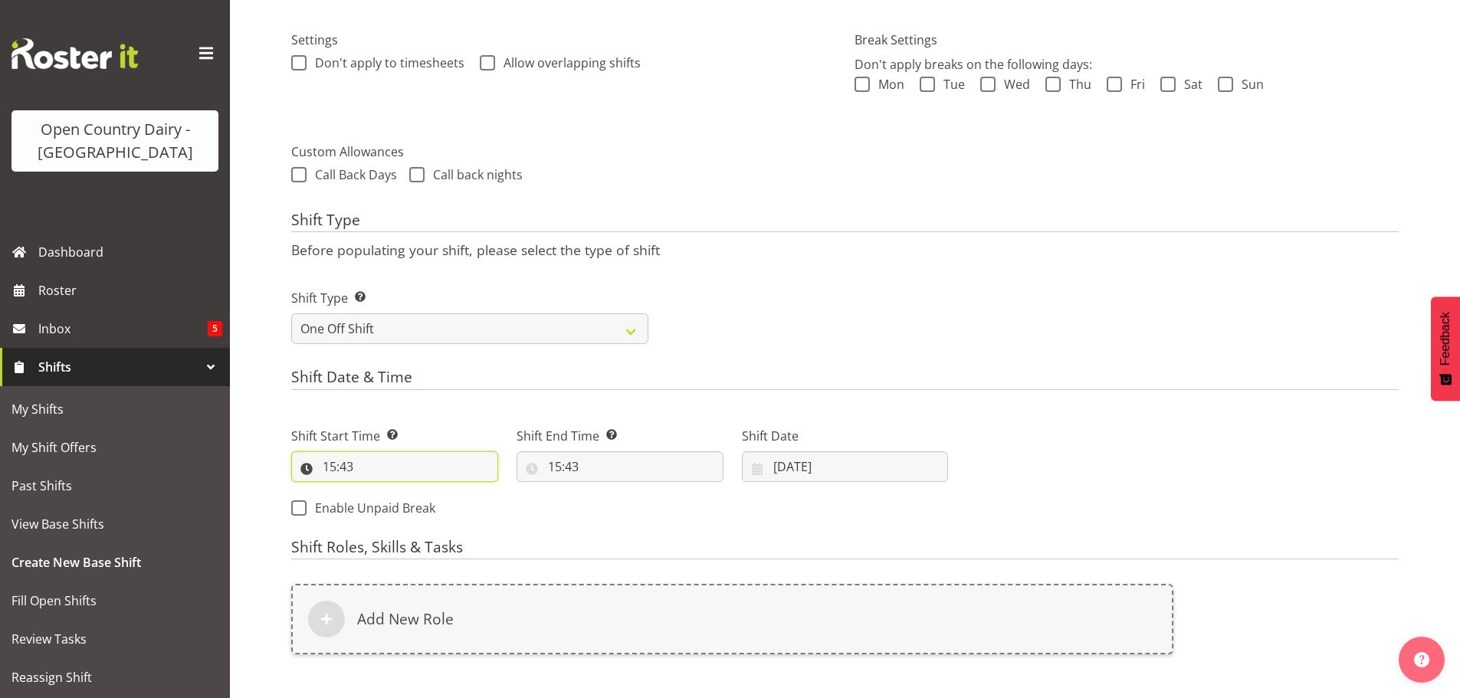
click at [396, 462] on input "15:43" at bounding box center [394, 466] width 207 height 31
click at [394, 504] on select "00 01 02 03 04 05 06 07 08 09 10 11 12 13 14 15 16 17 18 19 20 21 22 23" at bounding box center [396, 506] width 34 height 31
click at [379, 491] on select "00 01 02 03 04 05 06 07 08 09 10 11 12 13 14 15 16 17 18 19 20 21 22 23" at bounding box center [396, 506] width 34 height 31
click at [430, 507] on select "00 01 02 03 04 05 06 07 08 09 10 11 12 13 14 15 16 17 18 19 20 21 22 23 24 25 2…" at bounding box center [435, 506] width 34 height 31
select select "0"
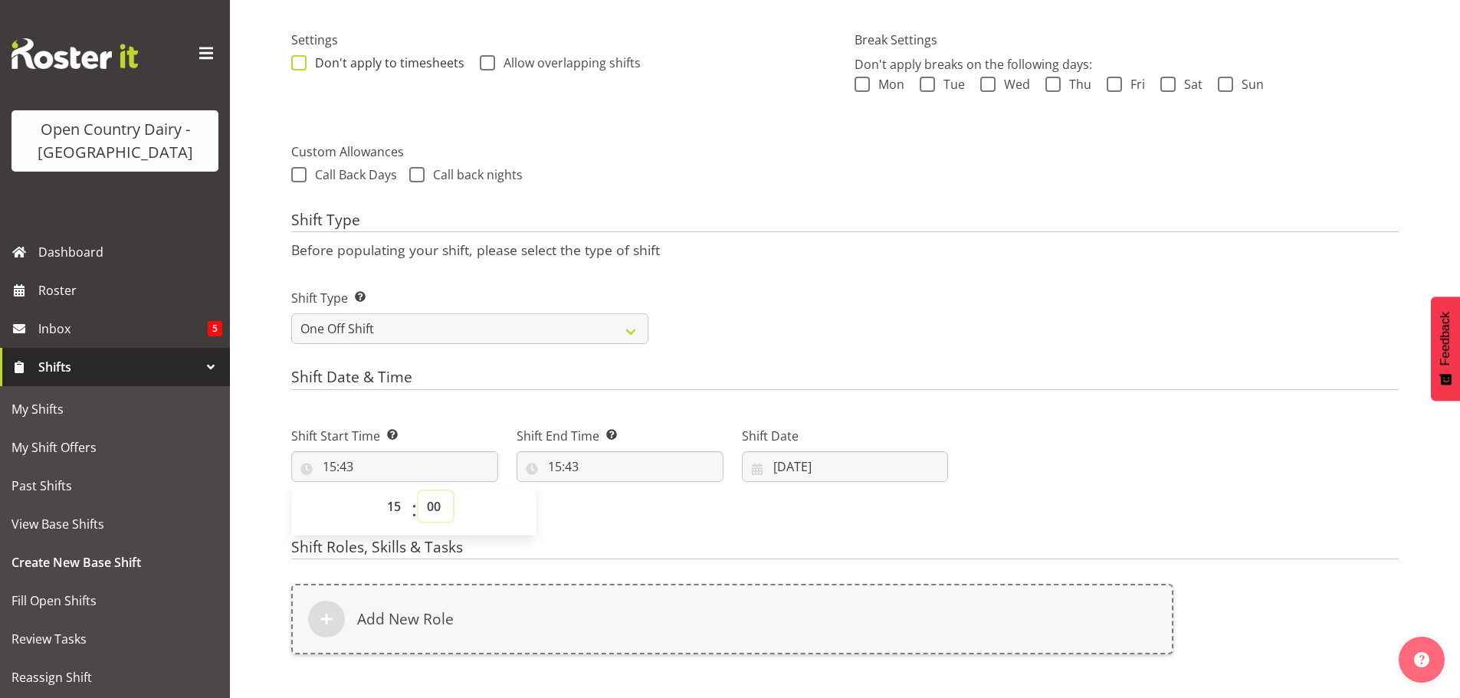
click at [418, 491] on select "00 01 02 03 04 05 06 07 08 09 10 11 12 13 14 15 16 17 18 19 20 21 22 23 24 25 2…" at bounding box center [435, 506] width 34 height 31
type input "15:00"
click at [587, 466] on input "15:43" at bounding box center [619, 466] width 207 height 31
click at [614, 504] on select "00 01 02 03 04 05 06 07 08 09 10 11 12 13 14 15 16 17 18 19 20 21 22 23" at bounding box center [621, 506] width 34 height 31
select select "5"
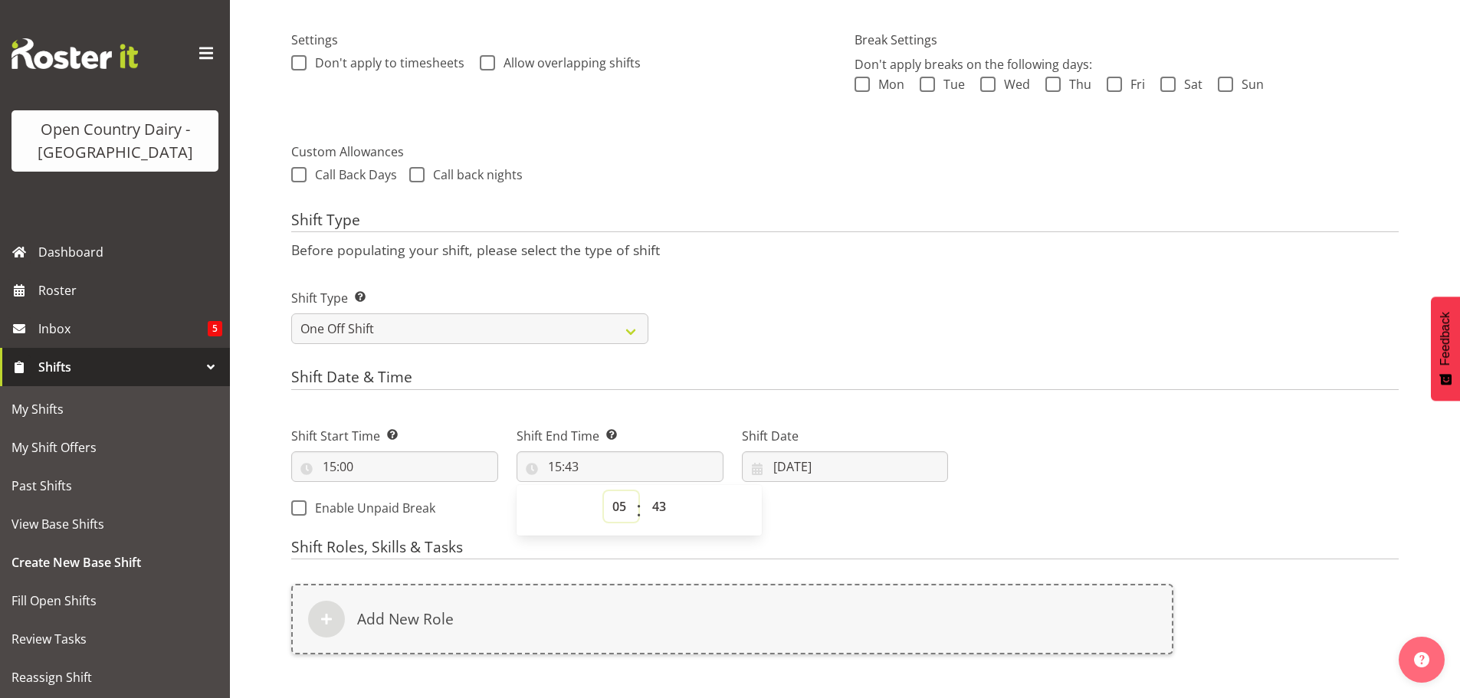
click at [604, 491] on select "00 01 02 03 04 05 06 07 08 09 10 11 12 13 14 15 16 17 18 19 20 21 22 23" at bounding box center [621, 506] width 34 height 31
type input "05:43"
click at [654, 503] on select "00 01 02 03 04 05 06 07 08 09 10 11 12 13 14 15 16 17 18 19 20 21 22 23 24 25 2…" at bounding box center [661, 506] width 34 height 31
select select "0"
click at [644, 491] on select "00 01 02 03 04 05 06 07 08 09 10 11 12 13 14 15 16 17 18 19 20 21 22 23 24 25 2…" at bounding box center [661, 506] width 34 height 31
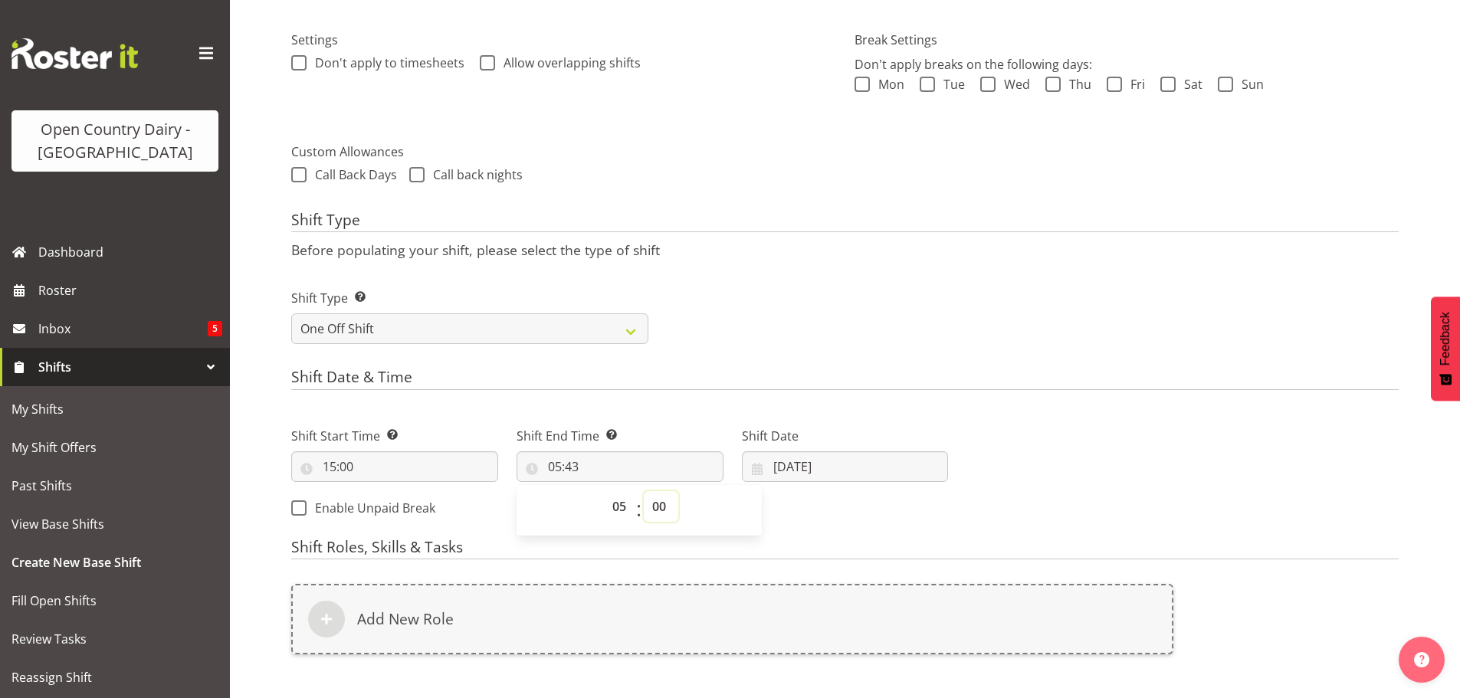
type input "05:00"
click at [795, 464] on input "[DATE]" at bounding box center [845, 466] width 207 height 31
click at [924, 644] on span "15" at bounding box center [926, 648] width 12 height 15
type input "[DATE]"
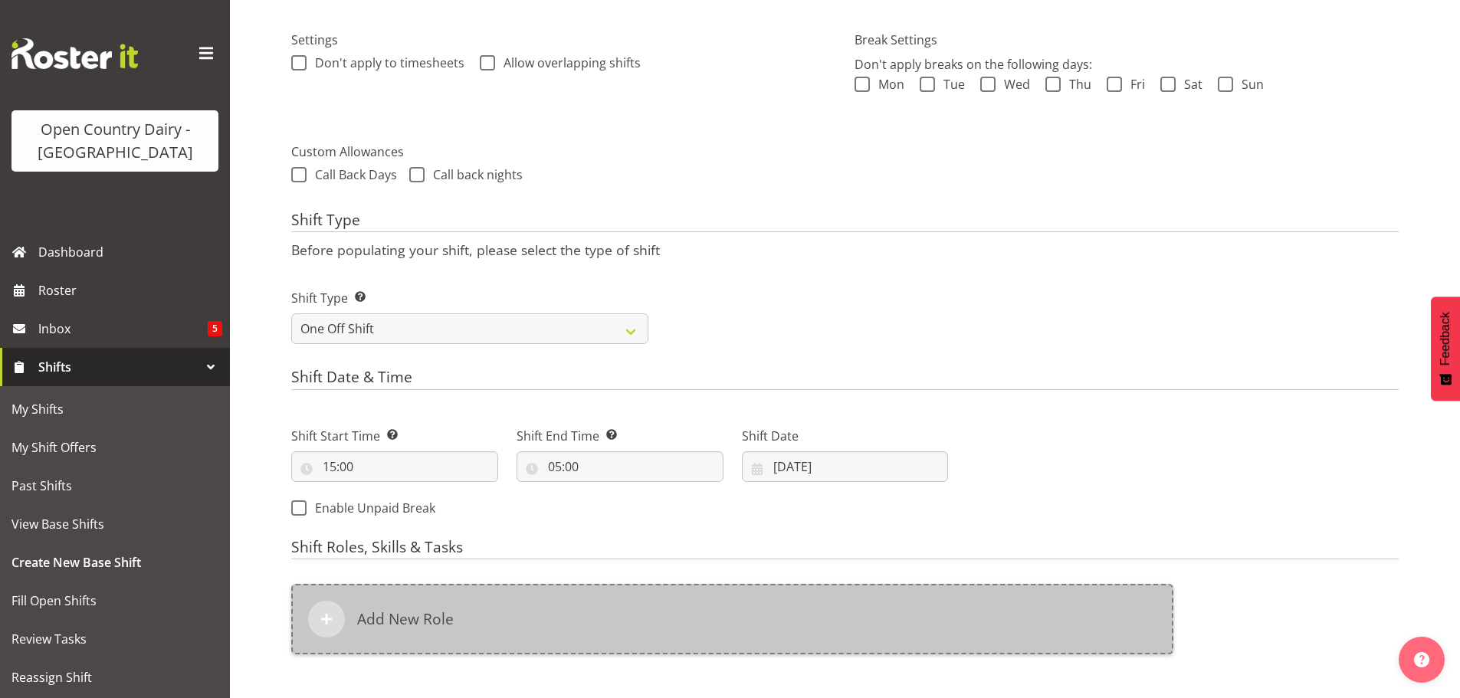
click at [406, 612] on h6 "Add New Role" at bounding box center [405, 619] width 97 height 18
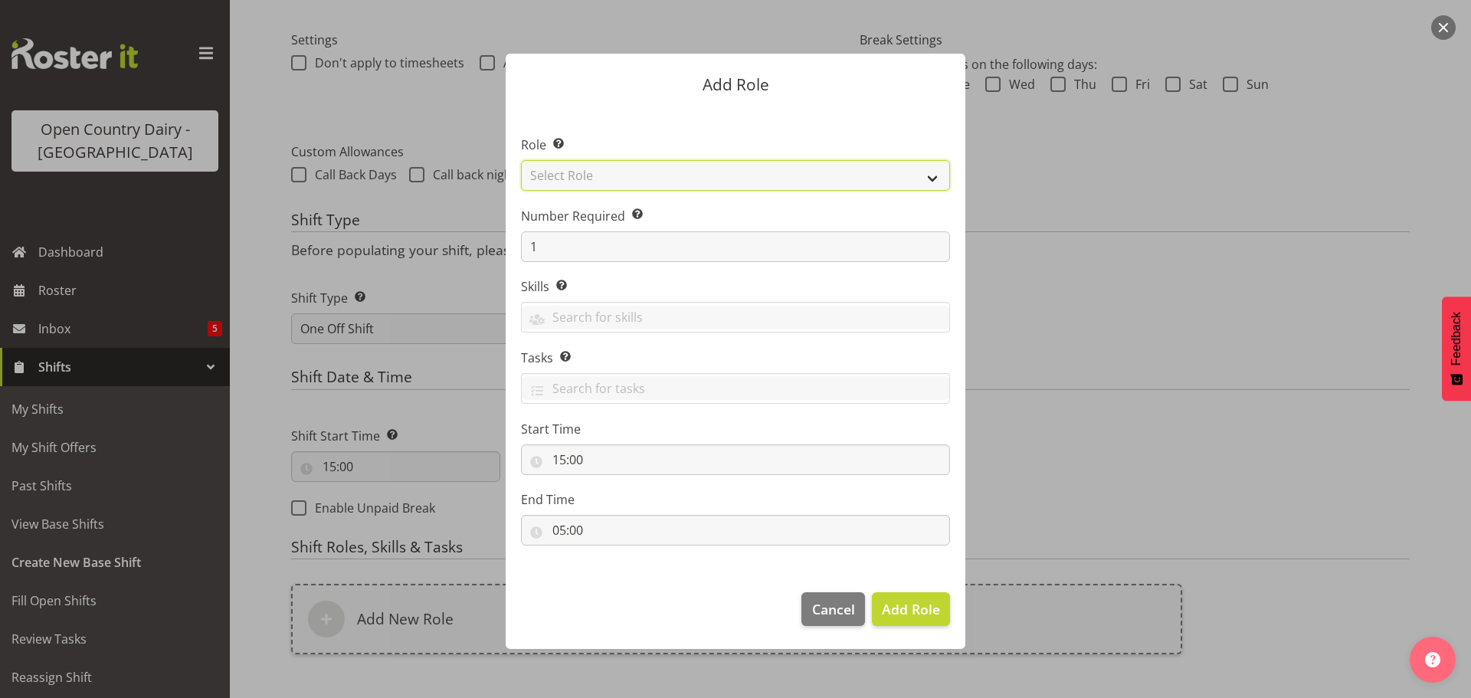
click at [691, 181] on select "Select Role Cadet Driver Crew Leader Driver Driver Buddy Driver Assessor Dayshi…" at bounding box center [735, 175] width 429 height 31
select select "1166"
click at [521, 160] on select "Select Role Cadet Driver Crew Leader Driver Driver Buddy Driver Assessor Dayshi…" at bounding box center [735, 175] width 429 height 31
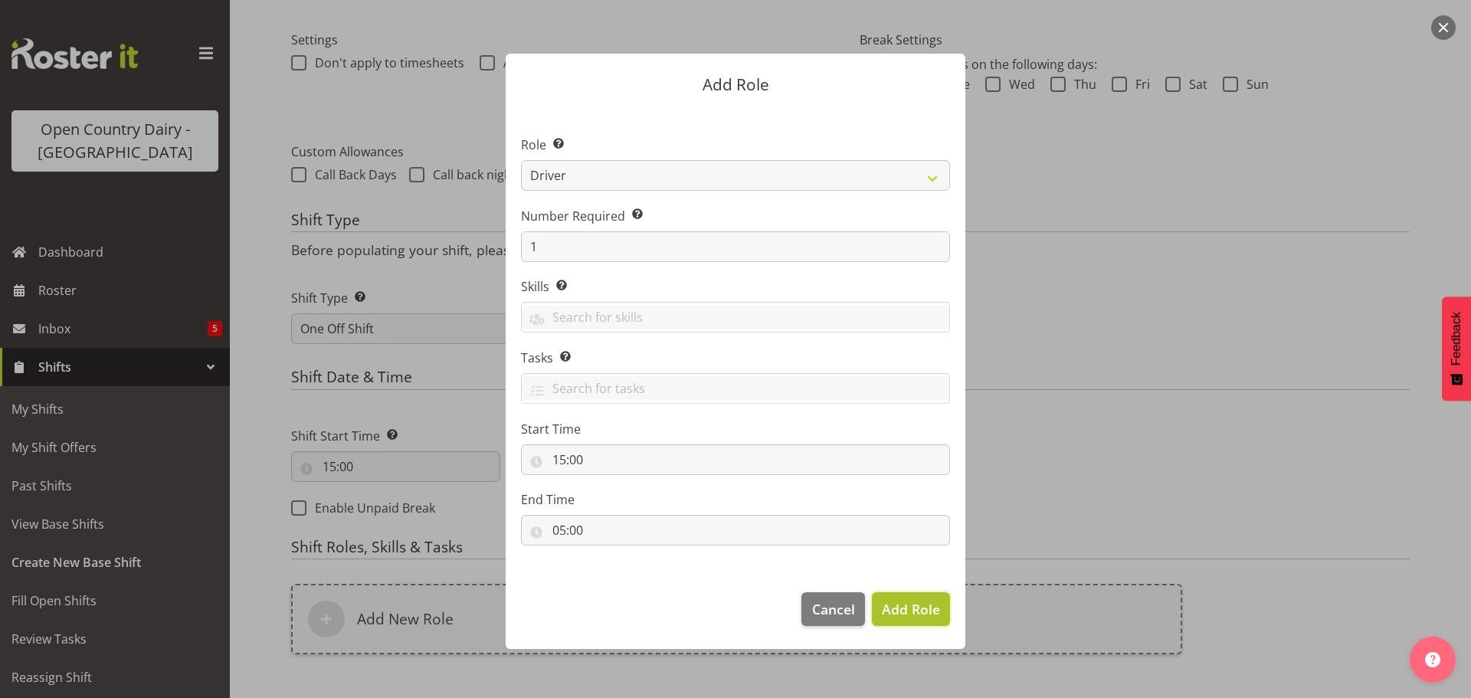
click at [900, 609] on span "Add Role" at bounding box center [911, 609] width 58 height 18
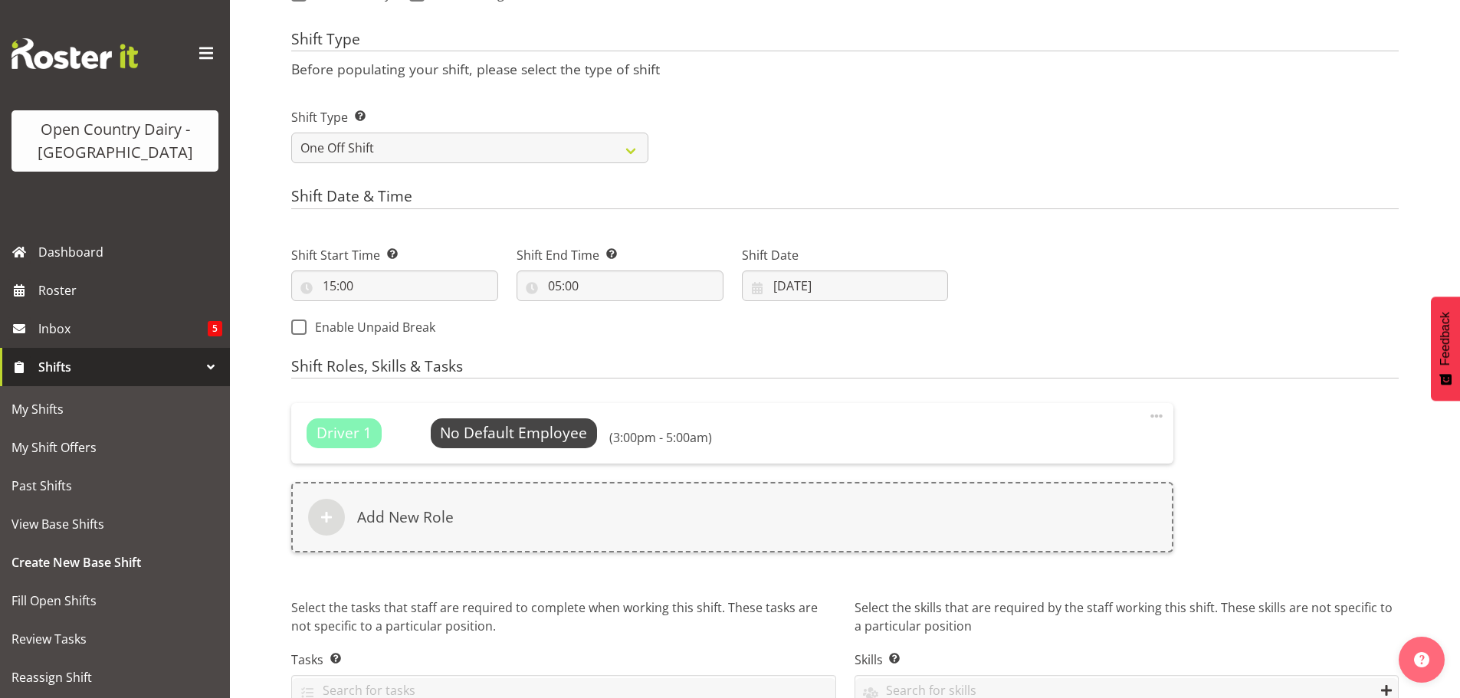
scroll to position [701, 0]
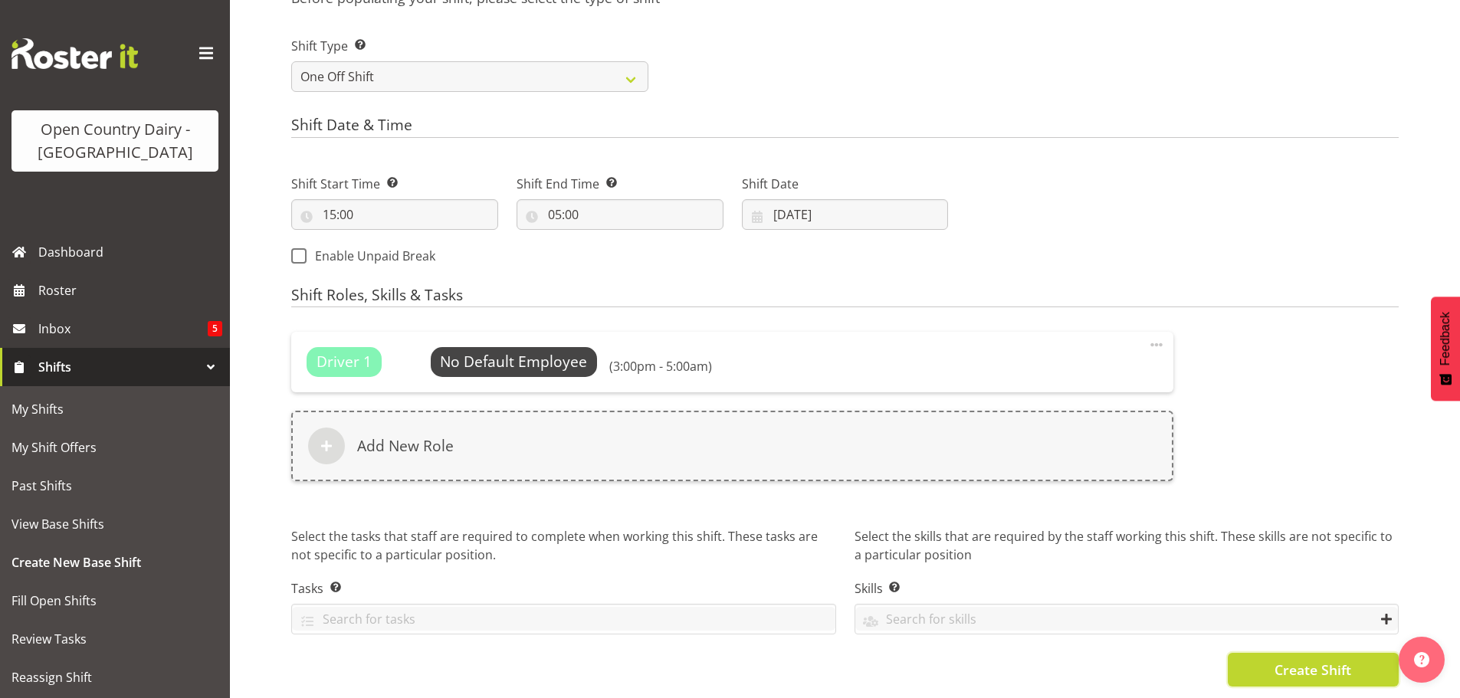
click at [1286, 660] on span "Create Shift" at bounding box center [1312, 670] width 77 height 20
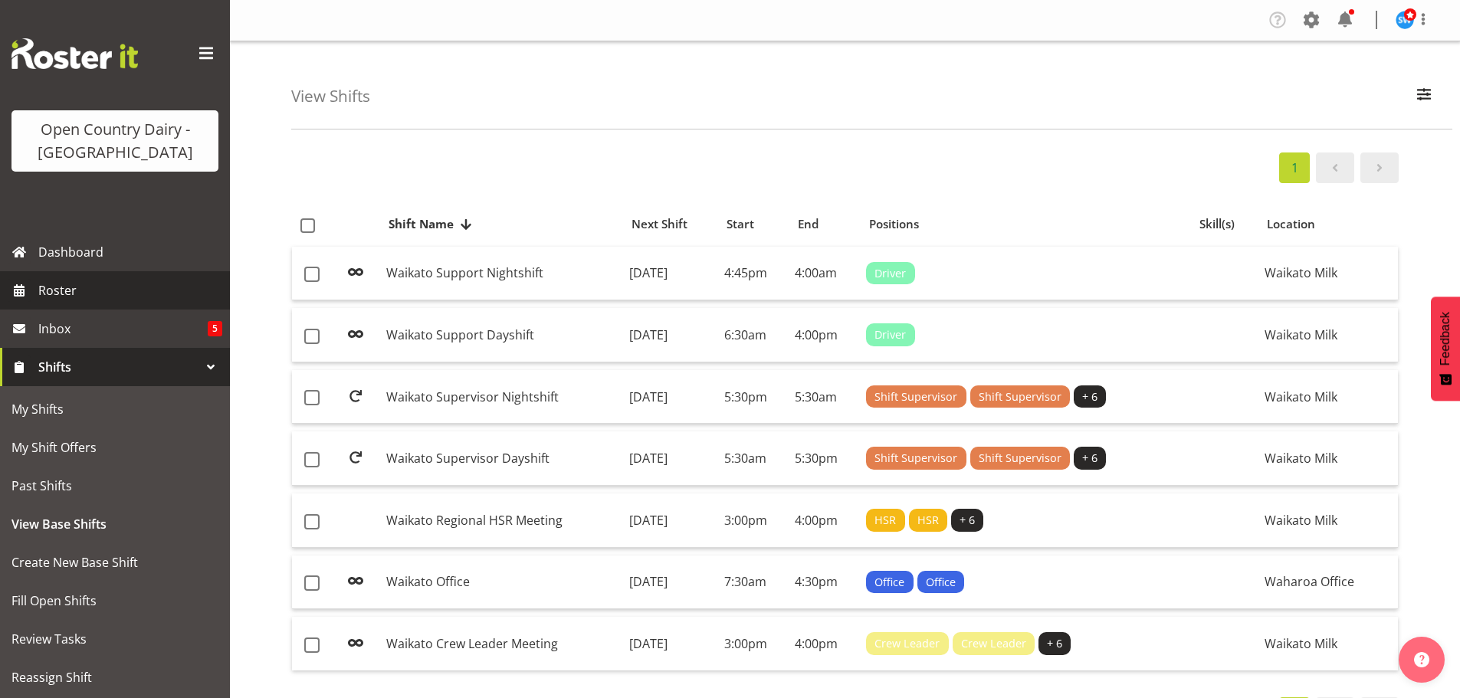
click at [63, 293] on span "Roster" at bounding box center [130, 290] width 184 height 23
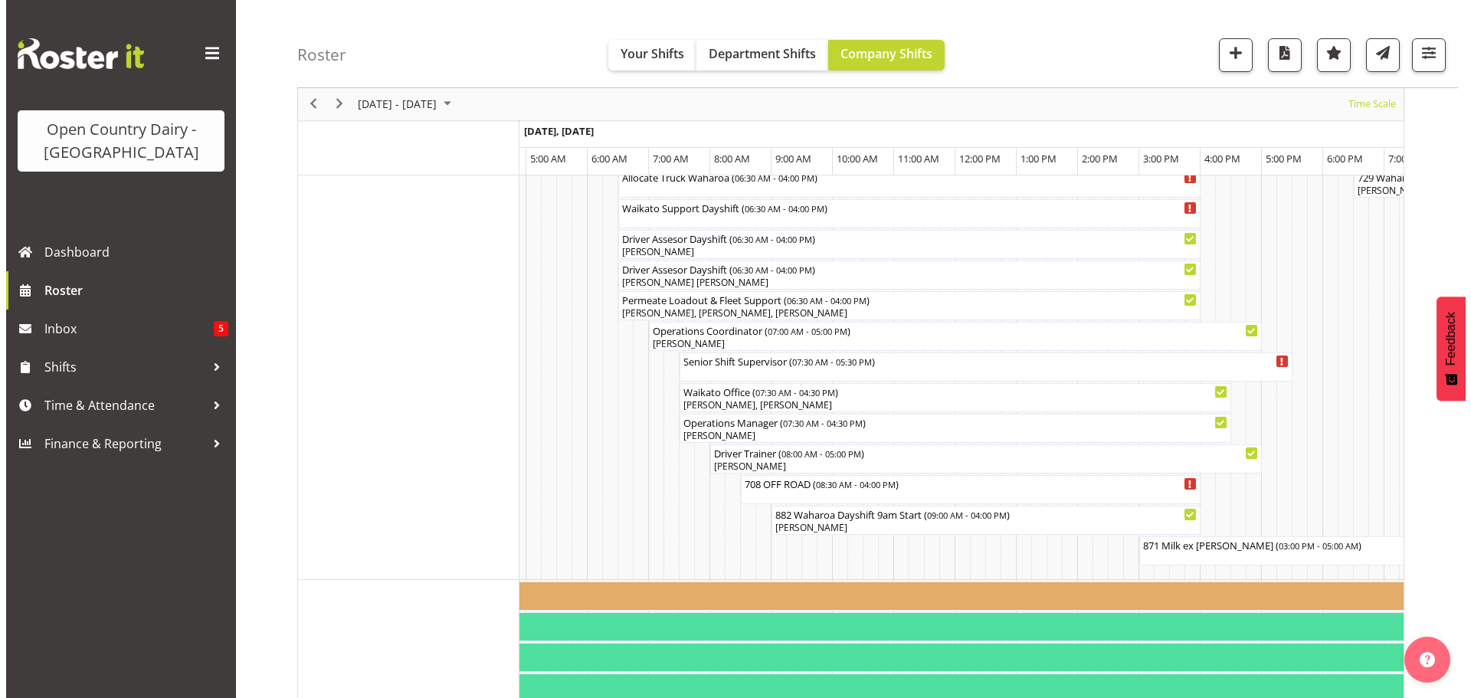
scroll to position [1192, 0]
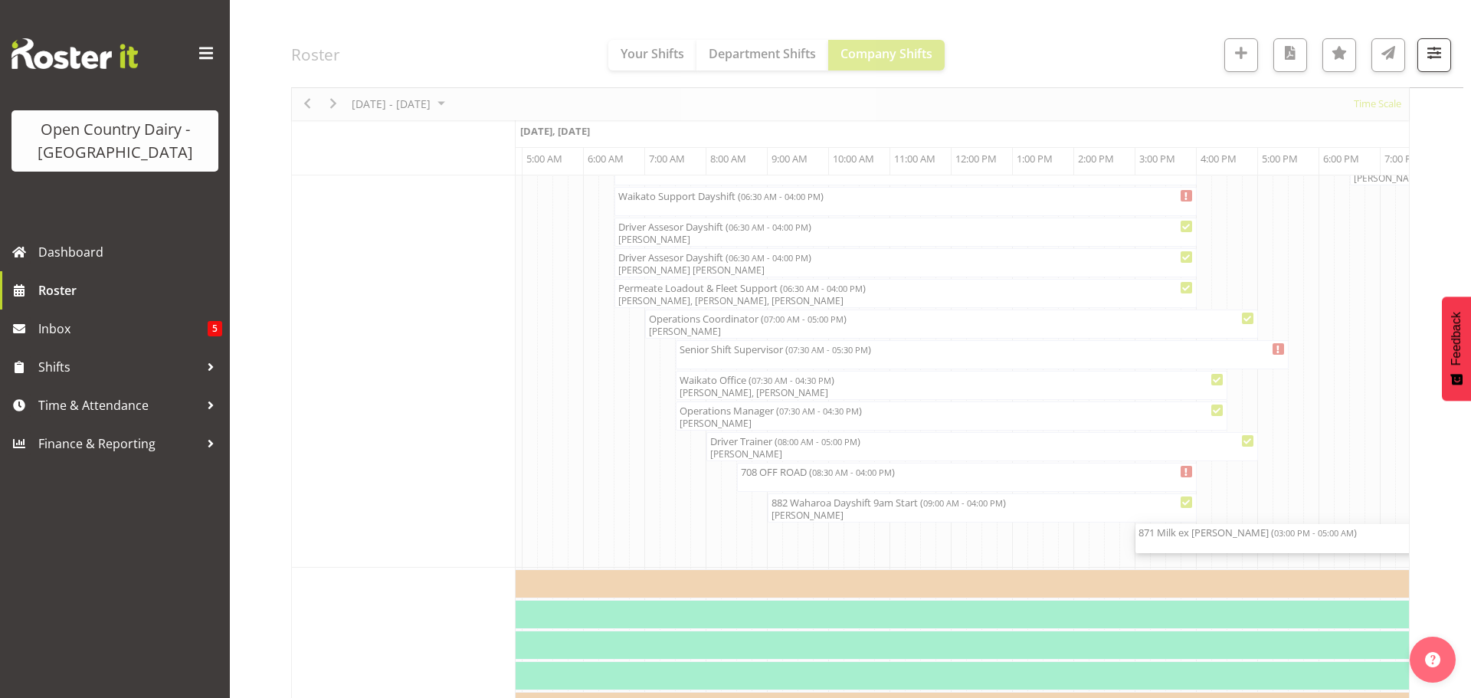
select select "7"
select select "2025"
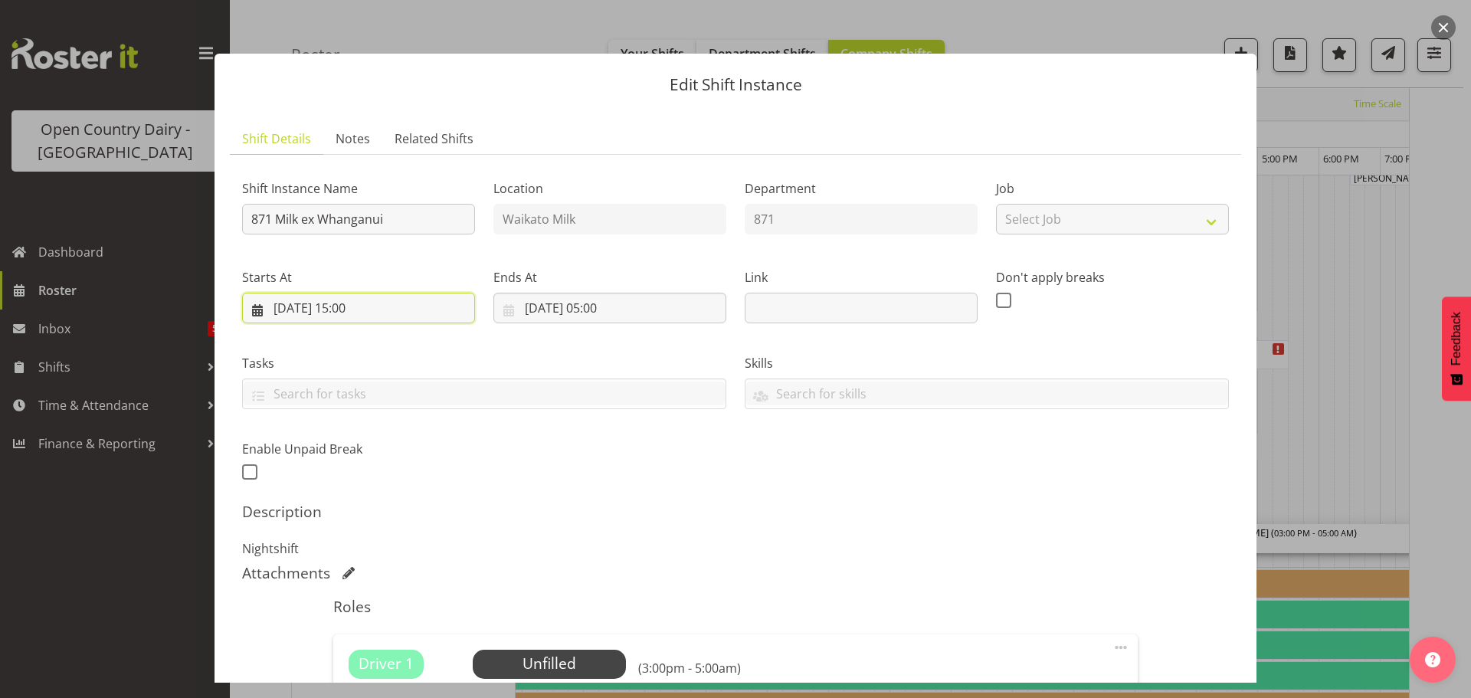
click at [369, 307] on input "15/08/2025, 15:00" at bounding box center [358, 308] width 233 height 31
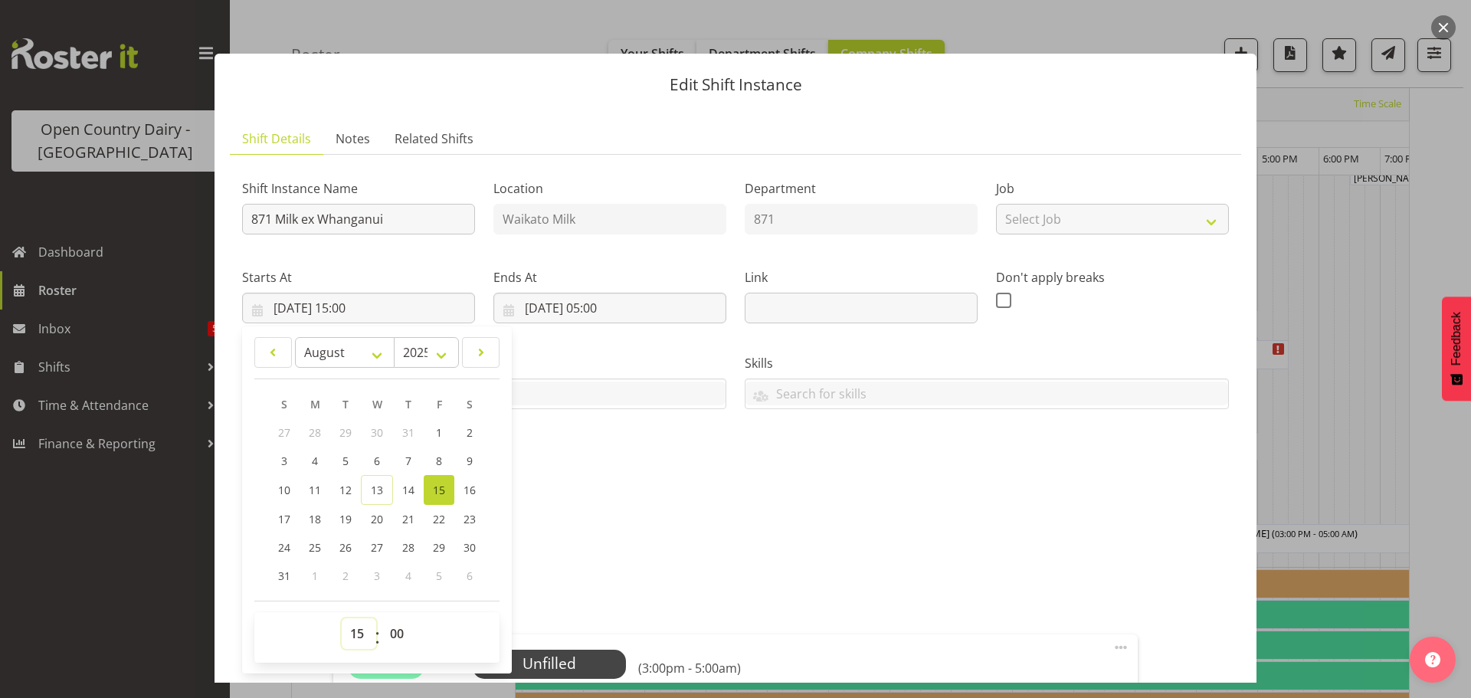
click at [359, 631] on select "00 01 02 03 04 05 06 07 08 09 10 11 12 13 14 15 16 17 18 19 20 21 22 23" at bounding box center [359, 633] width 34 height 31
select select "16"
click at [342, 618] on select "00 01 02 03 04 05 06 07 08 09 10 11 12 13 14 15 16 17 18 19 20 21 22 23" at bounding box center [359, 633] width 34 height 31
type input "15/08/2025, 16:00"
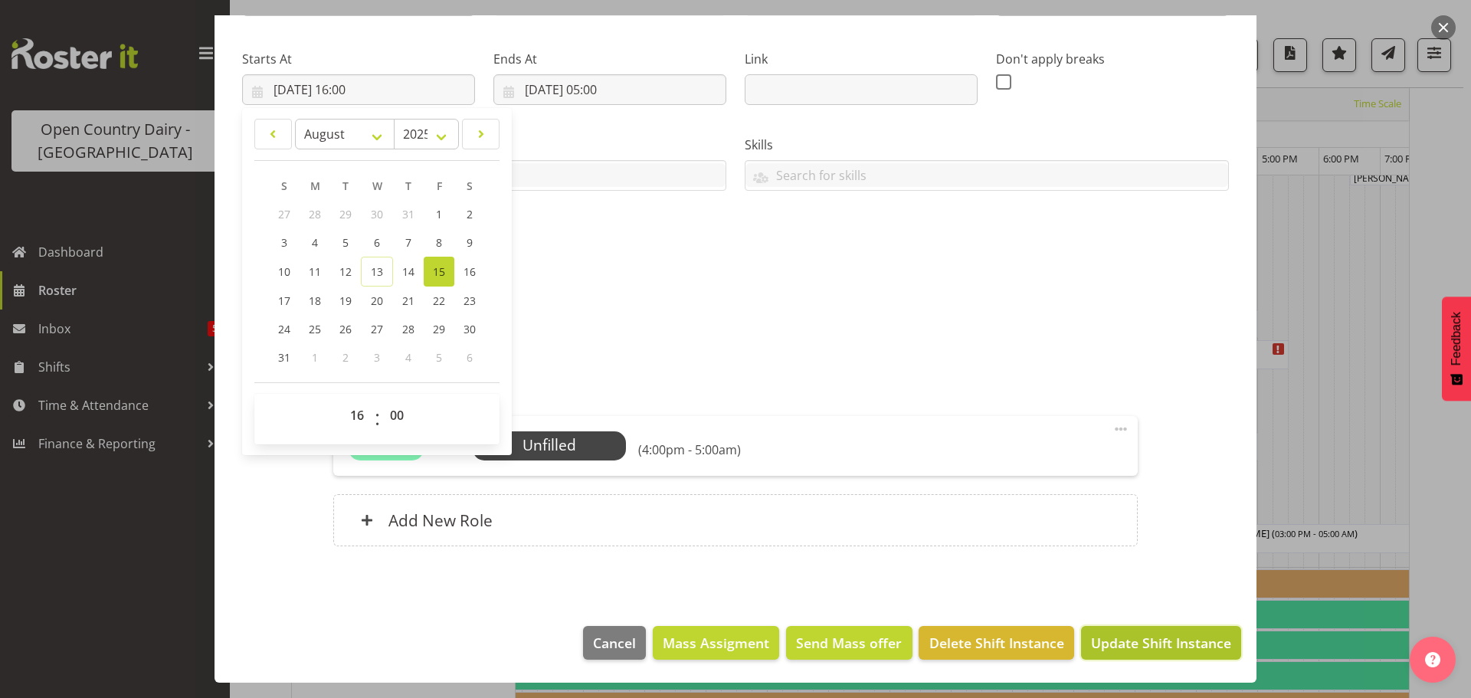
click at [1100, 641] on span "Update Shift Instance" at bounding box center [1161, 643] width 140 height 20
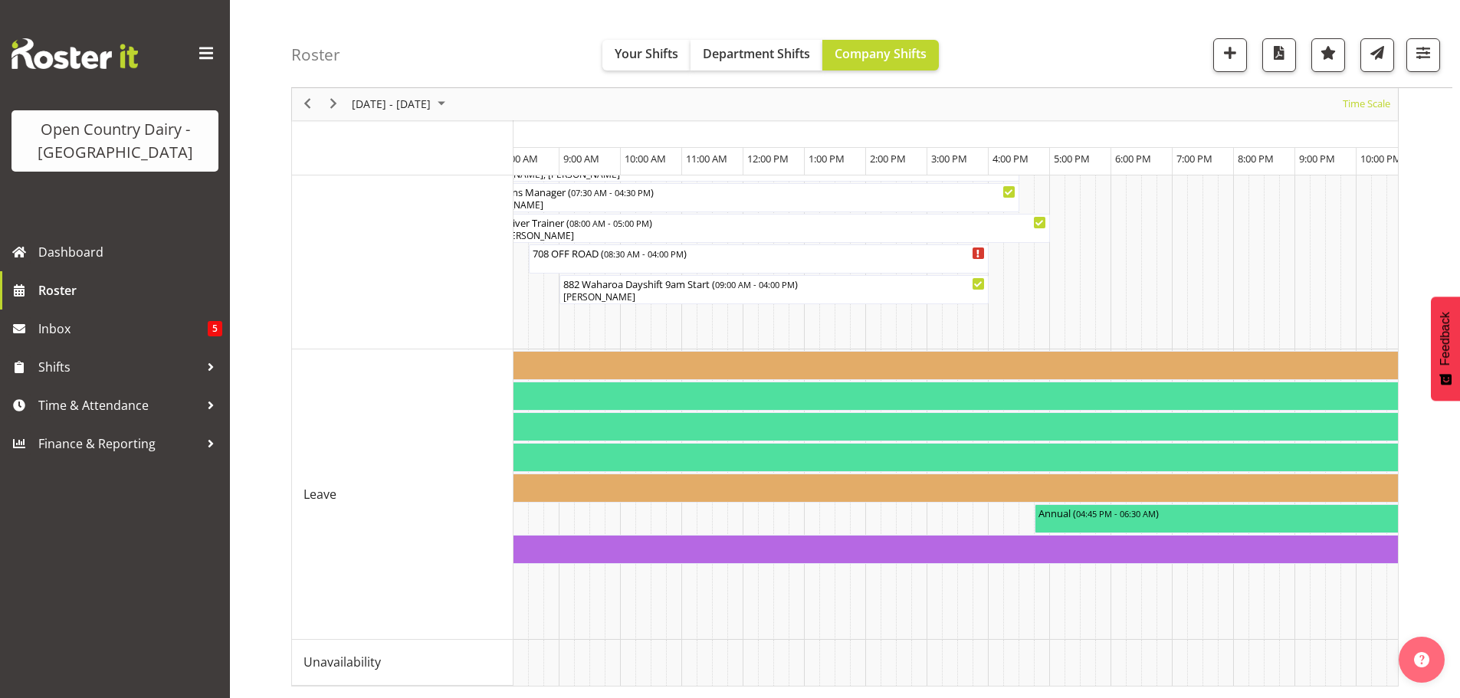
scroll to position [0, 0]
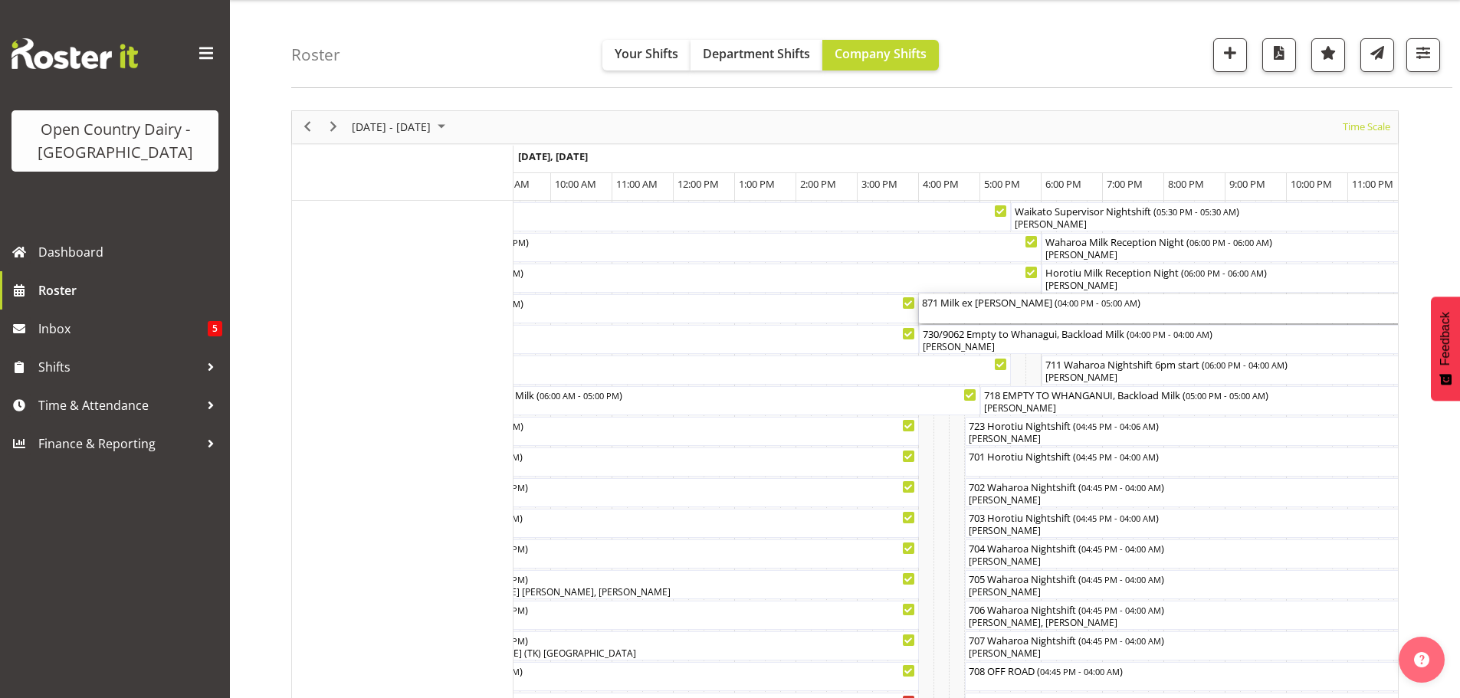
click at [981, 312] on div "871 Milk ex Whanganui ( 04:00 PM - 05:00 AM )" at bounding box center [1317, 308] width 791 height 29
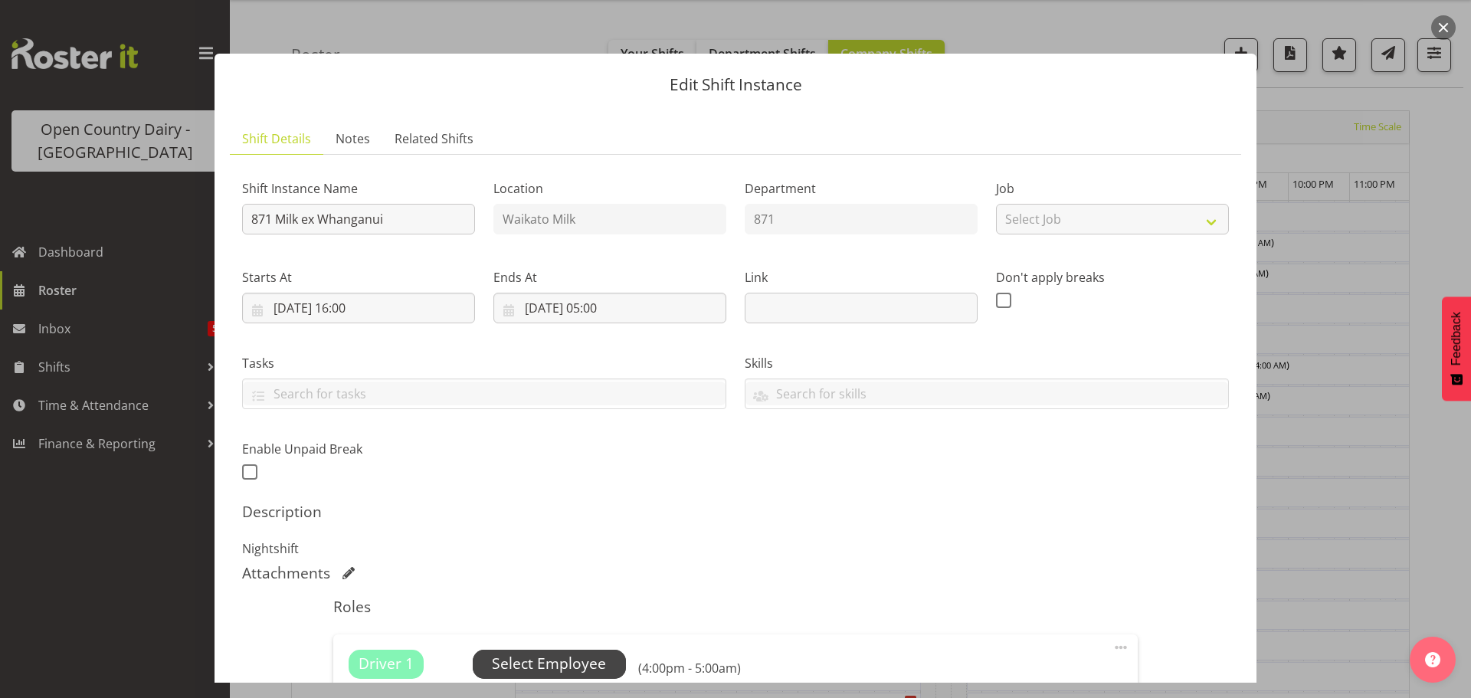
click at [532, 665] on span "Select Employee" at bounding box center [549, 664] width 114 height 22
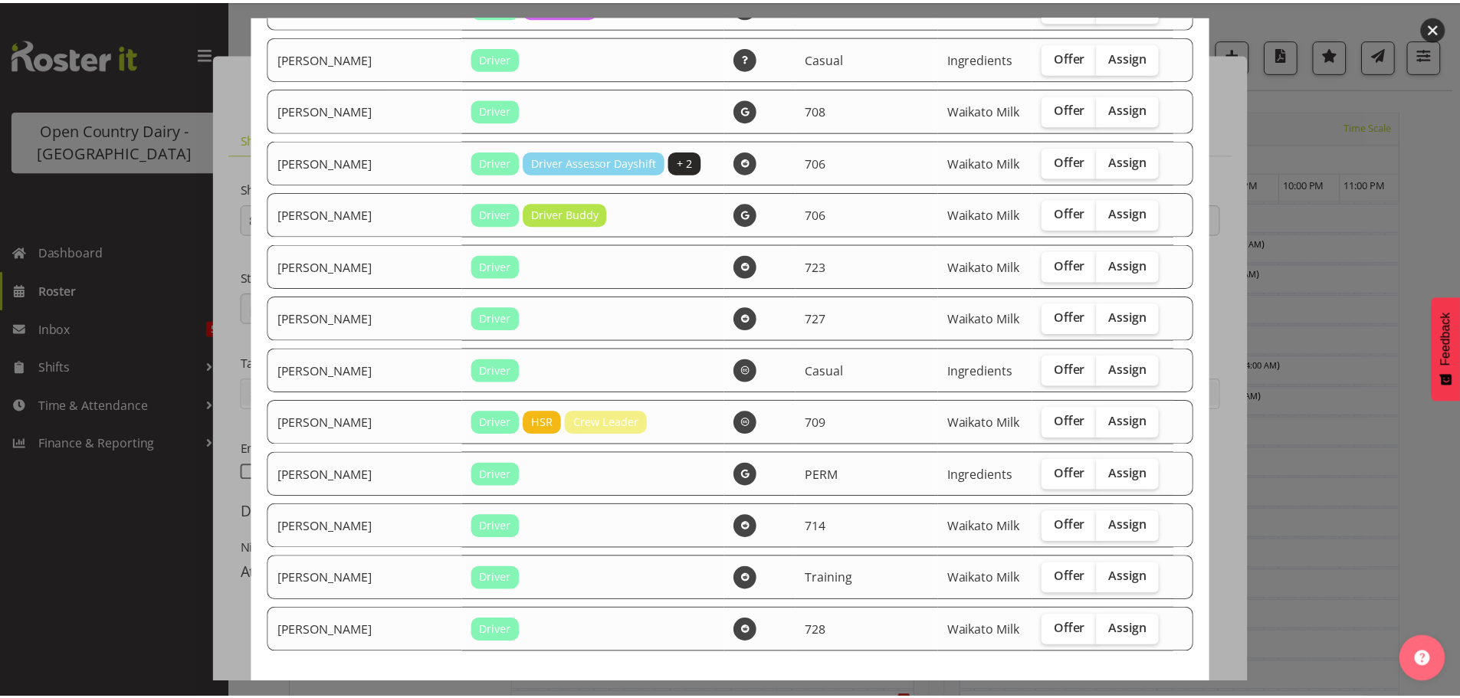
scroll to position [1609, 0]
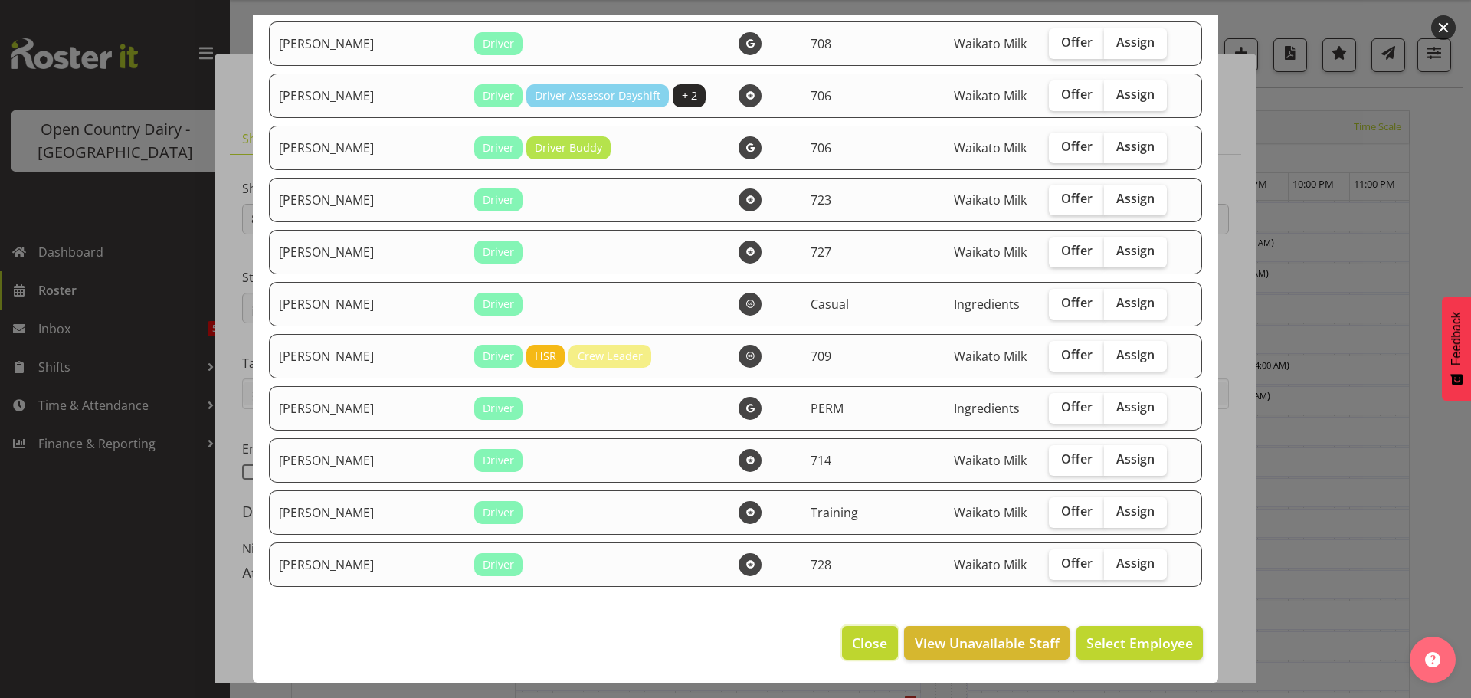
click at [852, 642] on span "Close" at bounding box center [869, 643] width 35 height 20
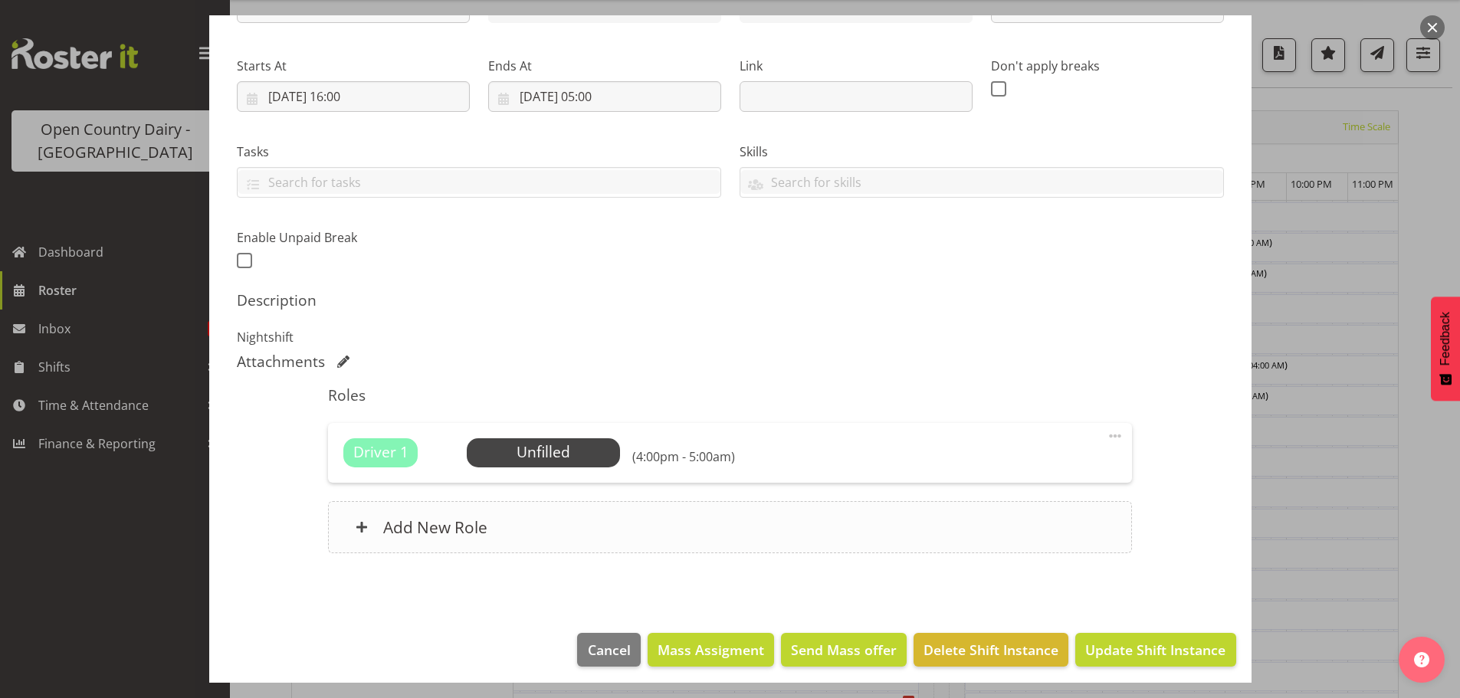
scroll to position [218, 0]
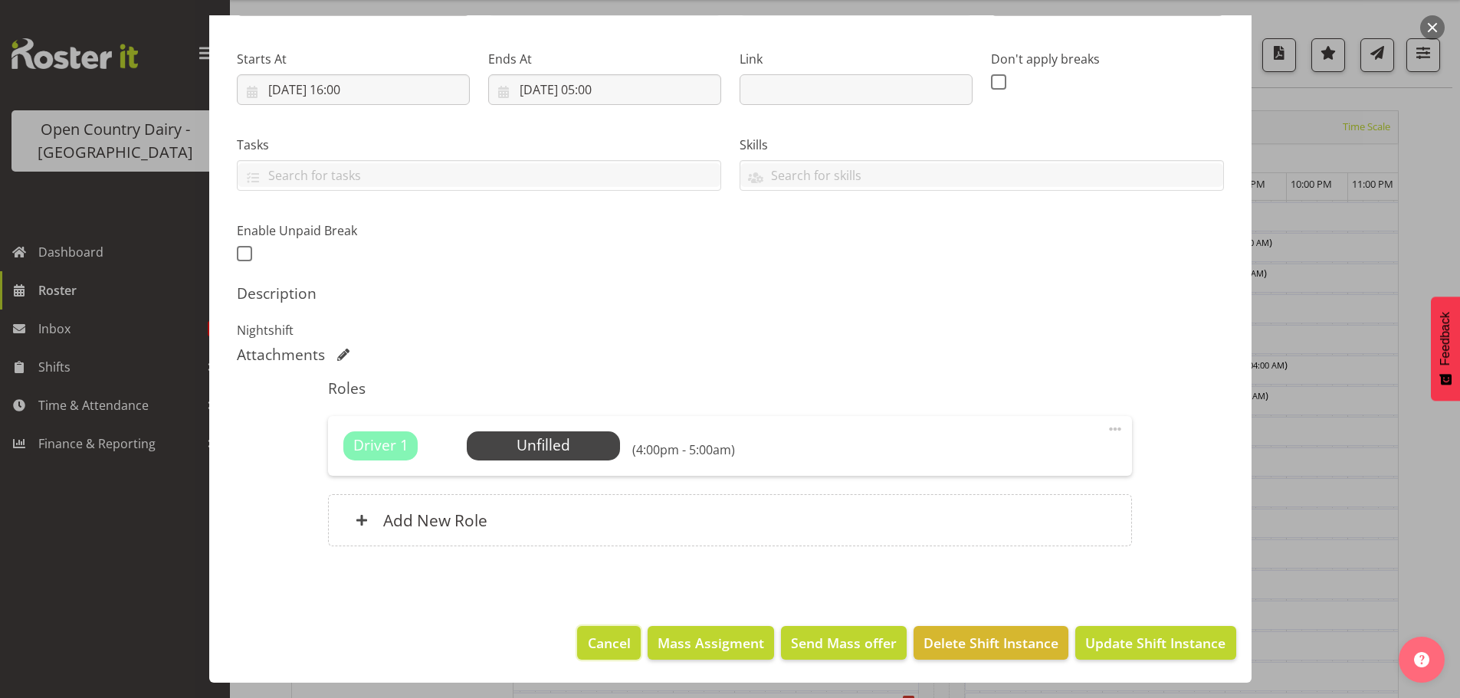
click at [593, 643] on span "Cancel" at bounding box center [609, 643] width 43 height 20
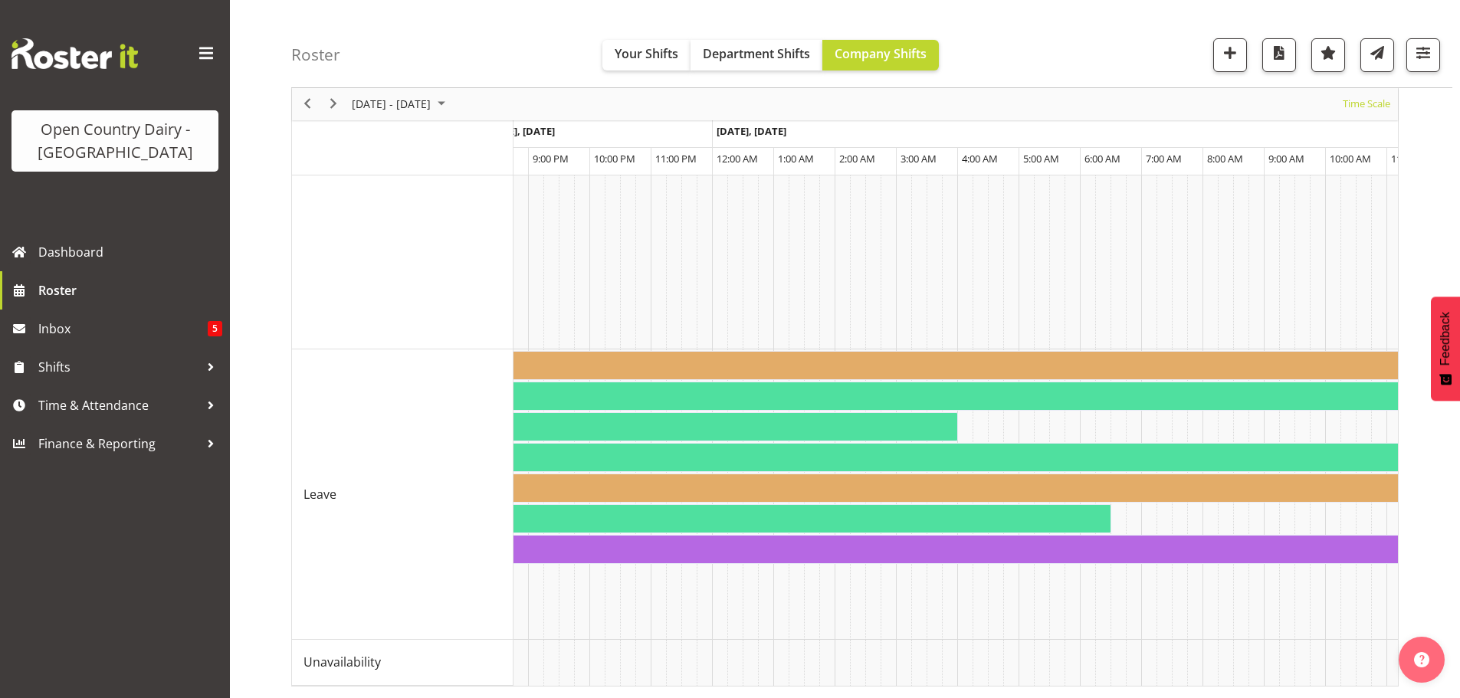
scroll to position [0, 7039]
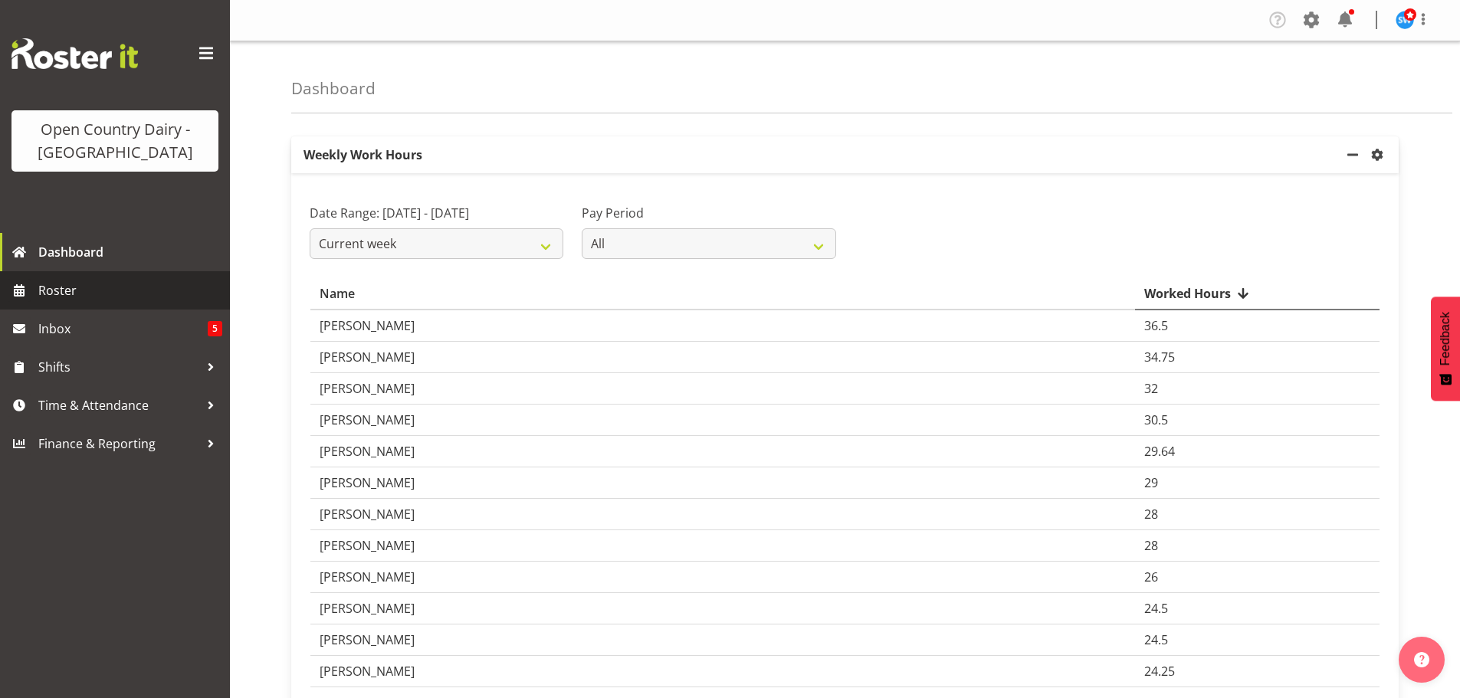
click at [65, 288] on span "Roster" at bounding box center [130, 290] width 184 height 23
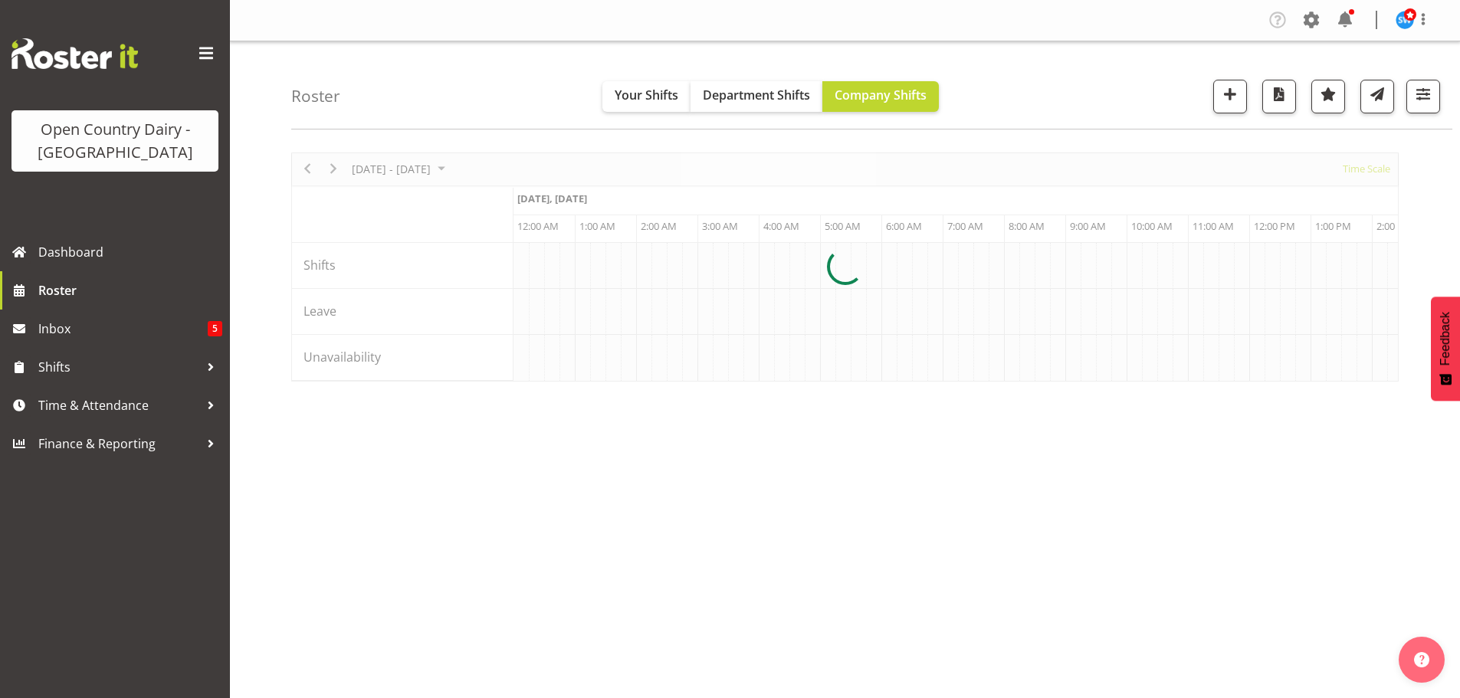
scroll to position [0, 2943]
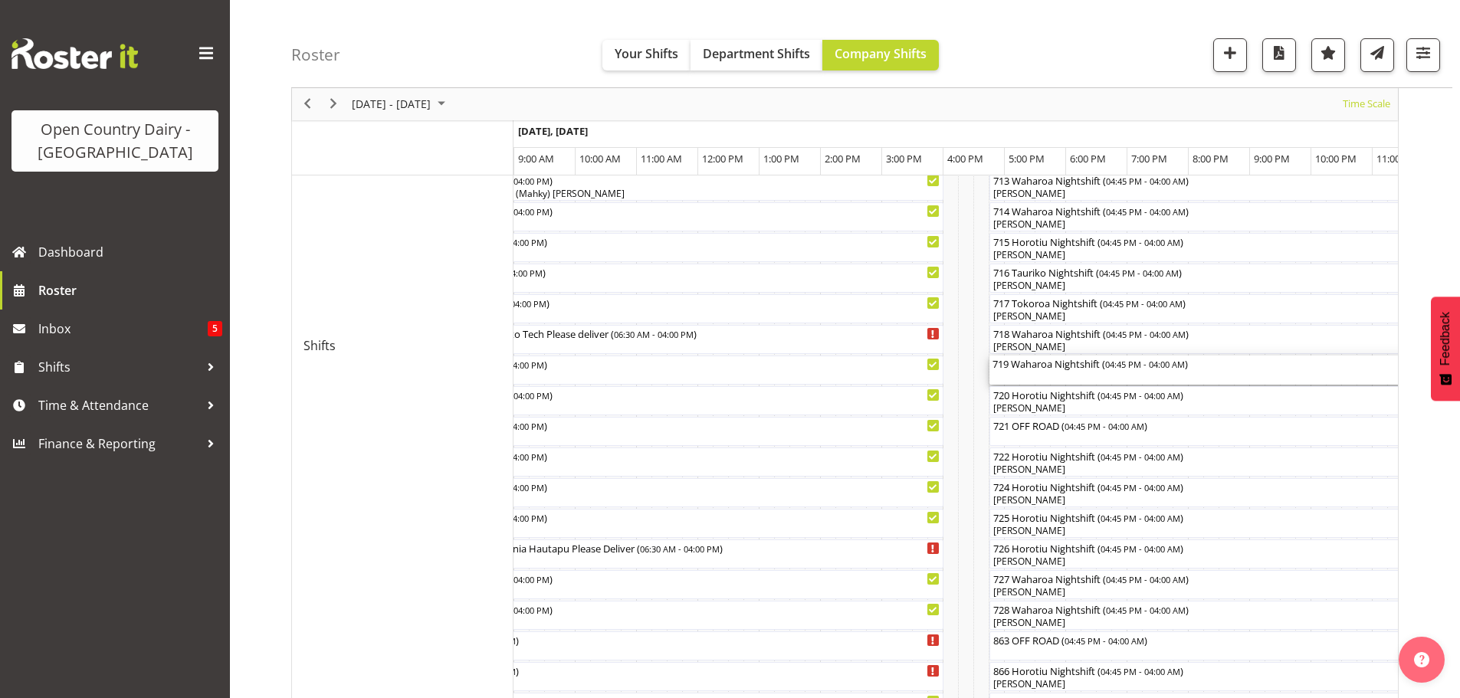
click at [1072, 375] on div "719 Waharoa Nightshift ( 04:45 PM - 04:00 AM )" at bounding box center [1334, 370] width 684 height 29
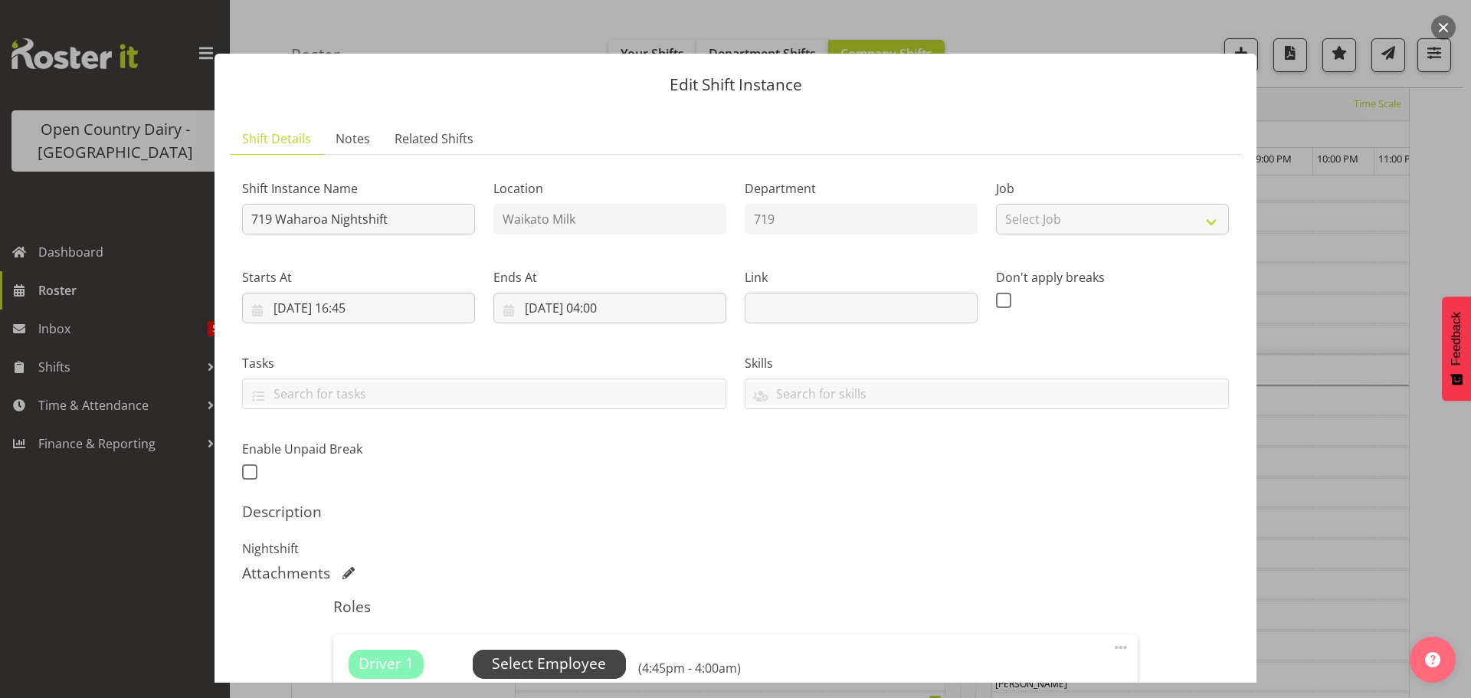
click at [531, 660] on span "Select Employee" at bounding box center [549, 664] width 114 height 22
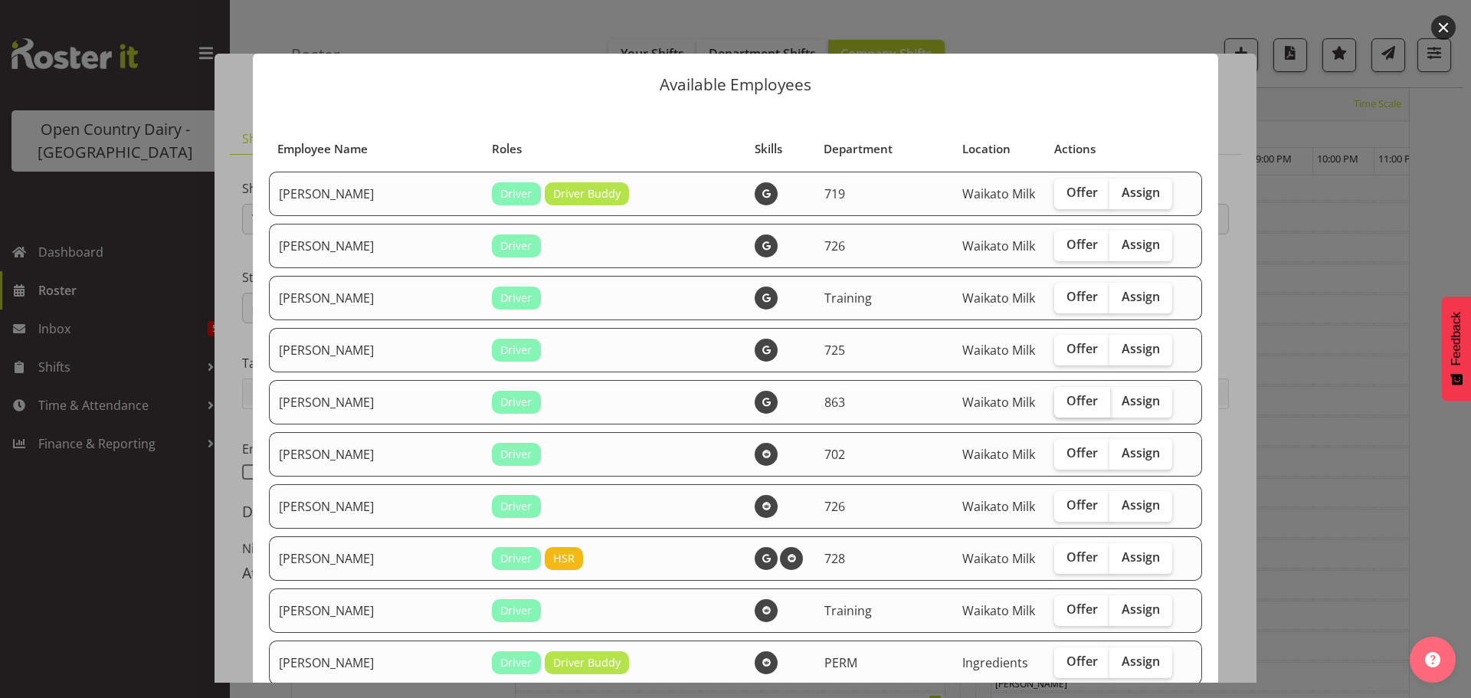
click at [1067, 400] on span "Offer" at bounding box center [1082, 400] width 31 height 15
click at [1054, 400] on input "Offer" at bounding box center [1059, 401] width 10 height 10
checkbox input "true"
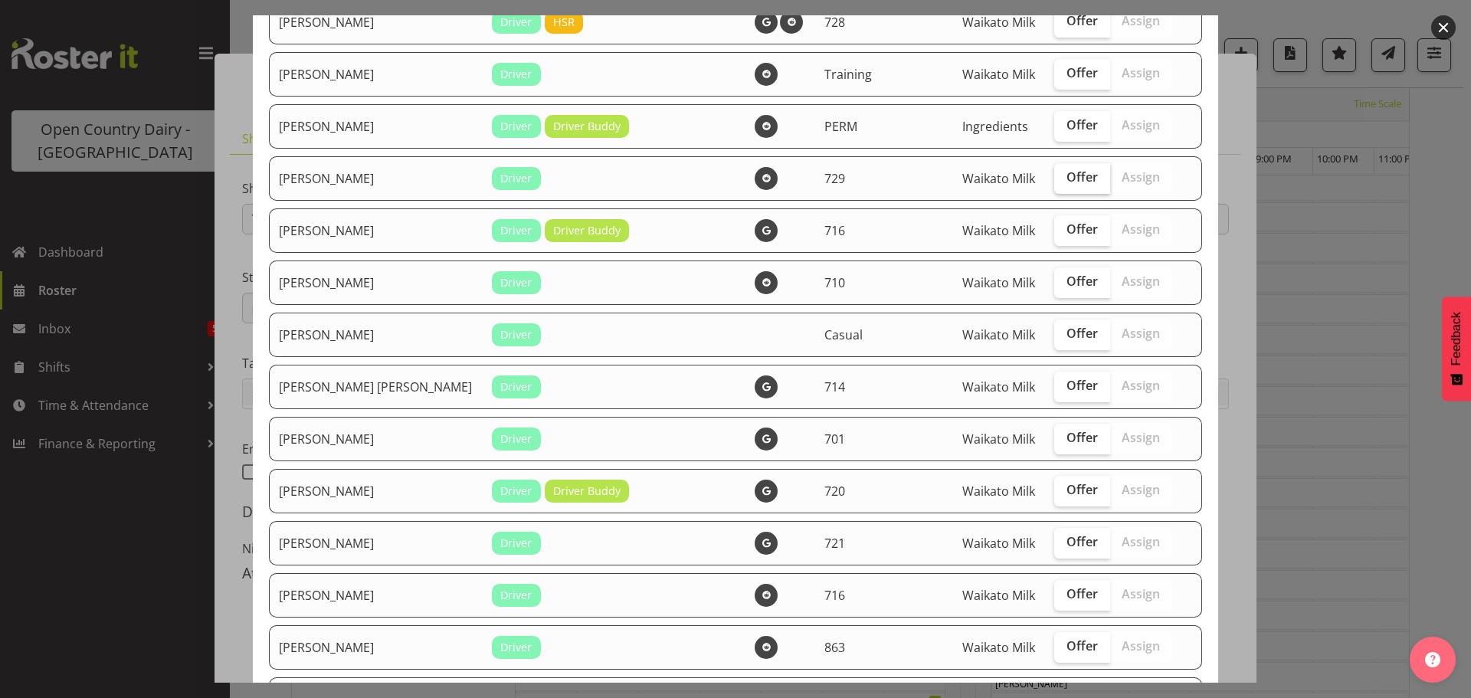
click at [1067, 176] on span "Offer" at bounding box center [1082, 176] width 31 height 15
click at [1054, 176] on input "Offer" at bounding box center [1059, 177] width 10 height 10
checkbox input "true"
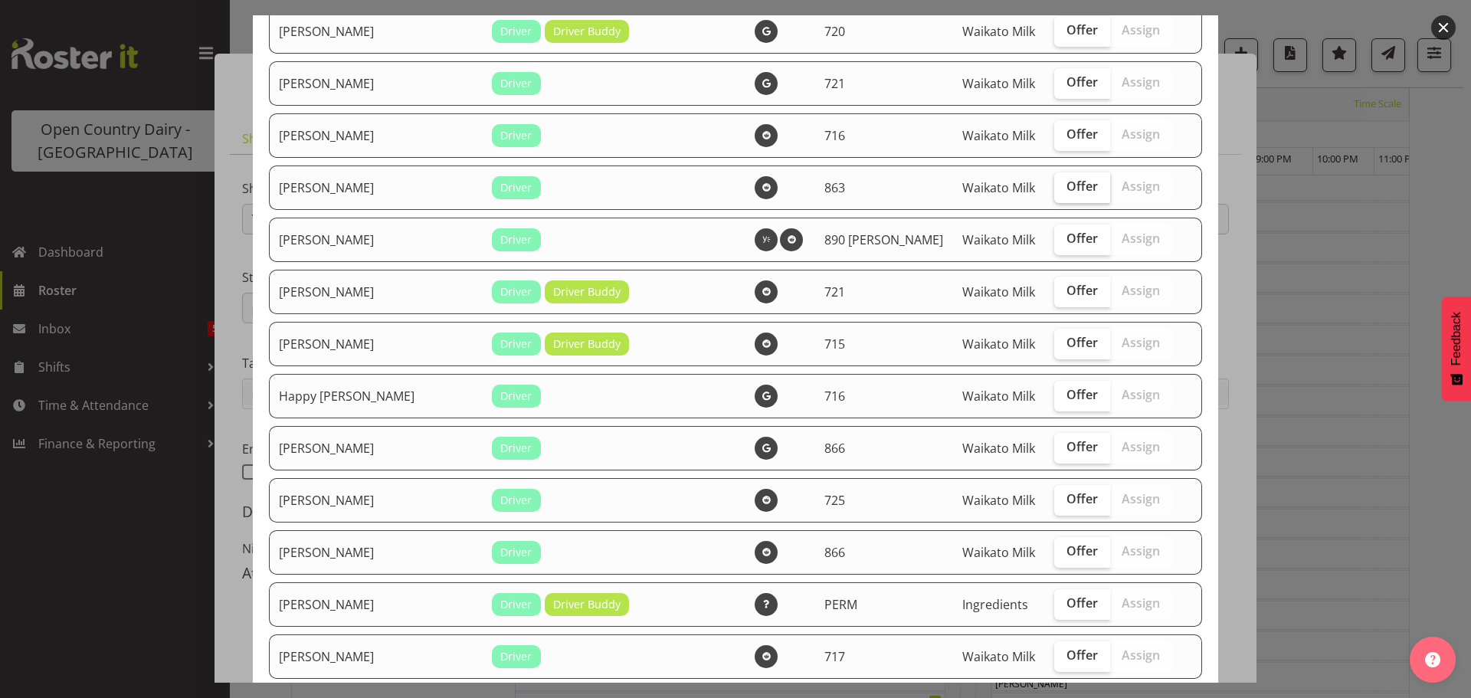
click at [1067, 189] on span "Offer" at bounding box center [1082, 186] width 31 height 15
click at [1054, 189] on input "Offer" at bounding box center [1059, 187] width 10 height 10
checkbox input "true"
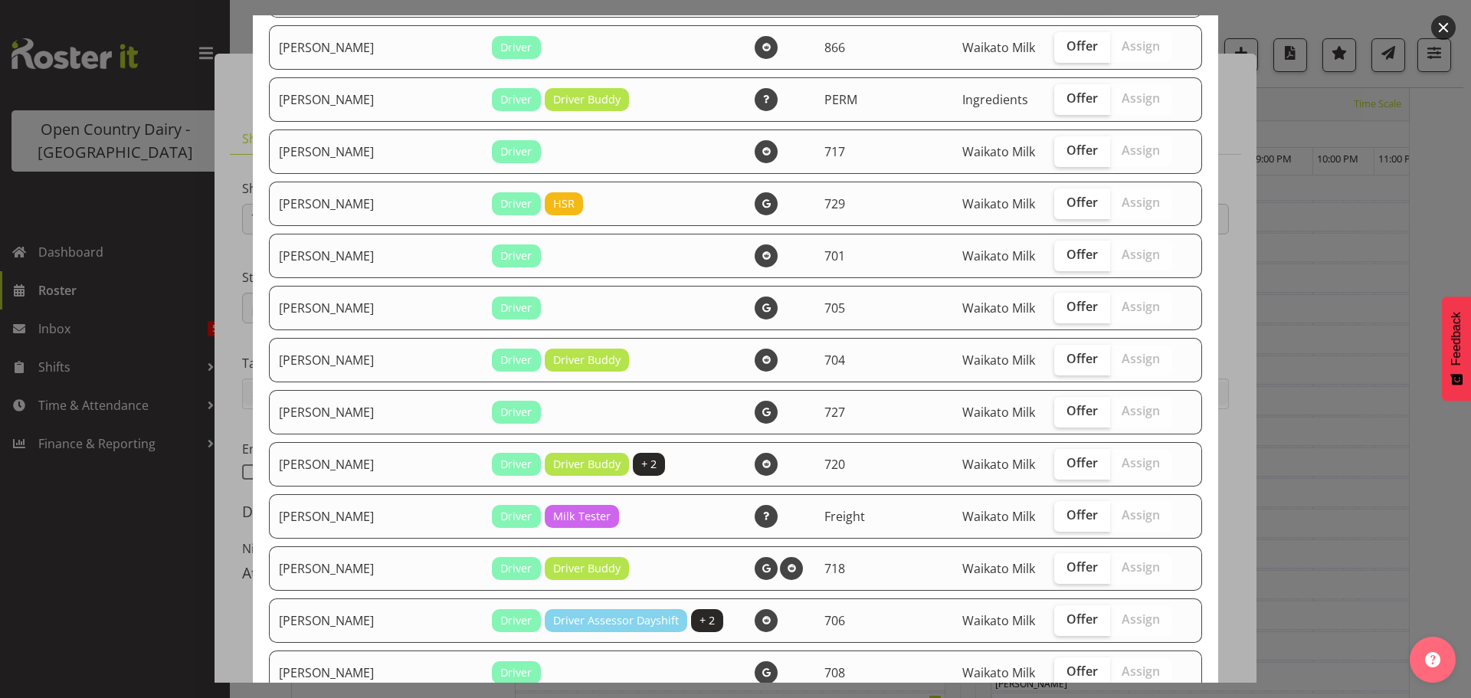
scroll to position [1533, 0]
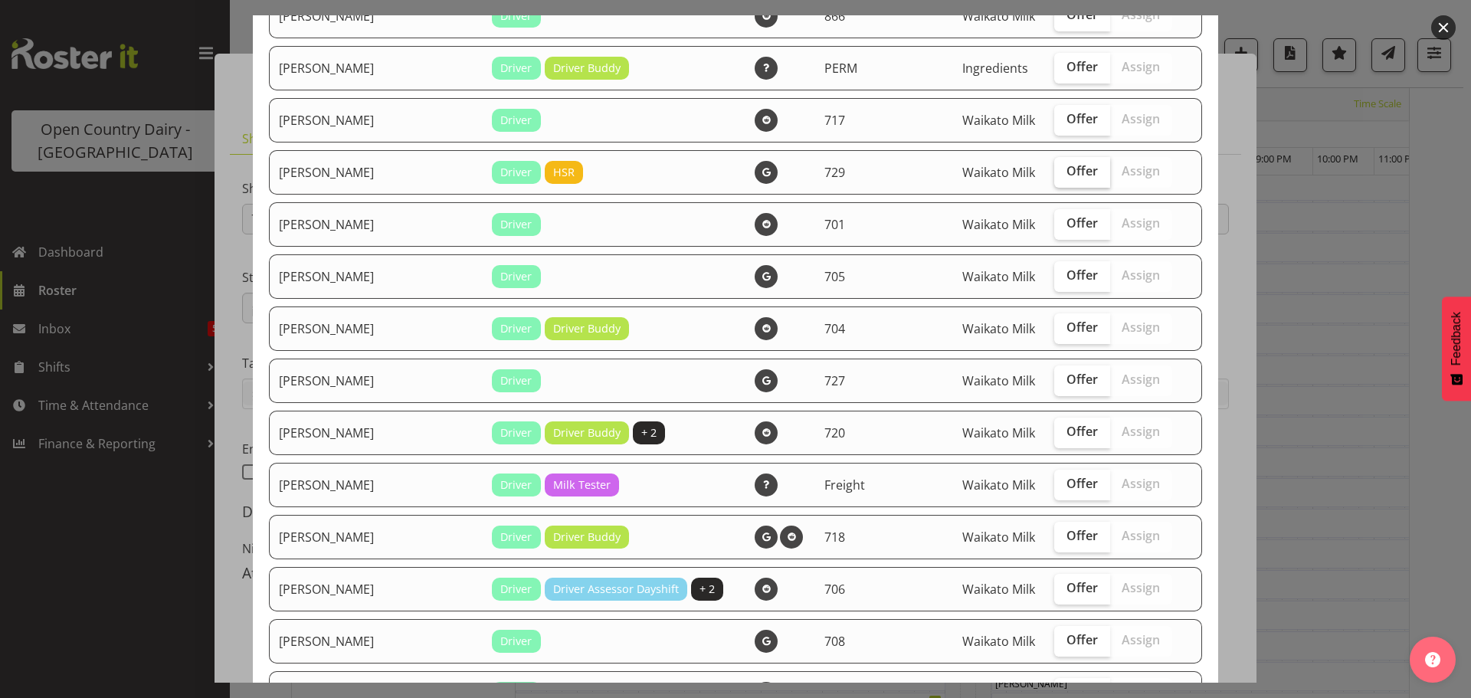
click at [1067, 172] on span "Offer" at bounding box center [1082, 170] width 31 height 15
click at [1056, 172] on input "Offer" at bounding box center [1059, 171] width 10 height 10
checkbox input "true"
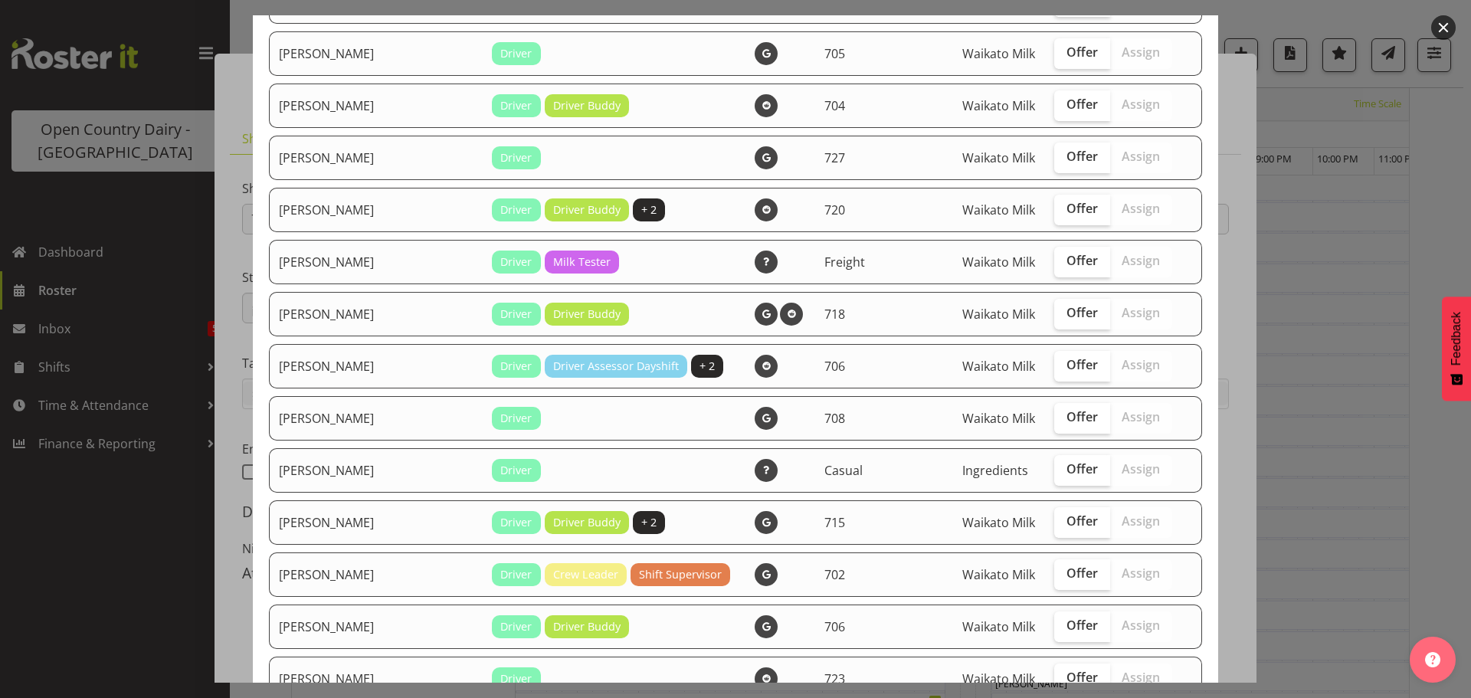
scroll to position [1763, 0]
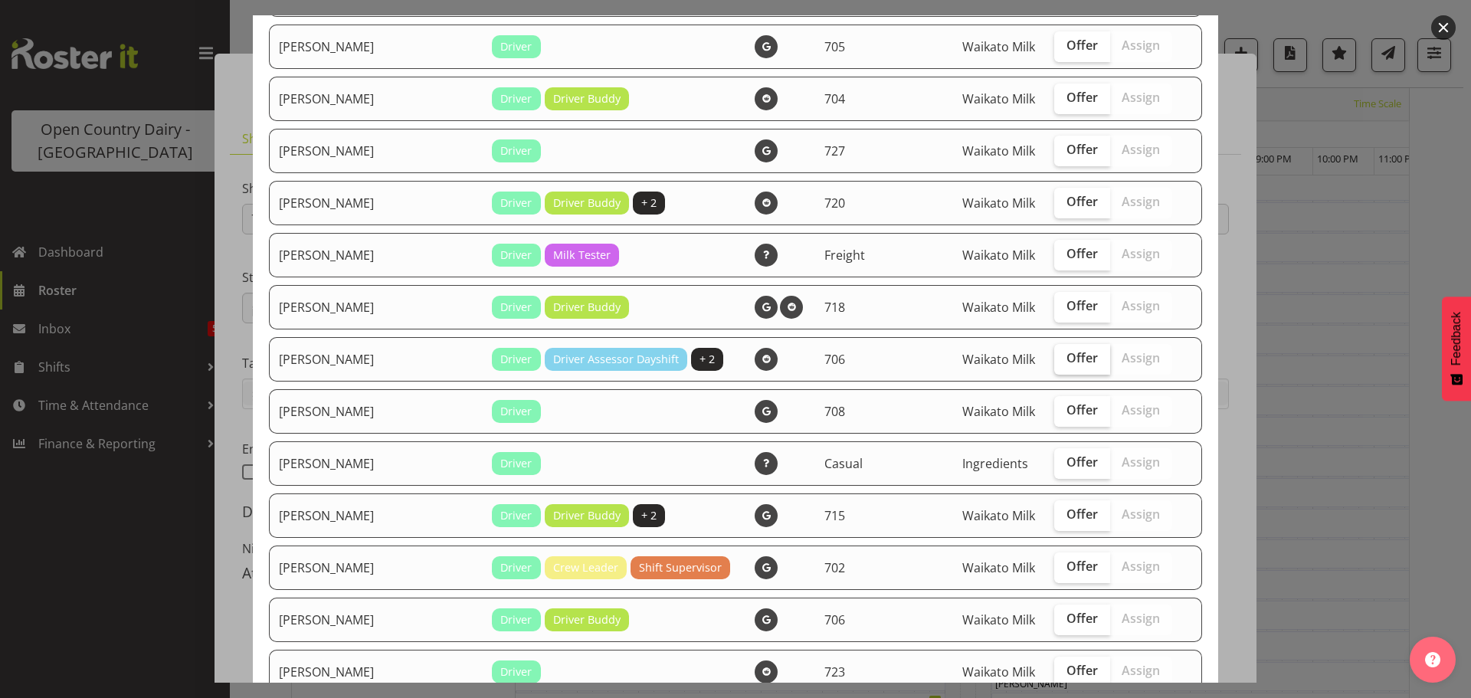
click at [1067, 362] on span "Offer" at bounding box center [1082, 357] width 31 height 15
click at [1054, 362] on input "Offer" at bounding box center [1059, 358] width 10 height 10
checkbox input "true"
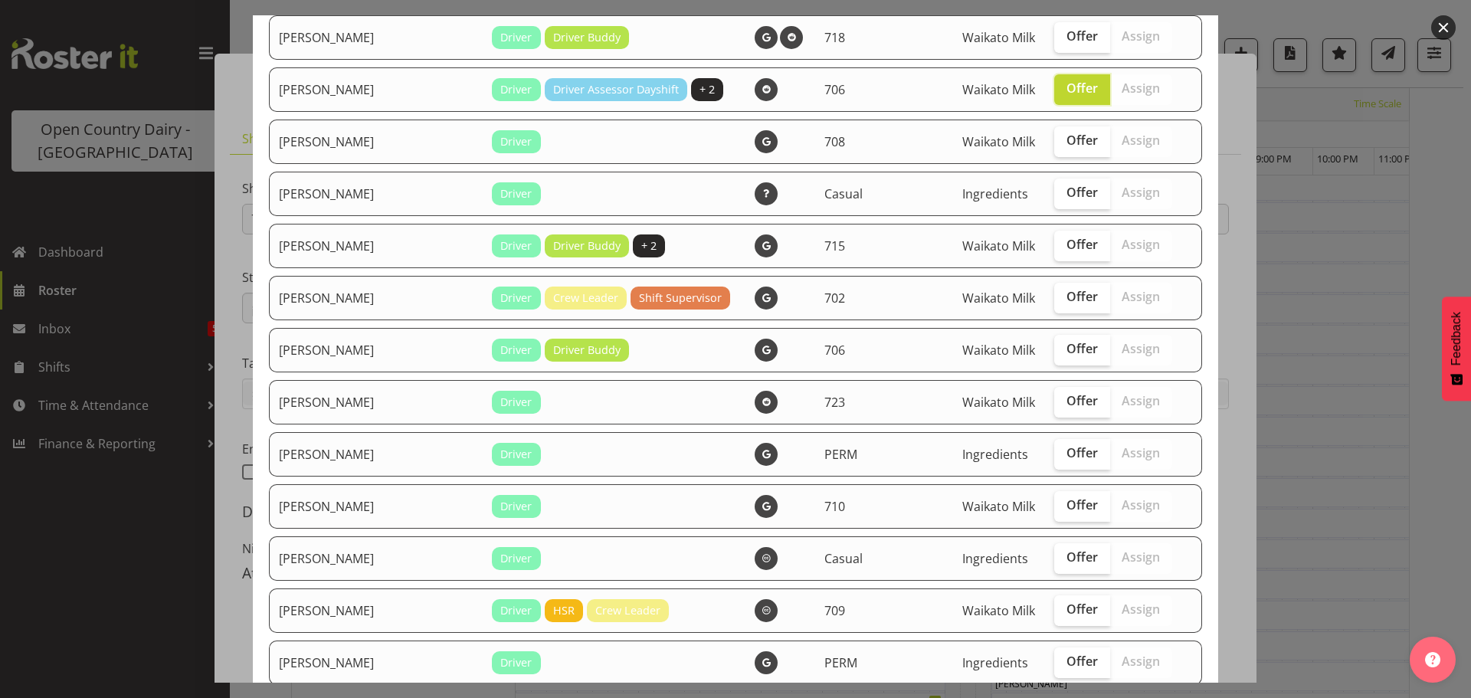
scroll to position [2069, 0]
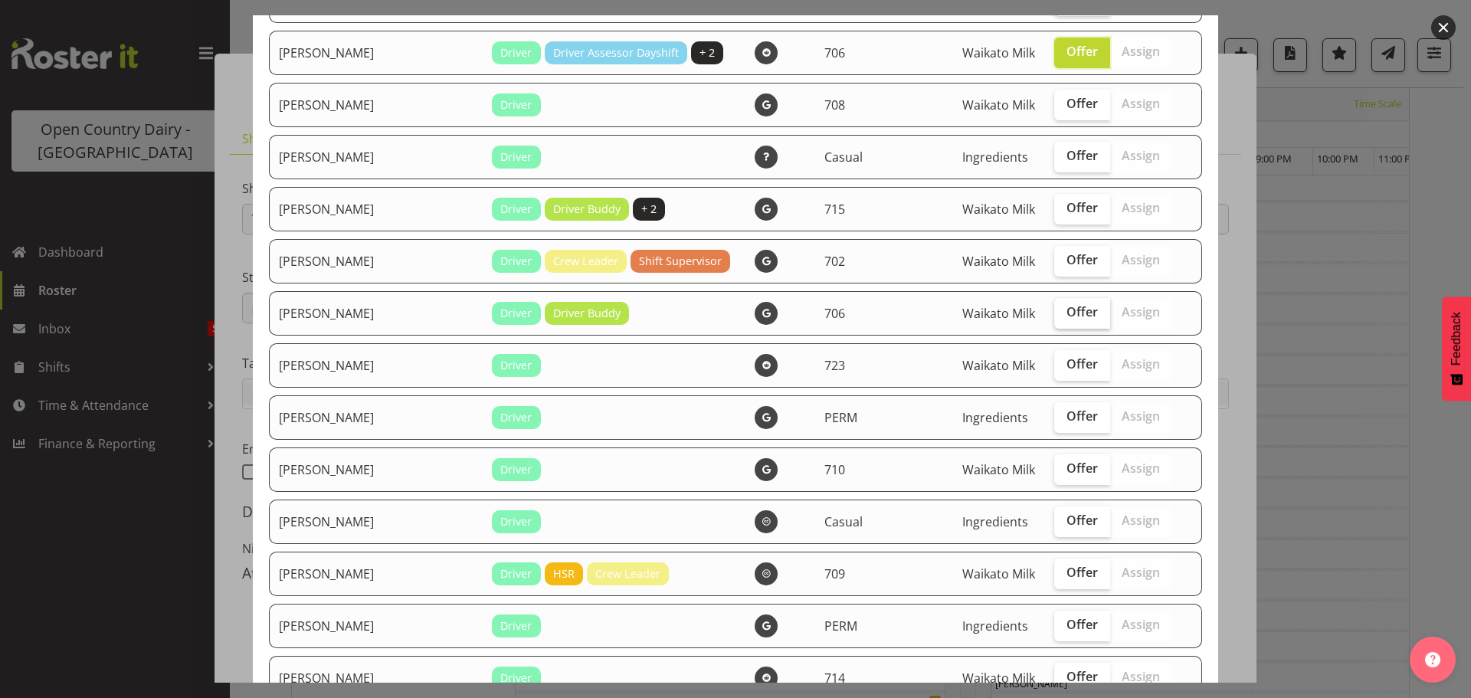
click at [1067, 313] on span "Offer" at bounding box center [1082, 311] width 31 height 15
click at [1059, 313] on input "Offer" at bounding box center [1059, 312] width 10 height 10
checkbox input "true"
click at [1067, 259] on span "Offer" at bounding box center [1082, 259] width 31 height 15
click at [1054, 259] on input "Offer" at bounding box center [1059, 260] width 10 height 10
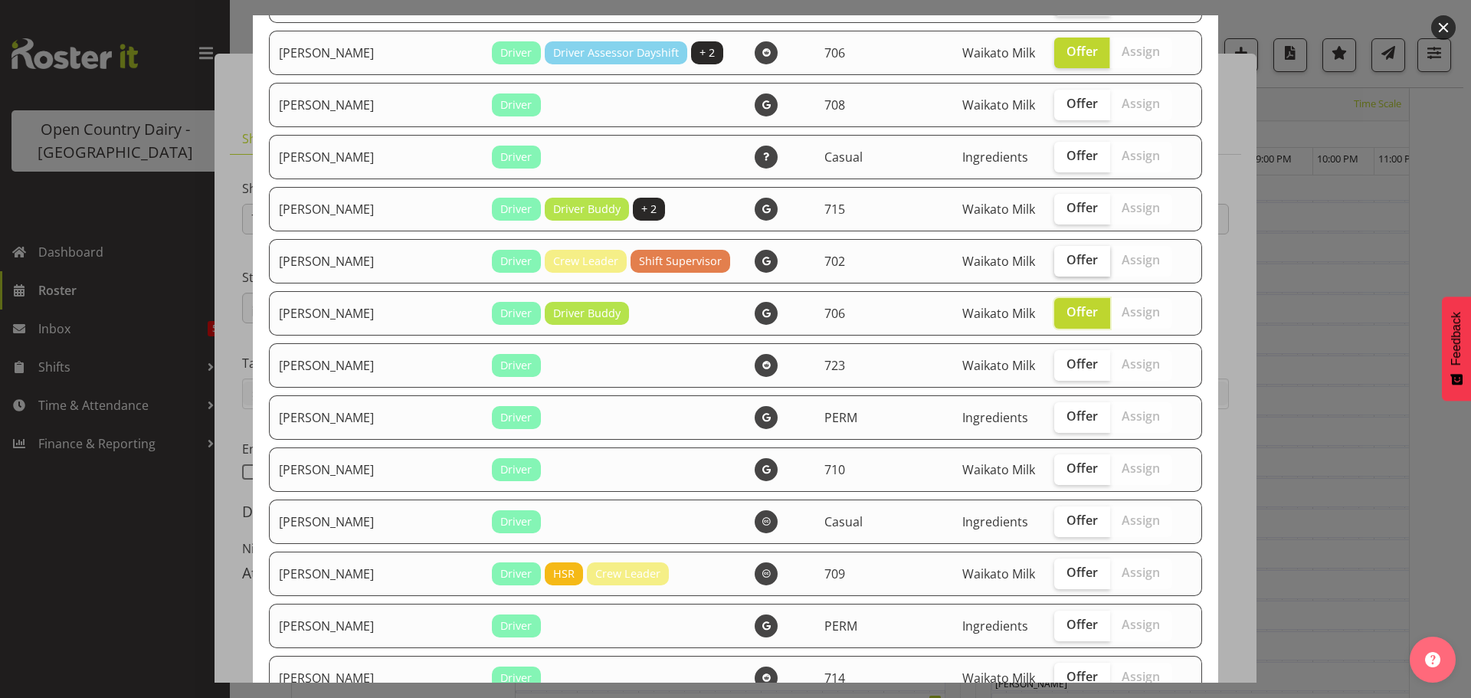
checkbox input "true"
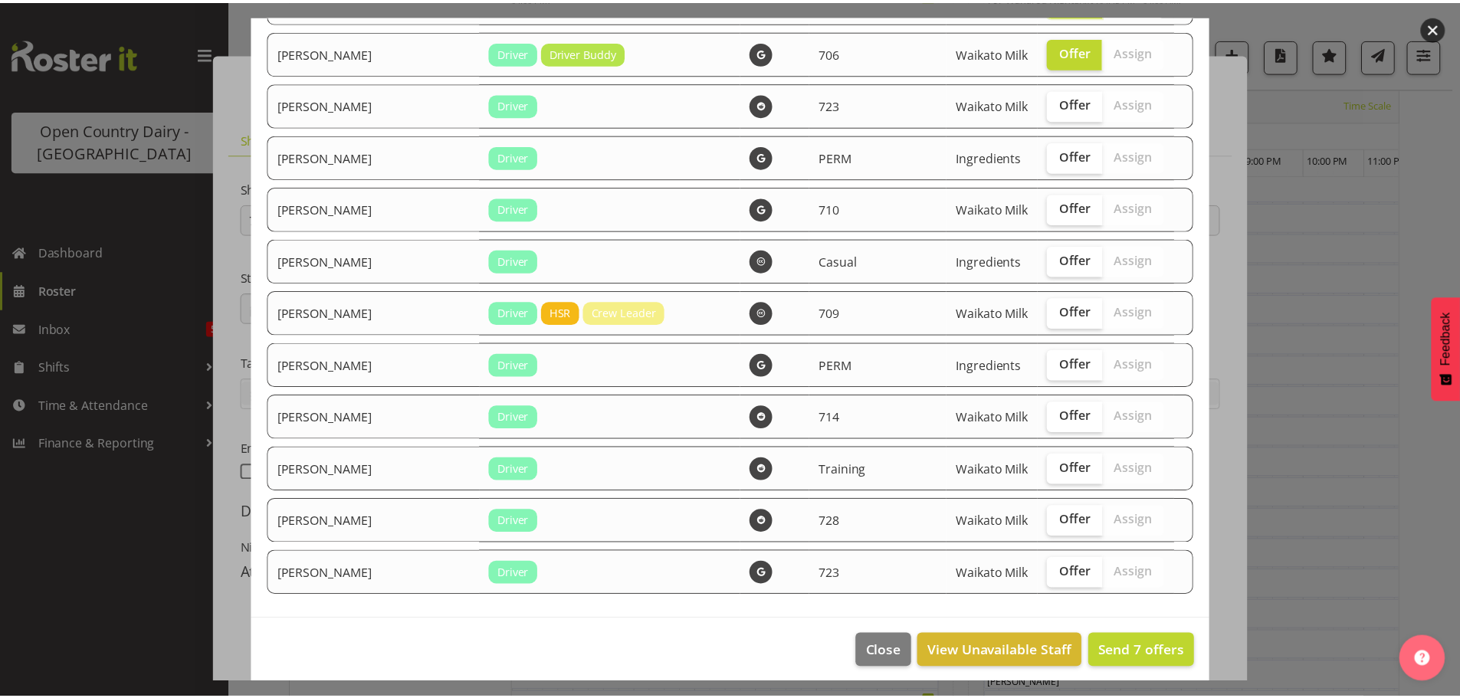
scroll to position [2339, 0]
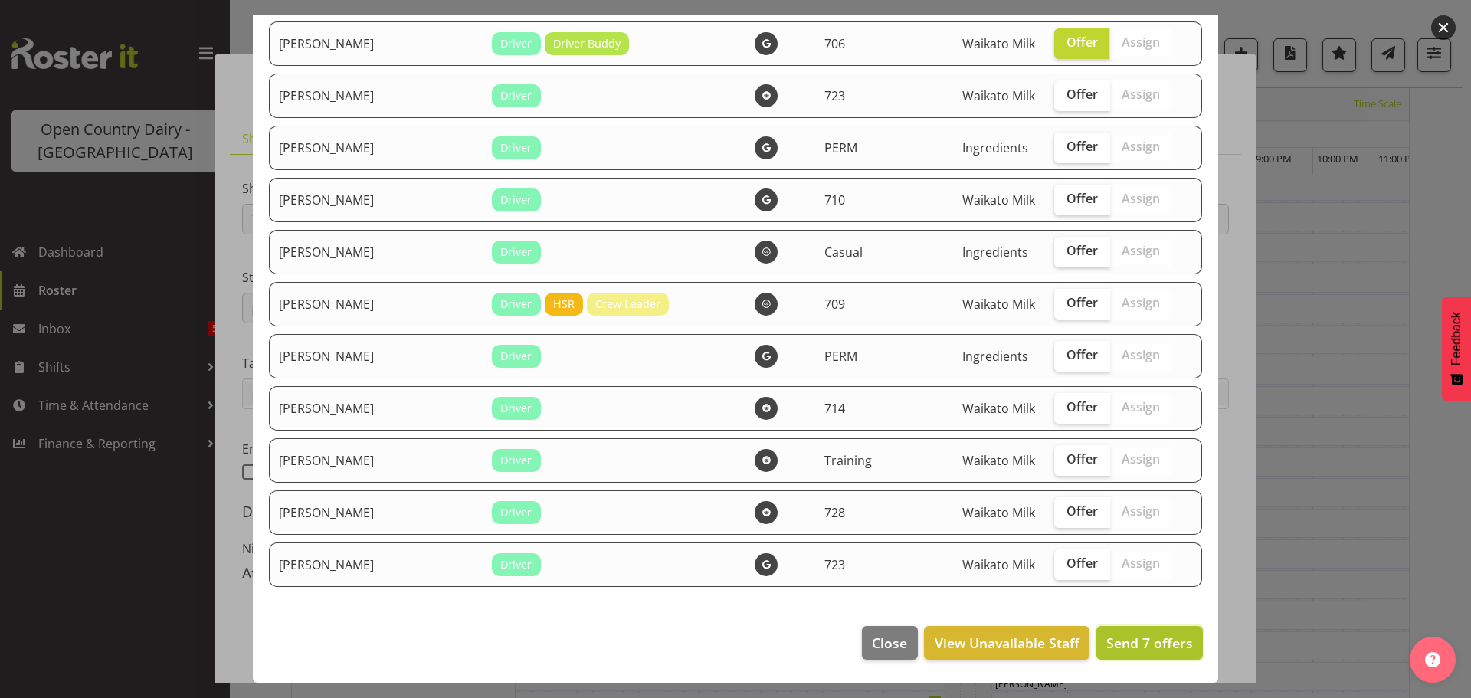
click at [1143, 646] on span "Send 7 offers" at bounding box center [1150, 643] width 87 height 18
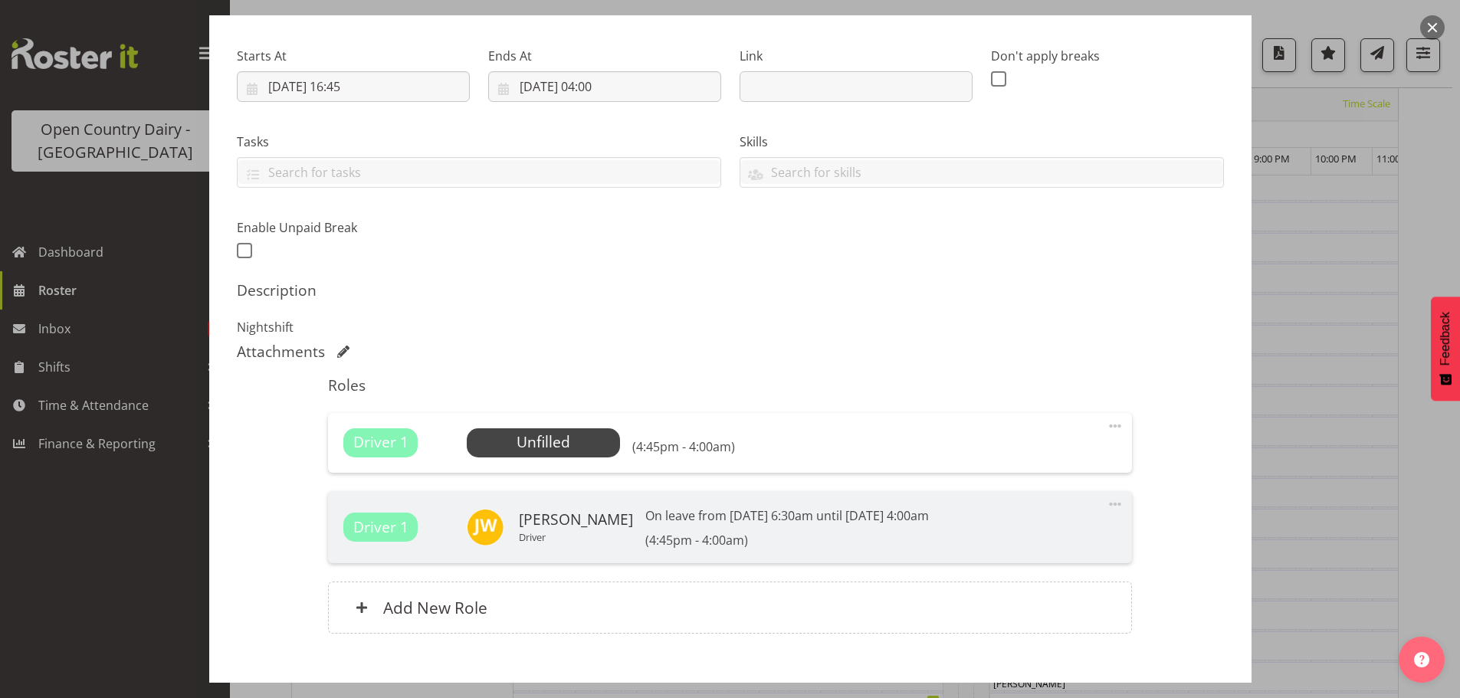
scroll to position [309, 0]
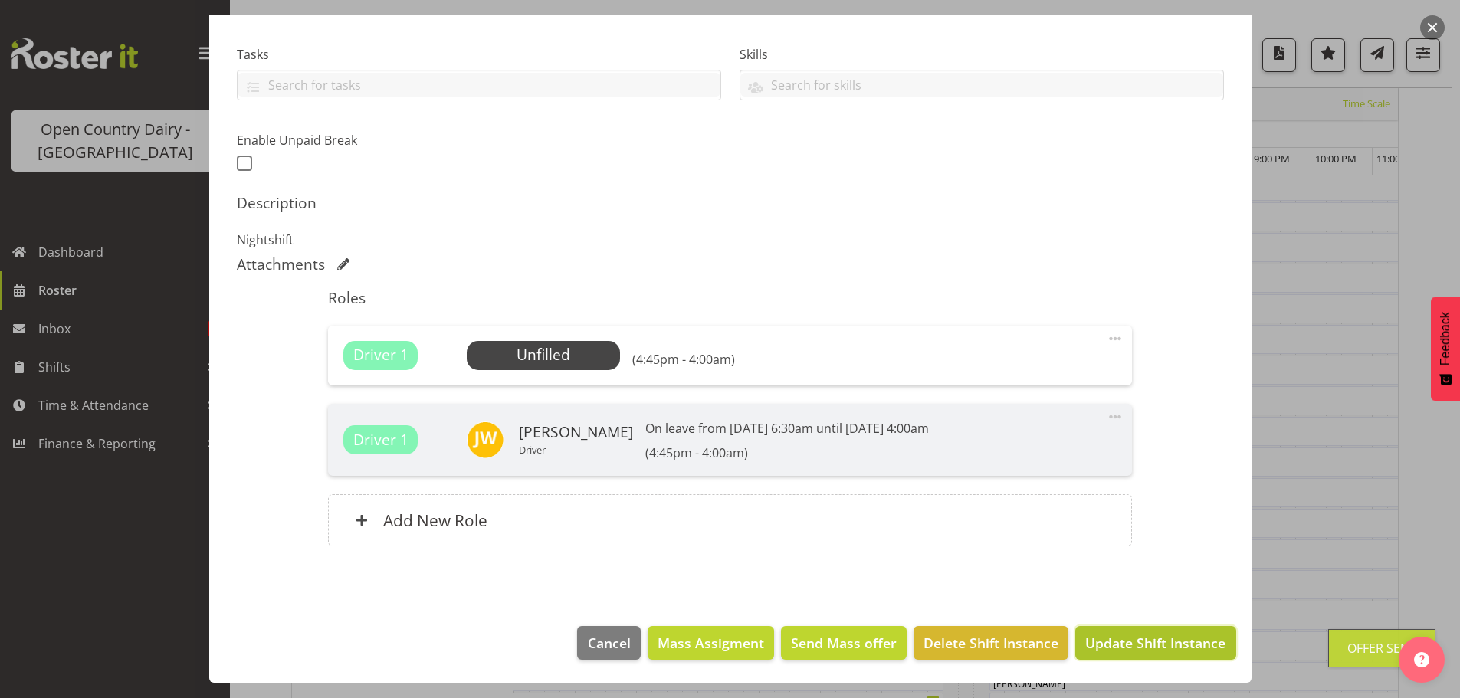
click at [1142, 641] on span "Update Shift Instance" at bounding box center [1155, 643] width 140 height 20
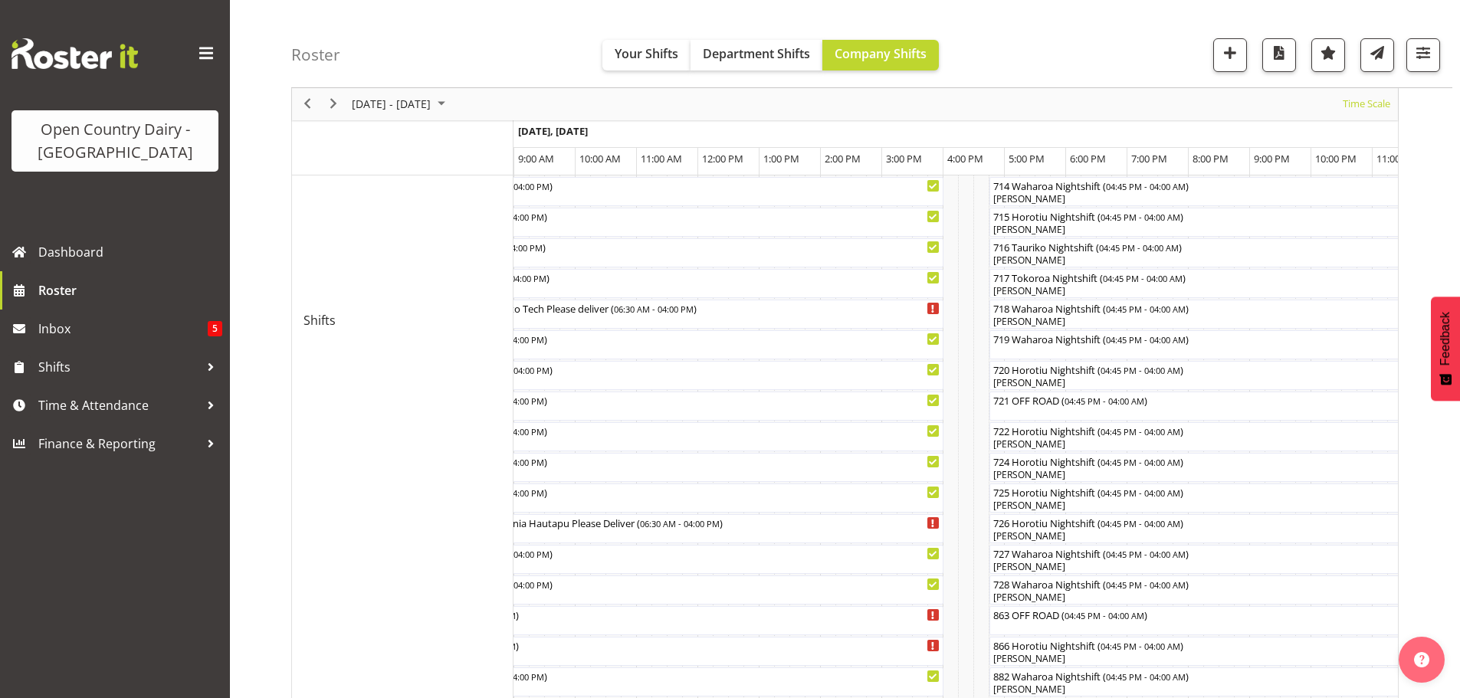
scroll to position [669, 0]
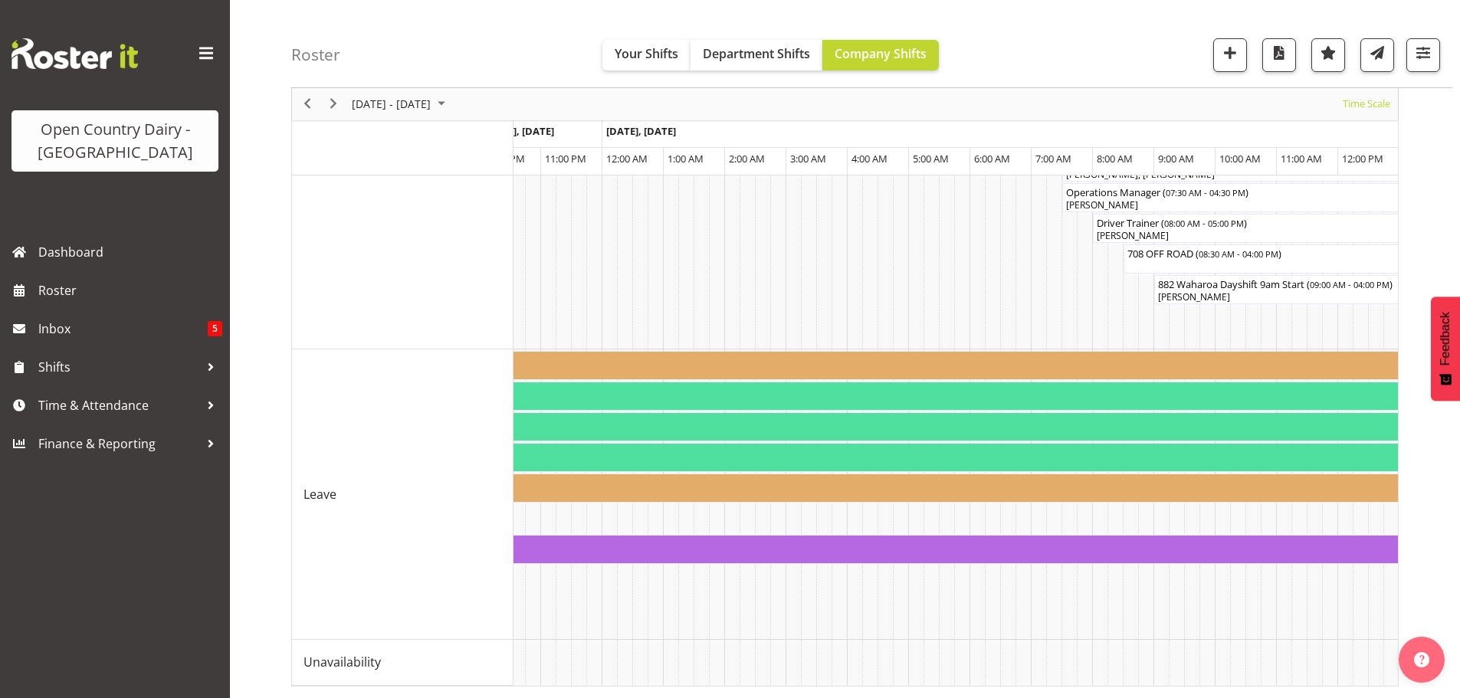
scroll to position [0, 5681]
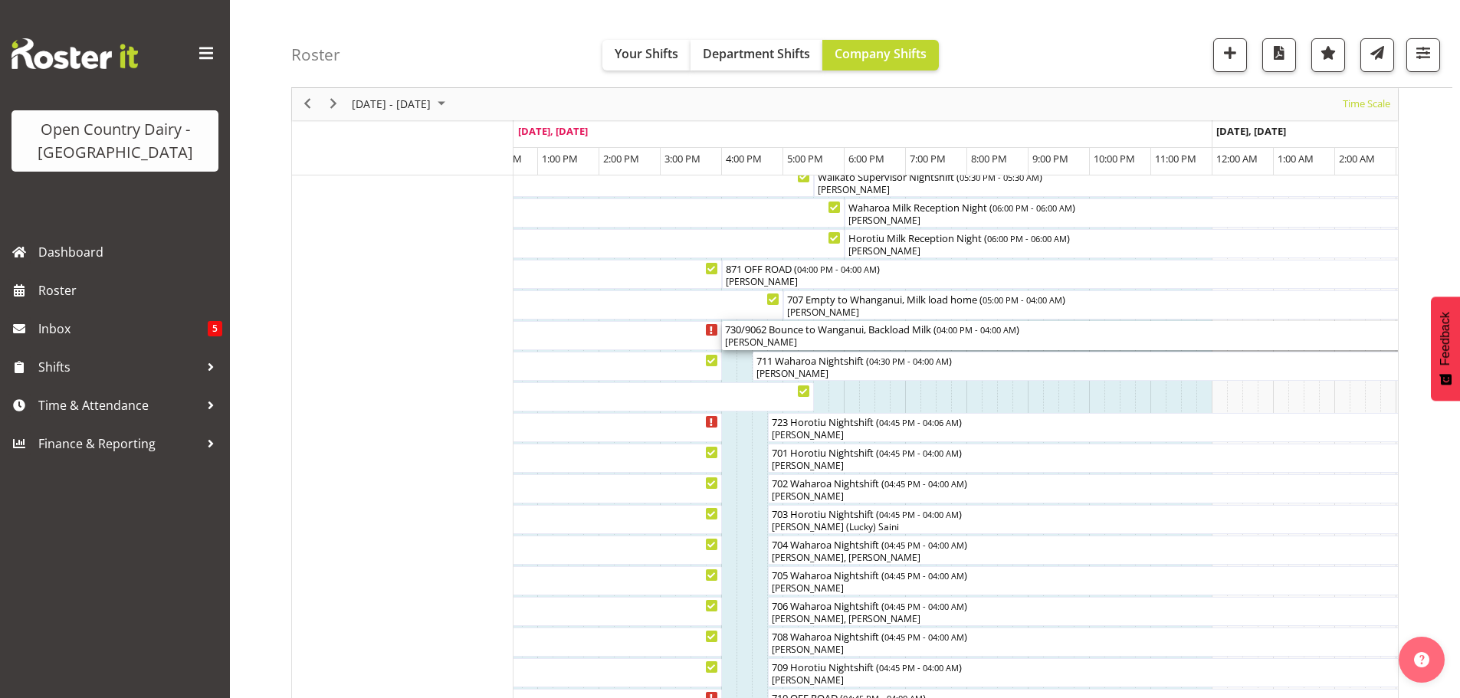
click at [770, 339] on div "[PERSON_NAME]" at bounding box center [1090, 343] width 730 height 14
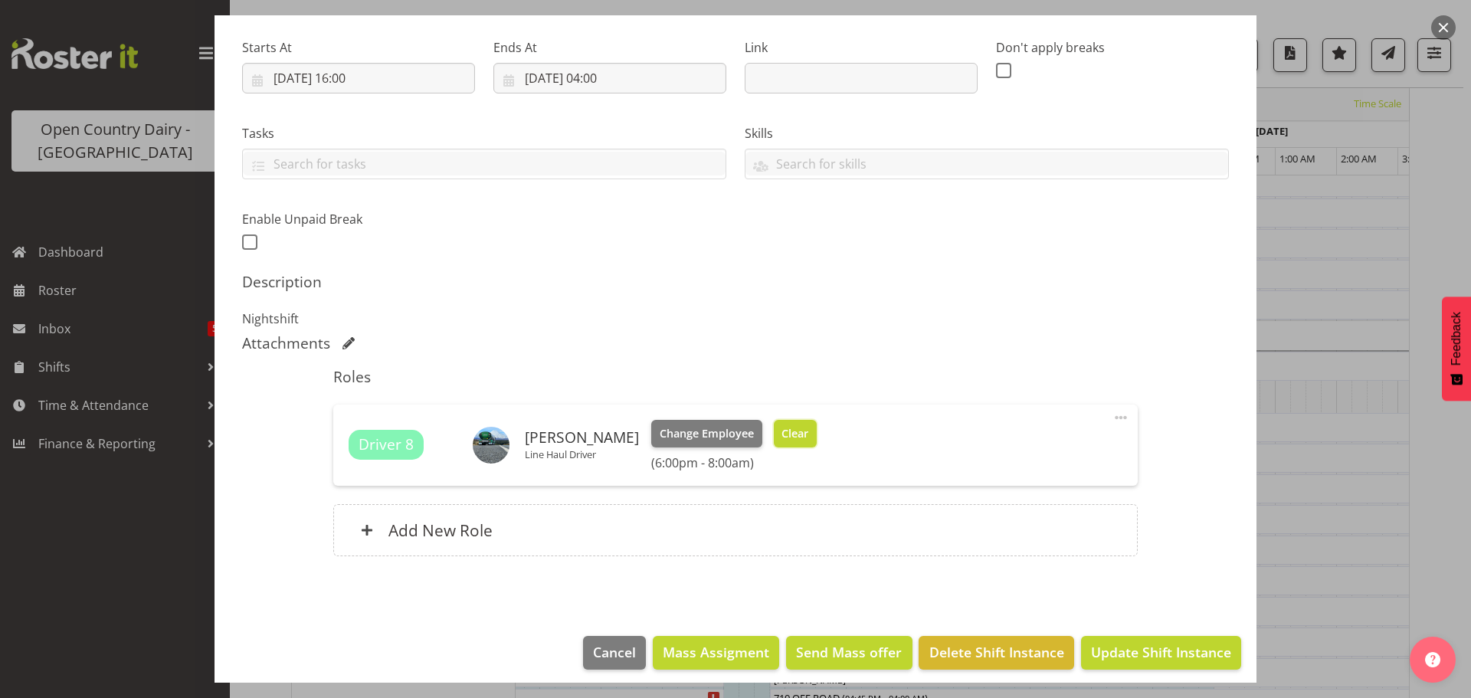
click at [782, 436] on span "Clear" at bounding box center [795, 433] width 27 height 17
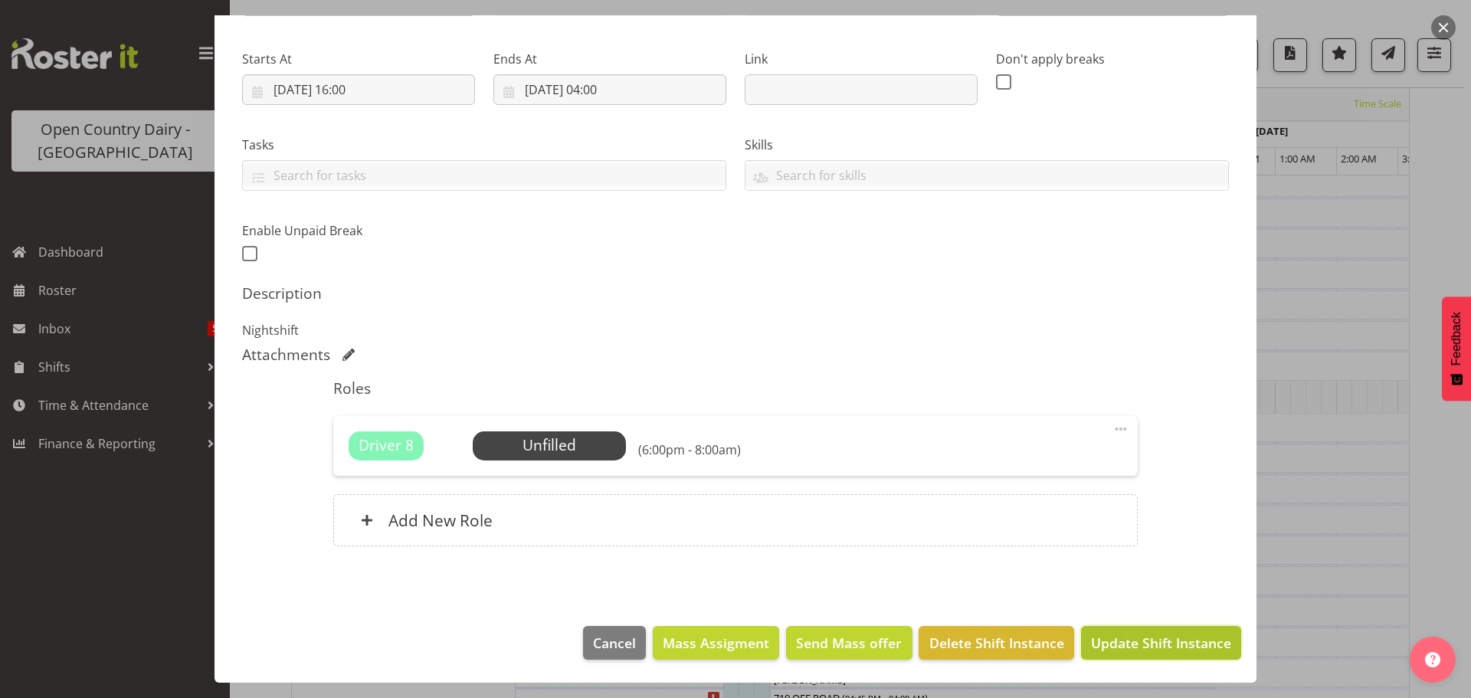
click at [1140, 639] on span "Update Shift Instance" at bounding box center [1161, 643] width 140 height 20
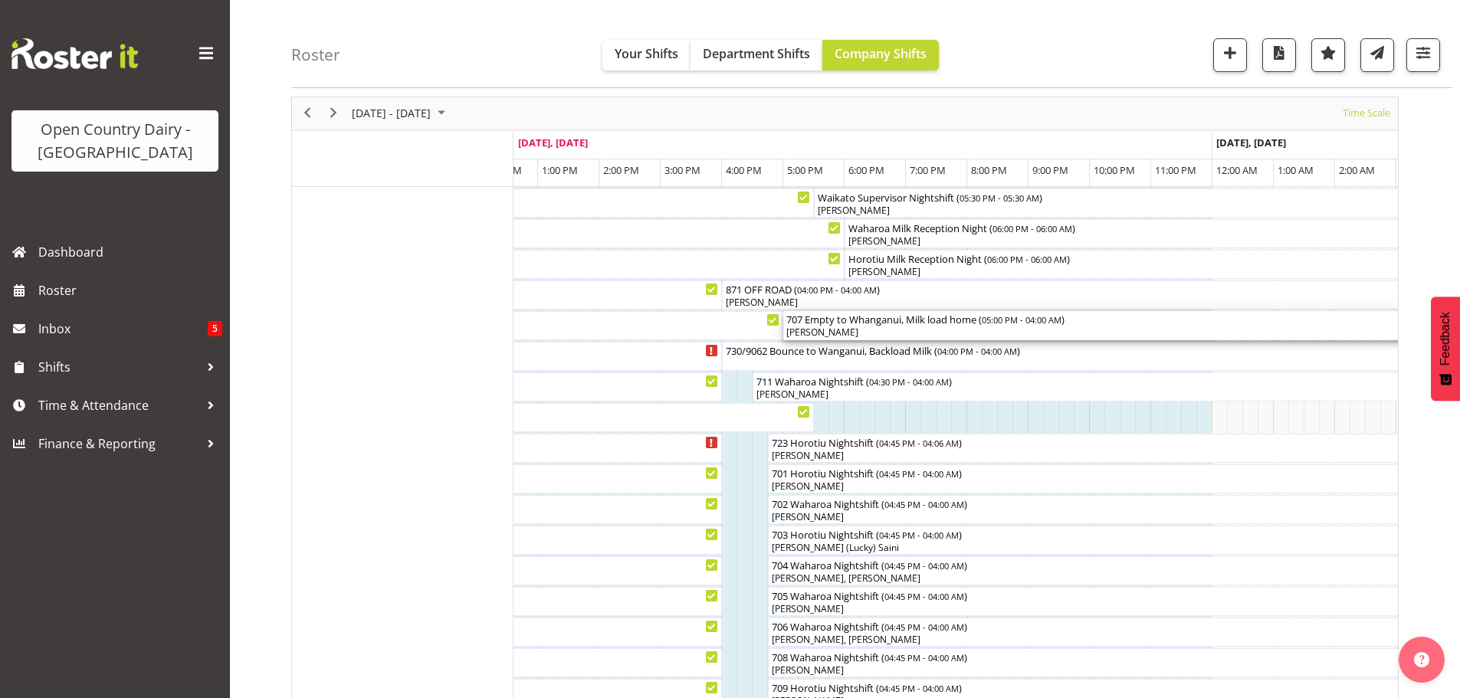
click at [873, 332] on div "[PERSON_NAME]" at bounding box center [1120, 333] width 668 height 14
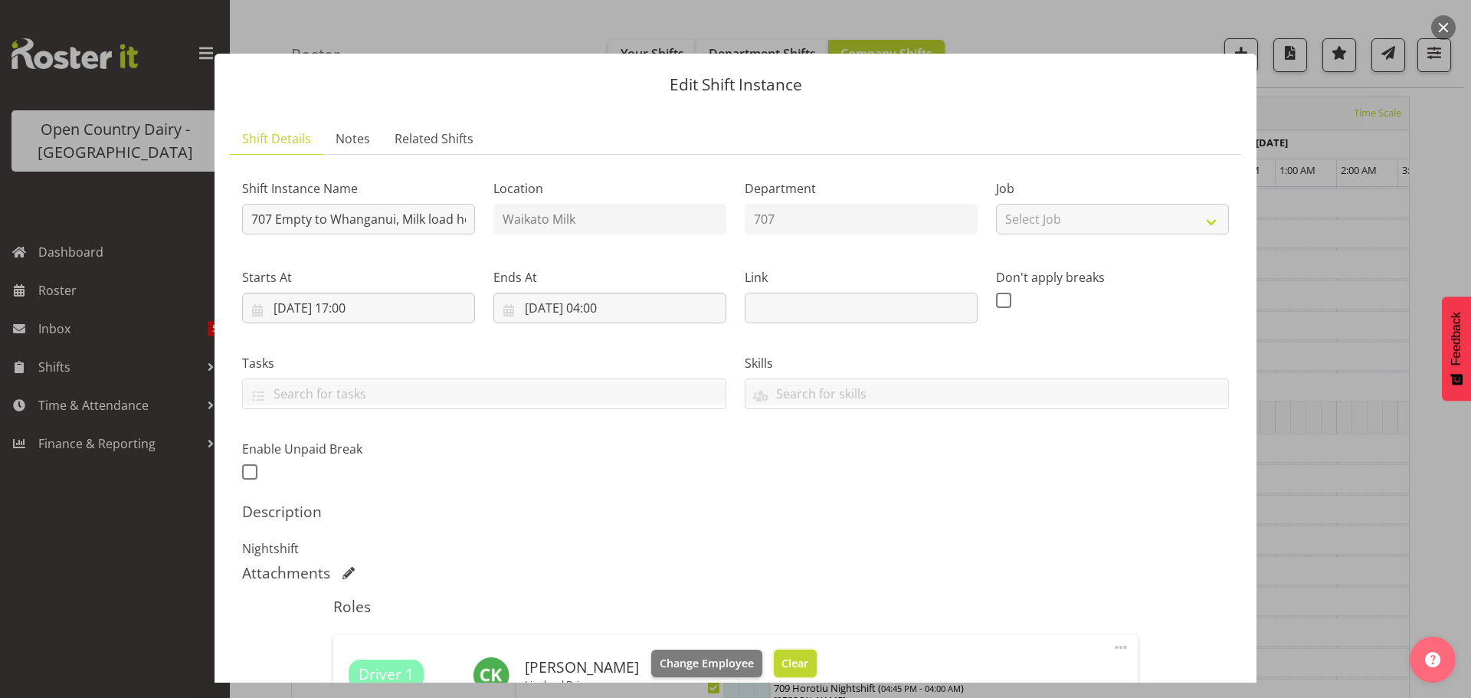
click at [783, 660] on span "Clear" at bounding box center [795, 663] width 27 height 17
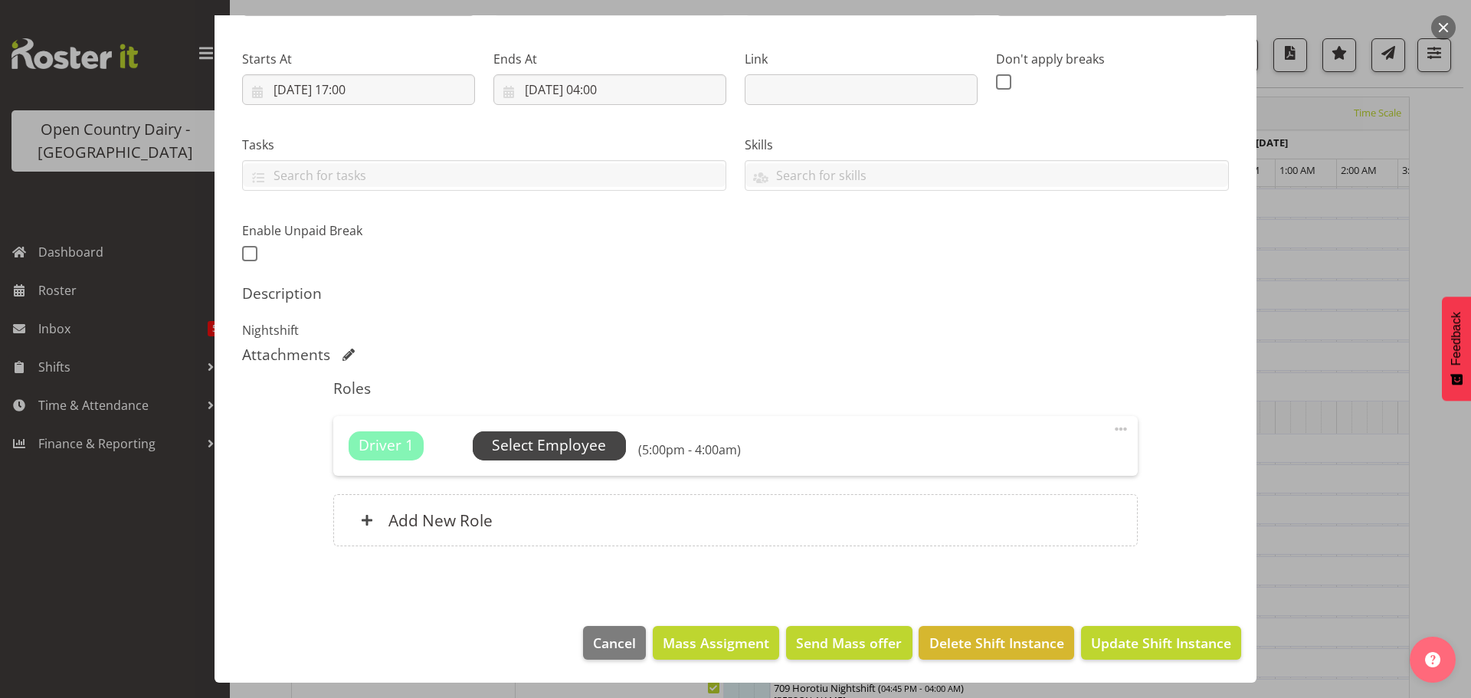
click at [559, 449] on span "Select Employee" at bounding box center [549, 446] width 114 height 22
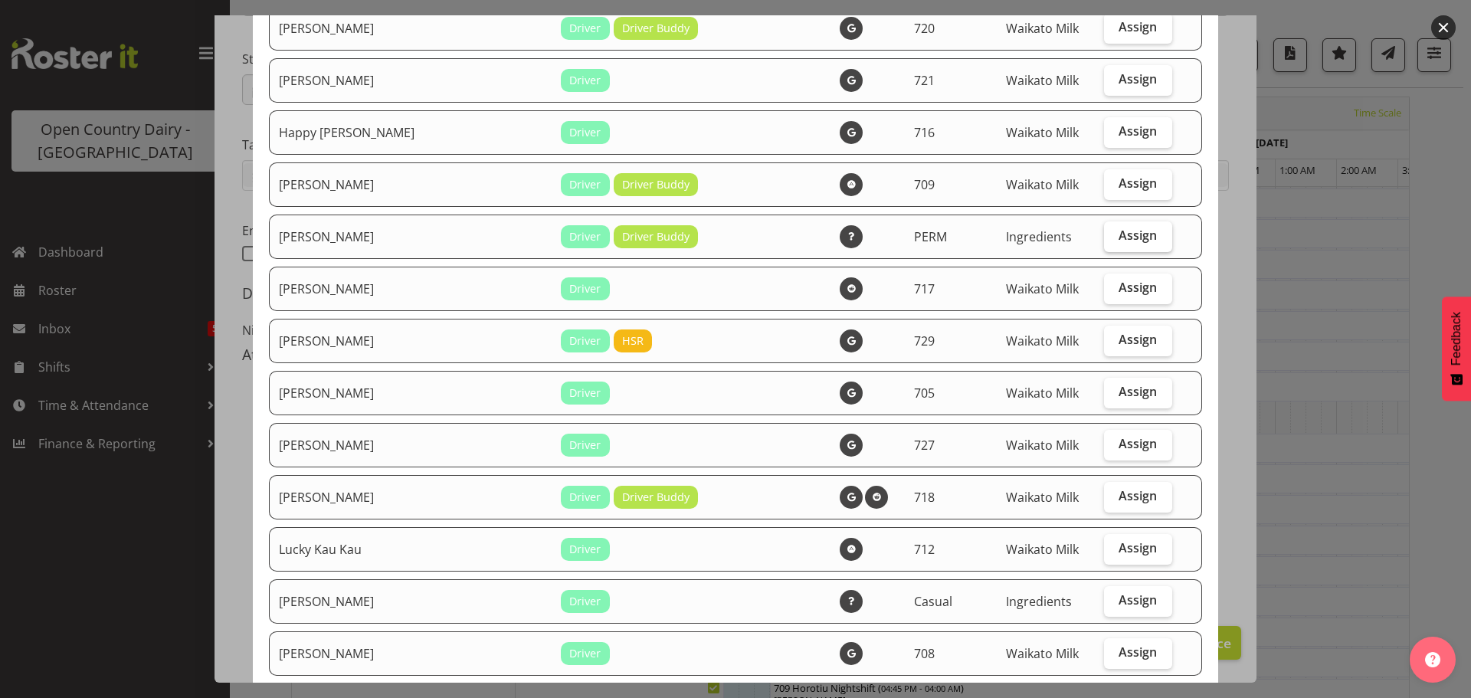
click at [1127, 232] on span "Assign" at bounding box center [1138, 235] width 38 height 15
click at [1114, 232] on input "Assign" at bounding box center [1109, 236] width 10 height 10
checkbox input "true"
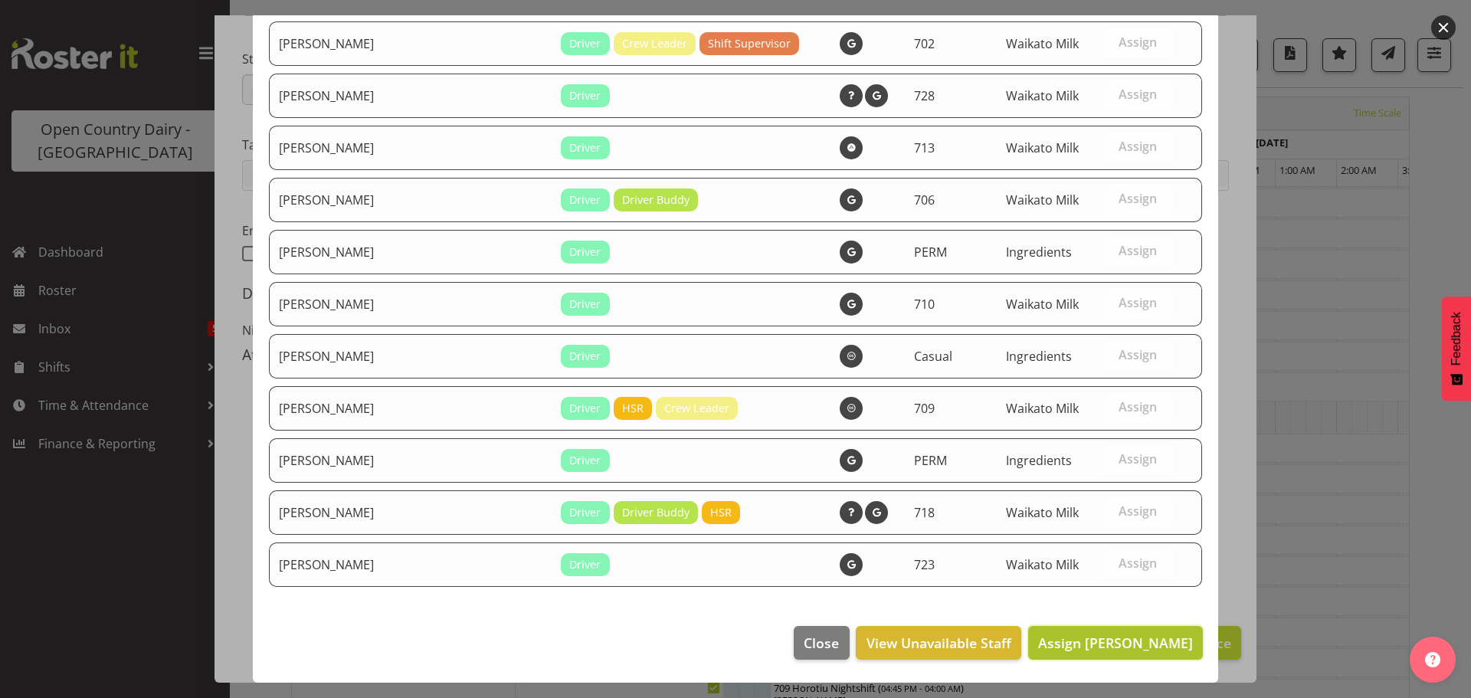
drag, startPoint x: 1106, startPoint y: 646, endPoint x: 1103, endPoint y: 619, distance: 27.0
click at [1106, 645] on span "Assign [PERSON_NAME]" at bounding box center [1115, 643] width 155 height 18
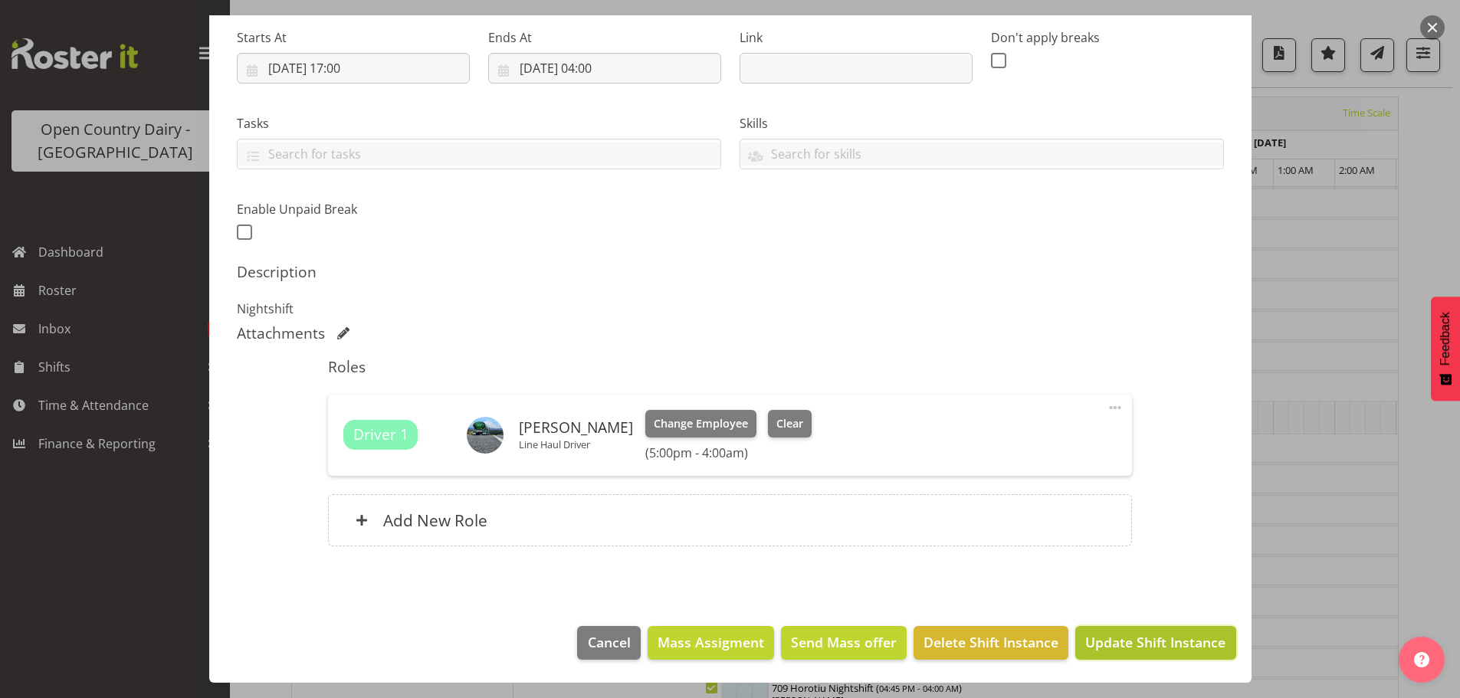
click at [1125, 635] on span "Update Shift Instance" at bounding box center [1155, 642] width 140 height 20
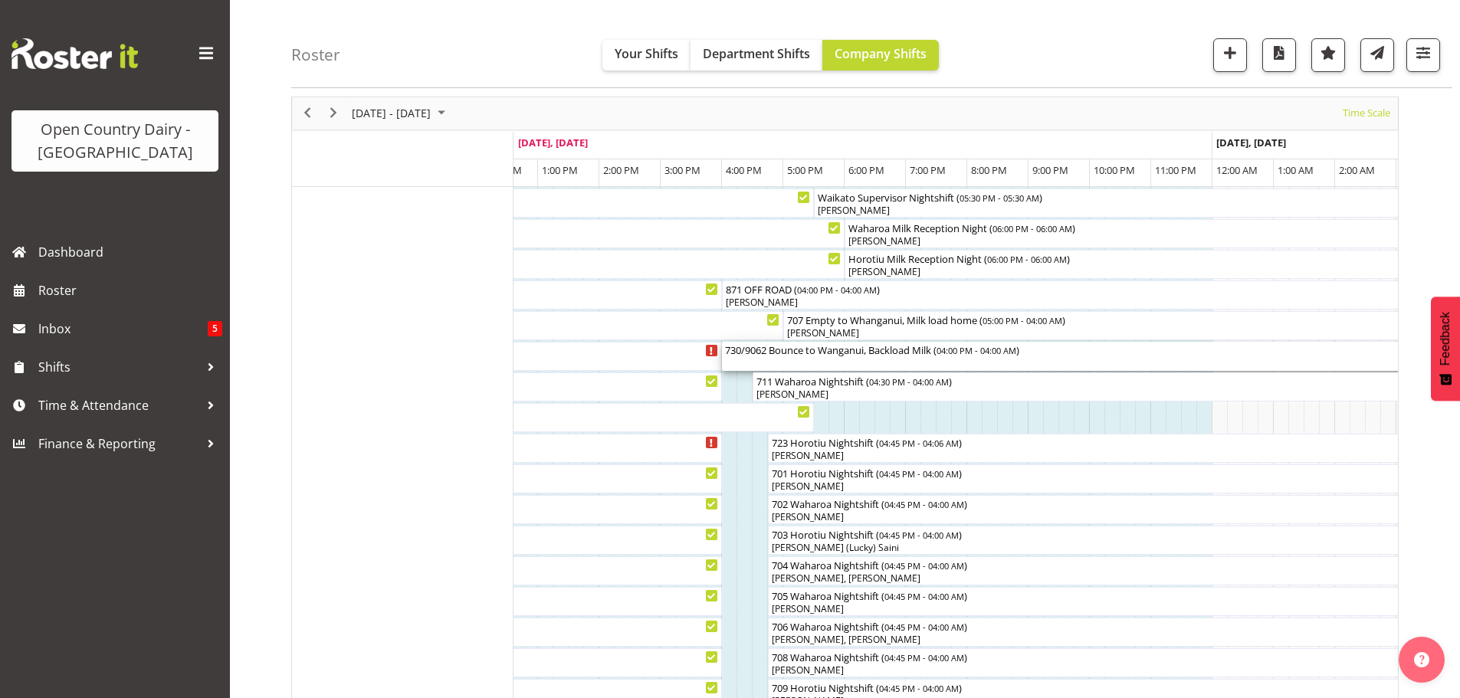
click at [811, 359] on div "730/9062 Bounce to Wanganui, Backload Milk ( 04:00 PM - 04:00 AM )" at bounding box center [1090, 356] width 730 height 29
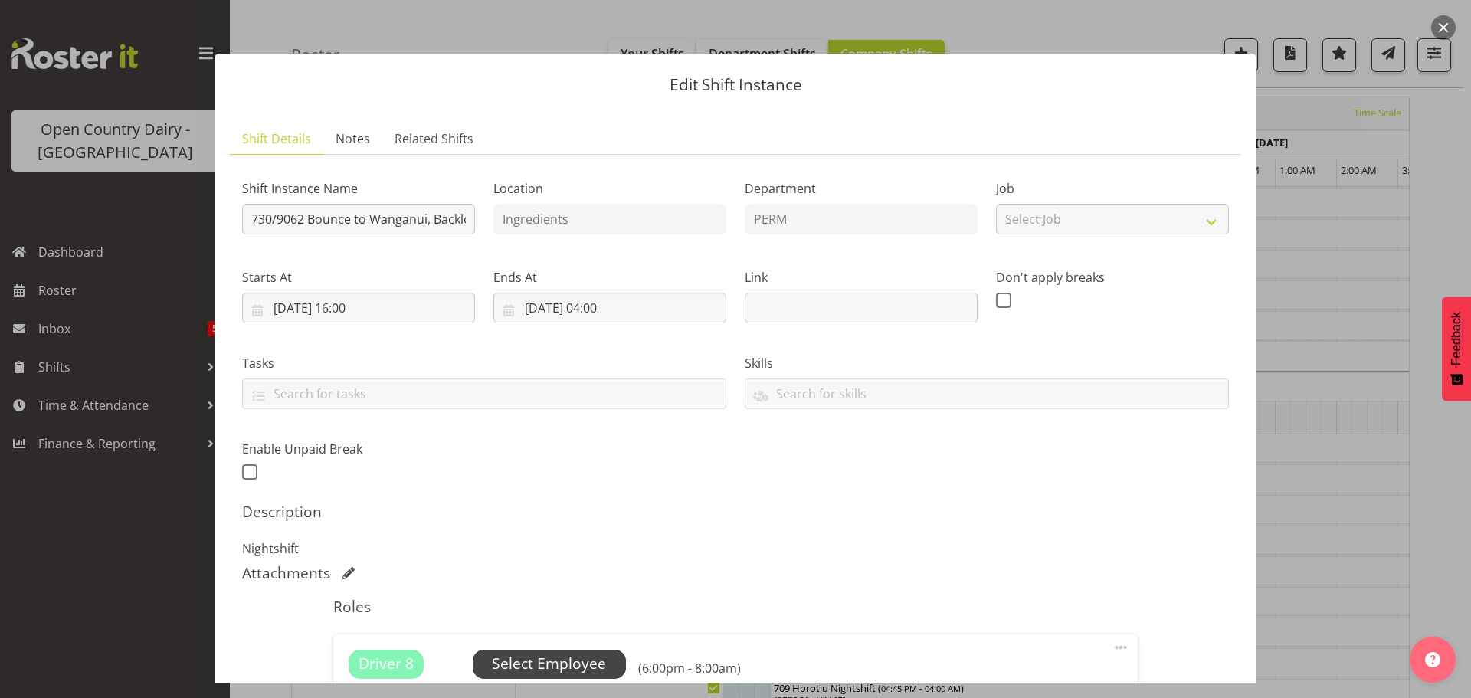
click at [554, 664] on span "Select Employee" at bounding box center [549, 664] width 114 height 22
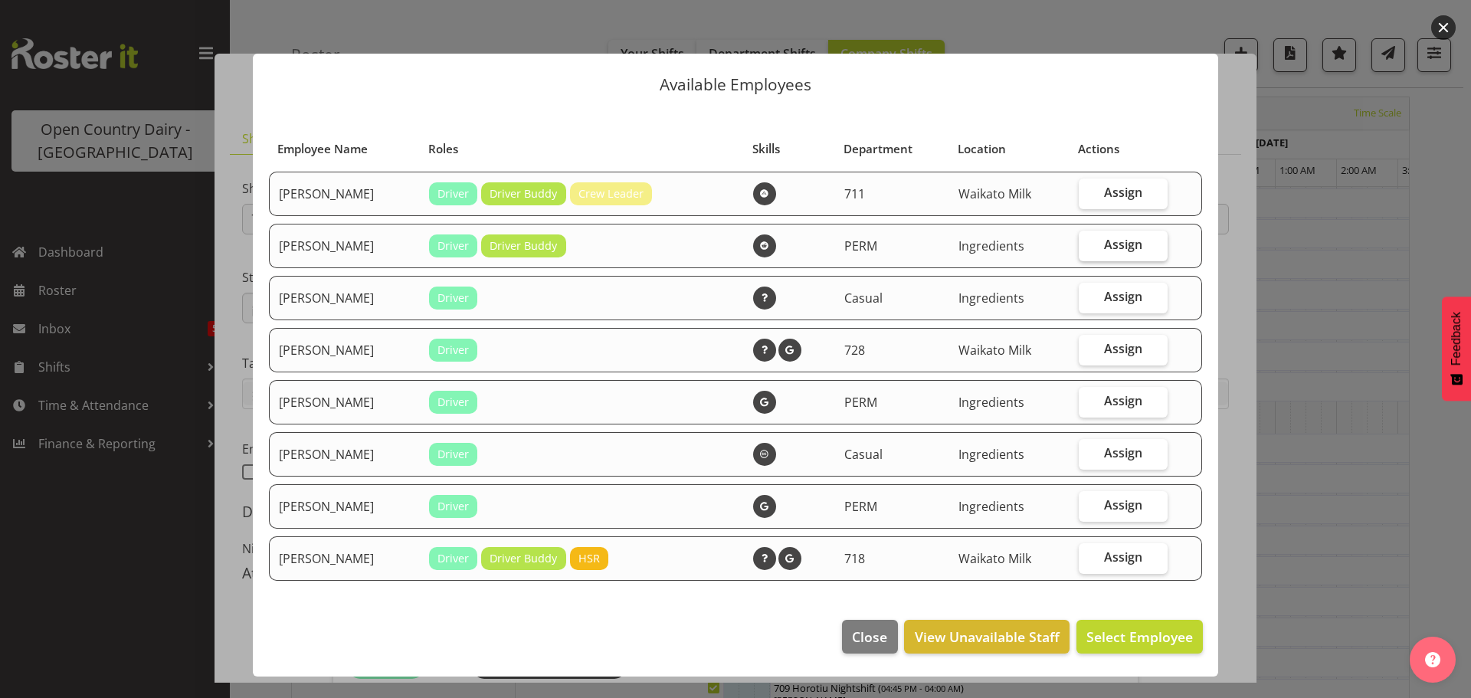
click at [1121, 243] on span "Assign" at bounding box center [1123, 244] width 38 height 15
click at [1089, 243] on input "Assign" at bounding box center [1084, 245] width 10 height 10
checkbox input "true"
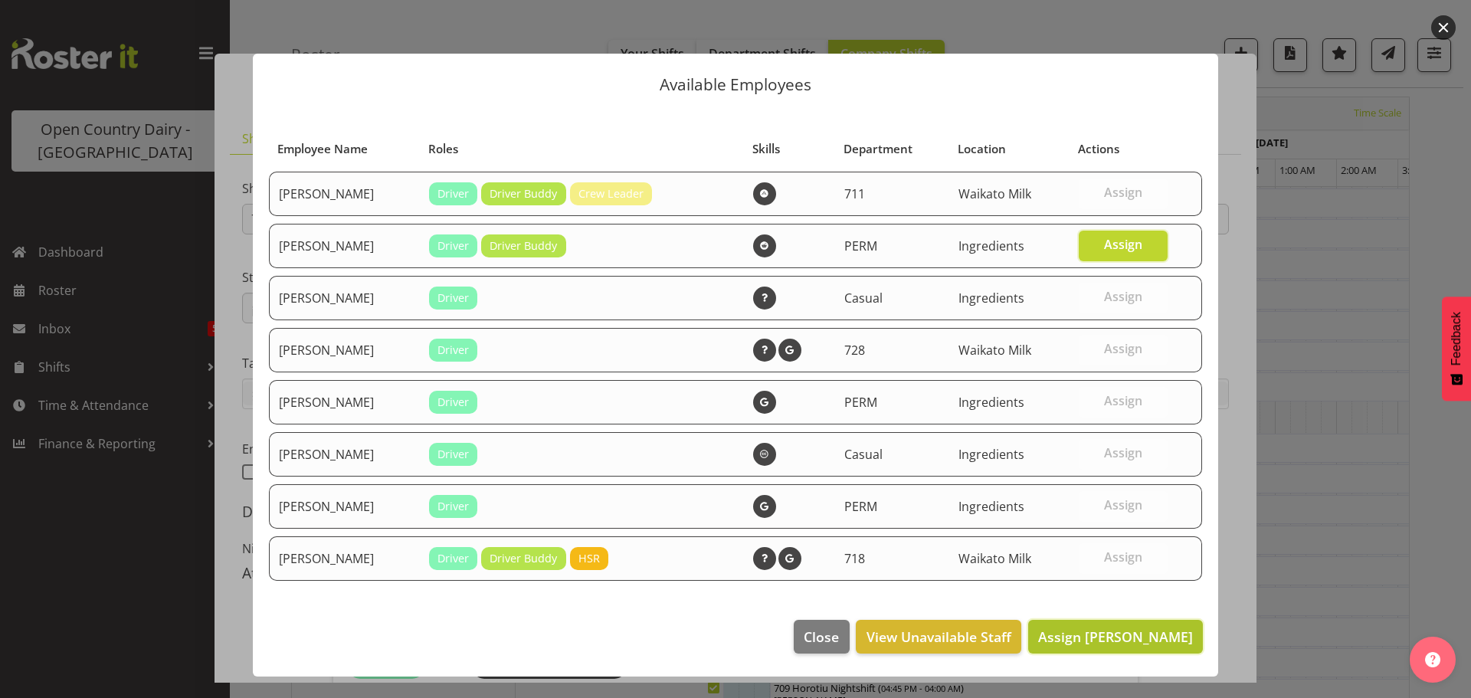
click at [1126, 631] on span "Assign [PERSON_NAME]" at bounding box center [1115, 637] width 155 height 18
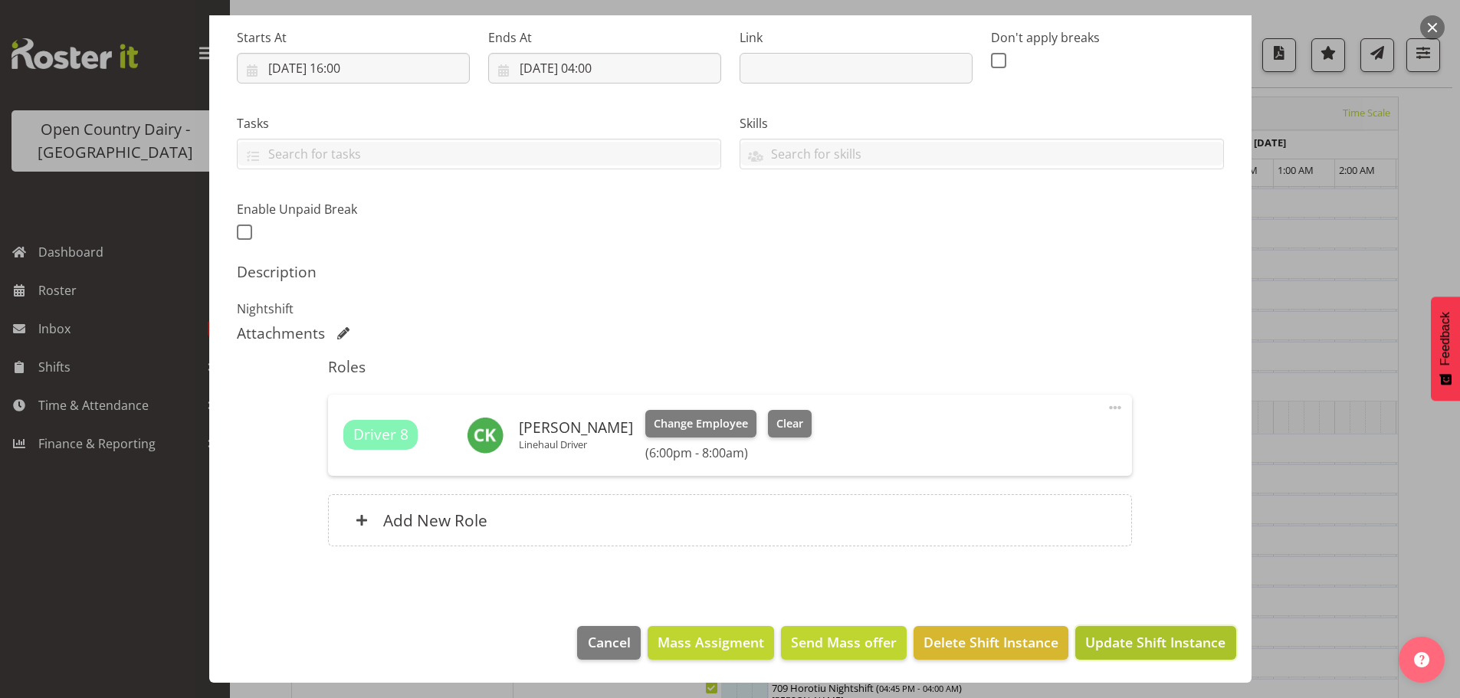
click at [1122, 639] on span "Update Shift Instance" at bounding box center [1155, 642] width 140 height 20
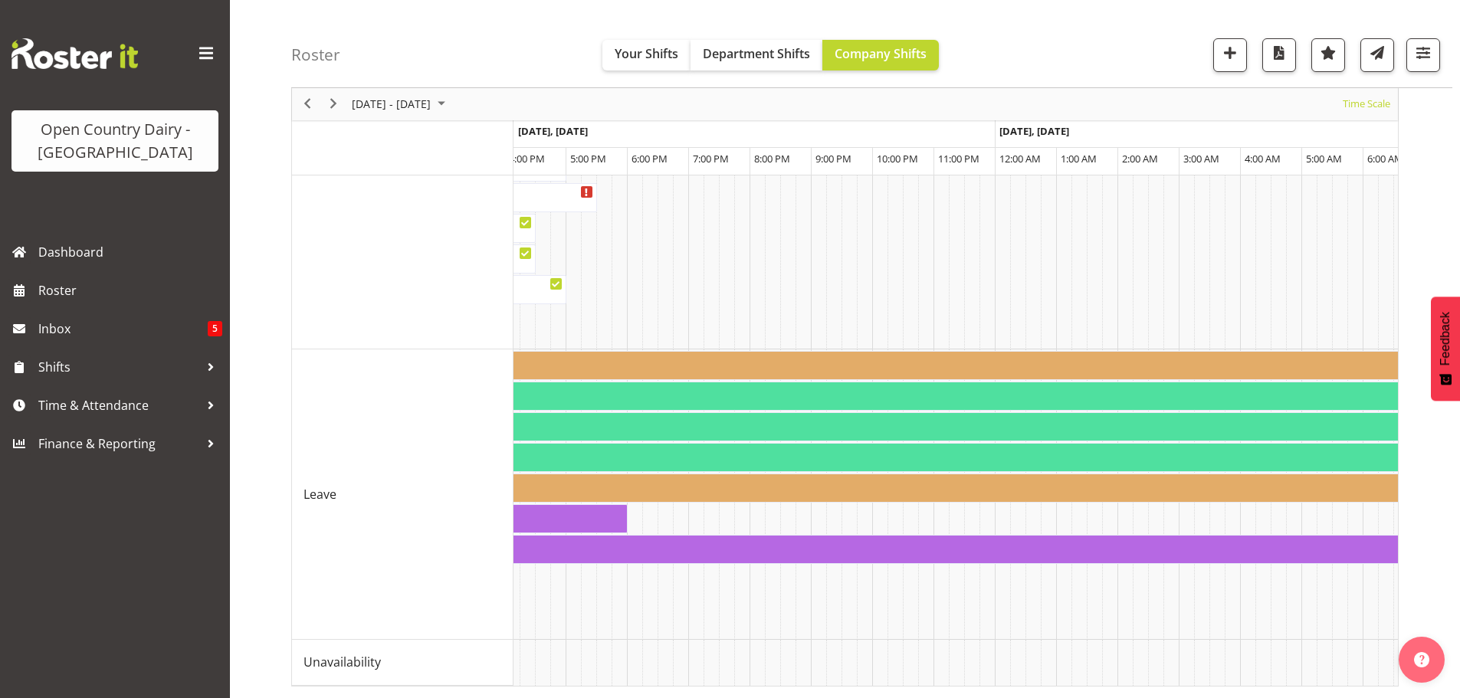
scroll to position [0, 5373]
